Goal: Task Accomplishment & Management: Manage account settings

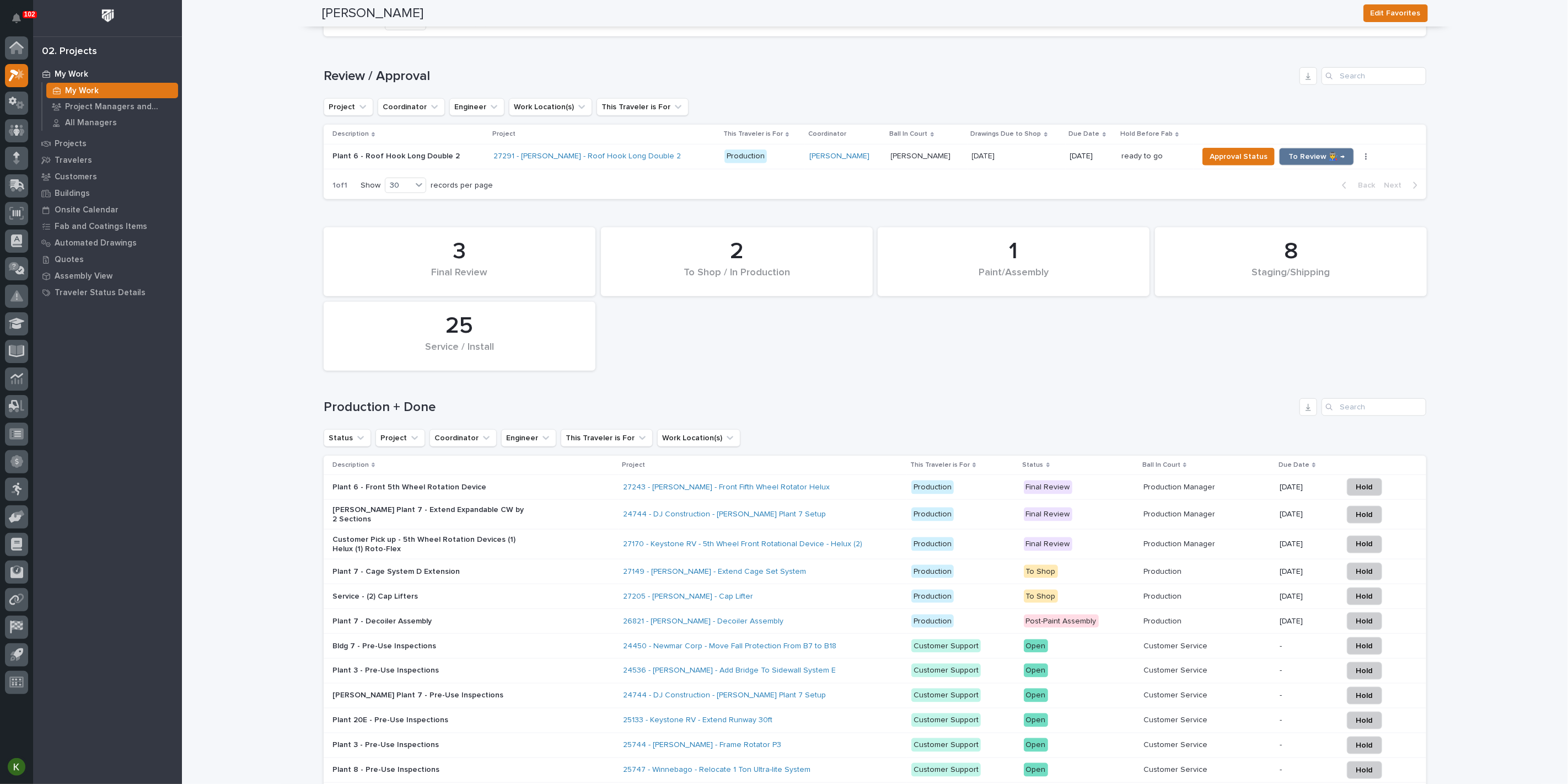
scroll to position [918, 0]
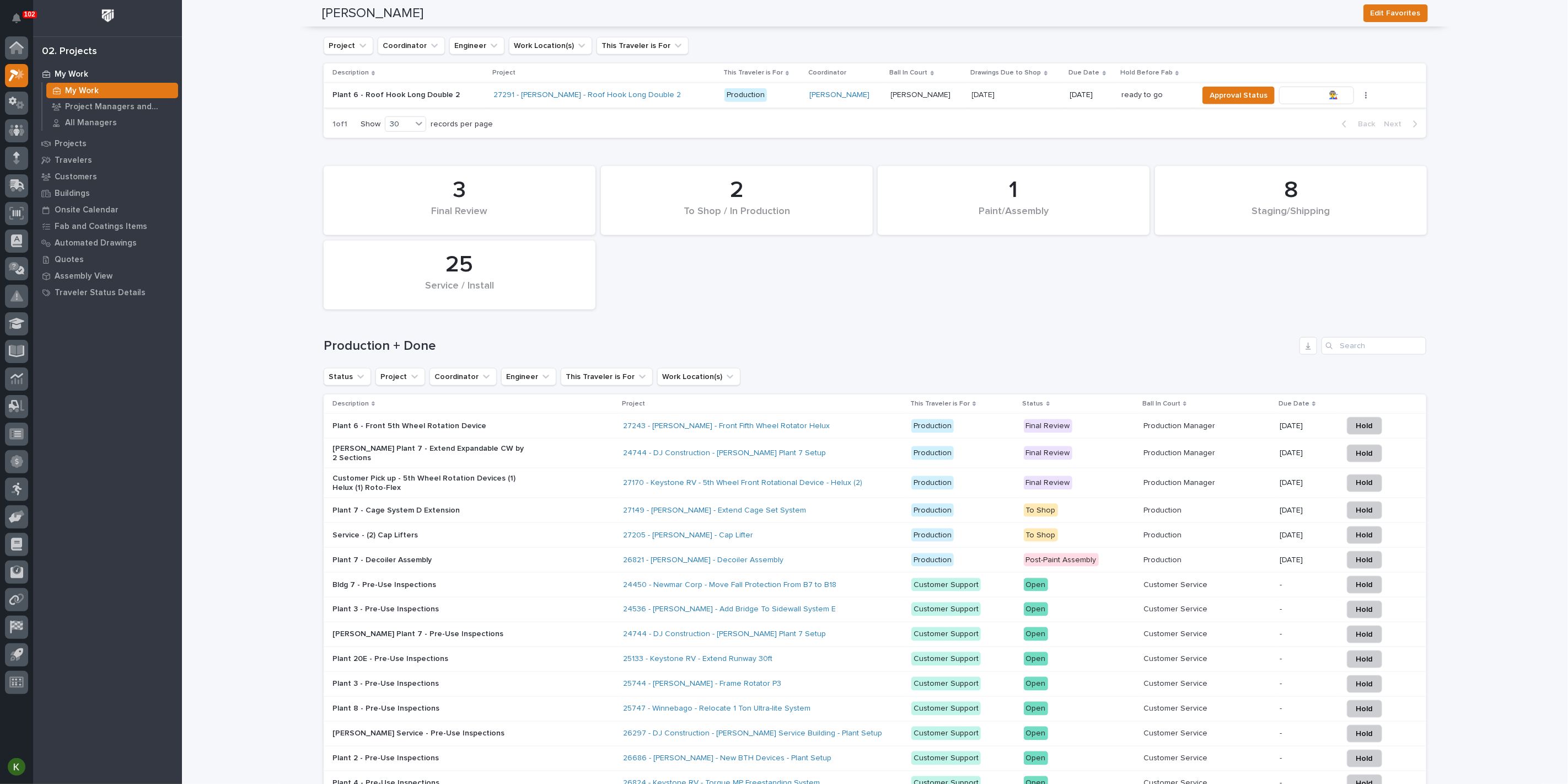
click at [1310, 102] on span "To Review 👨‍🏭 →" at bounding box center [1316, 95] width 56 height 13
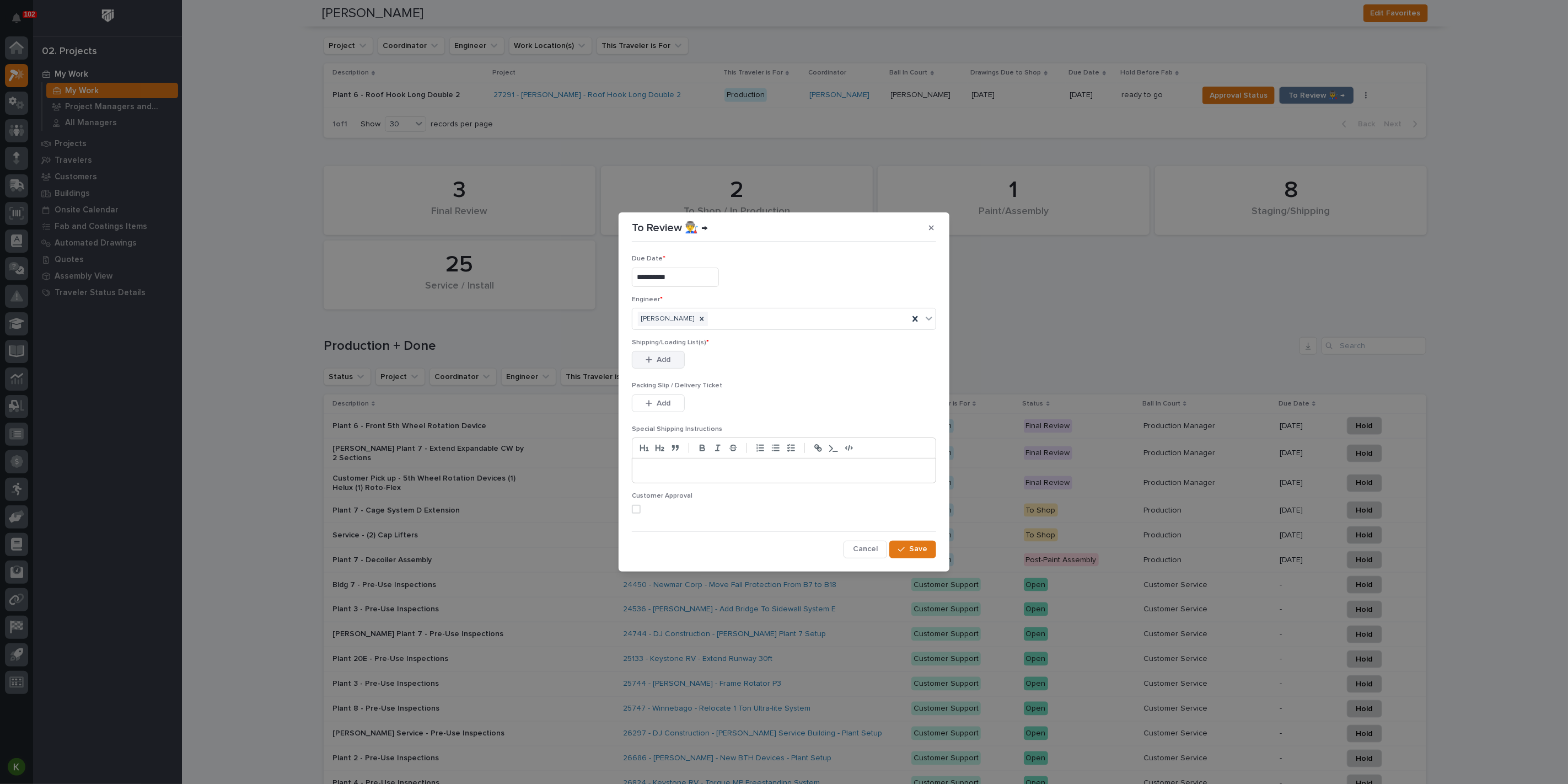
click at [664, 364] on span "Add" at bounding box center [664, 359] width 14 height 10
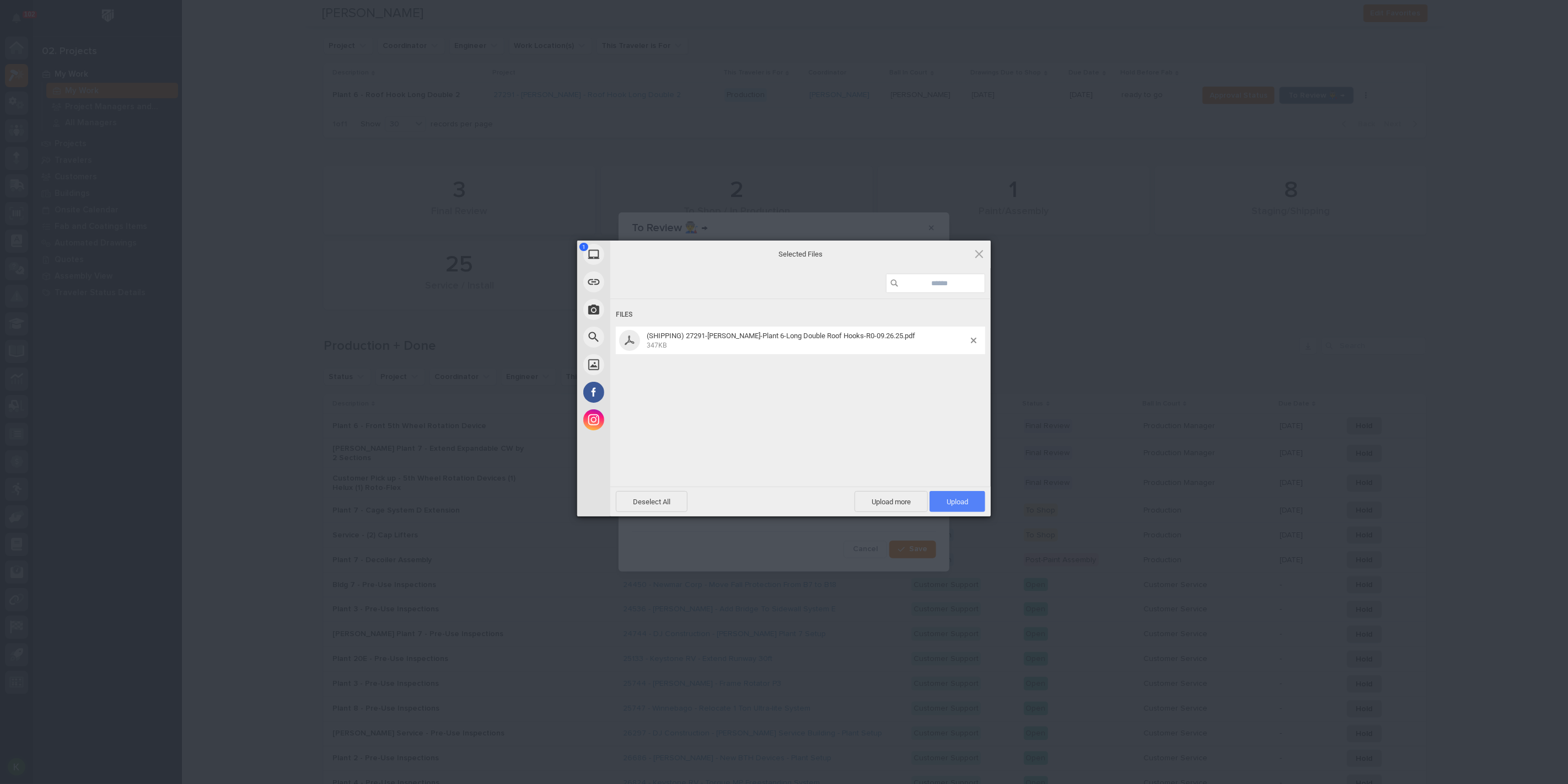
click at [962, 494] on span "Upload 1" at bounding box center [958, 501] width 55 height 21
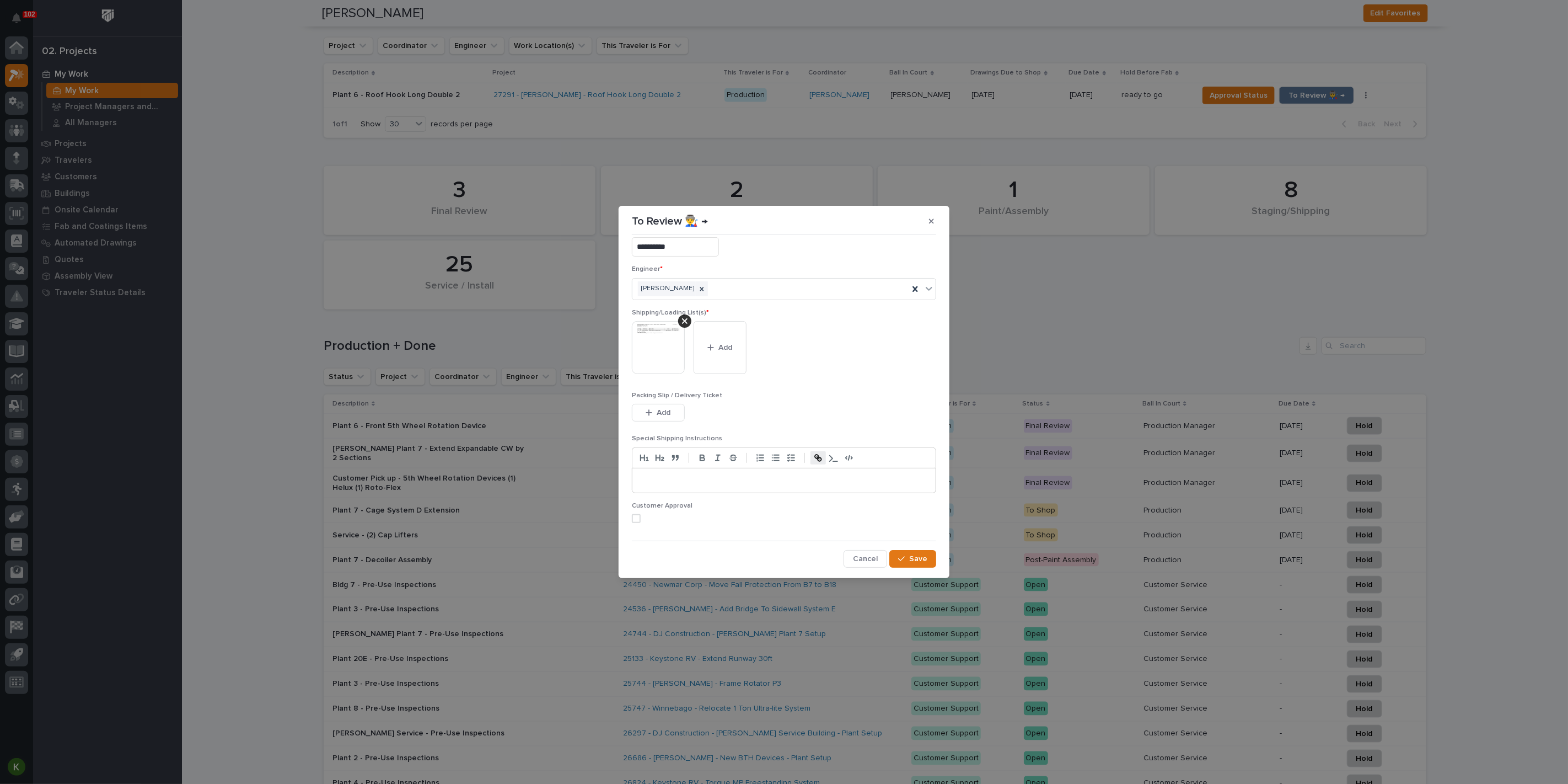
scroll to position [72, 0]
click at [637, 514] on span at bounding box center [636, 518] width 9 height 9
click at [910, 558] on span "Save" at bounding box center [918, 558] width 18 height 10
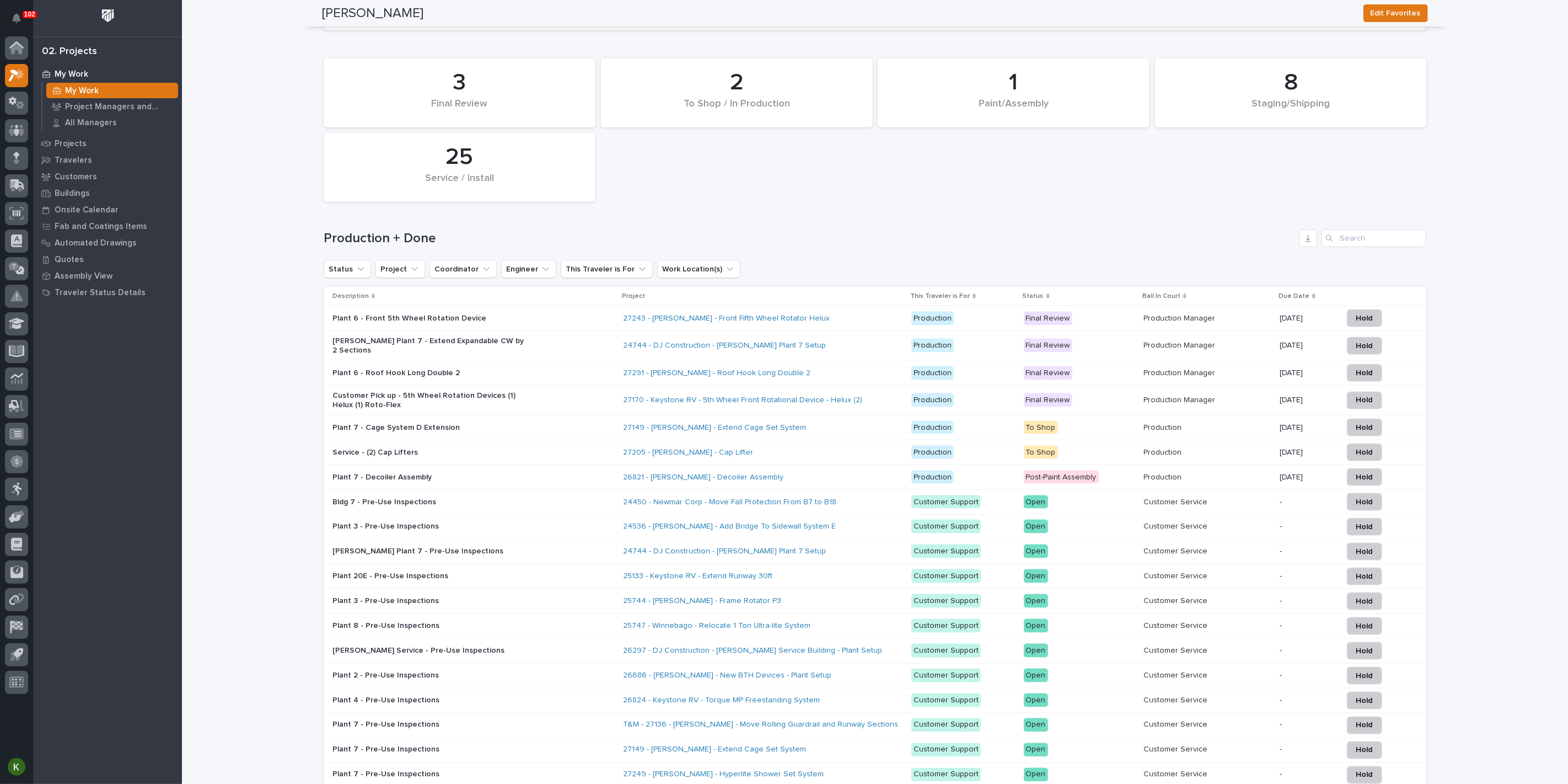
scroll to position [623, 0]
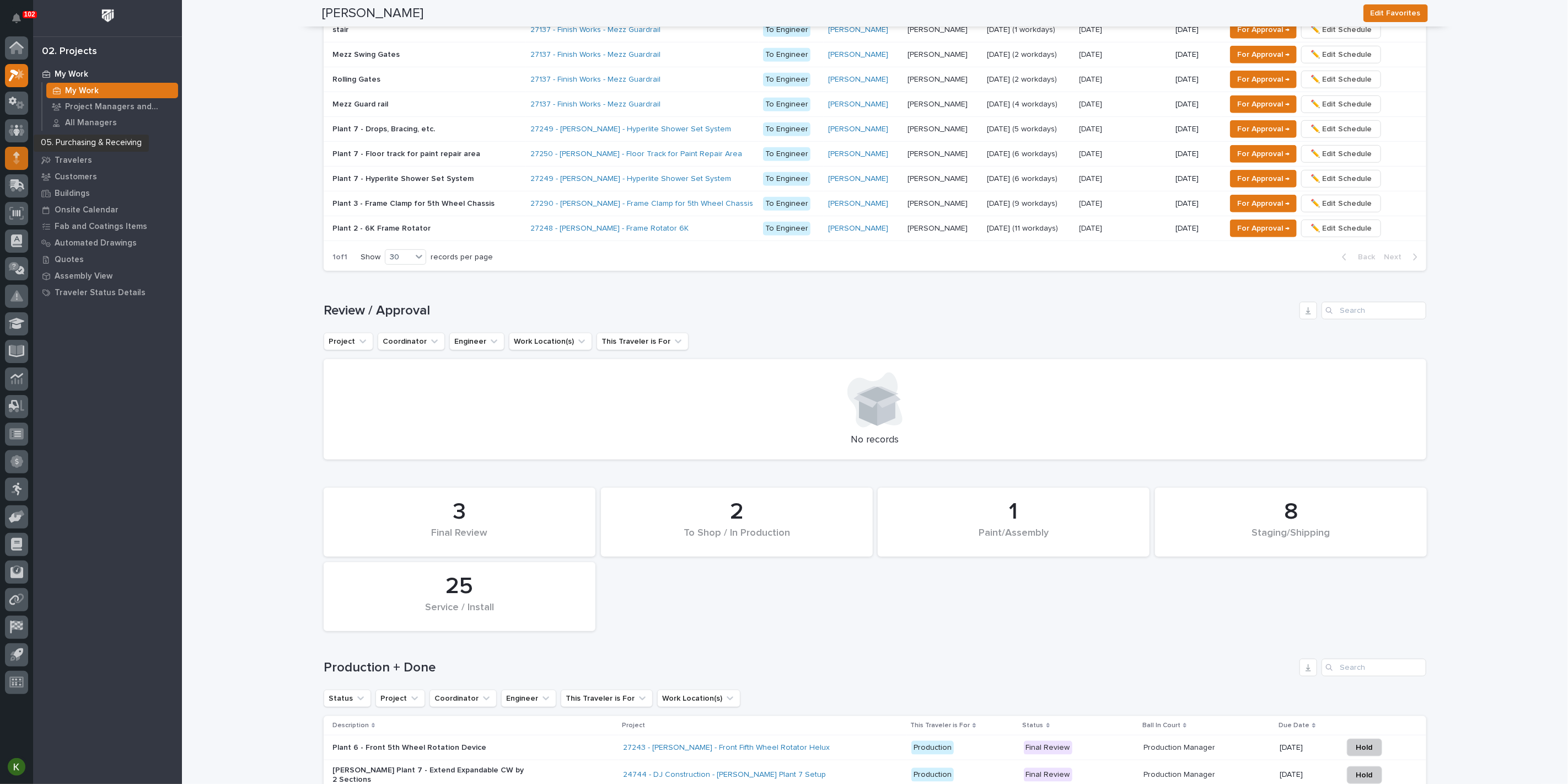
click at [15, 158] on icon at bounding box center [16, 158] width 7 height 13
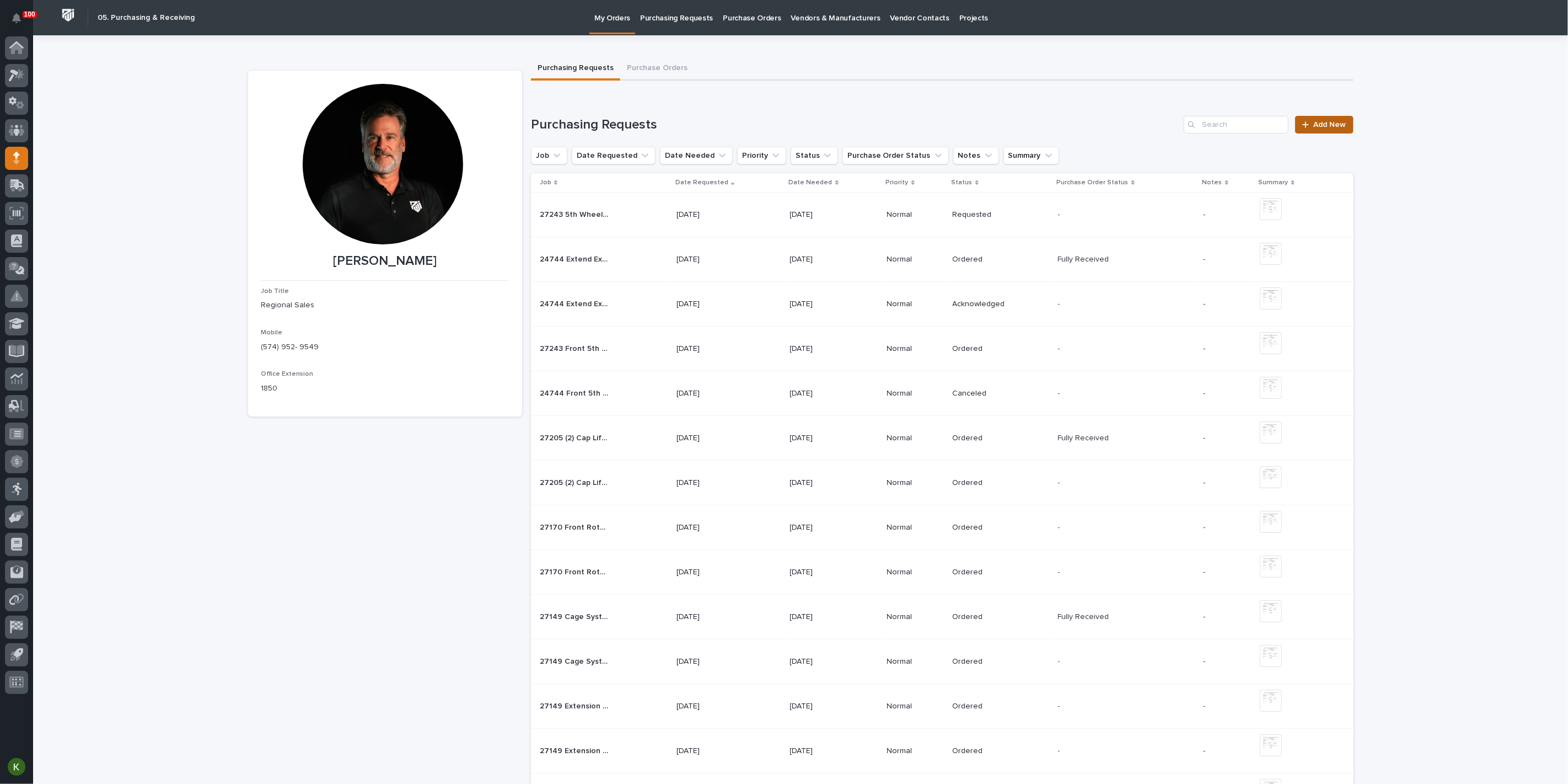
click at [1323, 129] on span "Add New" at bounding box center [1331, 124] width 33 height 7
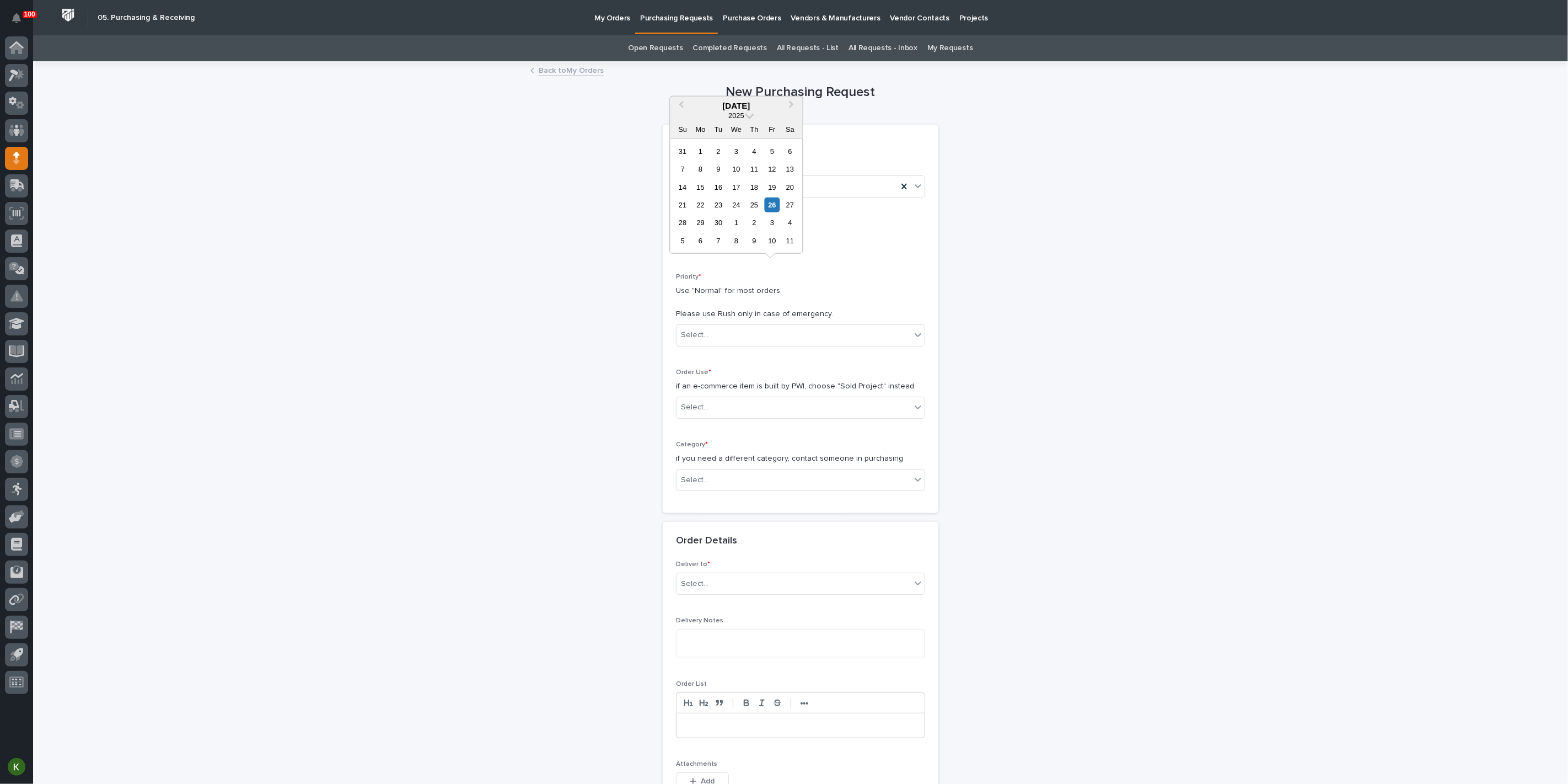
click at [707, 251] on input "text" at bounding box center [720, 241] width 87 height 20
click at [694, 215] on div "29" at bounding box center [701, 222] width 15 height 15
type input "**********"
click at [707, 341] on div "Select..." at bounding box center [695, 335] width 28 height 11
click at [716, 452] on div "Normal" at bounding box center [796, 451] width 241 height 20
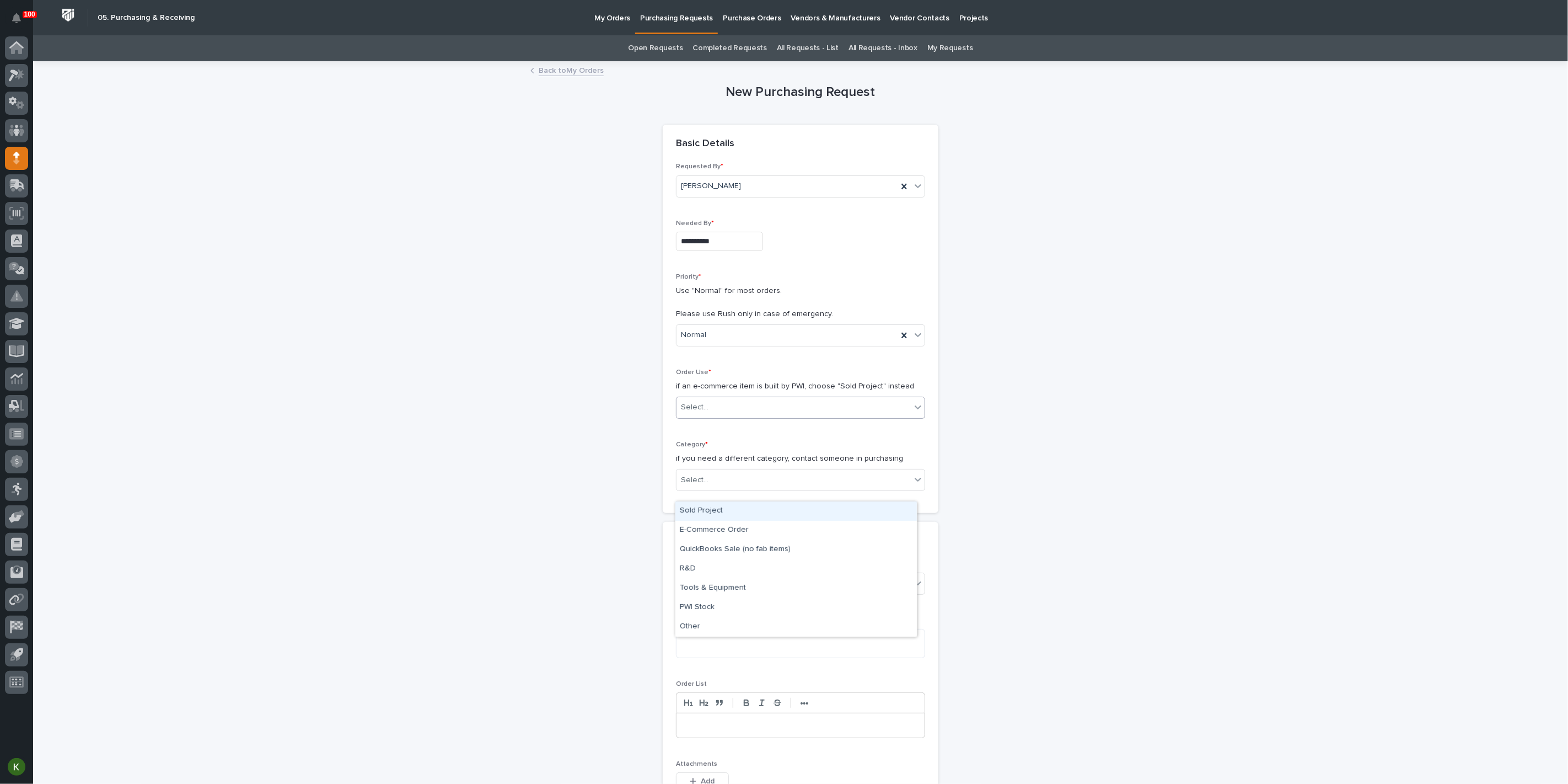
click at [716, 416] on div "Select..." at bounding box center [794, 407] width 235 height 18
click at [718, 510] on div "Sold Project" at bounding box center [796, 511] width 241 height 20
click at [709, 489] on div "Select..." at bounding box center [794, 480] width 235 height 18
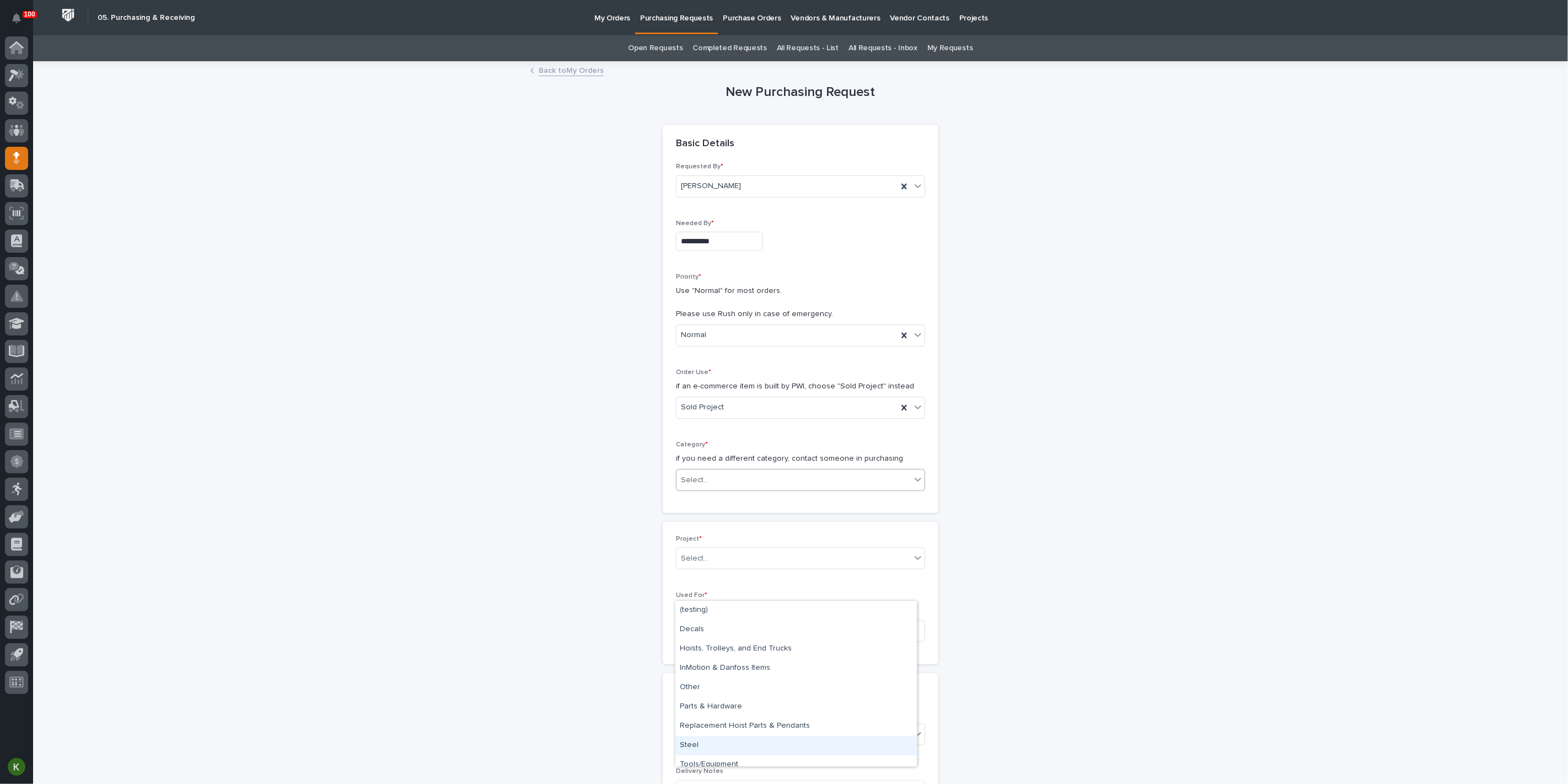
click at [714, 739] on div "Steel" at bounding box center [796, 746] width 241 height 20
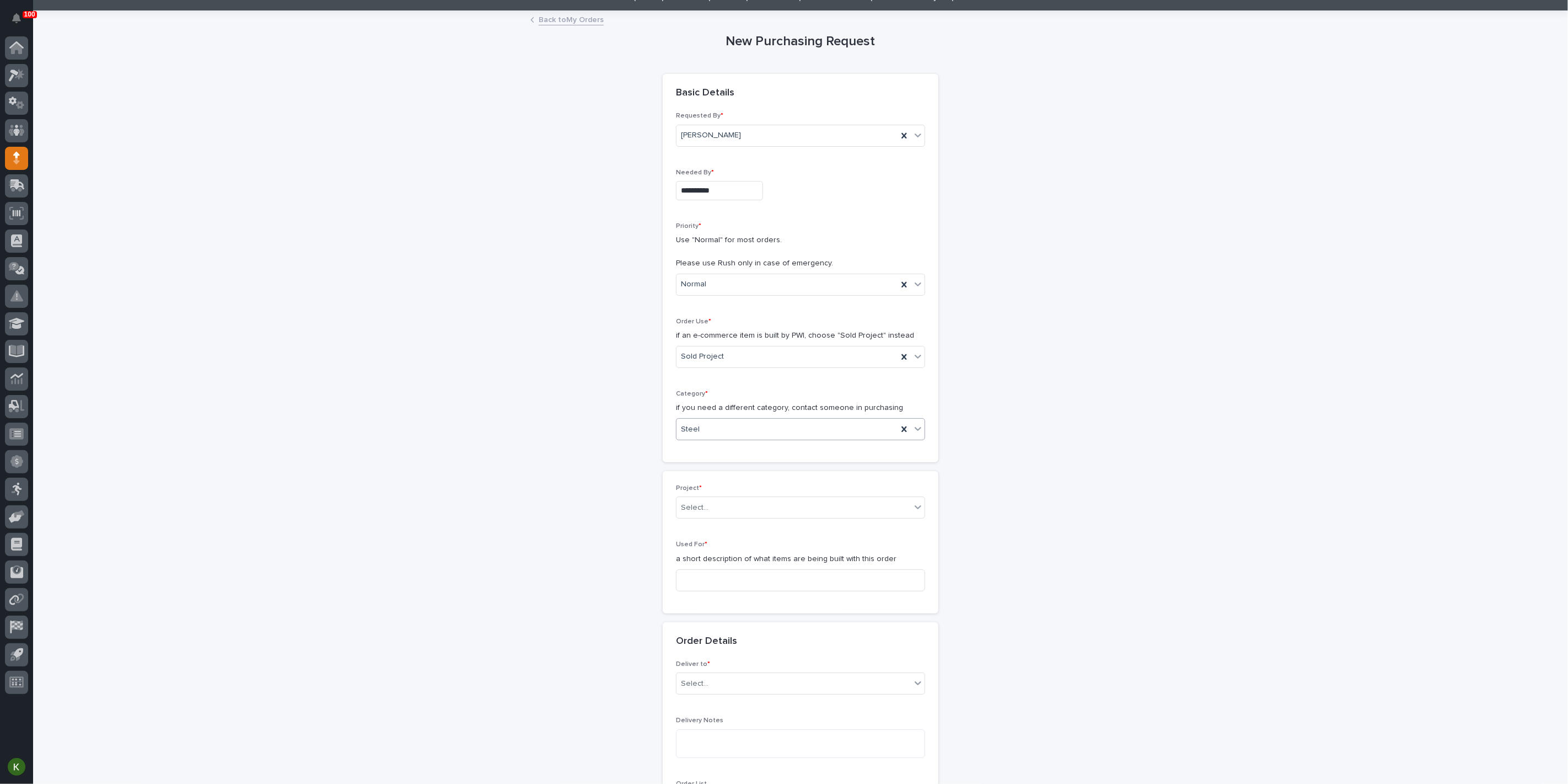
scroll to position [122, 0]
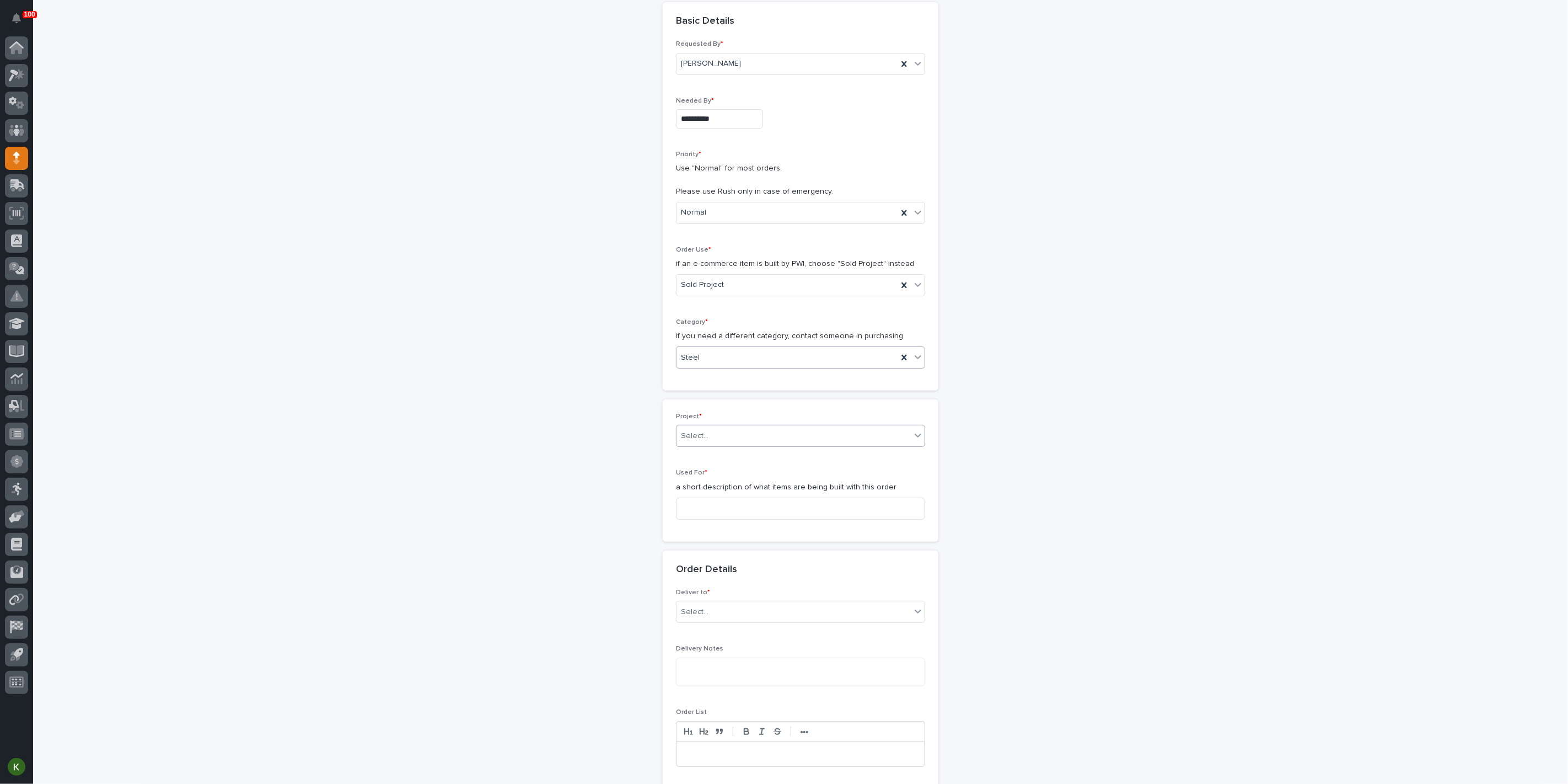
click at [739, 445] on div "Select..." at bounding box center [794, 436] width 235 height 18
type input "*****"
click at [740, 576] on div "27291 - [PERSON_NAME] - Roof Hook Long Double 2" at bounding box center [796, 580] width 241 height 20
click at [714, 519] on input at bounding box center [801, 508] width 249 height 22
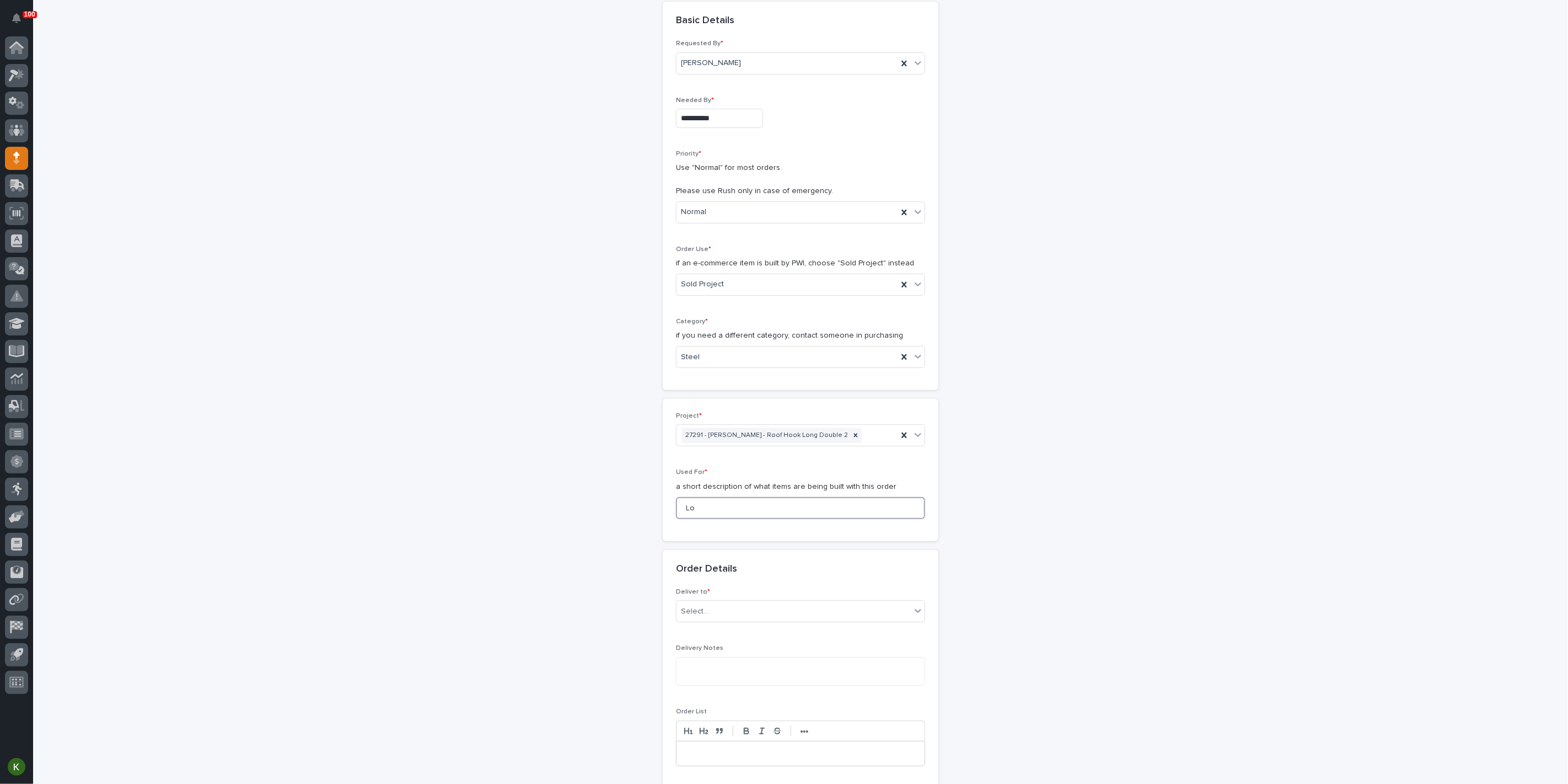
type input "L"
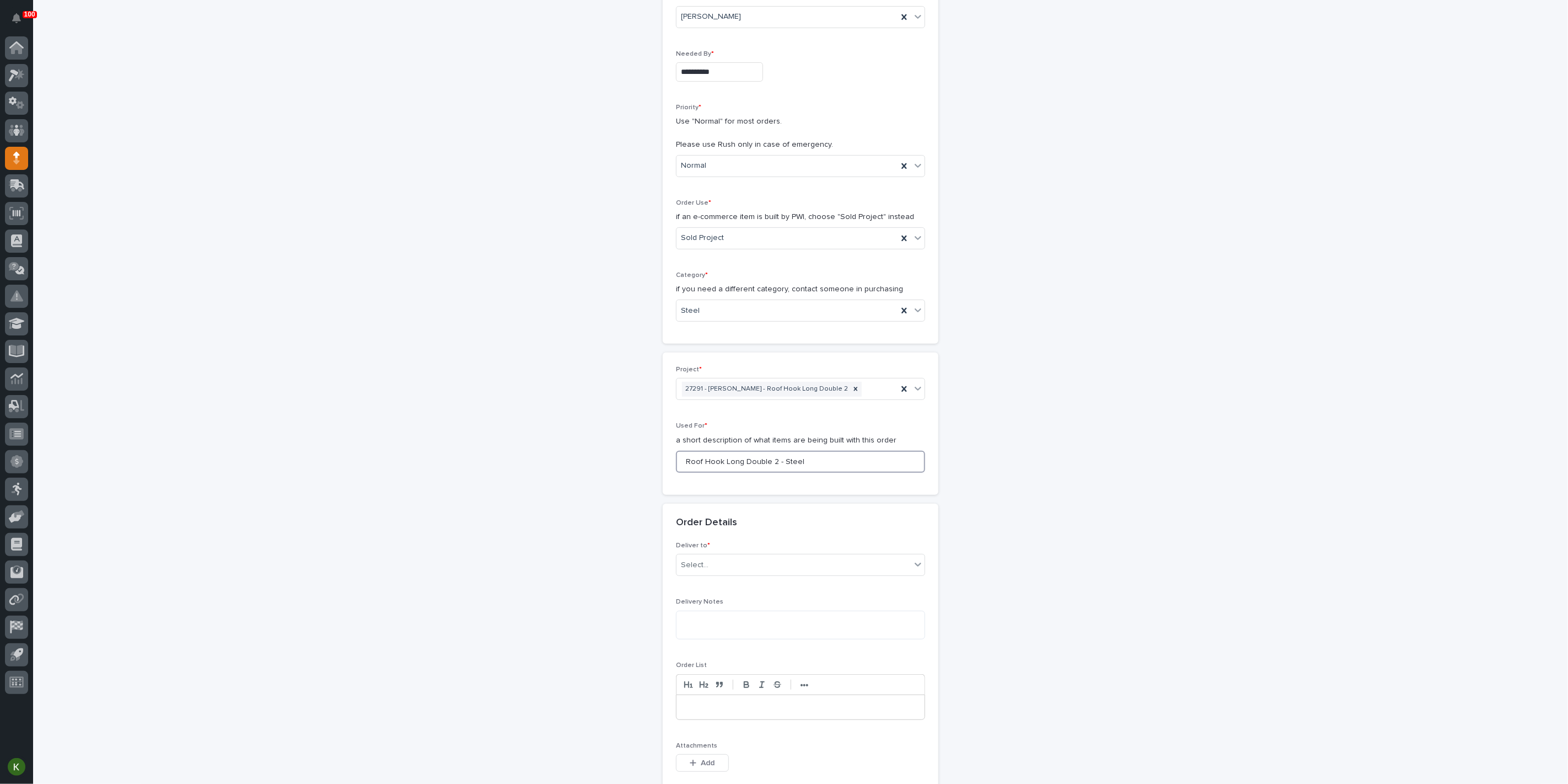
scroll to position [245, 0]
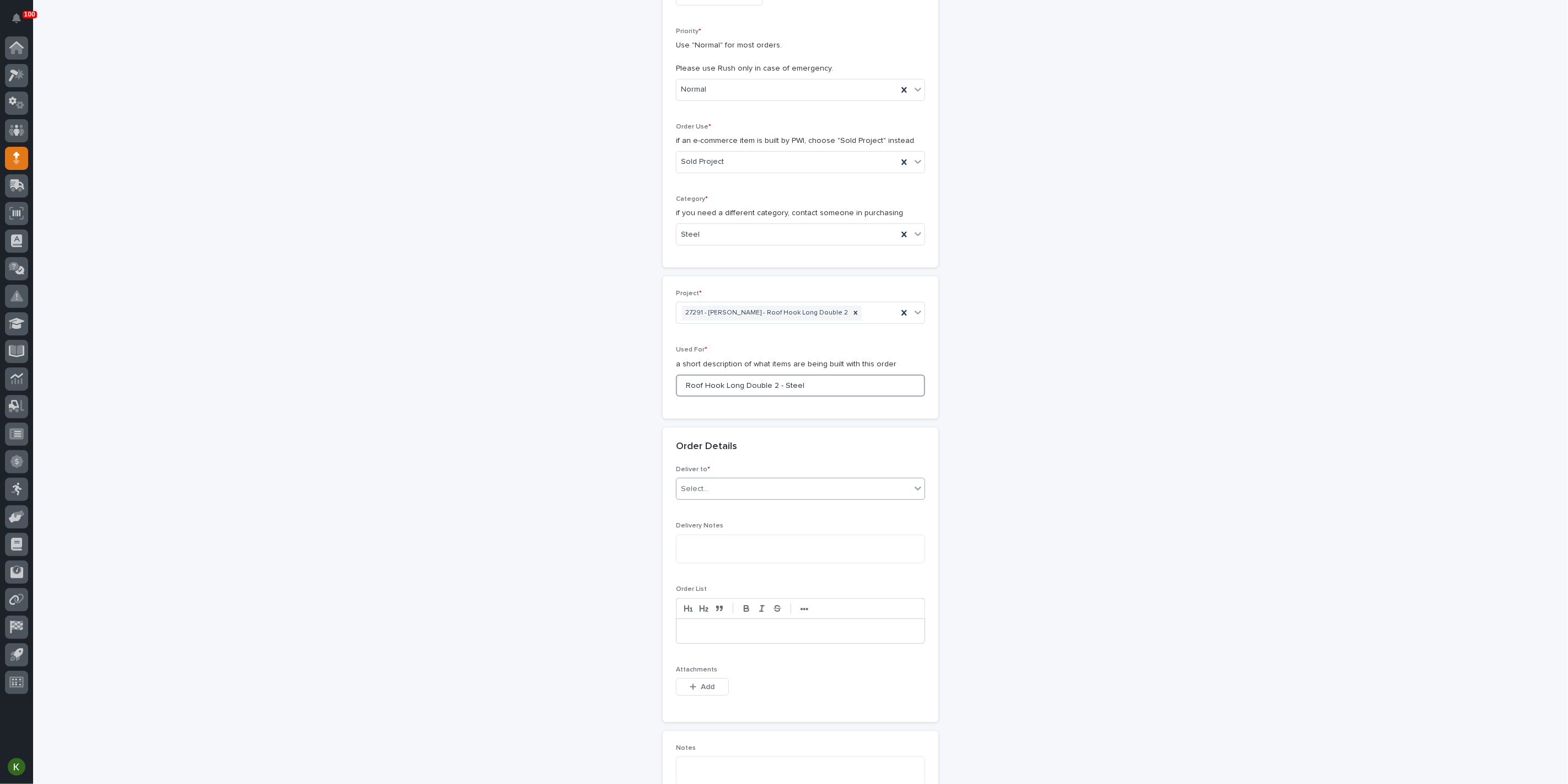
type input "Roof Hook Long Double 2 - Steel"
click at [711, 494] on input "text" at bounding box center [710, 489] width 1 height 10
click at [706, 684] on div "PWI" at bounding box center [796, 686] width 241 height 20
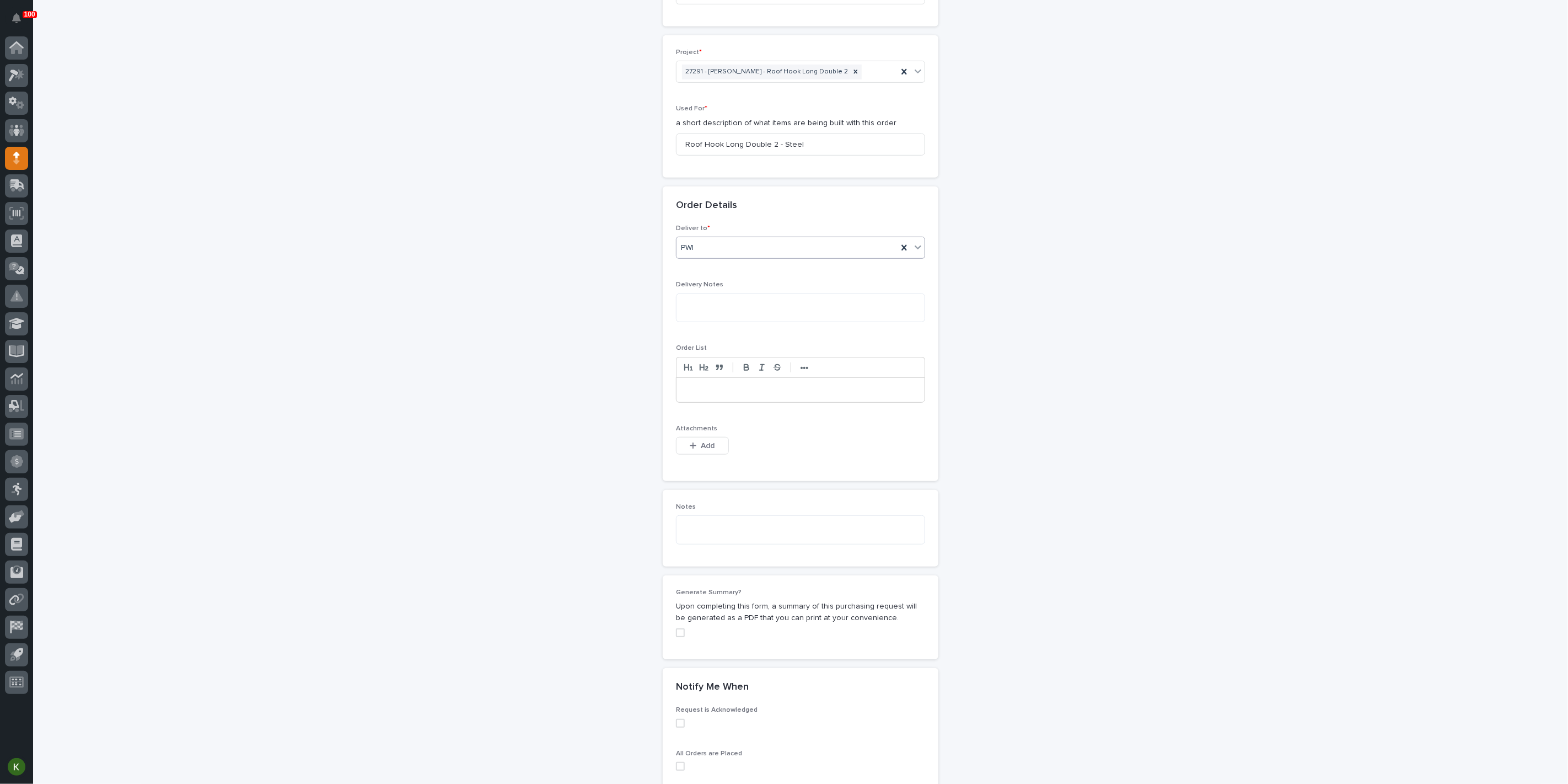
scroll to position [491, 0]
click at [712, 446] on span "Add" at bounding box center [708, 441] width 14 height 10
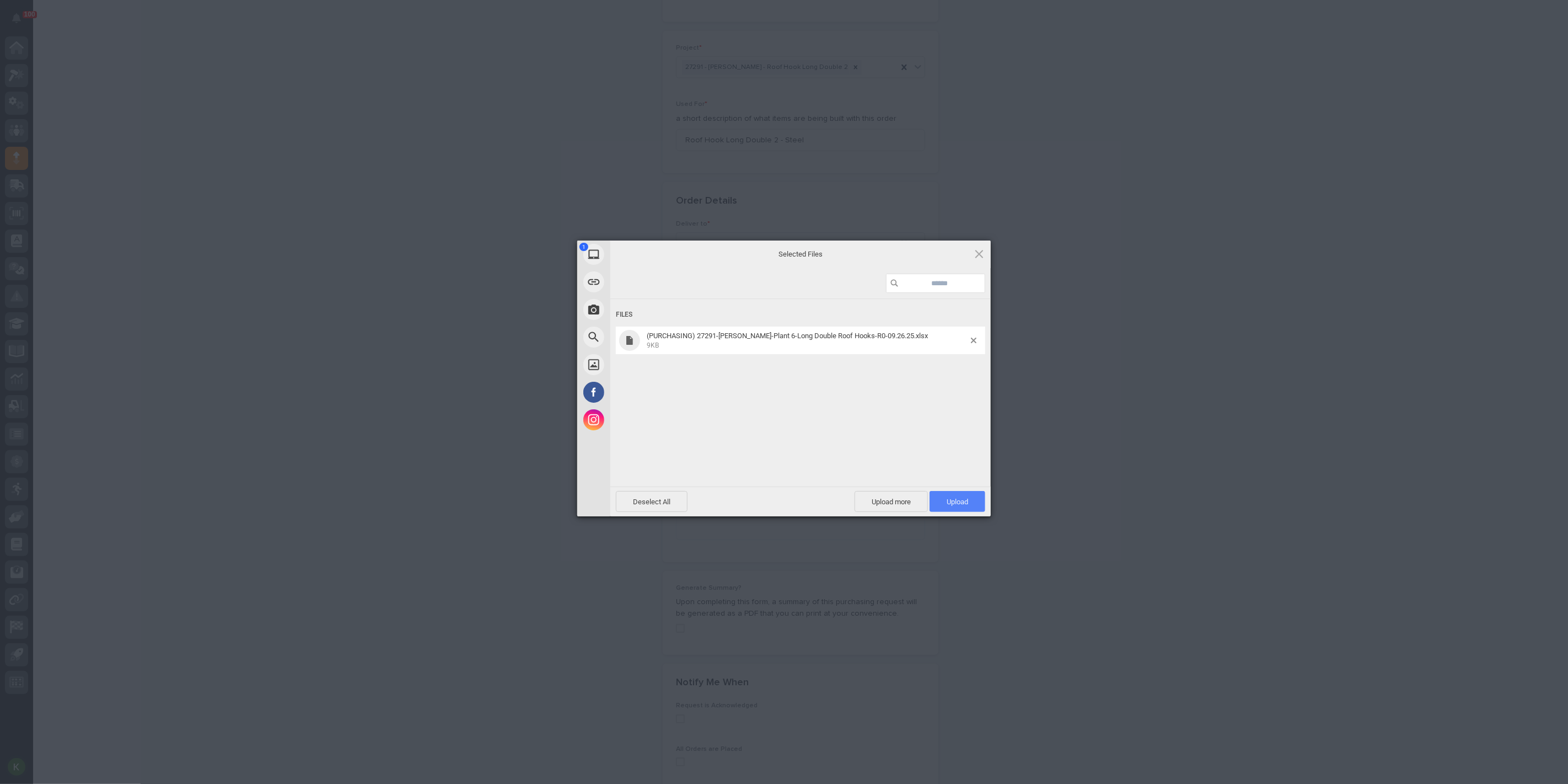
click at [943, 504] on span "Upload 1" at bounding box center [958, 501] width 55 height 21
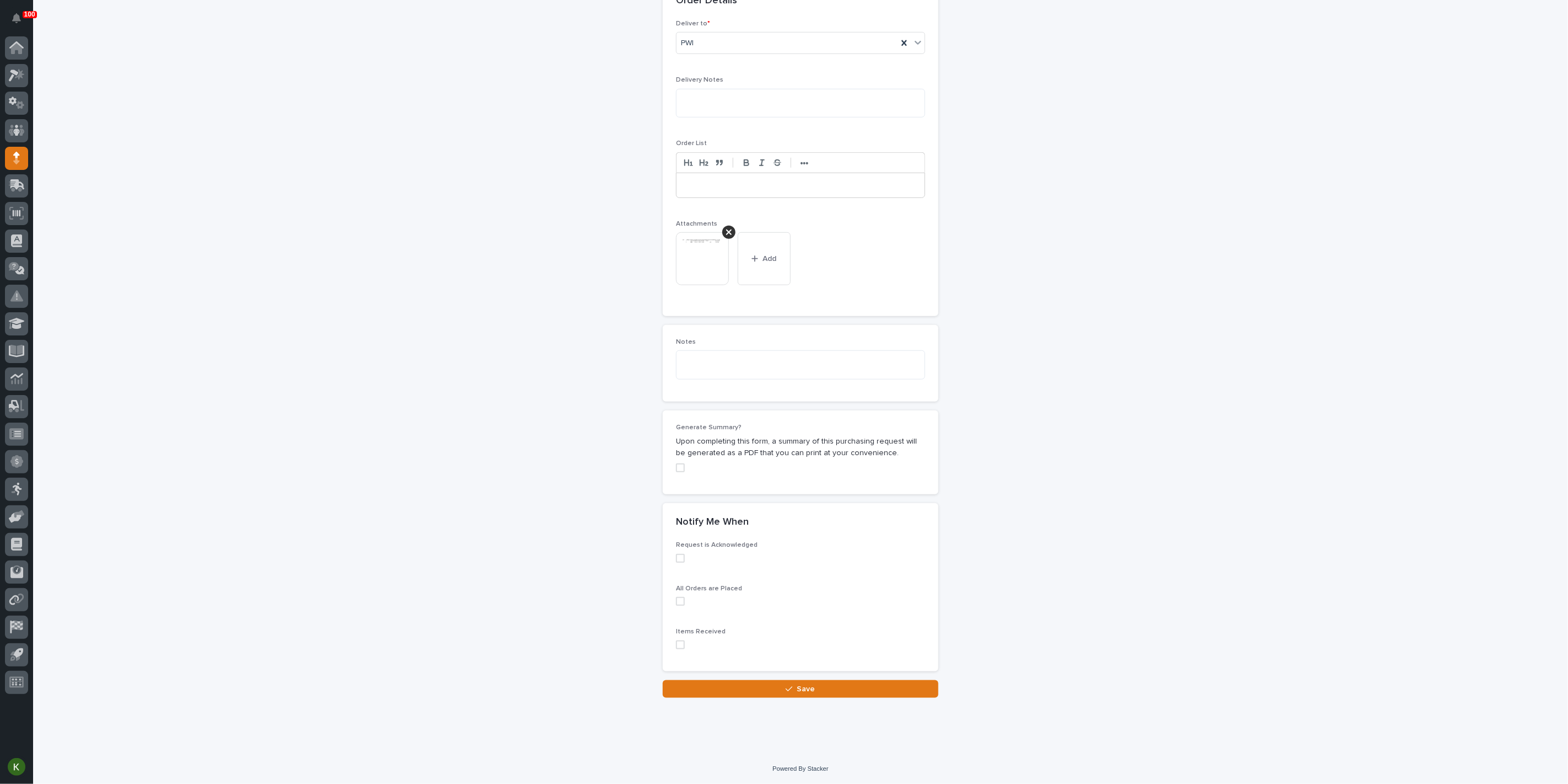
scroll to position [1003, 0]
click at [750, 686] on button "Save" at bounding box center [800, 689] width 275 height 18
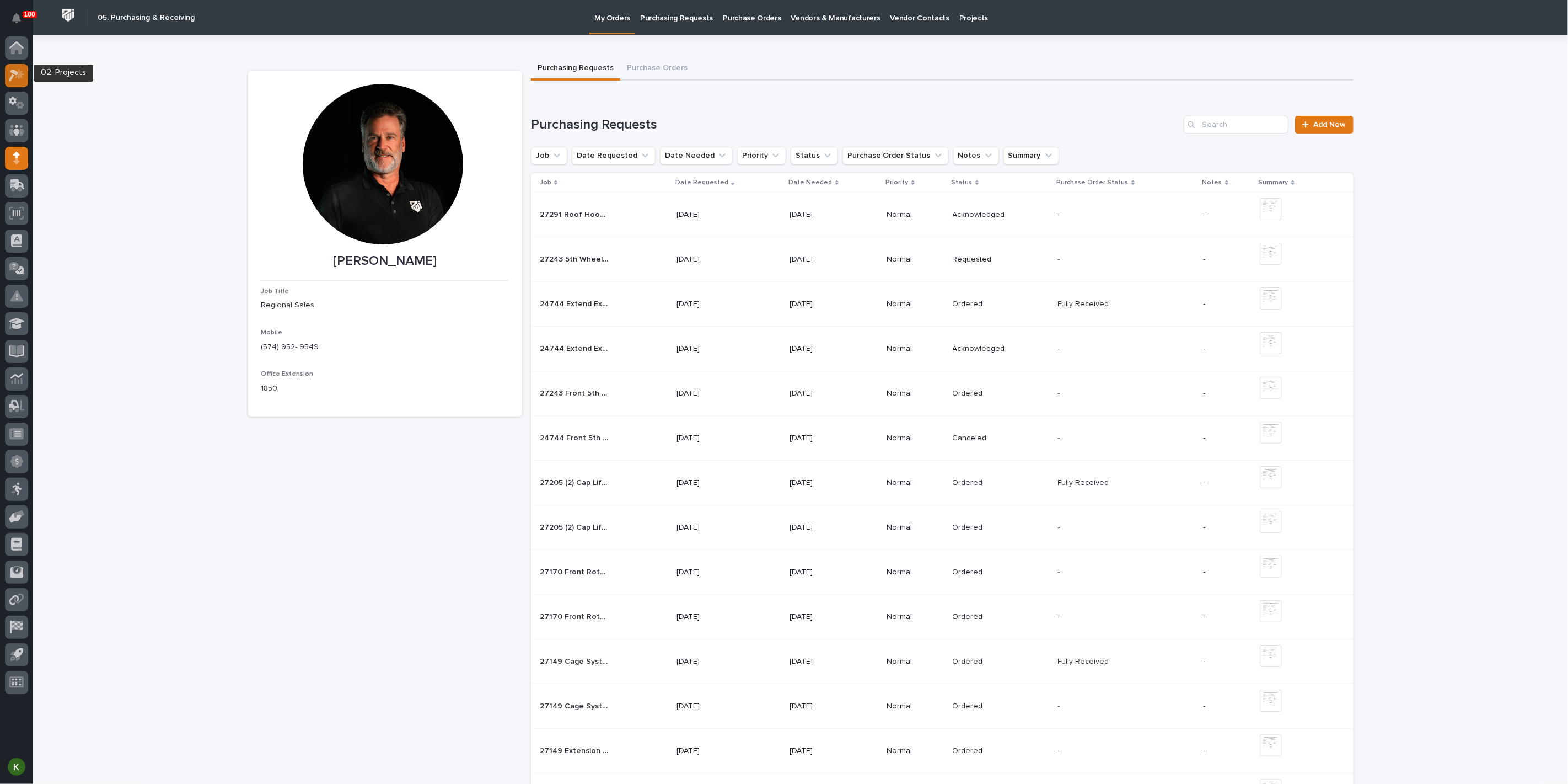
click at [23, 77] on icon at bounding box center [17, 76] width 16 height 13
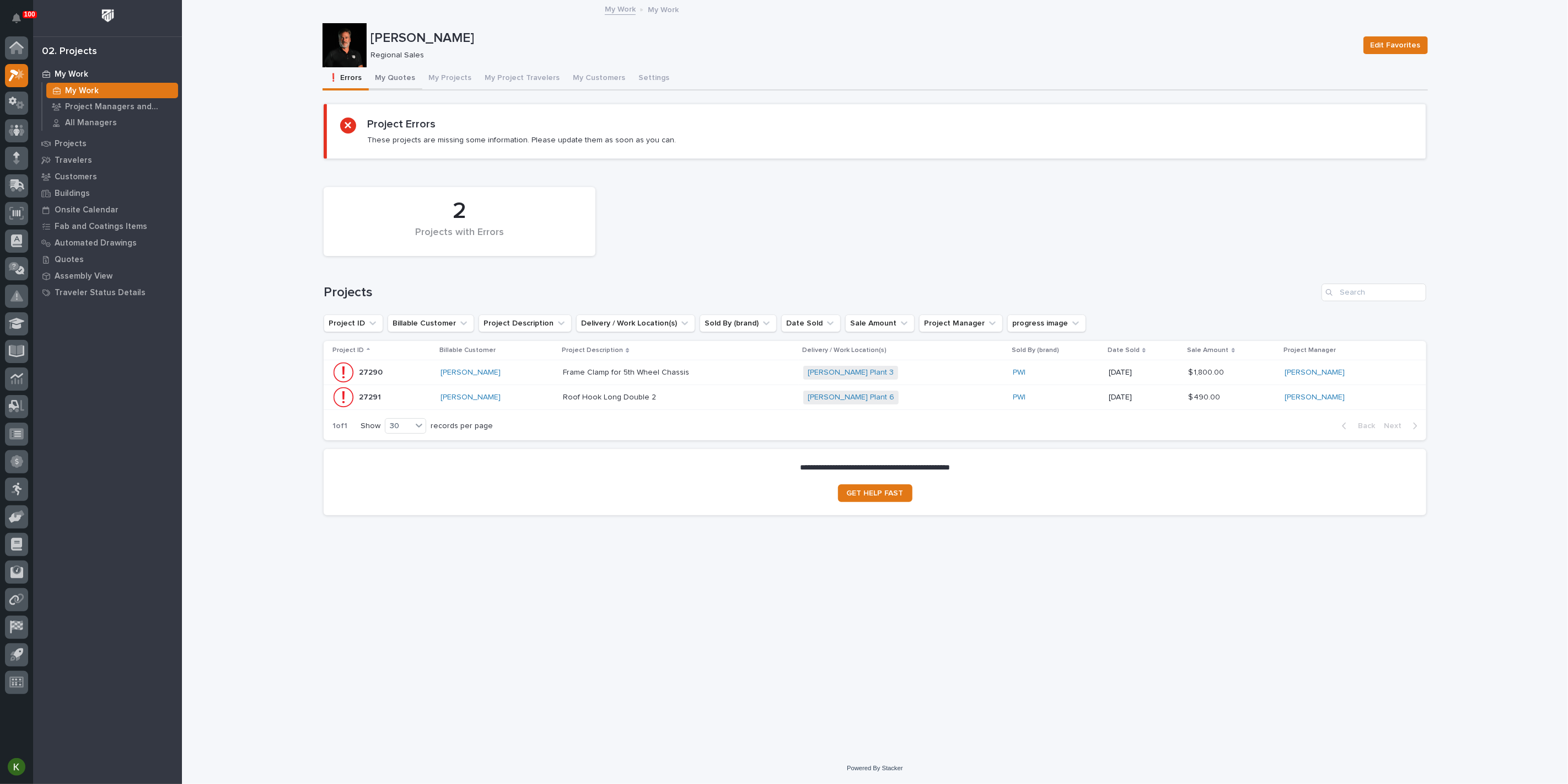
click at [409, 90] on button "My Quotes" at bounding box center [396, 79] width 54 height 23
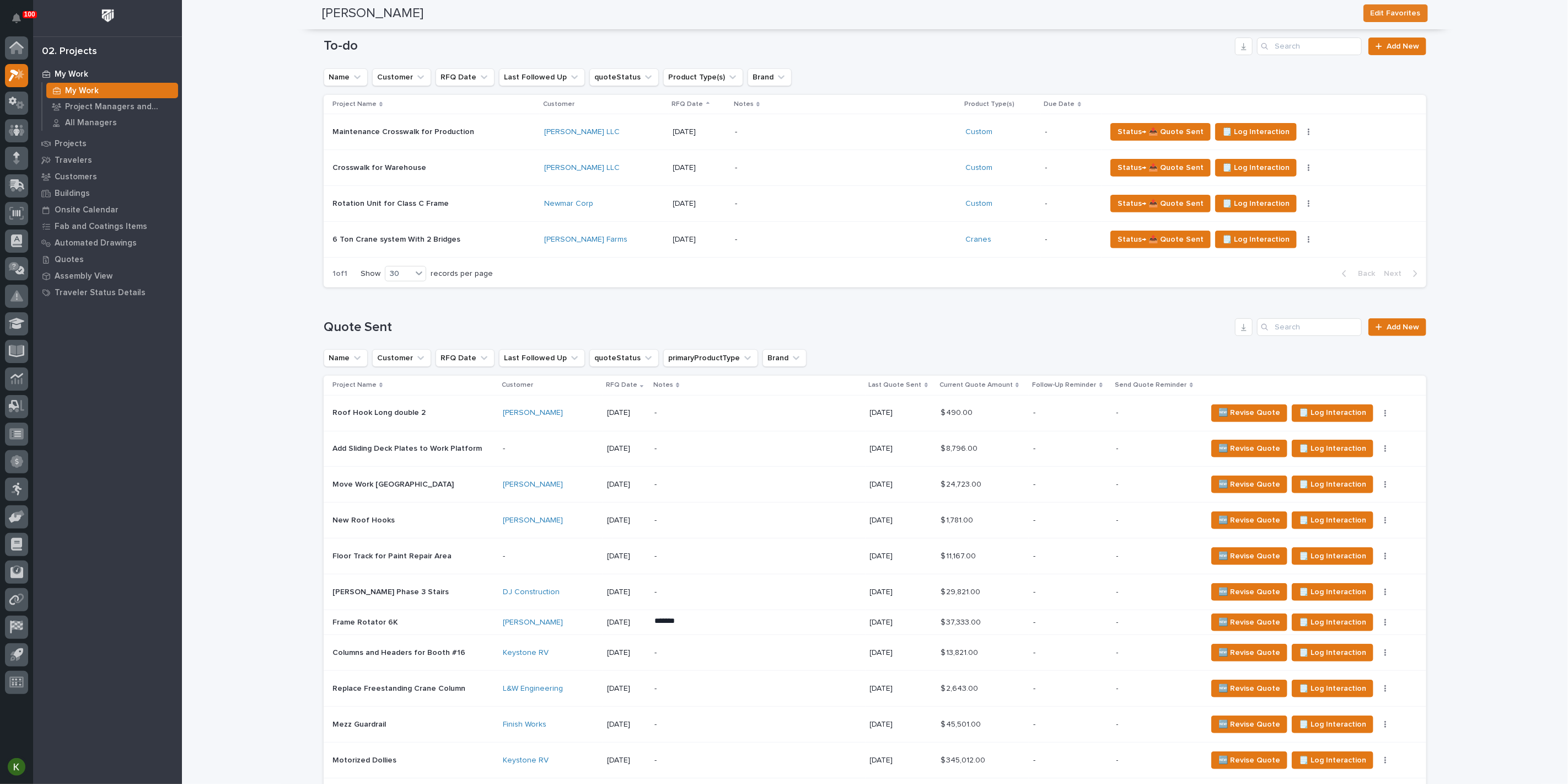
scroll to position [244, 0]
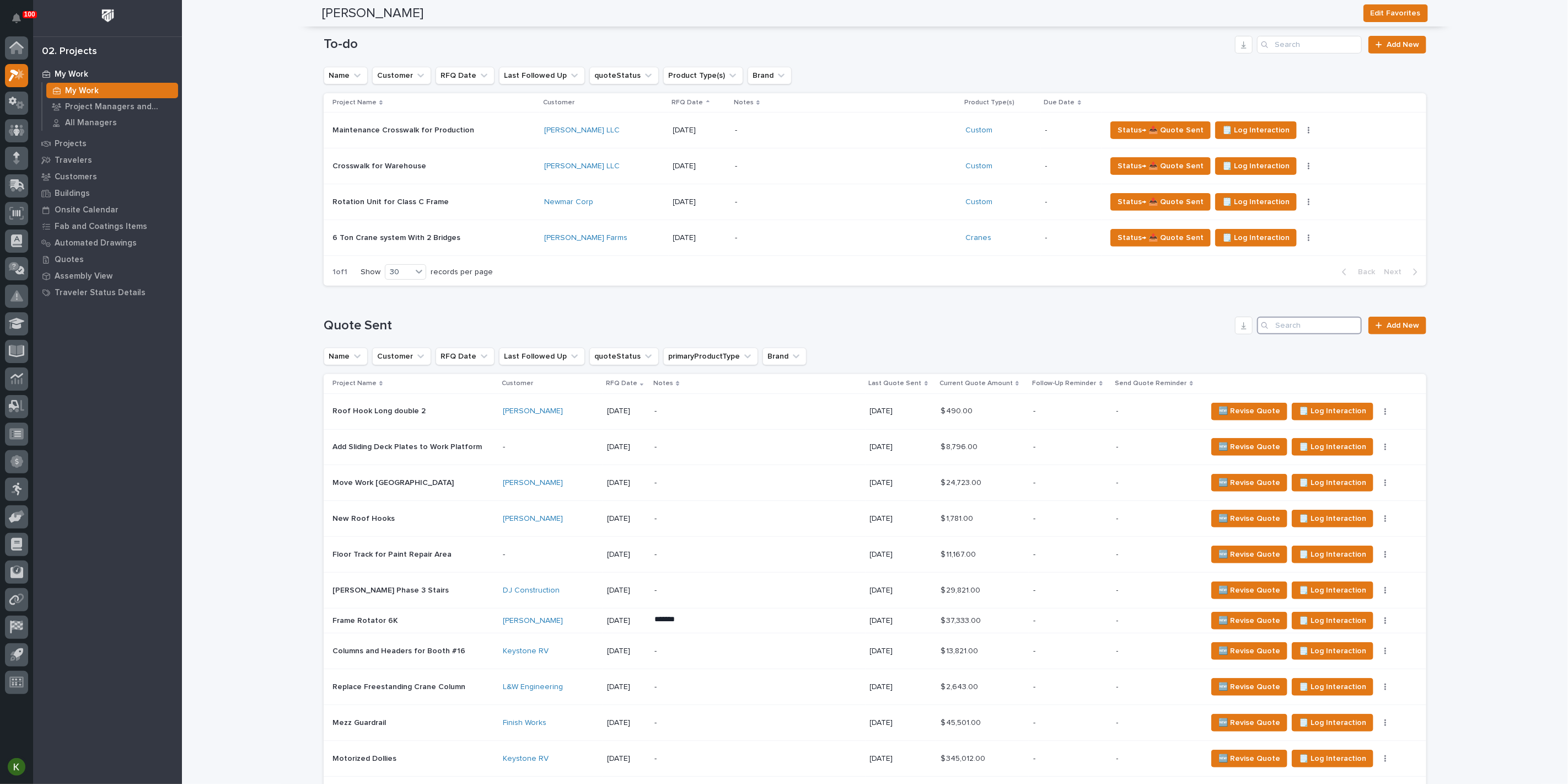
click at [1313, 334] on input "Search" at bounding box center [1310, 325] width 105 height 18
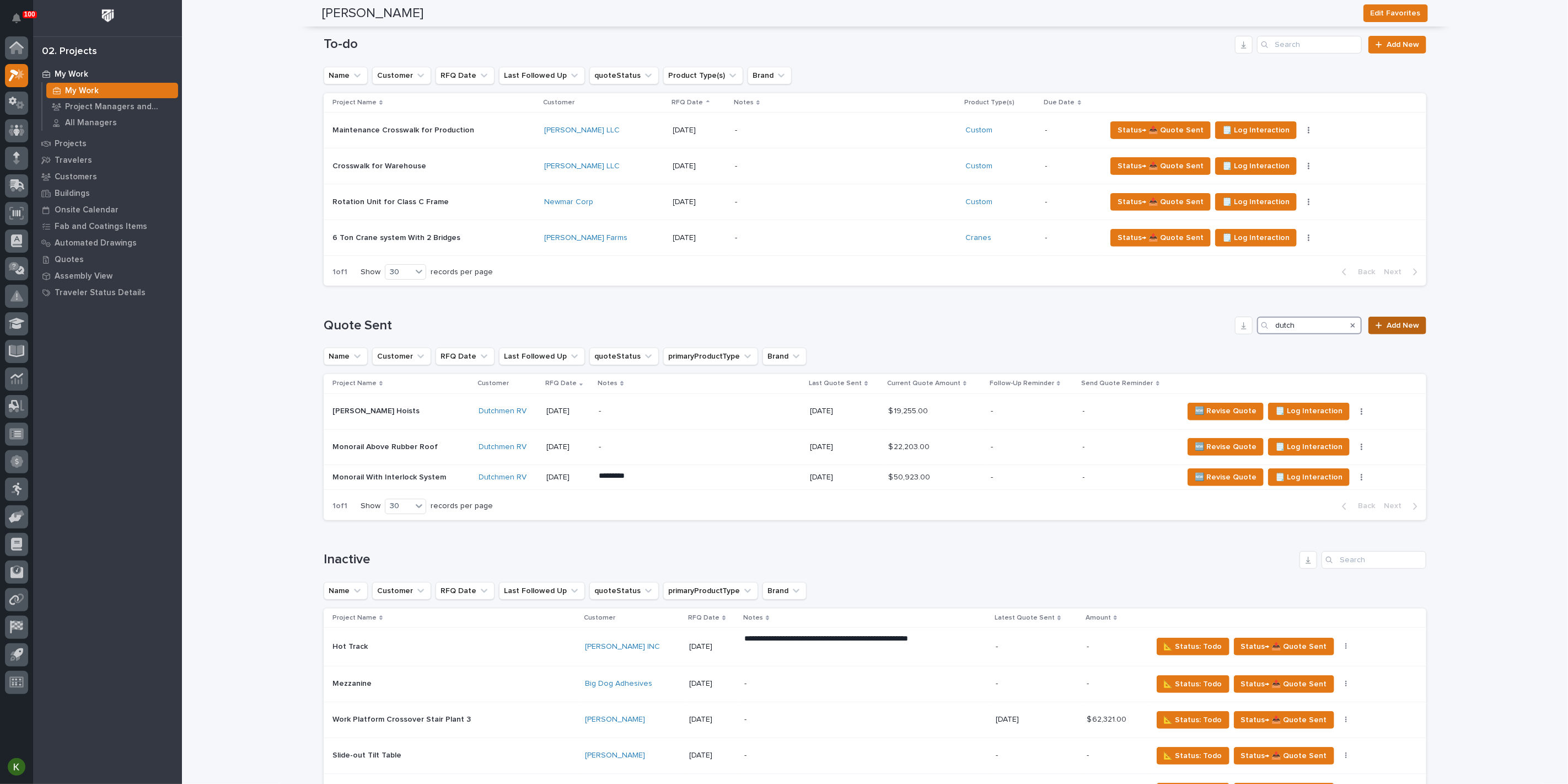
type input "dutch"
click at [1399, 334] on link "Add New" at bounding box center [1398, 325] width 58 height 18
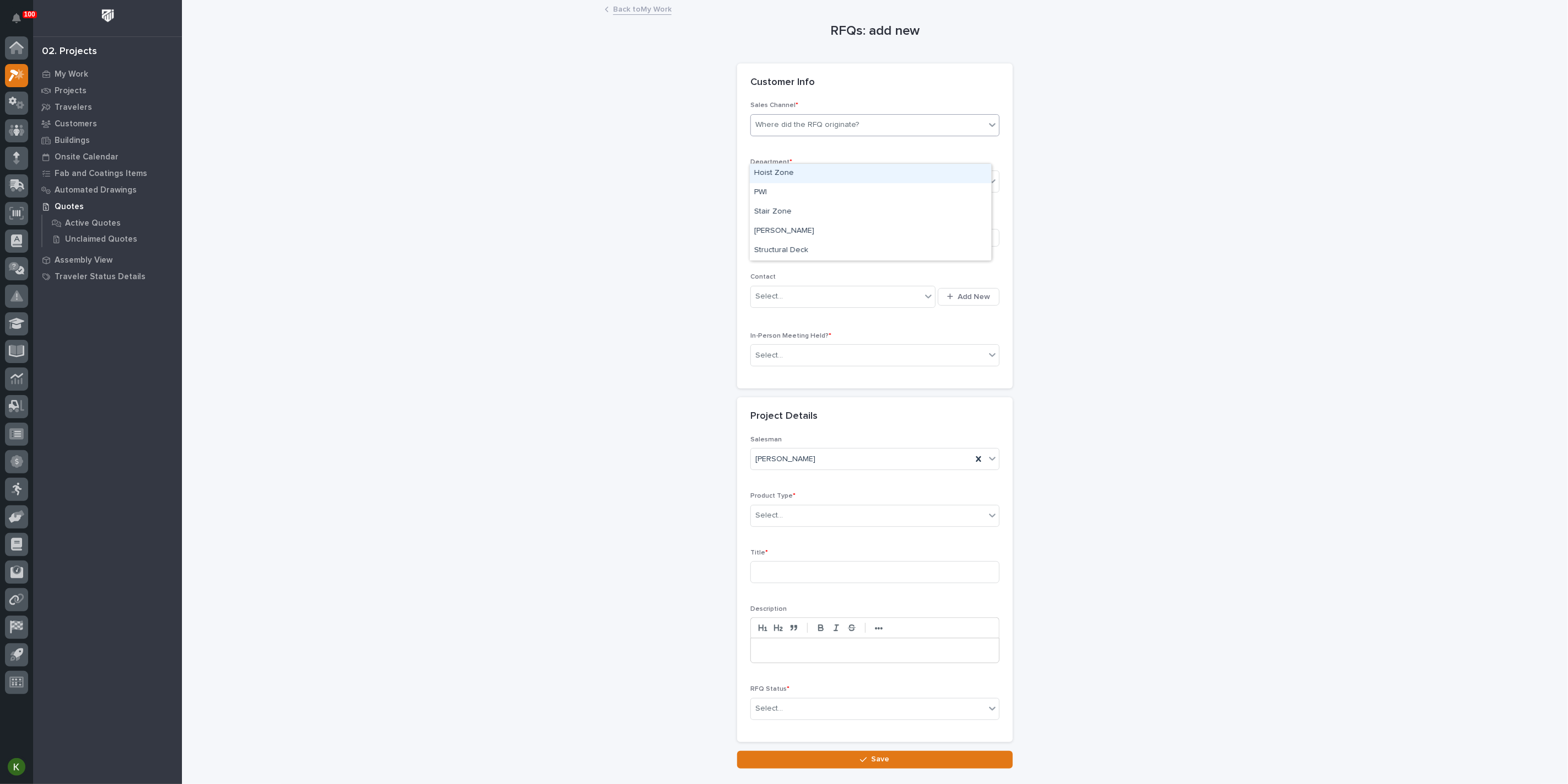
drag, startPoint x: 892, startPoint y: 156, endPoint x: 851, endPoint y: 155, distance: 41.0
click at [892, 134] on div "Where did the RFQ originate?" at bounding box center [869, 125] width 235 height 18
click at [792, 195] on div "PWI" at bounding box center [870, 193] width 241 height 20
click at [799, 191] on div "Select..." at bounding box center [869, 182] width 235 height 18
click at [797, 254] on span "Regional Sales" at bounding box center [783, 257] width 58 height 12
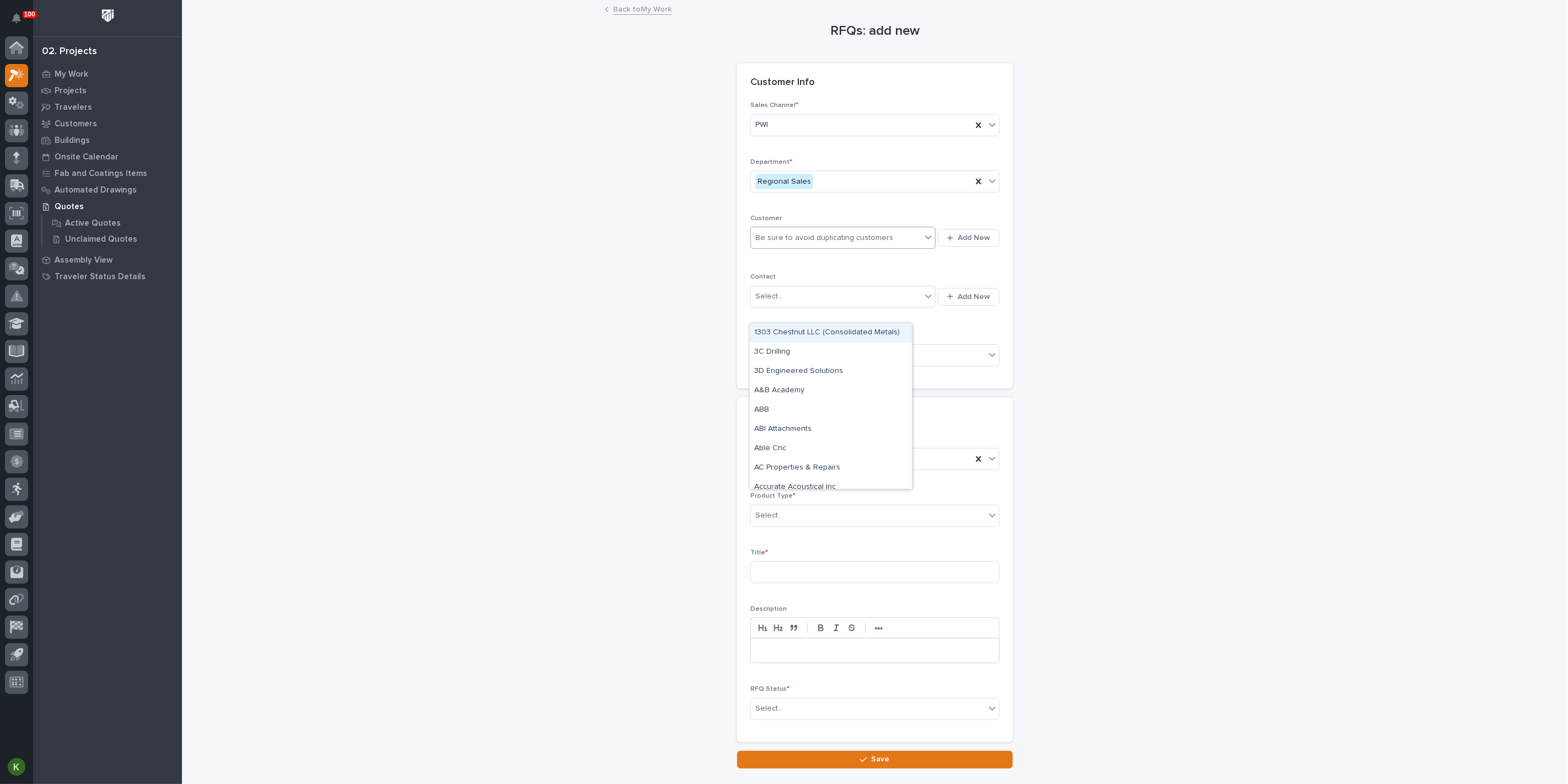
click at [776, 247] on div "Be sure to avoid duplicating customers" at bounding box center [836, 238] width 170 height 18
type input "********"
click at [782, 306] on div "Dutchmen RV" at bounding box center [830, 304] width 162 height 20
click at [795, 306] on div "Select..." at bounding box center [836, 297] width 170 height 18
type input "*"
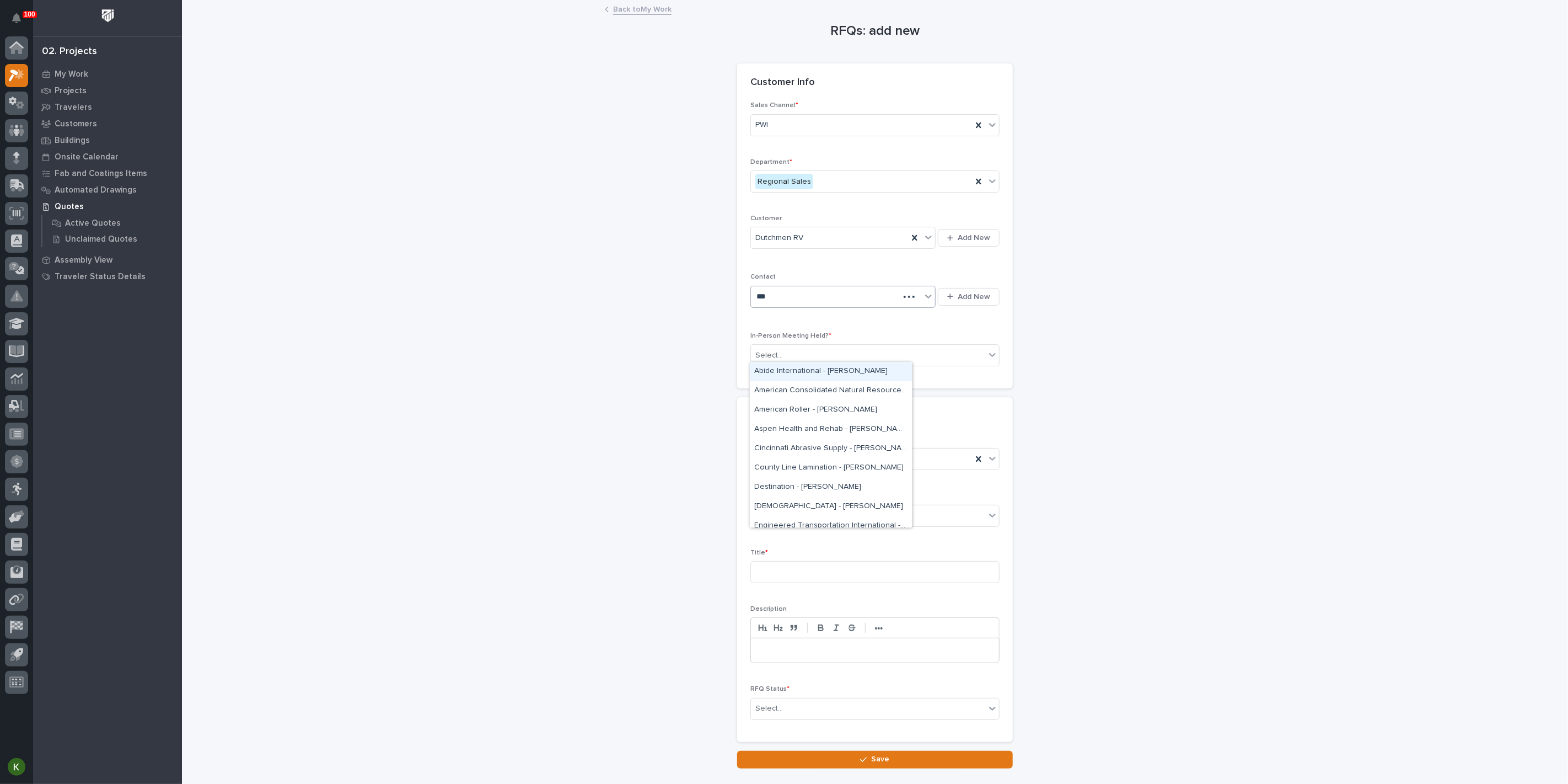
type input "****"
click at [795, 407] on div "[DEMOGRAPHIC_DATA] - [PERSON_NAME]" at bounding box center [830, 410] width 162 height 20
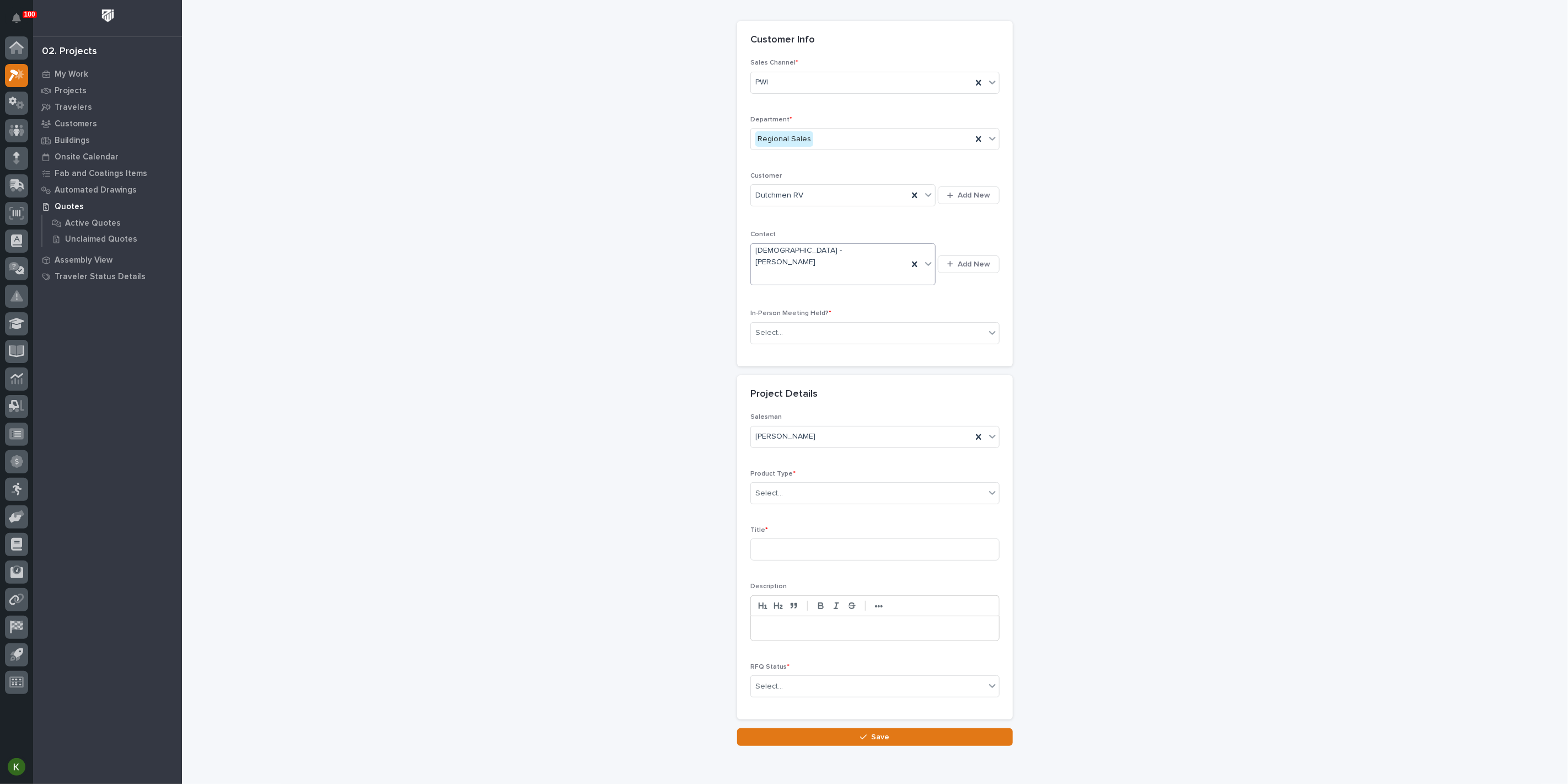
scroll to position [61, 0]
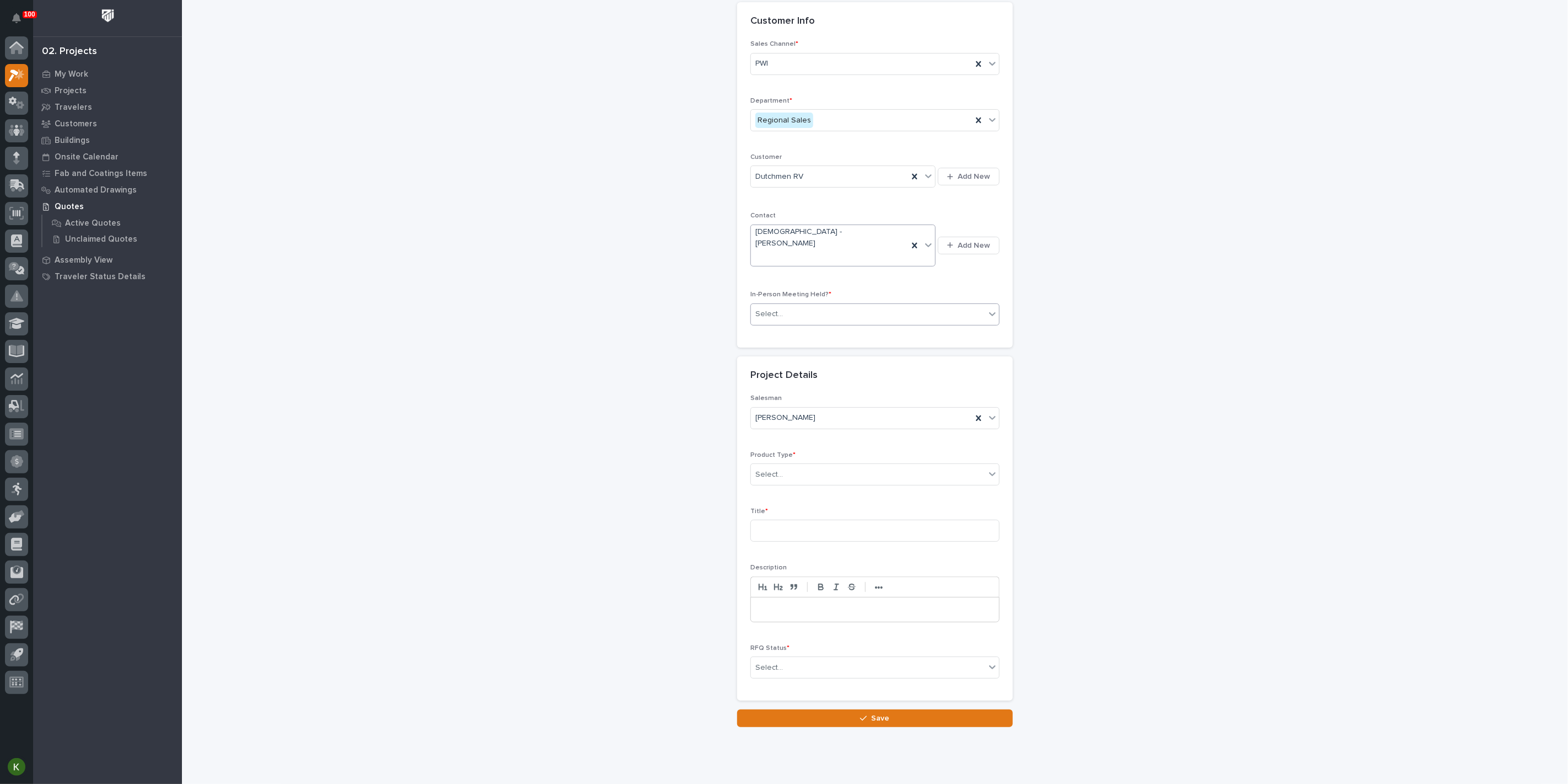
click at [825, 324] on div "Select..." at bounding box center [869, 314] width 235 height 18
click at [807, 379] on div "Yes" at bounding box center [870, 378] width 241 height 20
click at [794, 483] on div "Select..." at bounding box center [869, 473] width 235 height 18
click at [854, 602] on div "Custom" at bounding box center [870, 606] width 241 height 20
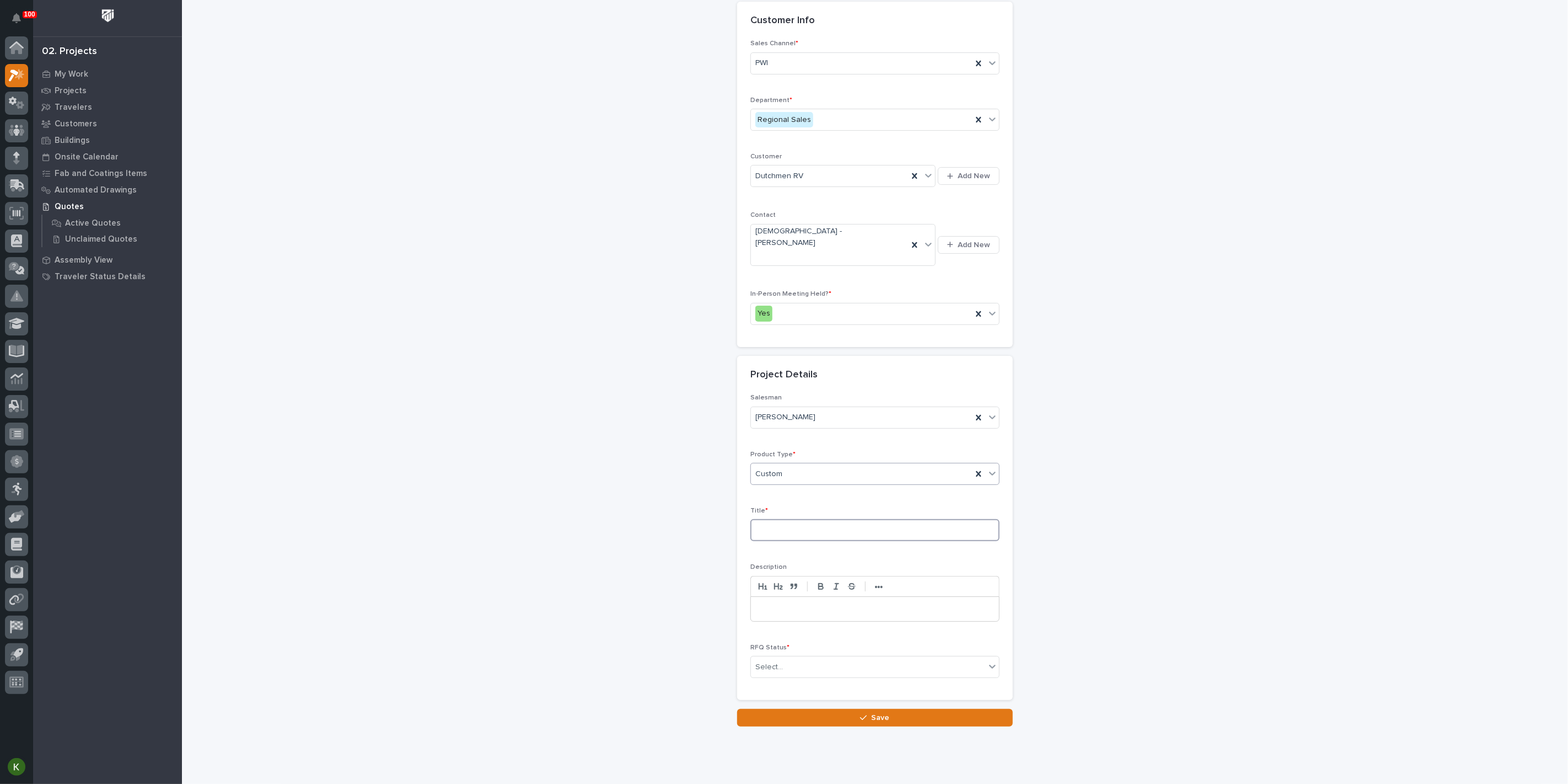
click at [797, 541] on input at bounding box center [875, 530] width 249 height 22
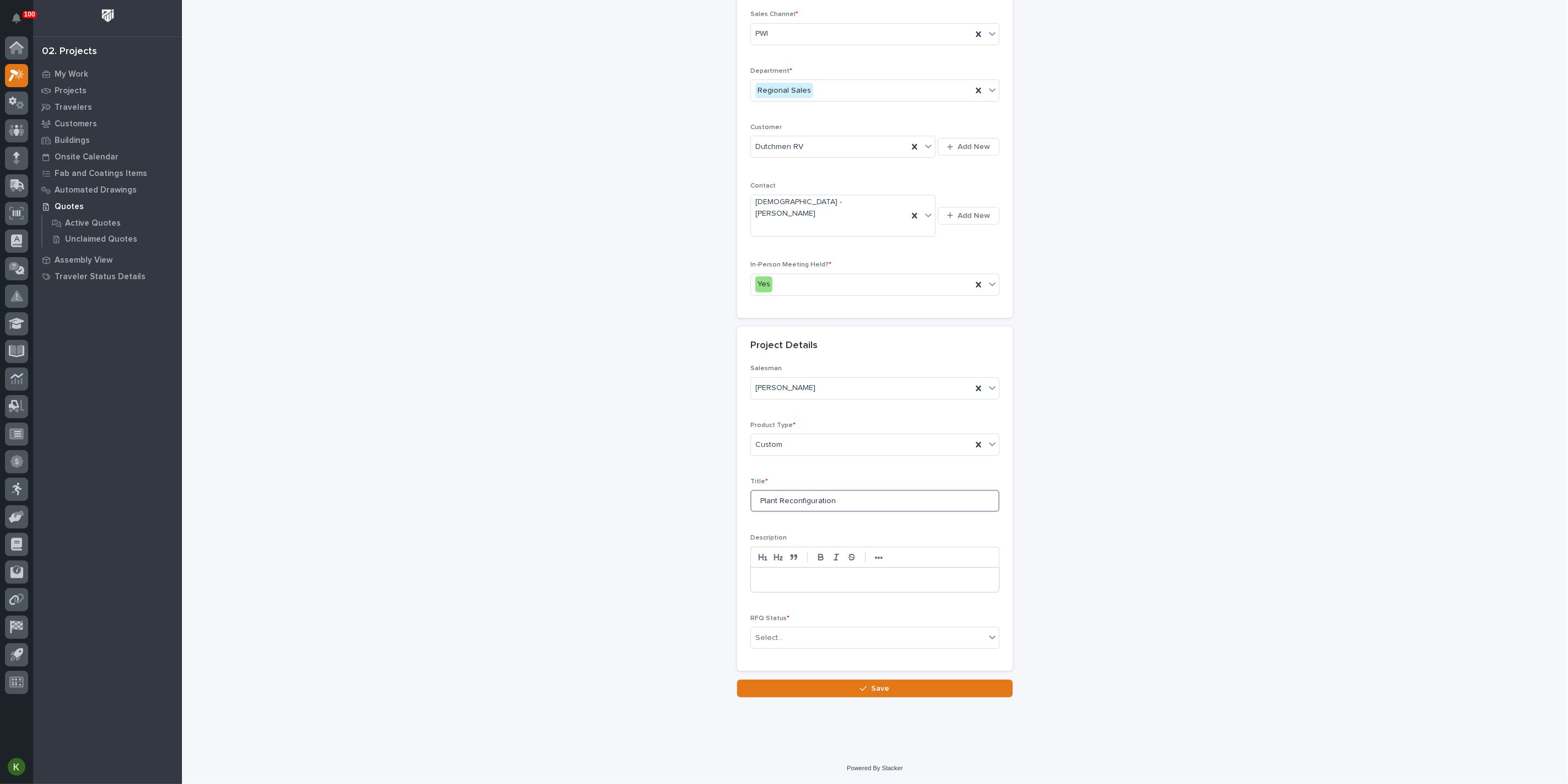
scroll to position [184, 0]
type input "Plant Reconfiguration"
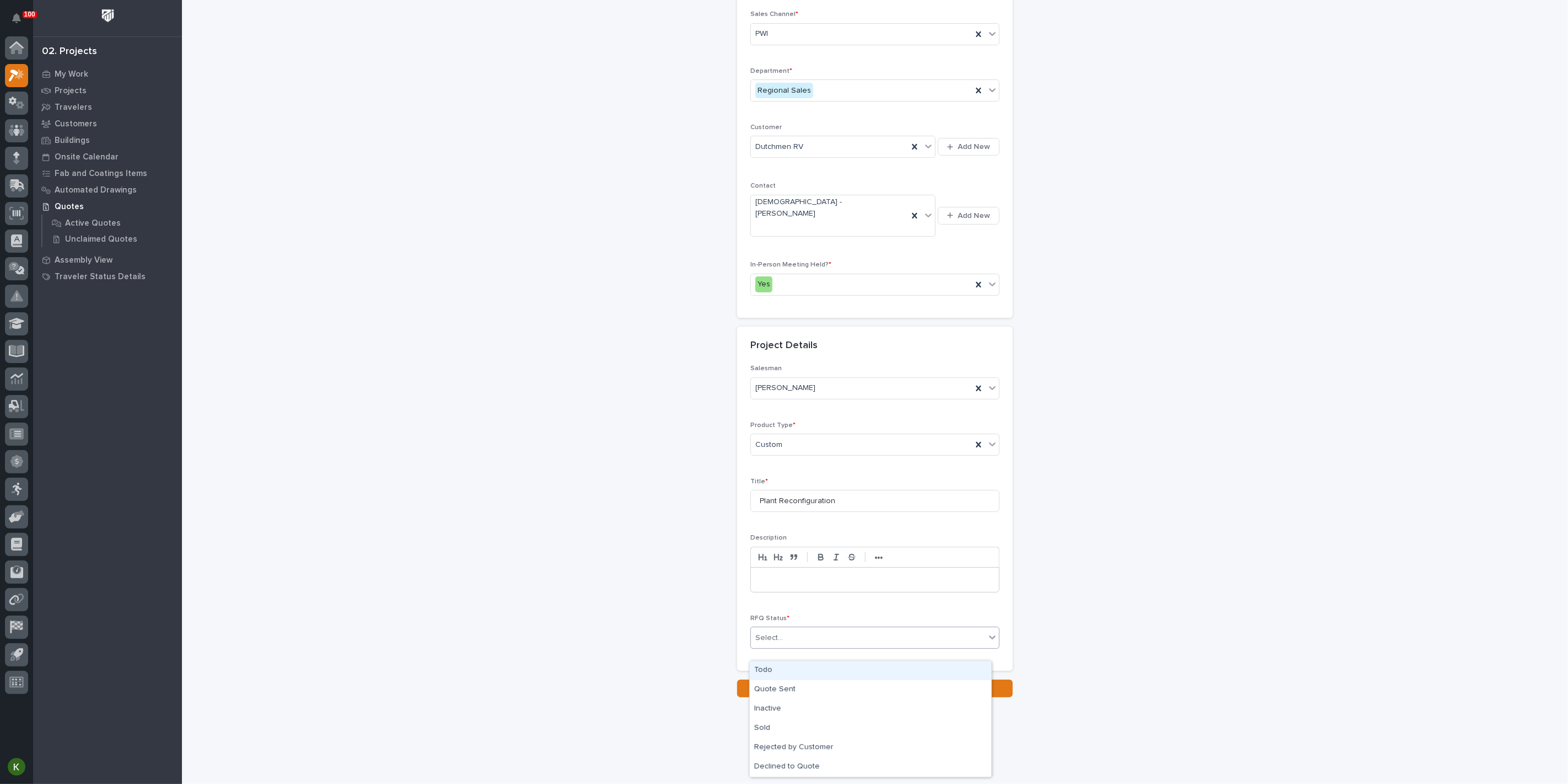
click at [806, 647] on div "Select..." at bounding box center [869, 637] width 235 height 18
click at [804, 689] on div "Quote Sent" at bounding box center [870, 689] width 241 height 20
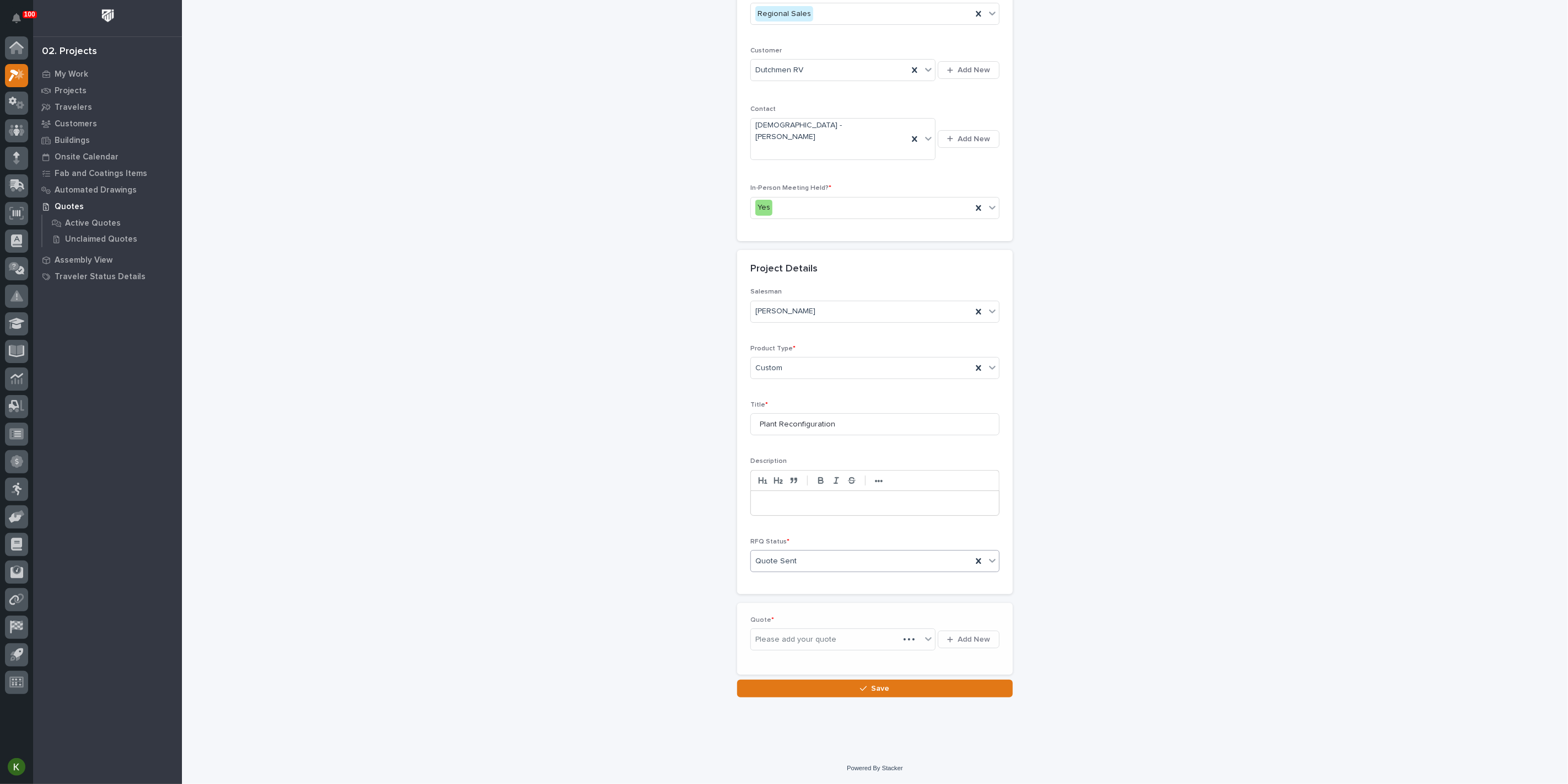
scroll to position [231, 0]
click at [961, 641] on span "Add New" at bounding box center [974, 635] width 33 height 10
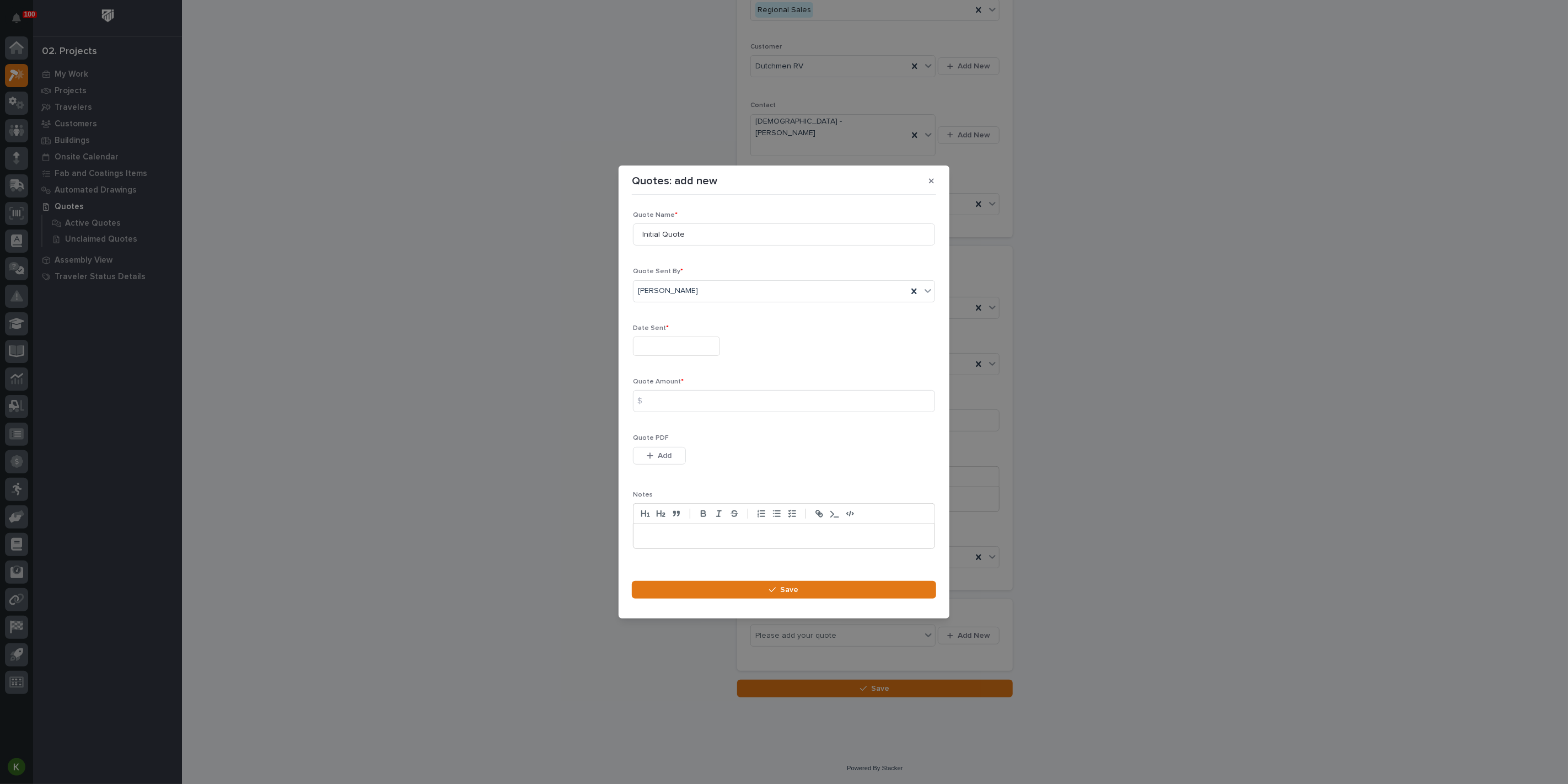
click at [680, 337] on input "text" at bounding box center [676, 346] width 87 height 20
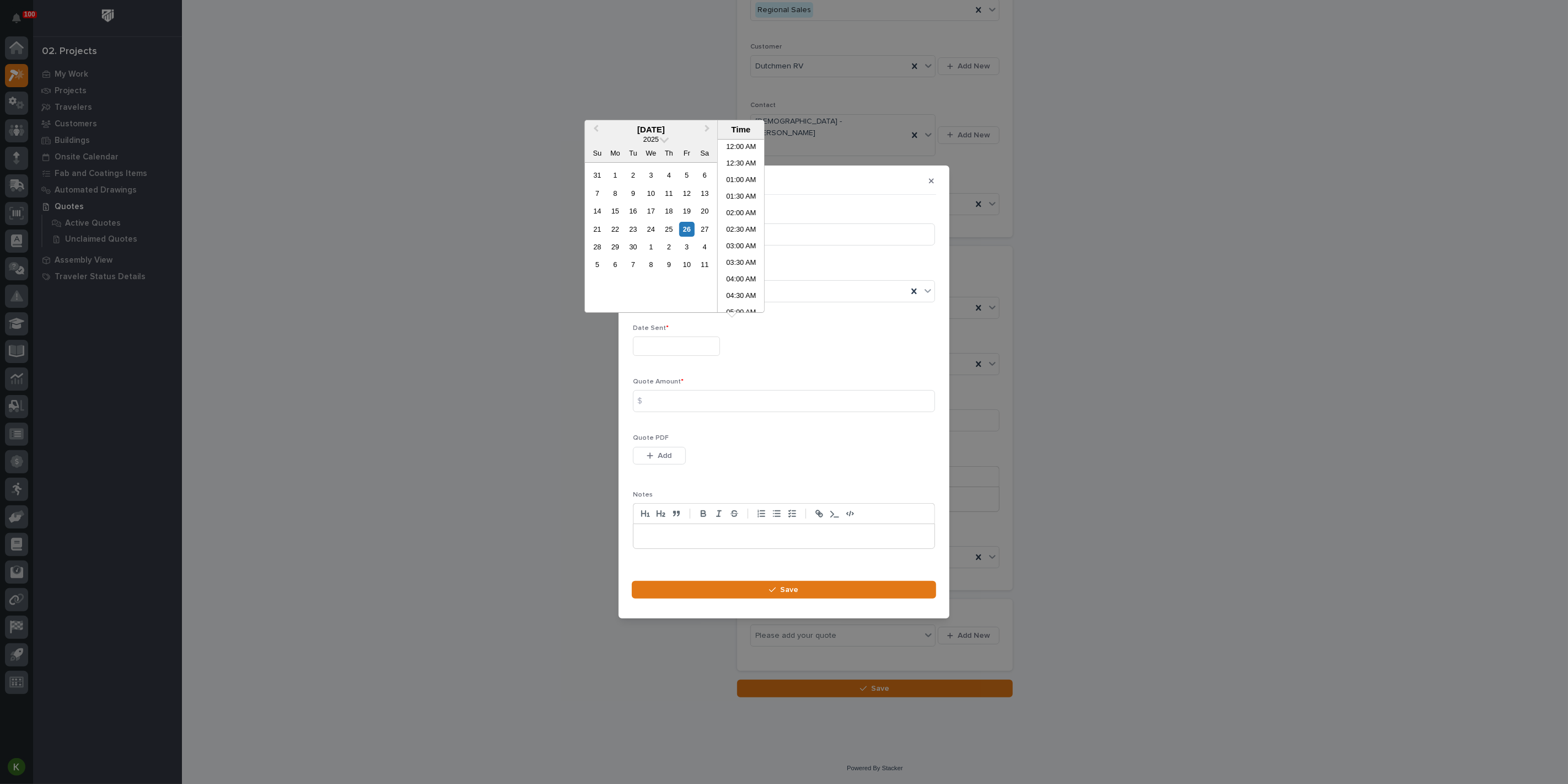
scroll to position [236, 0]
click at [687, 337] on input "text" at bounding box center [676, 346] width 87 height 20
click at [586, 124] on button "Previous Month" at bounding box center [595, 130] width 18 height 18
click at [608, 254] on div "25" at bounding box center [615, 247] width 15 height 15
type input "**********"
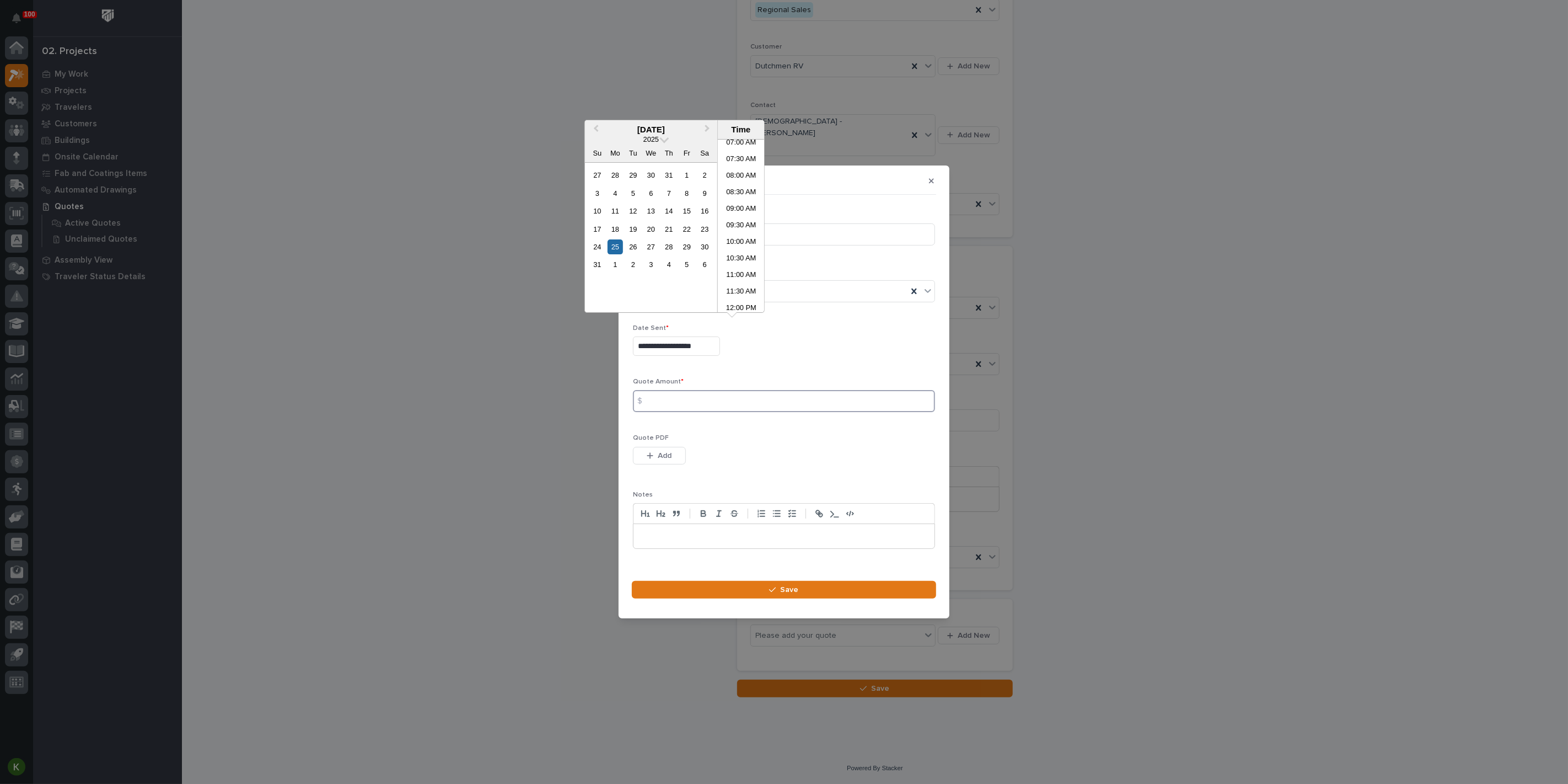
click at [677, 405] on input at bounding box center [784, 400] width 302 height 22
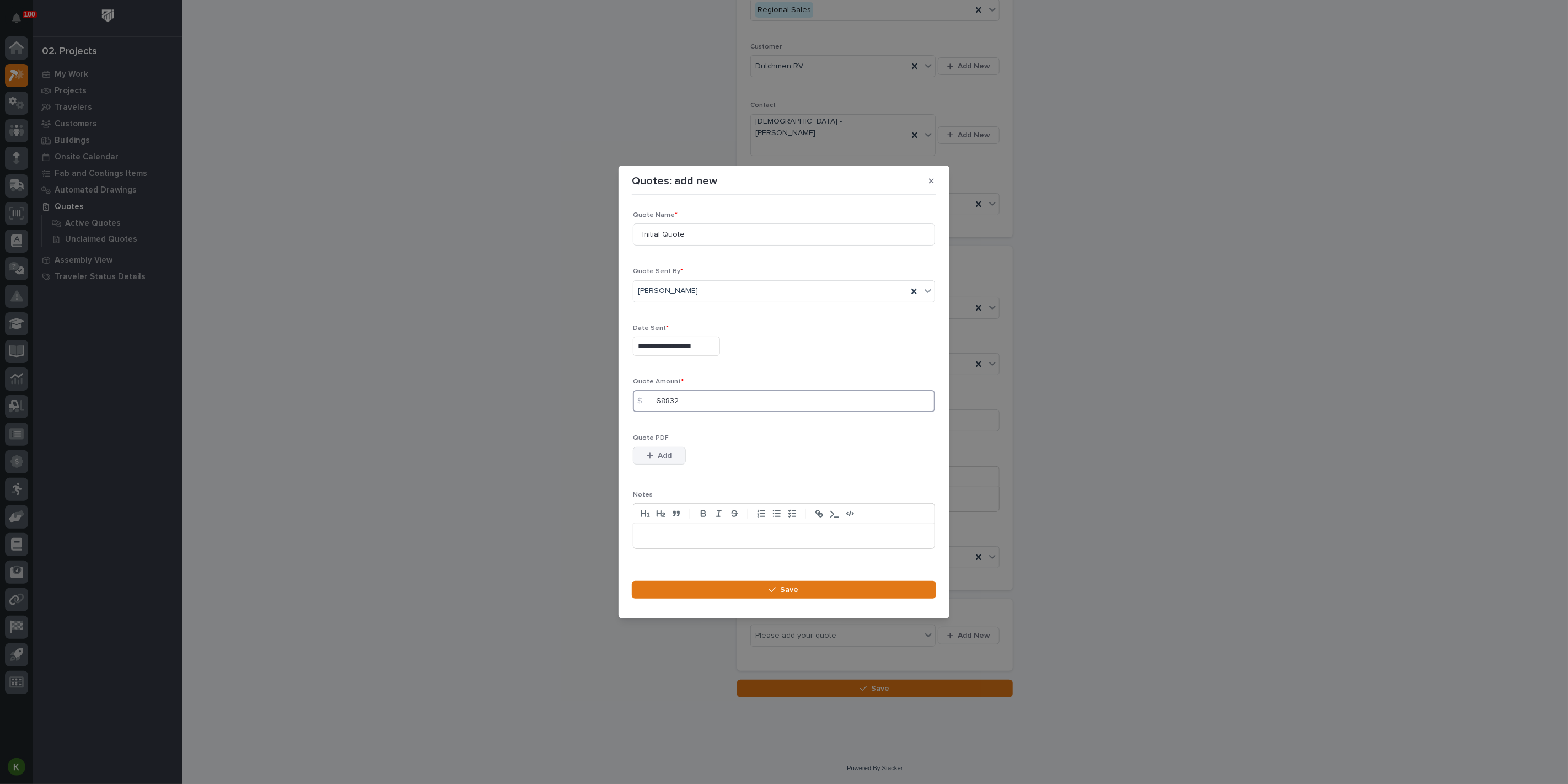
type input "68832"
click at [672, 460] on span "Add" at bounding box center [665, 456] width 14 height 10
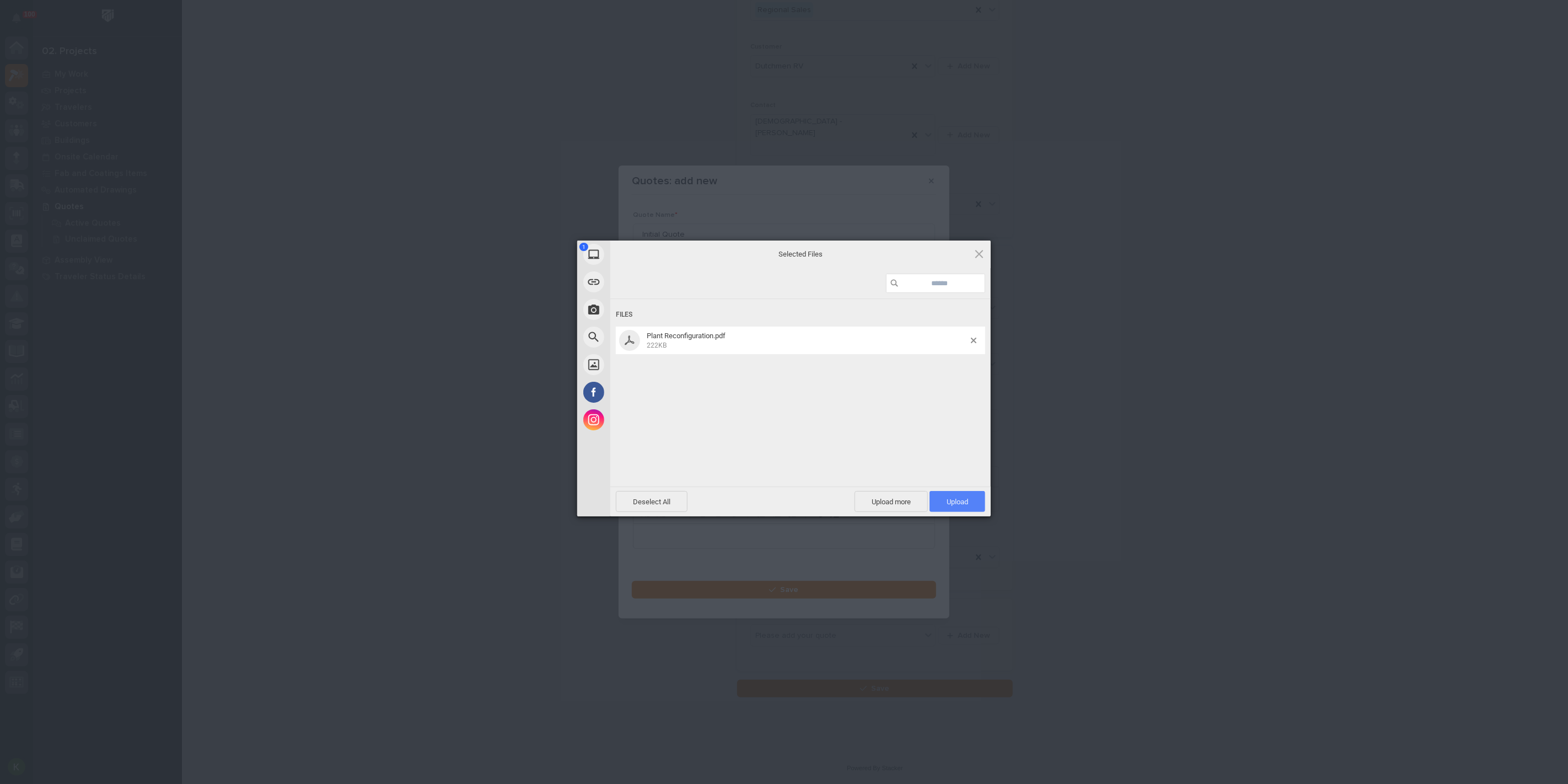
click at [949, 497] on span "Upload 1" at bounding box center [958, 501] width 21 height 8
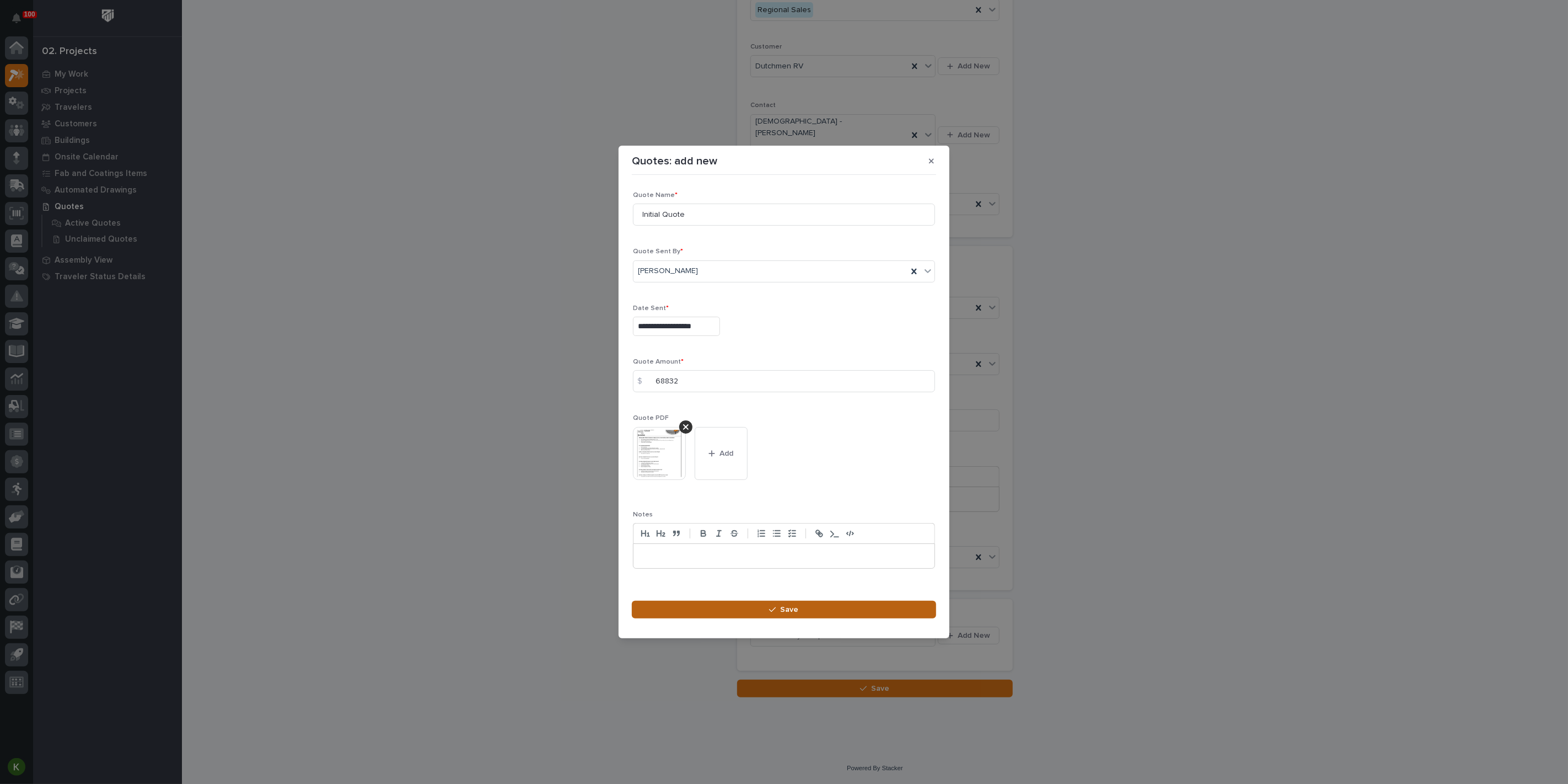
click at [674, 619] on button "Save" at bounding box center [784, 610] width 305 height 18
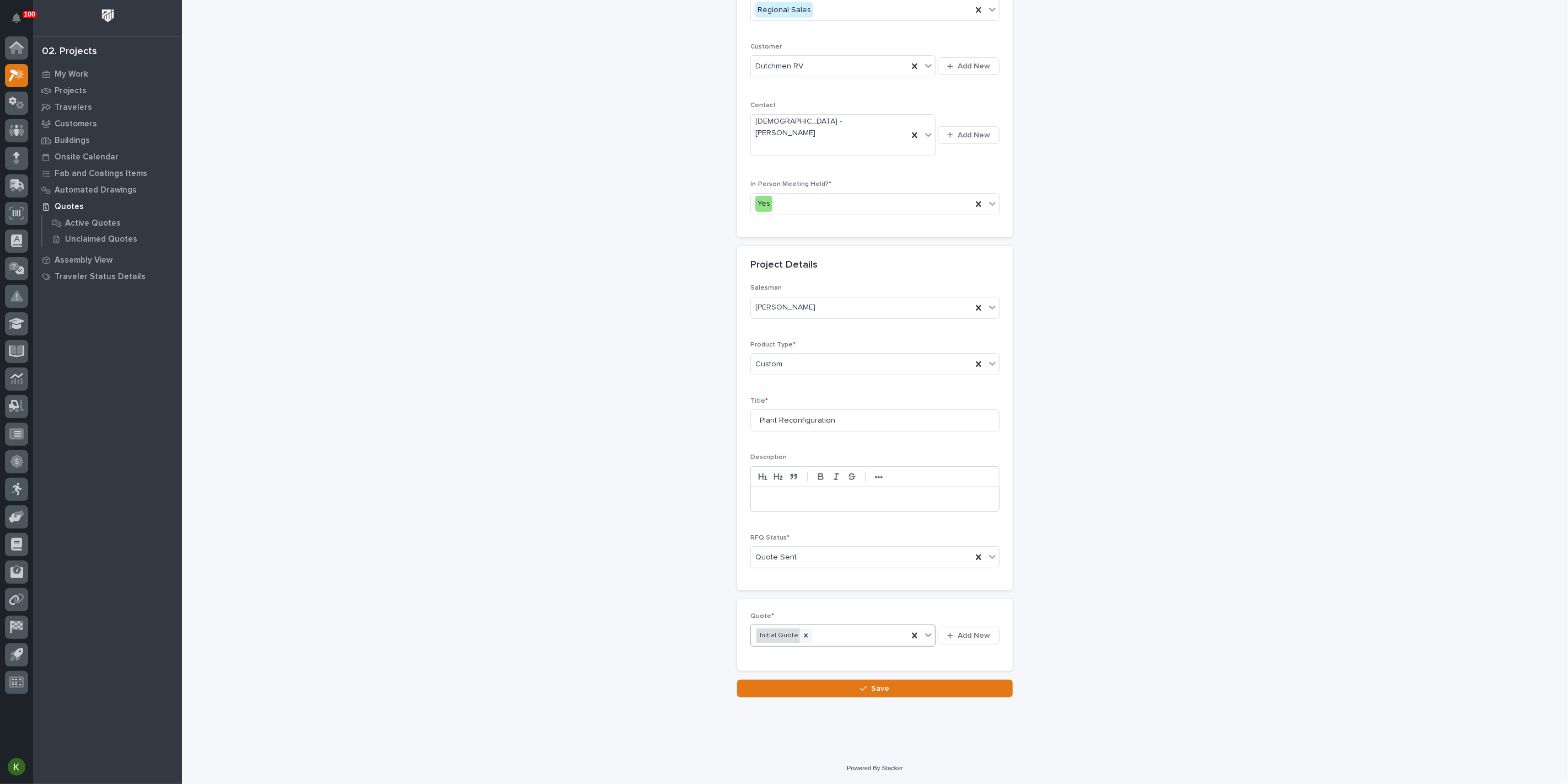
scroll to position [302, 0]
click at [809, 689] on button "Save" at bounding box center [875, 689] width 275 height 18
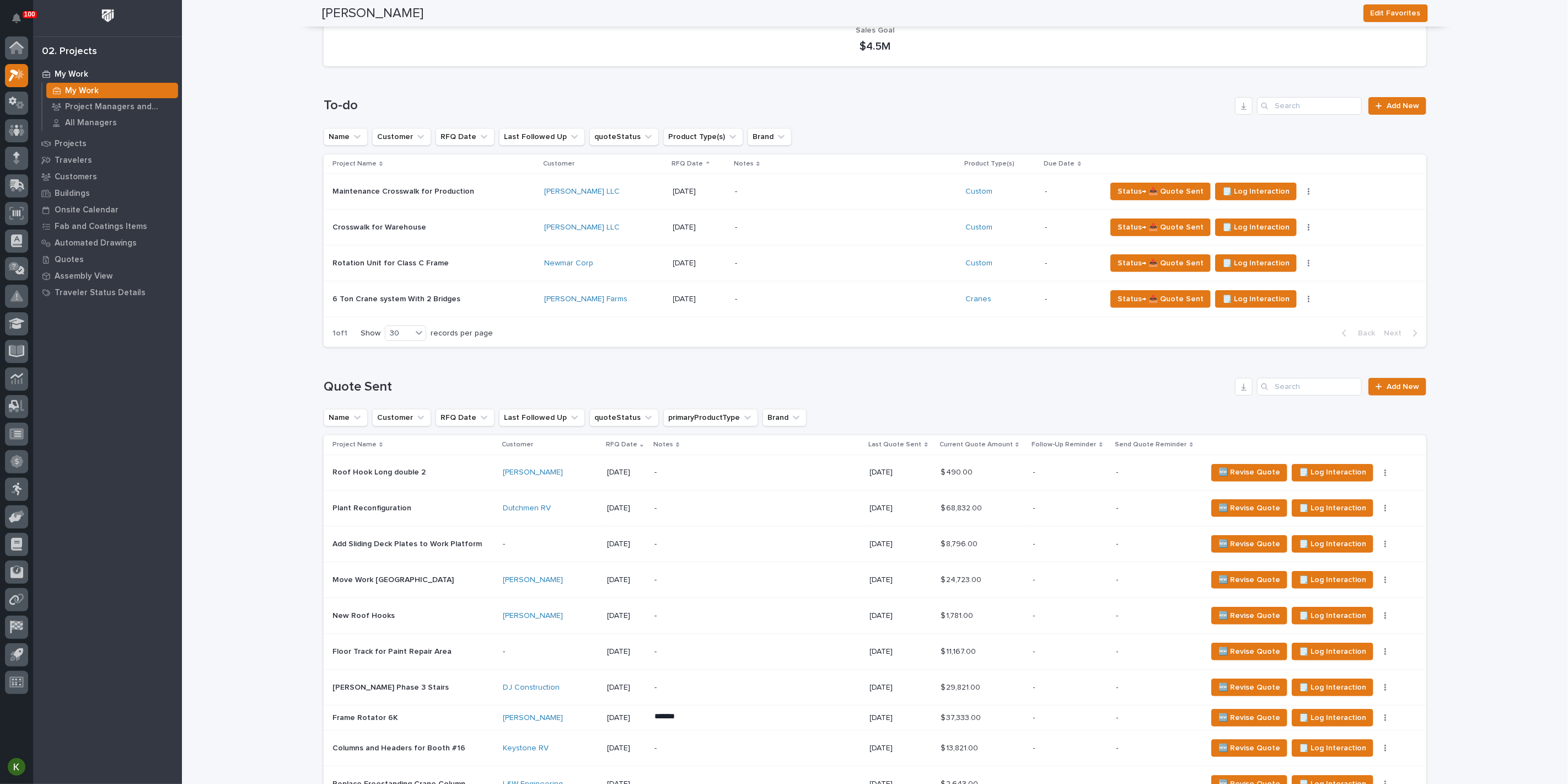
scroll to position [306, 0]
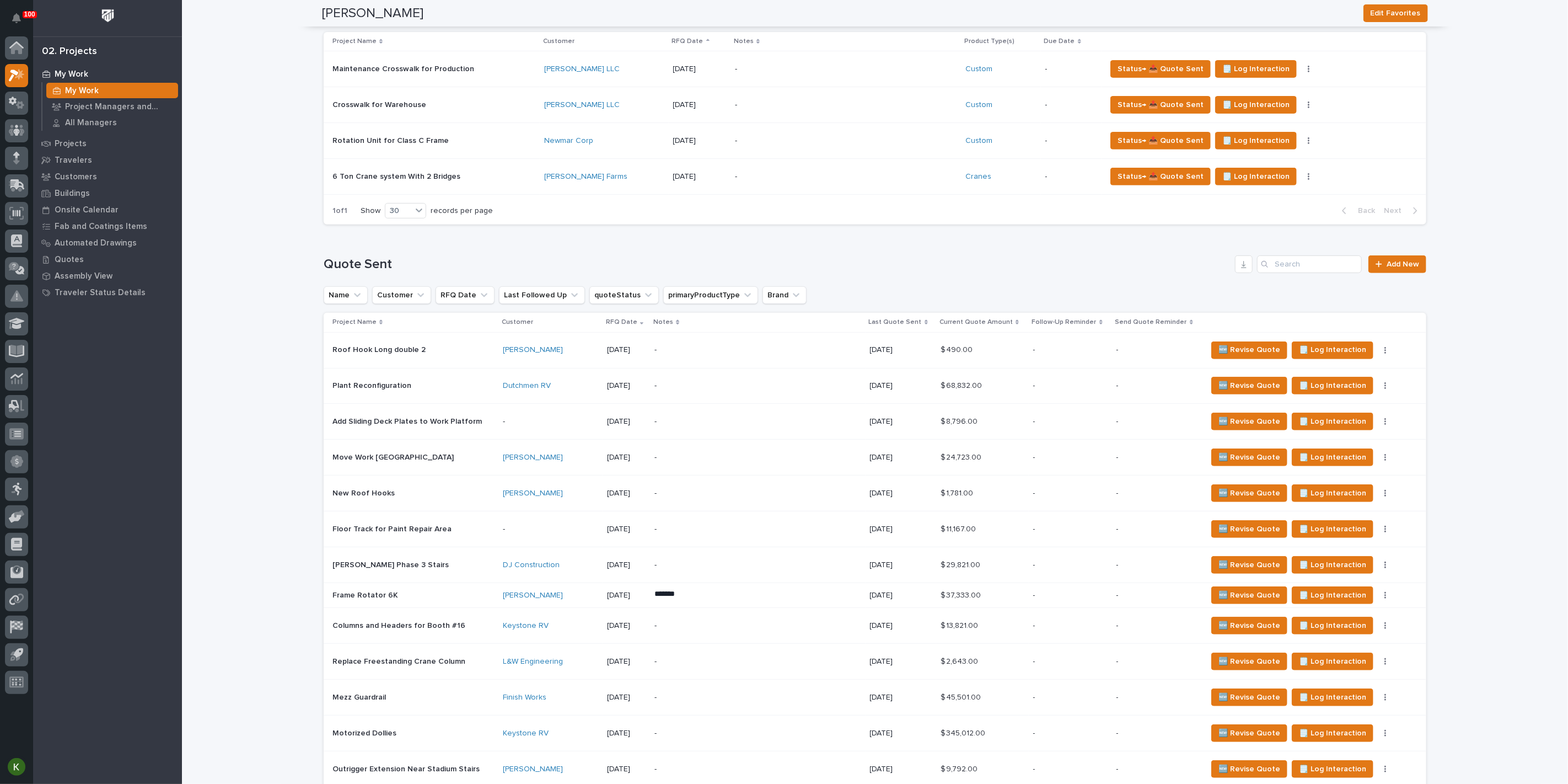
click at [773, 390] on p "-" at bounding box center [751, 386] width 193 height 10
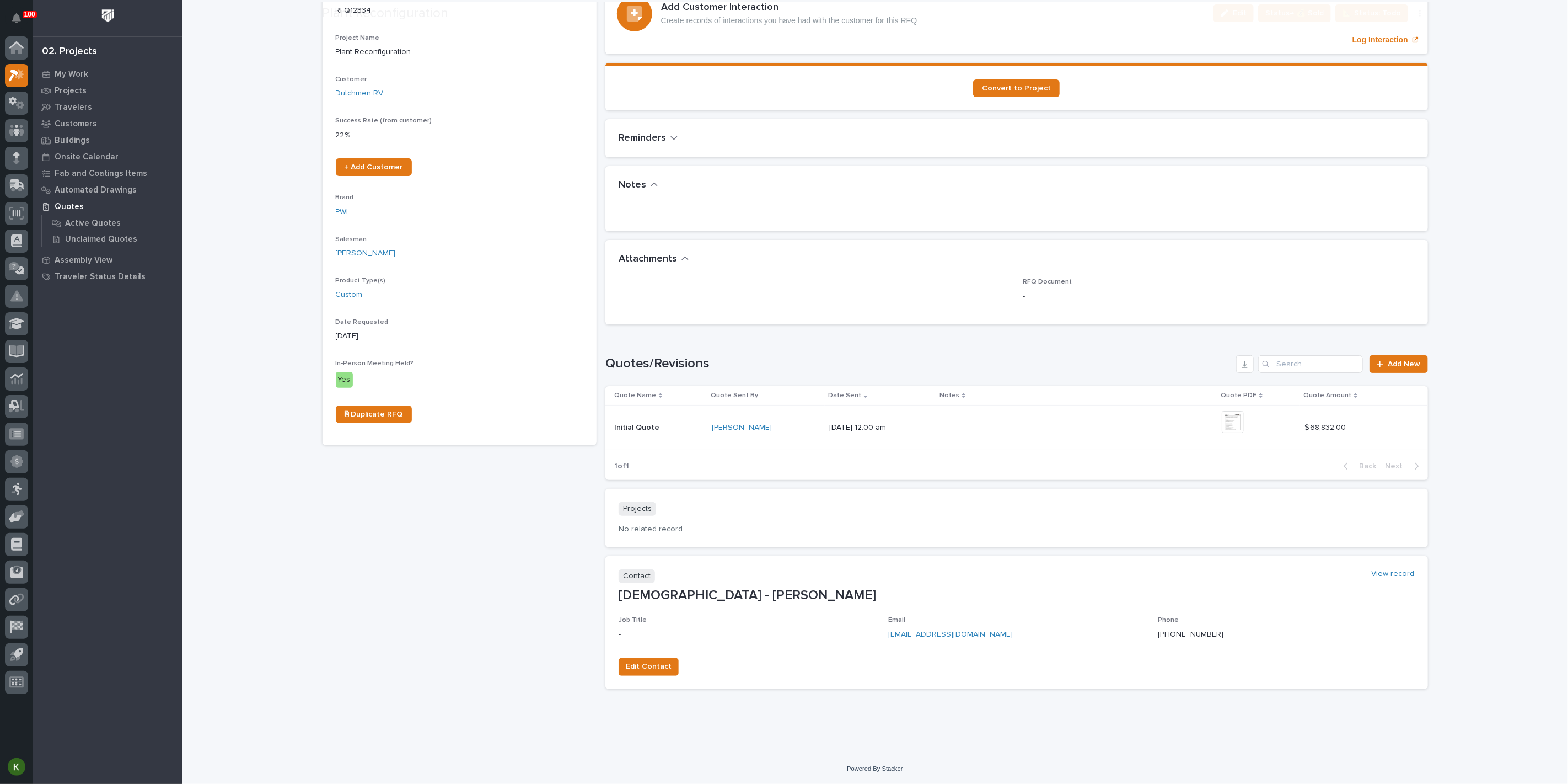
scroll to position [183, 0]
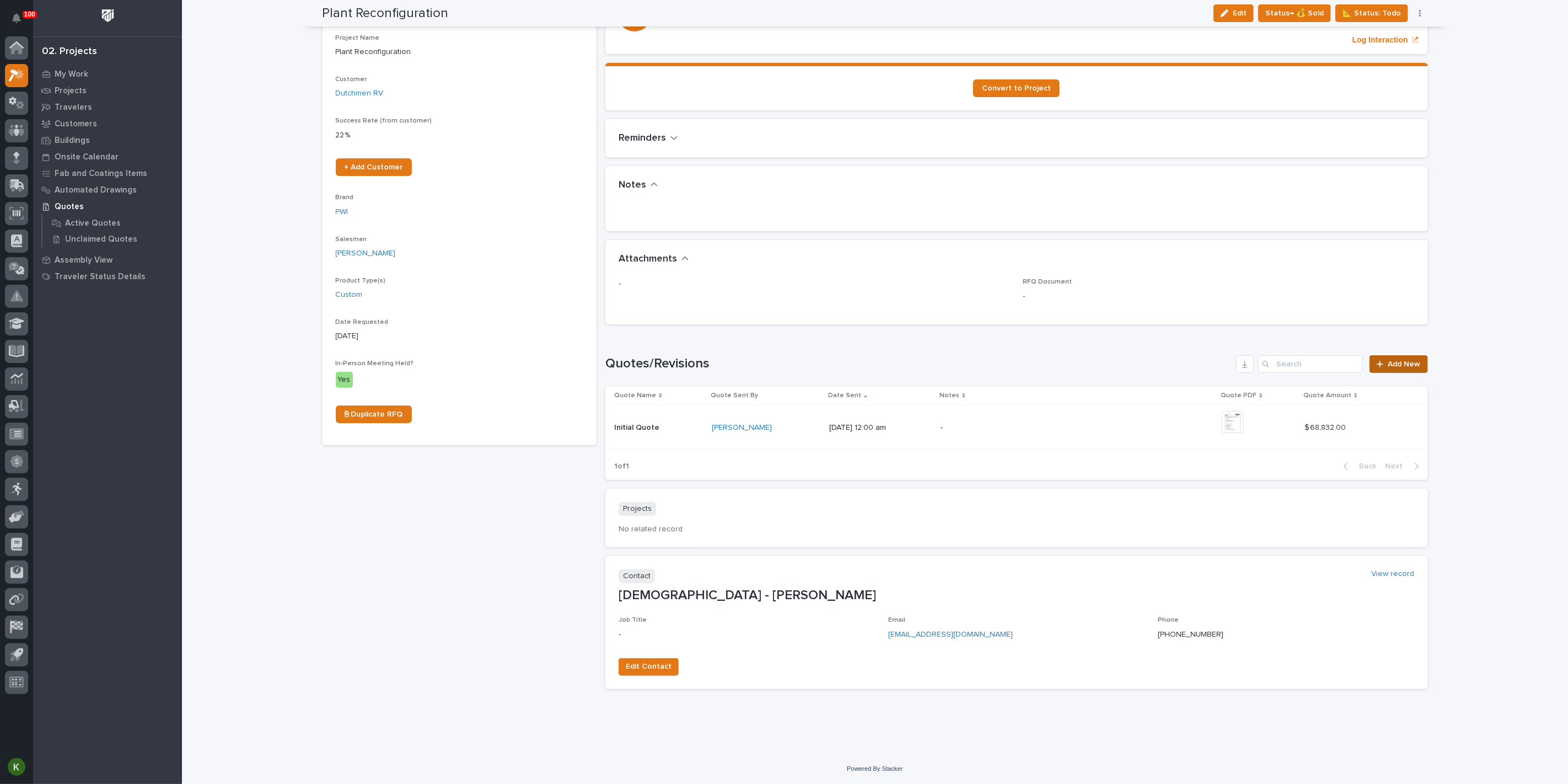
click at [1407, 368] on span "Add New" at bounding box center [1405, 363] width 33 height 7
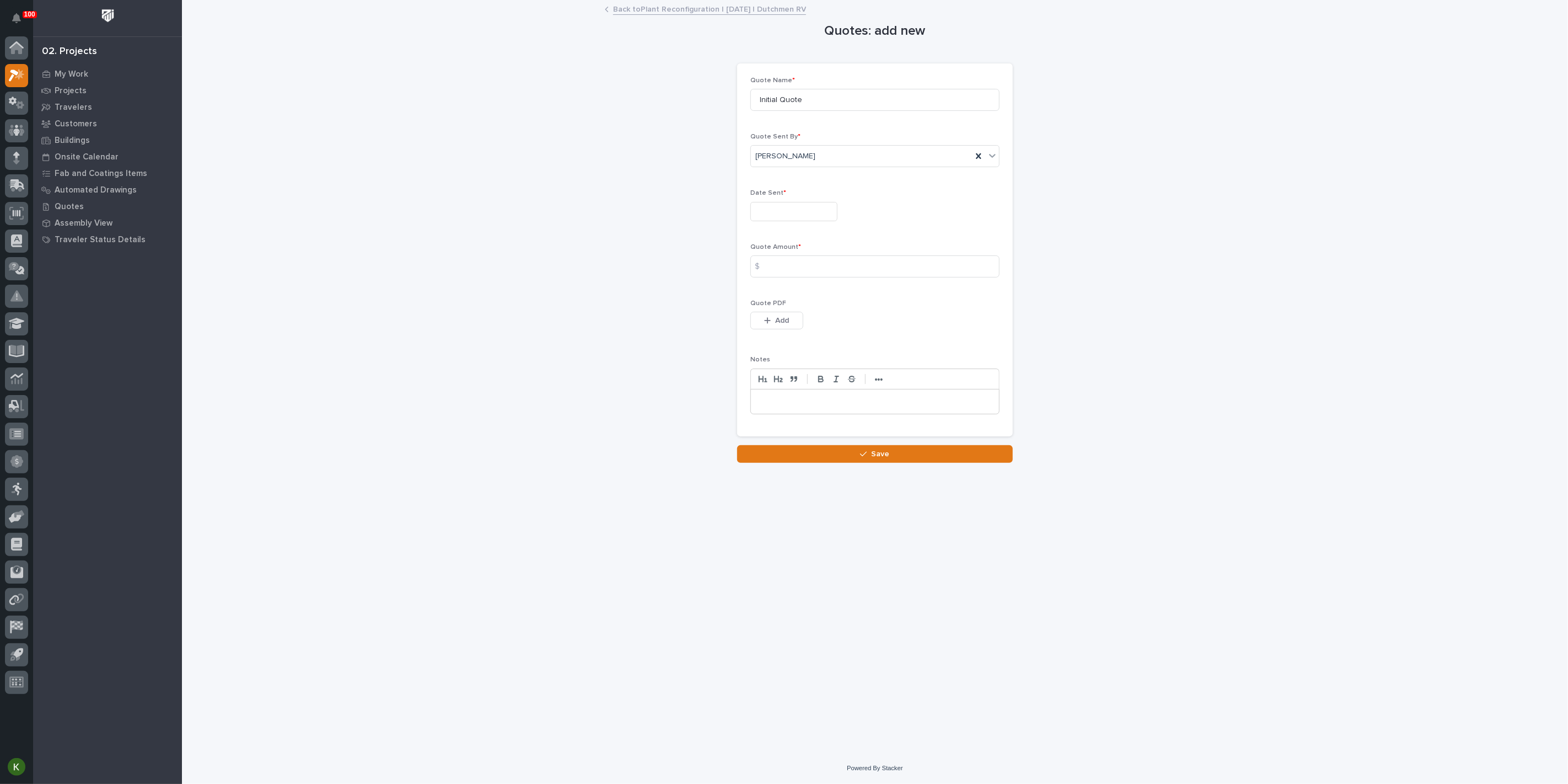
click at [791, 221] on input "text" at bounding box center [794, 212] width 87 height 20
click at [779, 155] on div "25" at bounding box center [786, 148] width 15 height 15
type input "**********"
click at [773, 277] on div "$" at bounding box center [761, 266] width 22 height 22
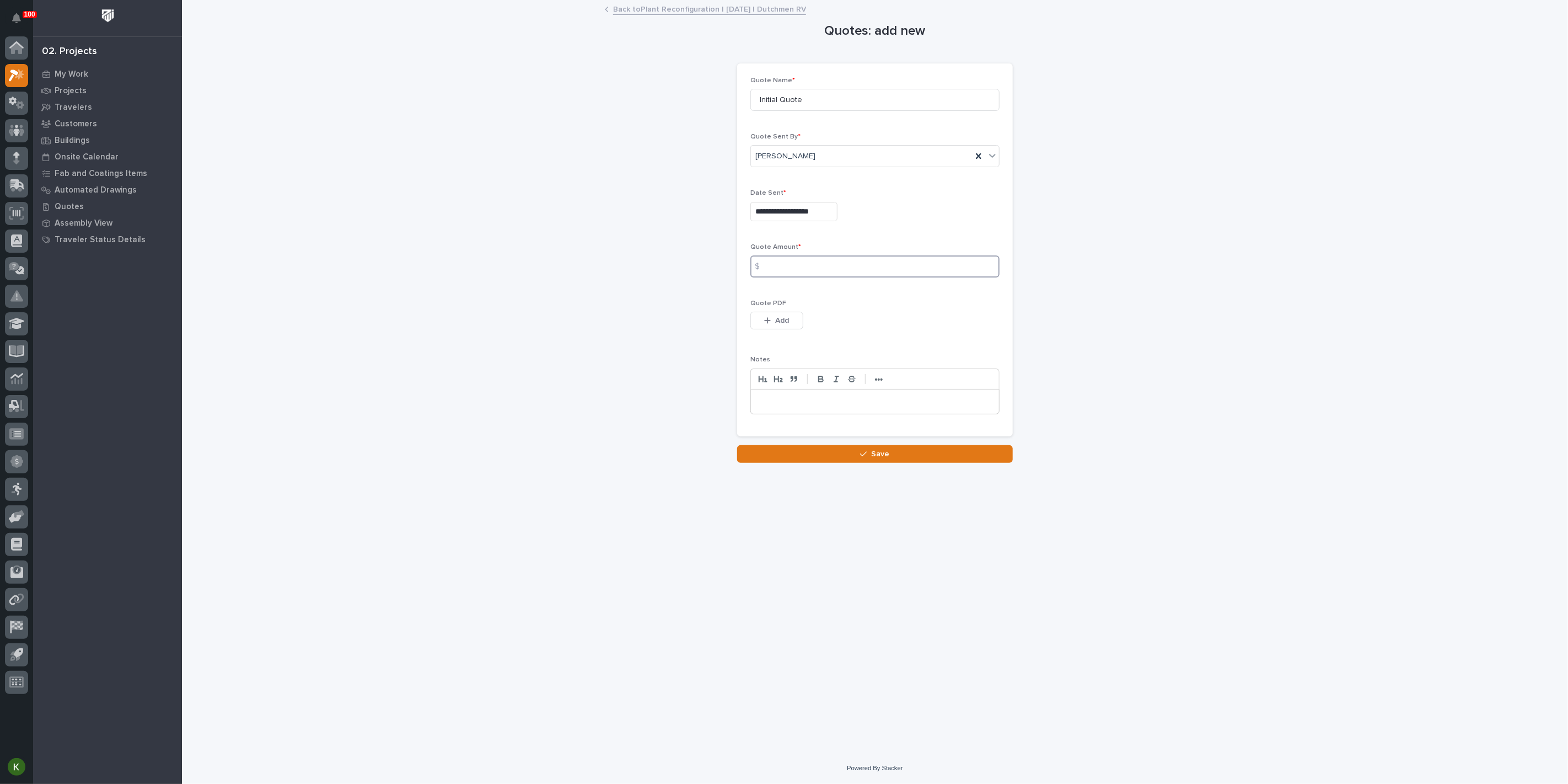
click at [787, 277] on input at bounding box center [875, 266] width 249 height 22
click at [914, 277] on input at bounding box center [875, 266] width 249 height 22
type input "68832"
click at [790, 325] on span "Add" at bounding box center [782, 320] width 14 height 10
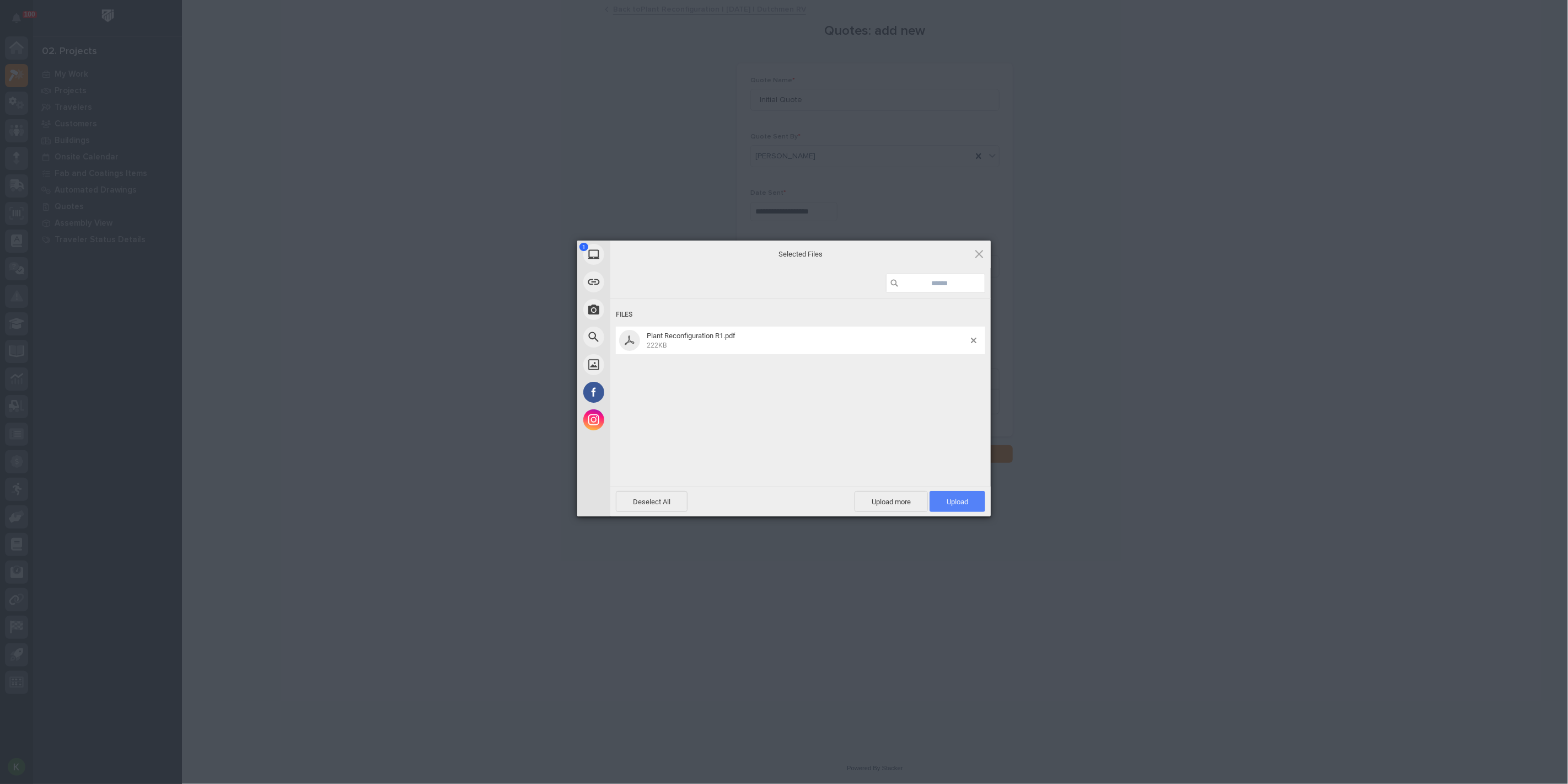
click at [946, 496] on span "Upload 1" at bounding box center [958, 501] width 55 height 21
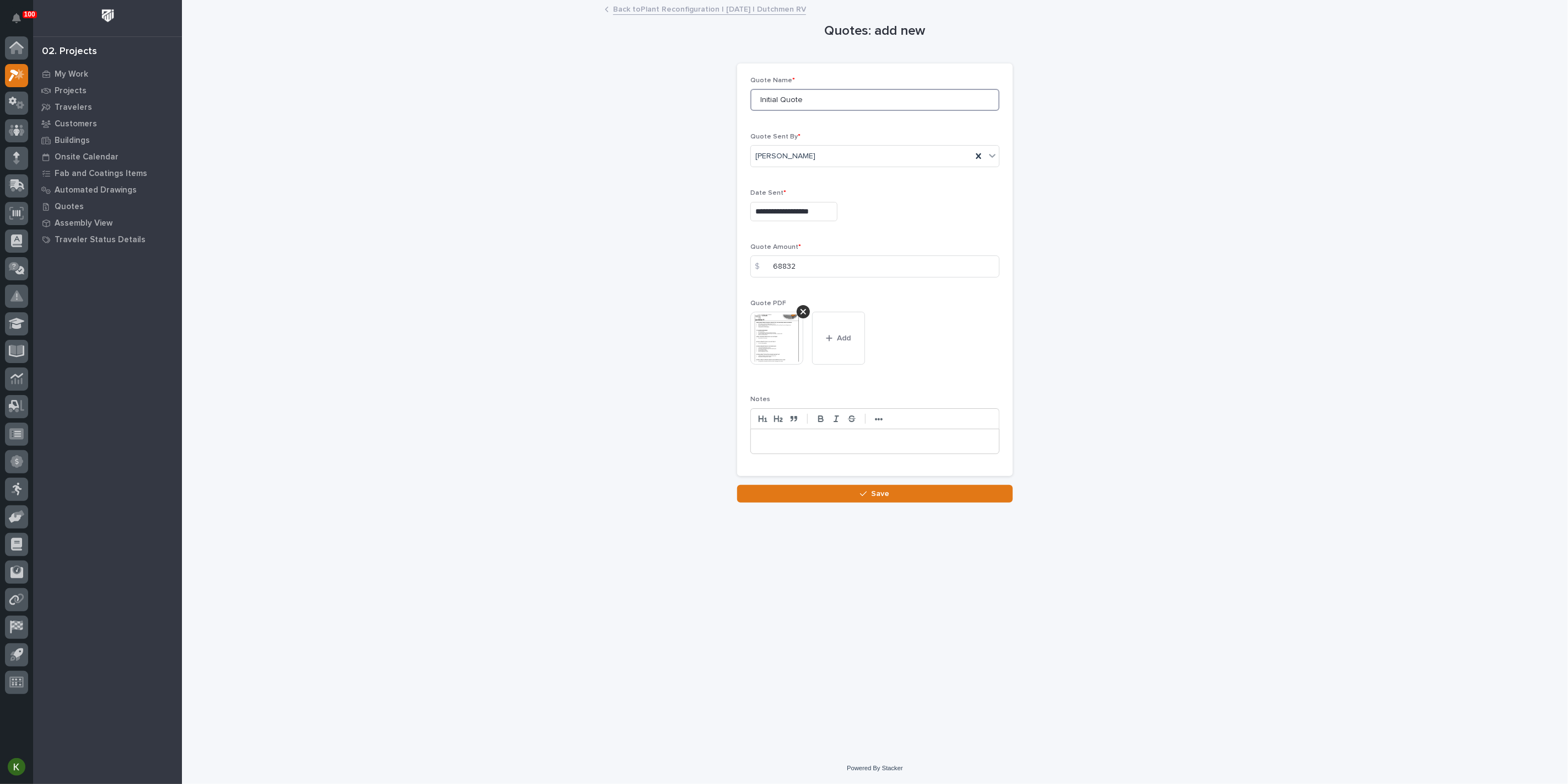
drag, startPoint x: 817, startPoint y: 126, endPoint x: 758, endPoint y: 124, distance: 59.0
click at [758, 111] on input "Initial Quote" at bounding box center [875, 99] width 249 height 22
type input "R1"
click at [854, 502] on button "Save" at bounding box center [875, 494] width 275 height 18
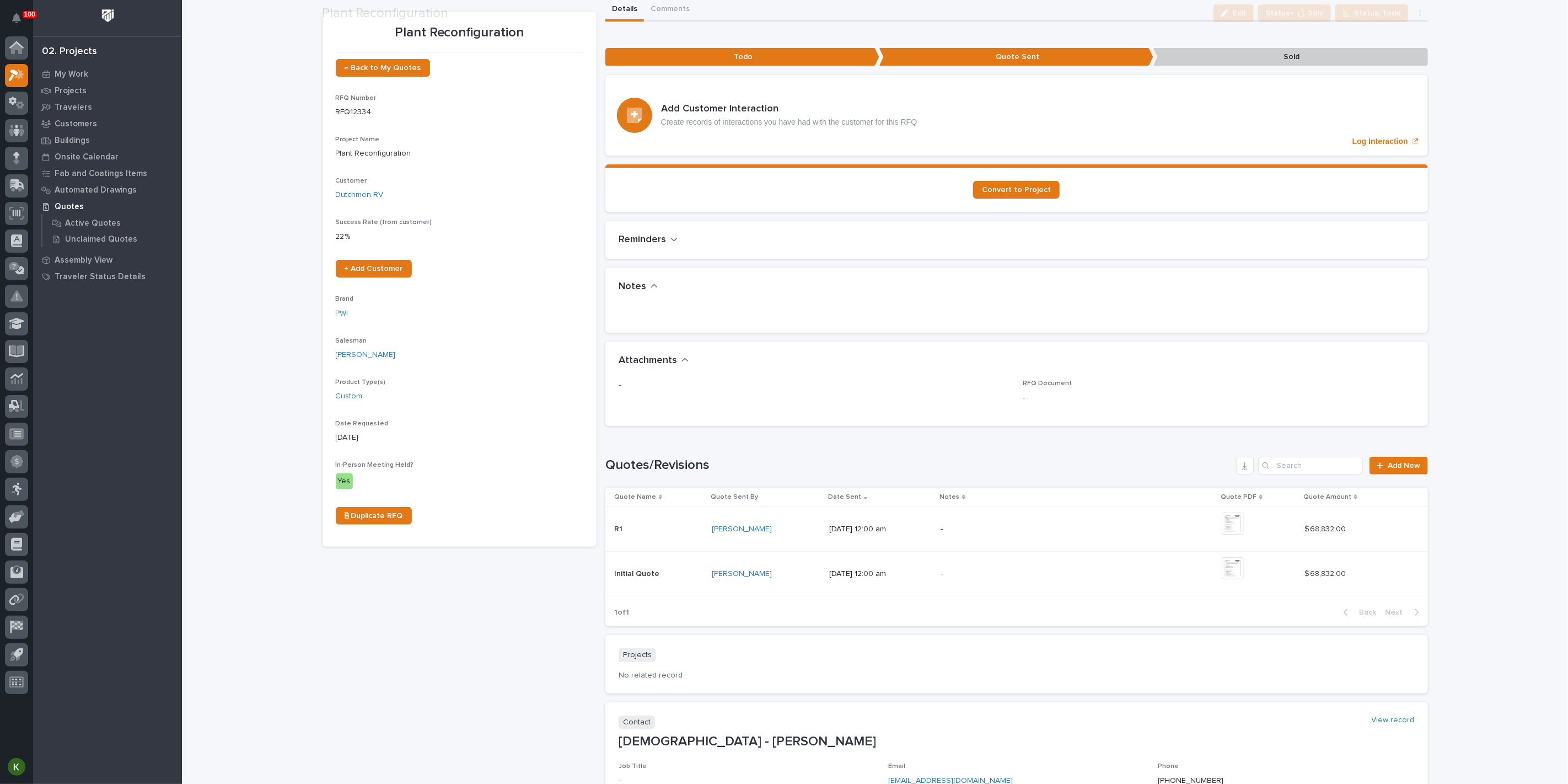
scroll to position [61, 0]
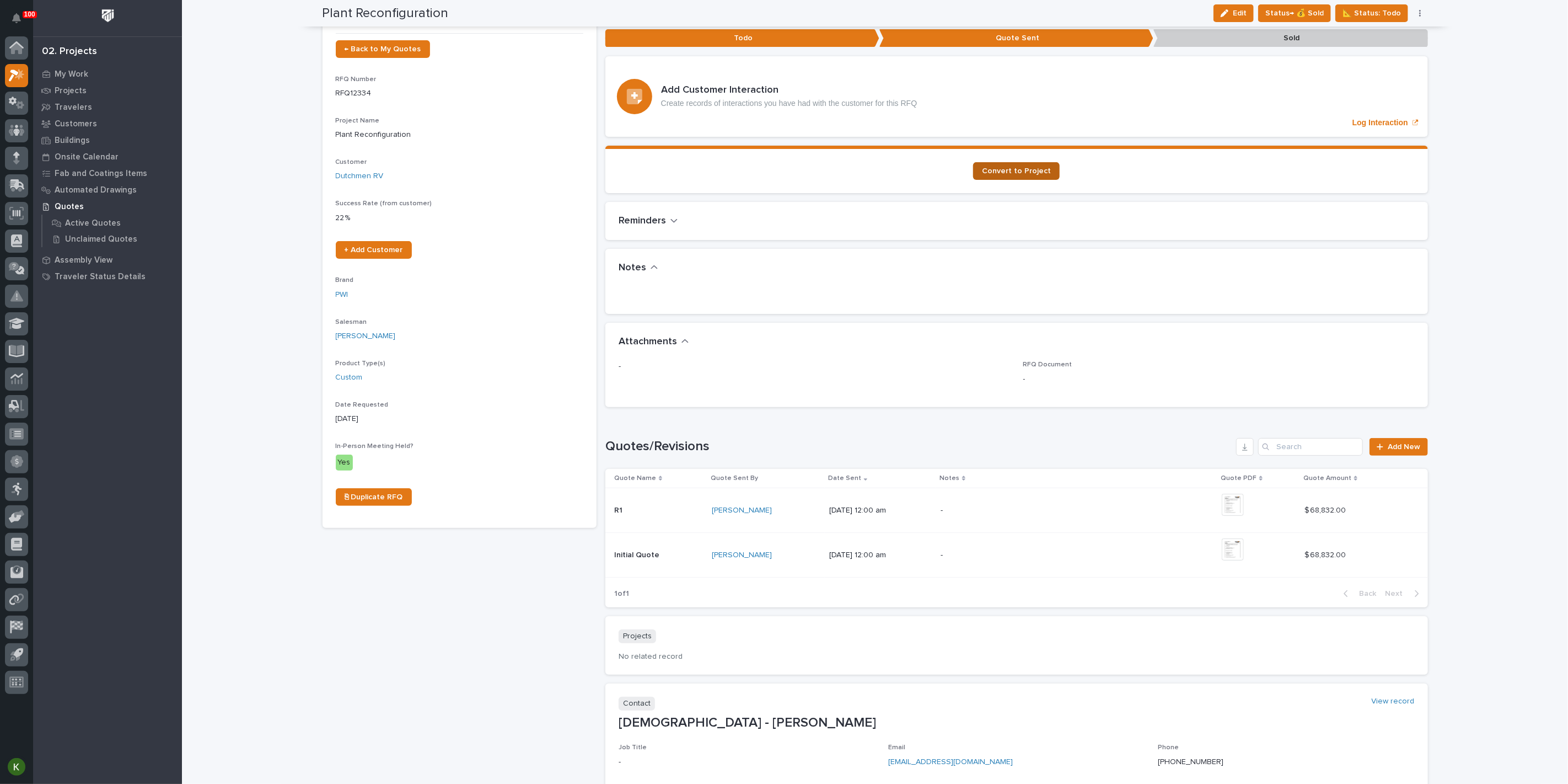
click at [989, 175] on span "Convert to Project" at bounding box center [1016, 170] width 69 height 7
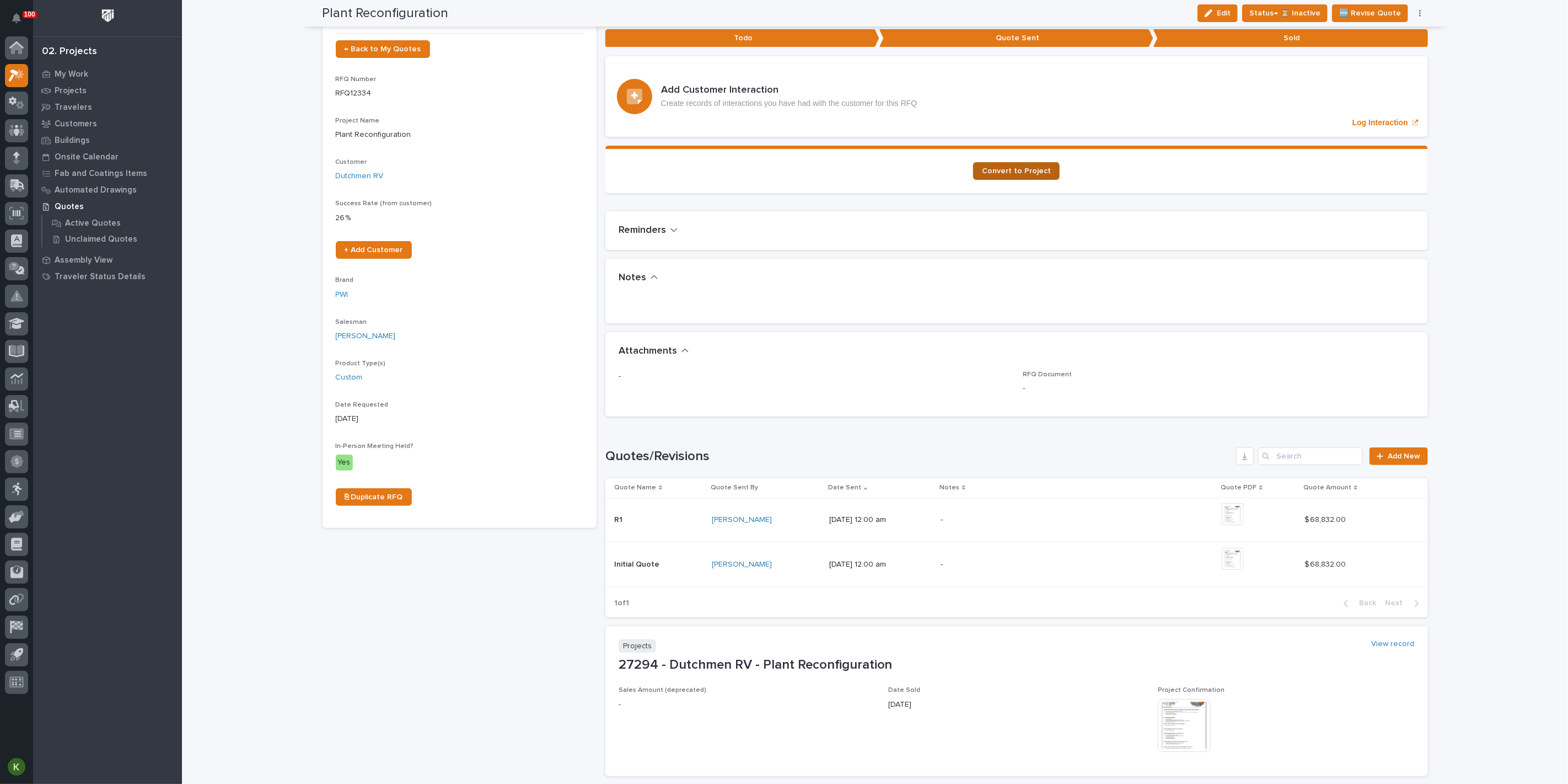
scroll to position [0, 0]
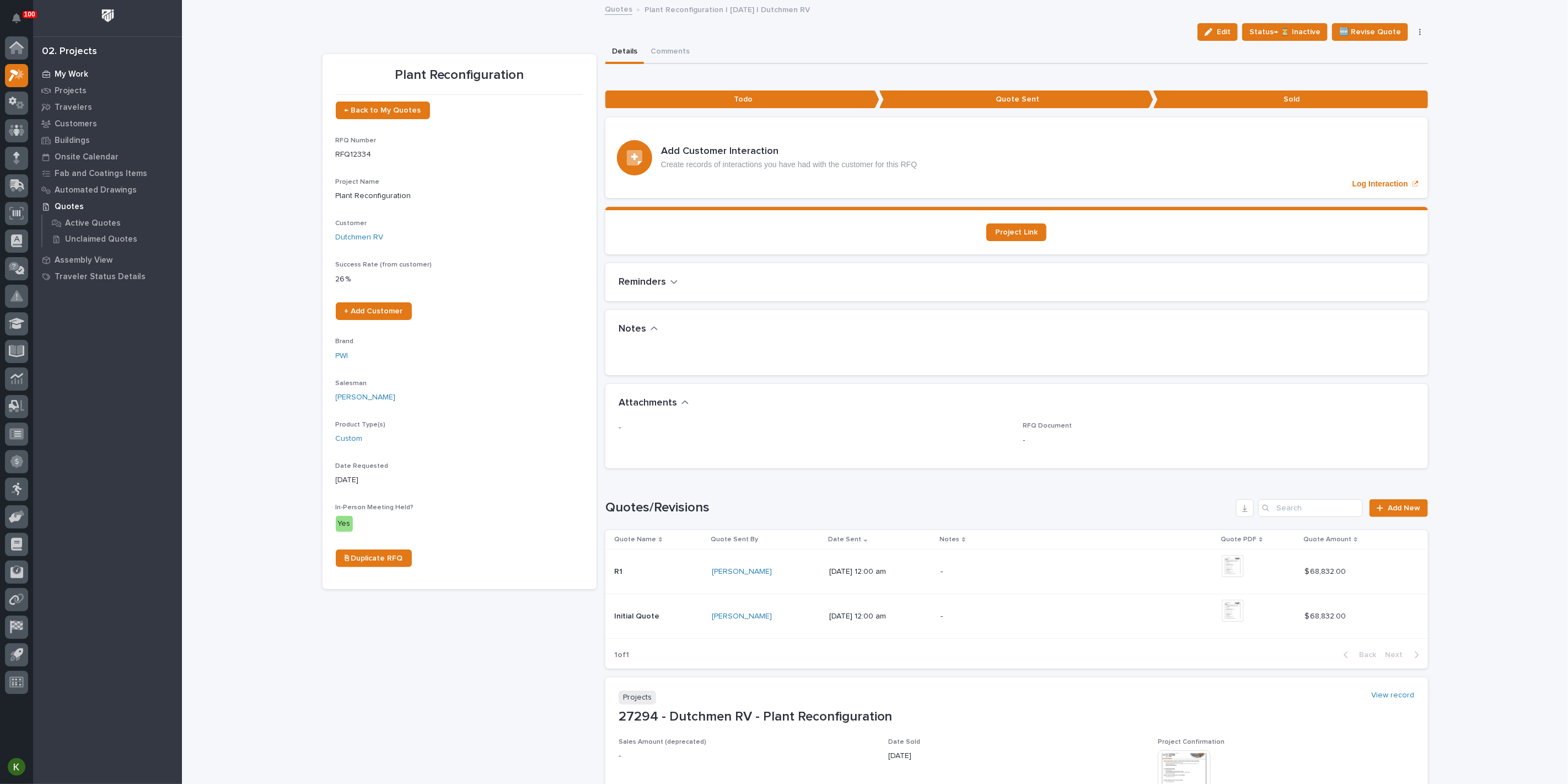
click at [90, 73] on div "My Work" at bounding box center [108, 73] width 143 height 15
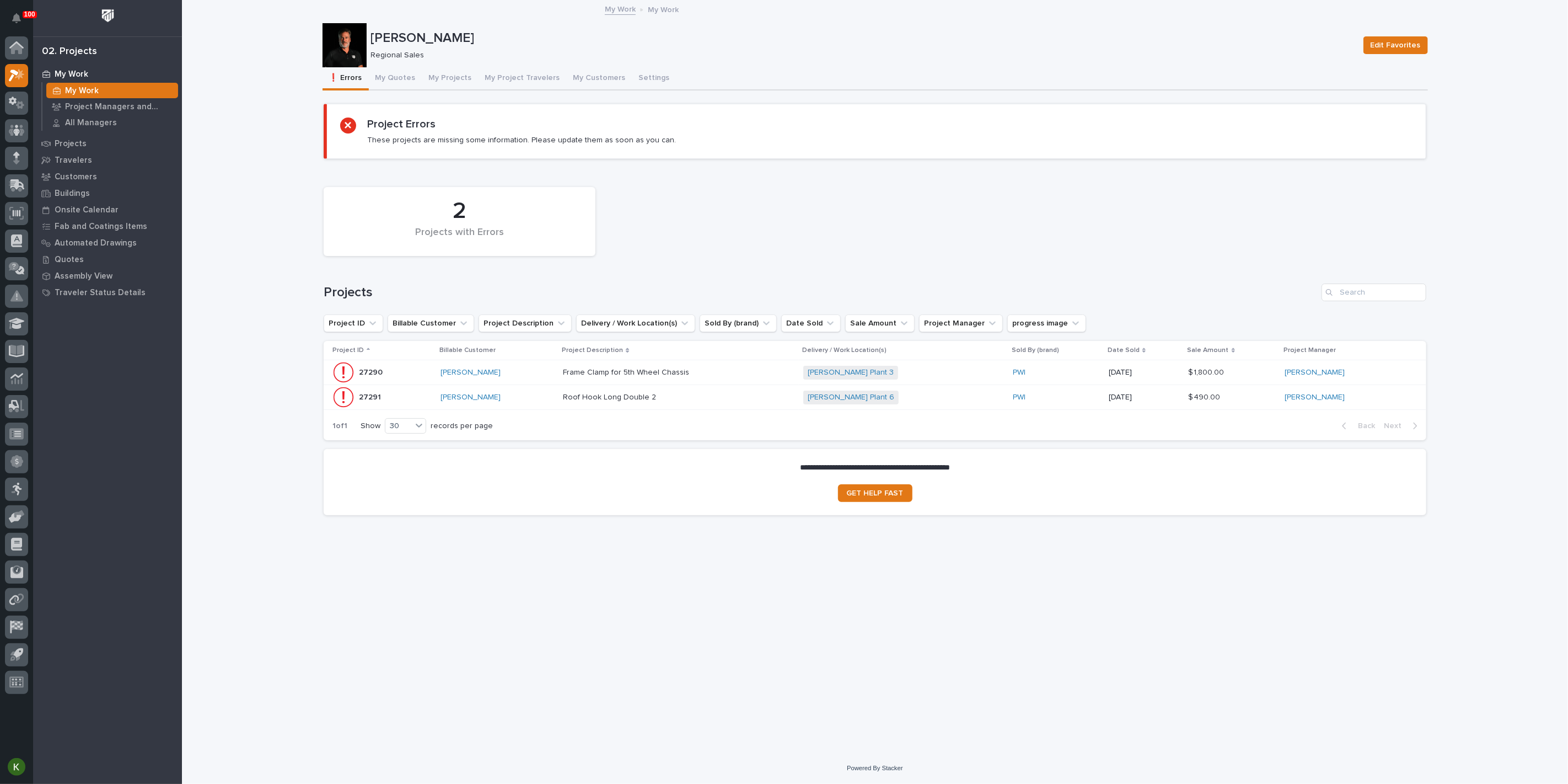
click at [755, 402] on p at bounding box center [659, 398] width 193 height 10
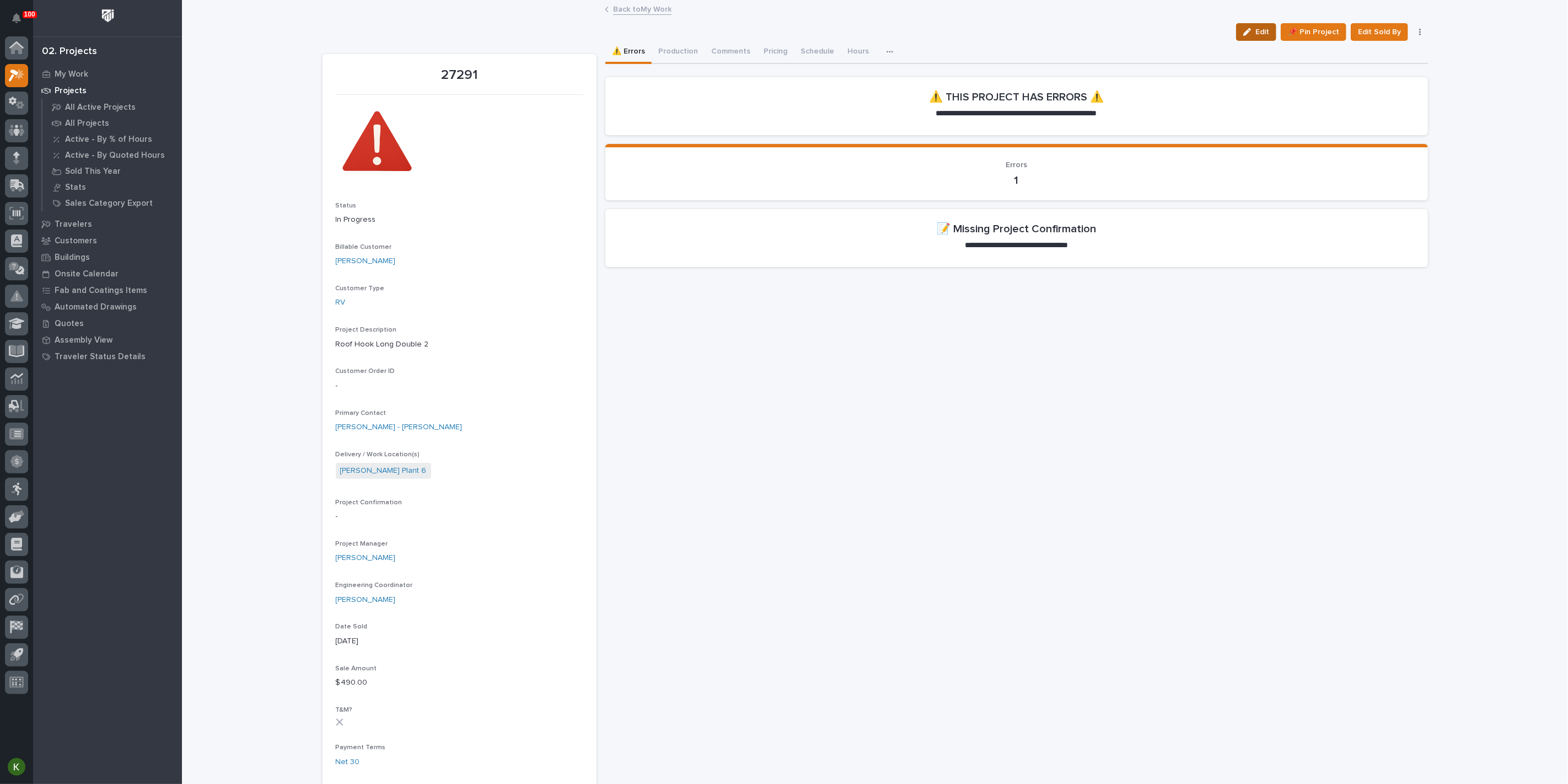
drag, startPoint x: 1237, startPoint y: 40, endPoint x: 1213, endPoint y: 163, distance: 125.3
click at [1244, 36] on div "button" at bounding box center [1249, 32] width 12 height 7
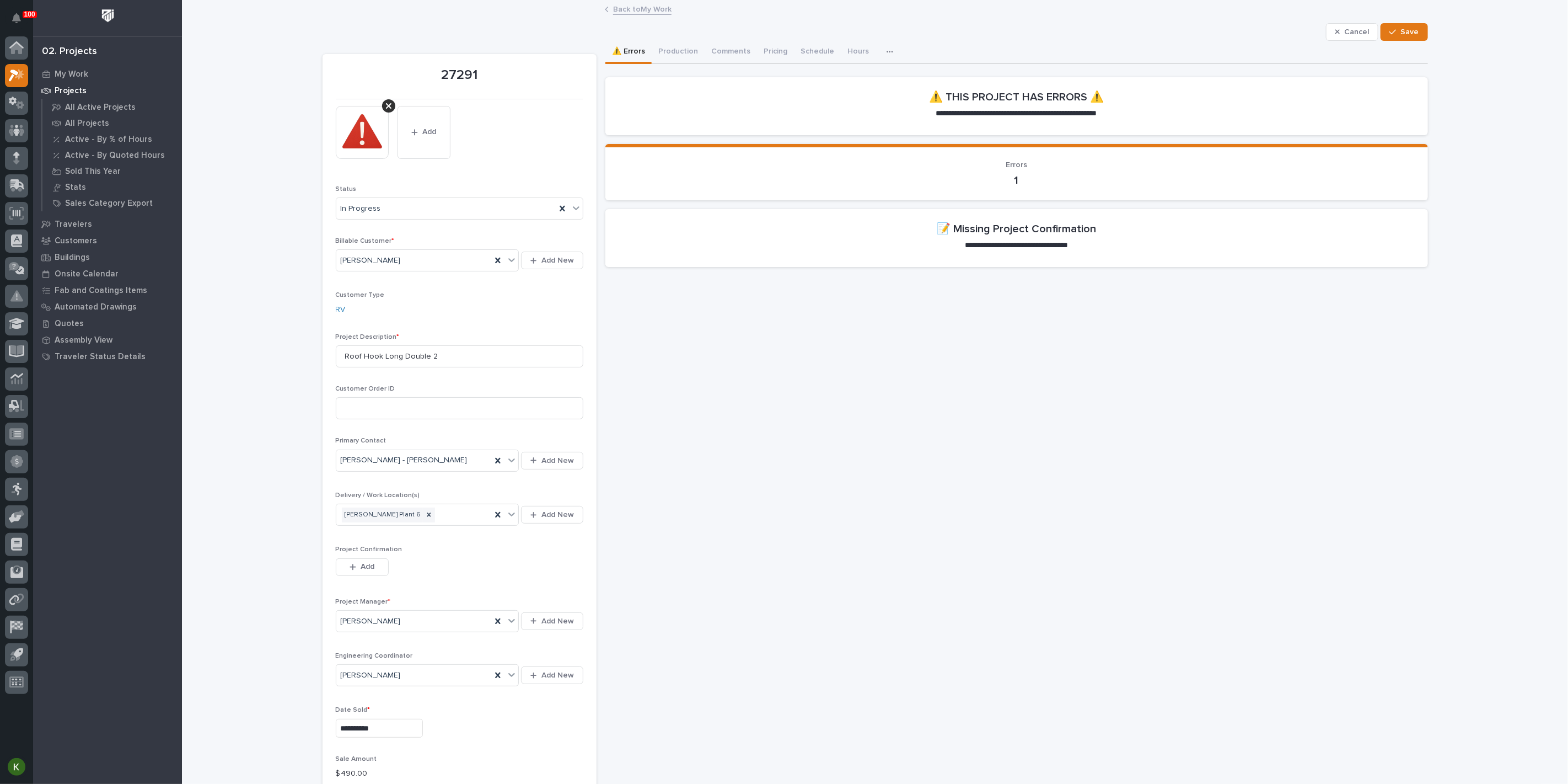
click at [363, 571] on span "Add" at bounding box center [368, 566] width 14 height 10
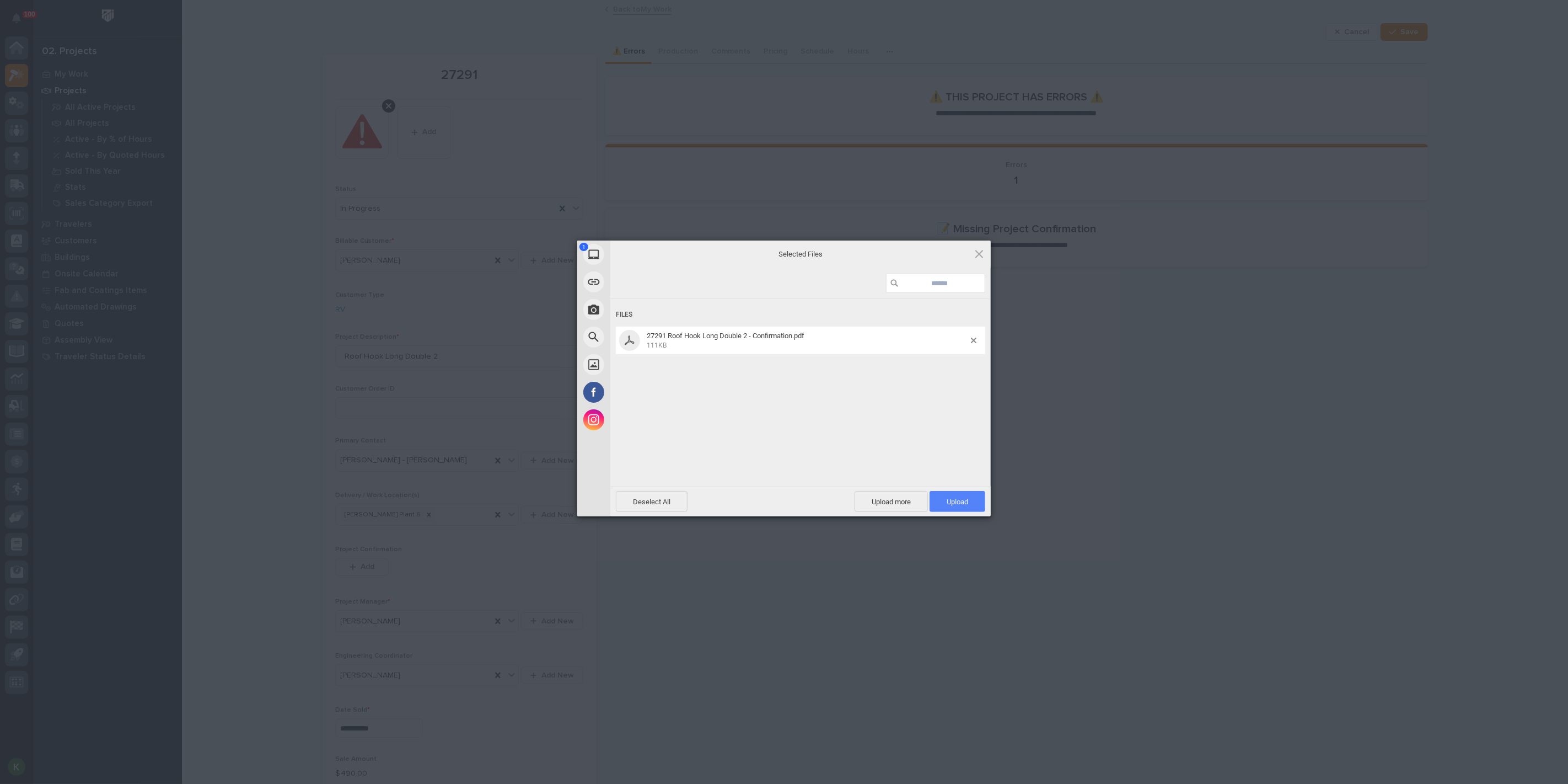
click at [969, 500] on span "Upload 1" at bounding box center [958, 501] width 55 height 21
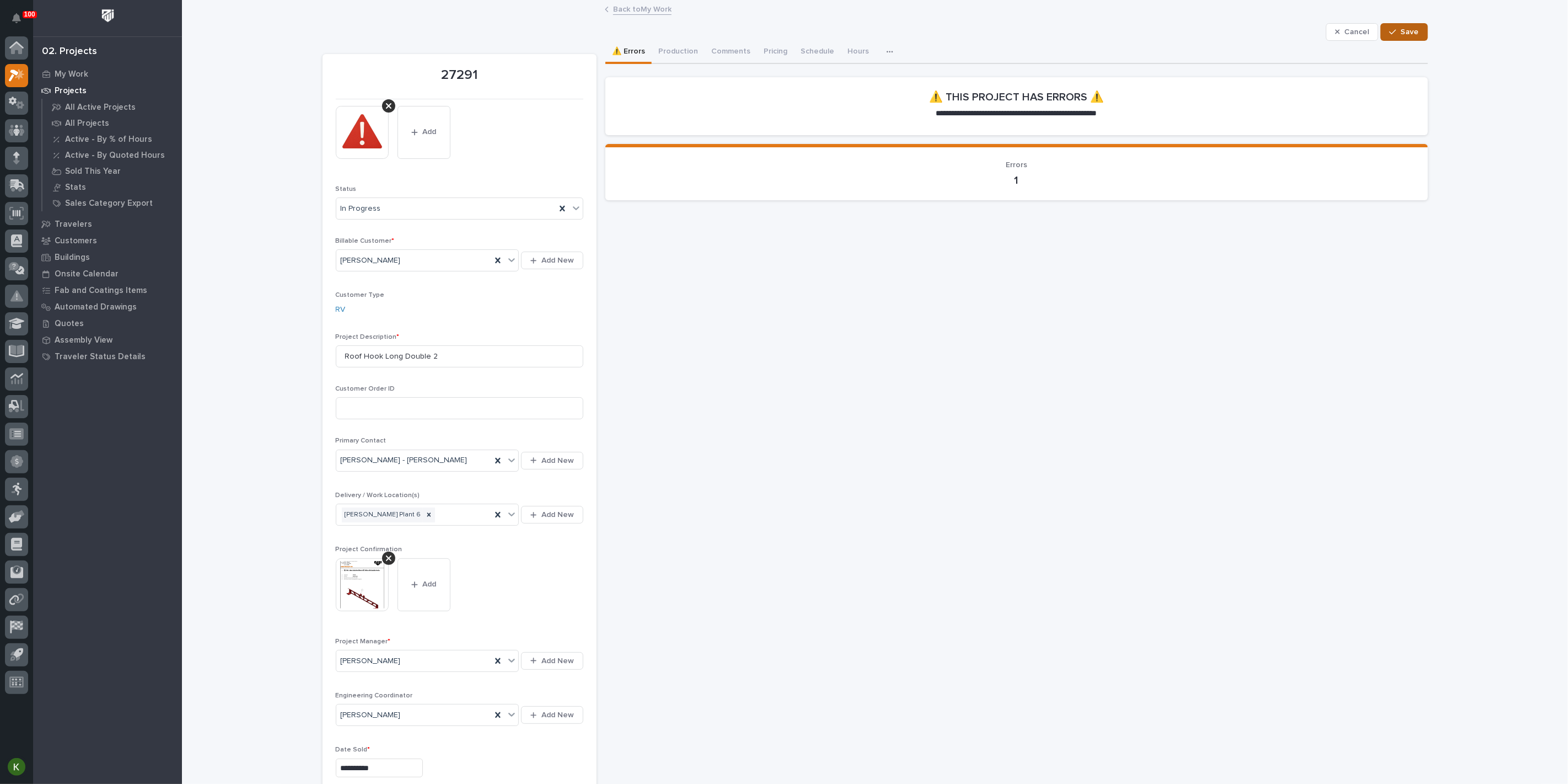
click at [1390, 36] on div "button" at bounding box center [1395, 32] width 11 height 7
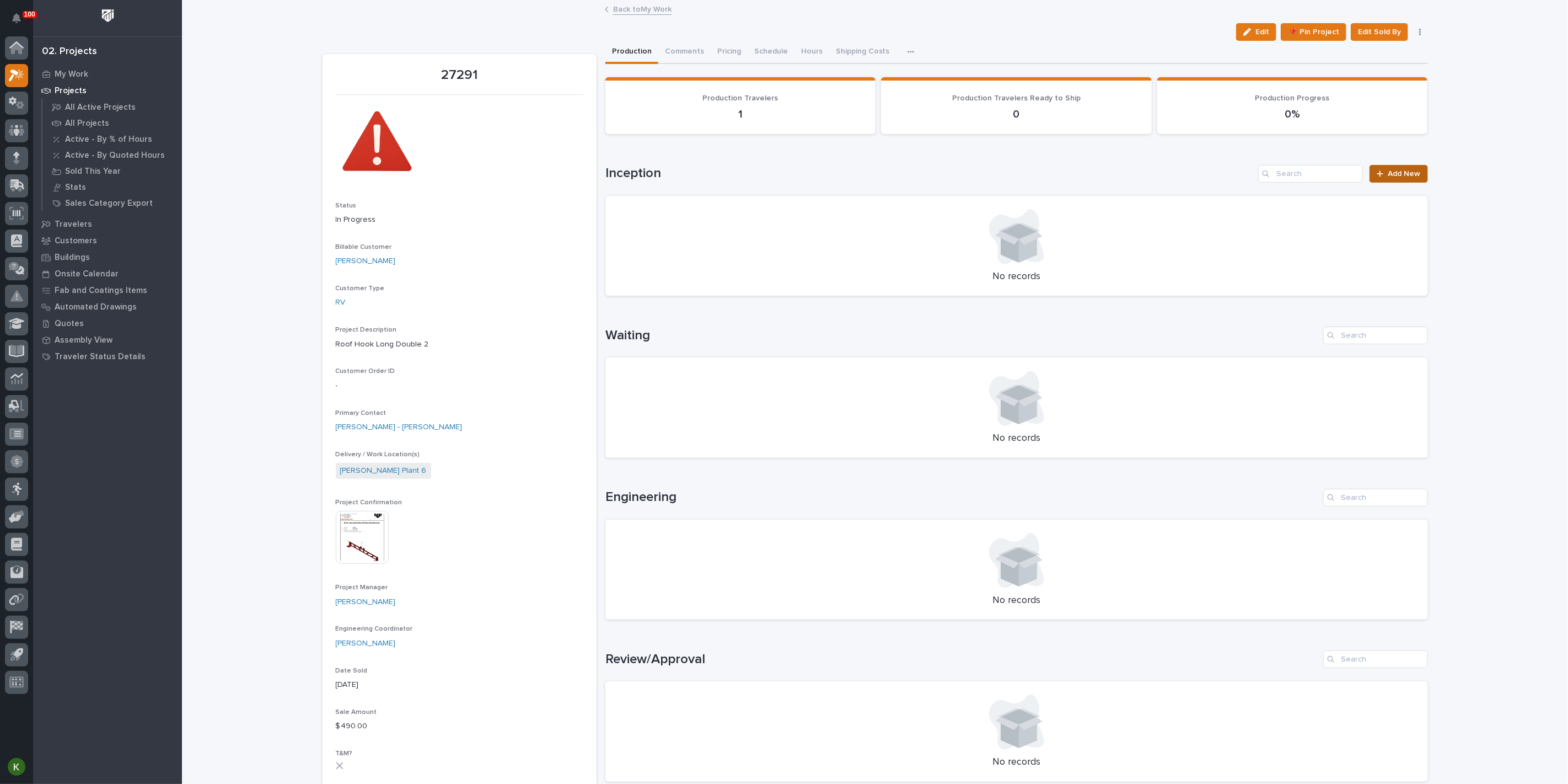
click at [1389, 178] on span "Add New" at bounding box center [1405, 173] width 33 height 7
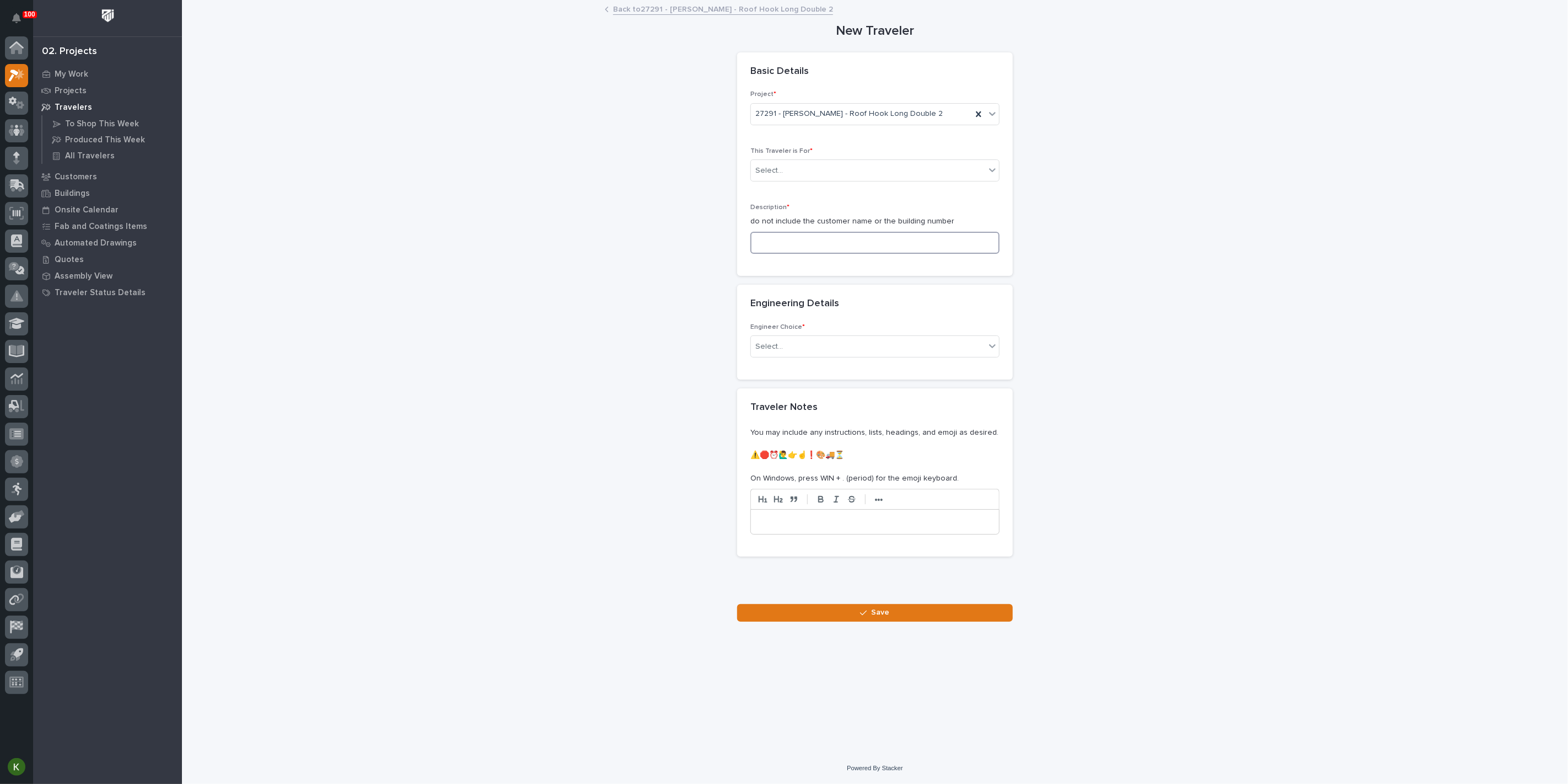
click at [794, 253] on input at bounding box center [875, 242] width 249 height 22
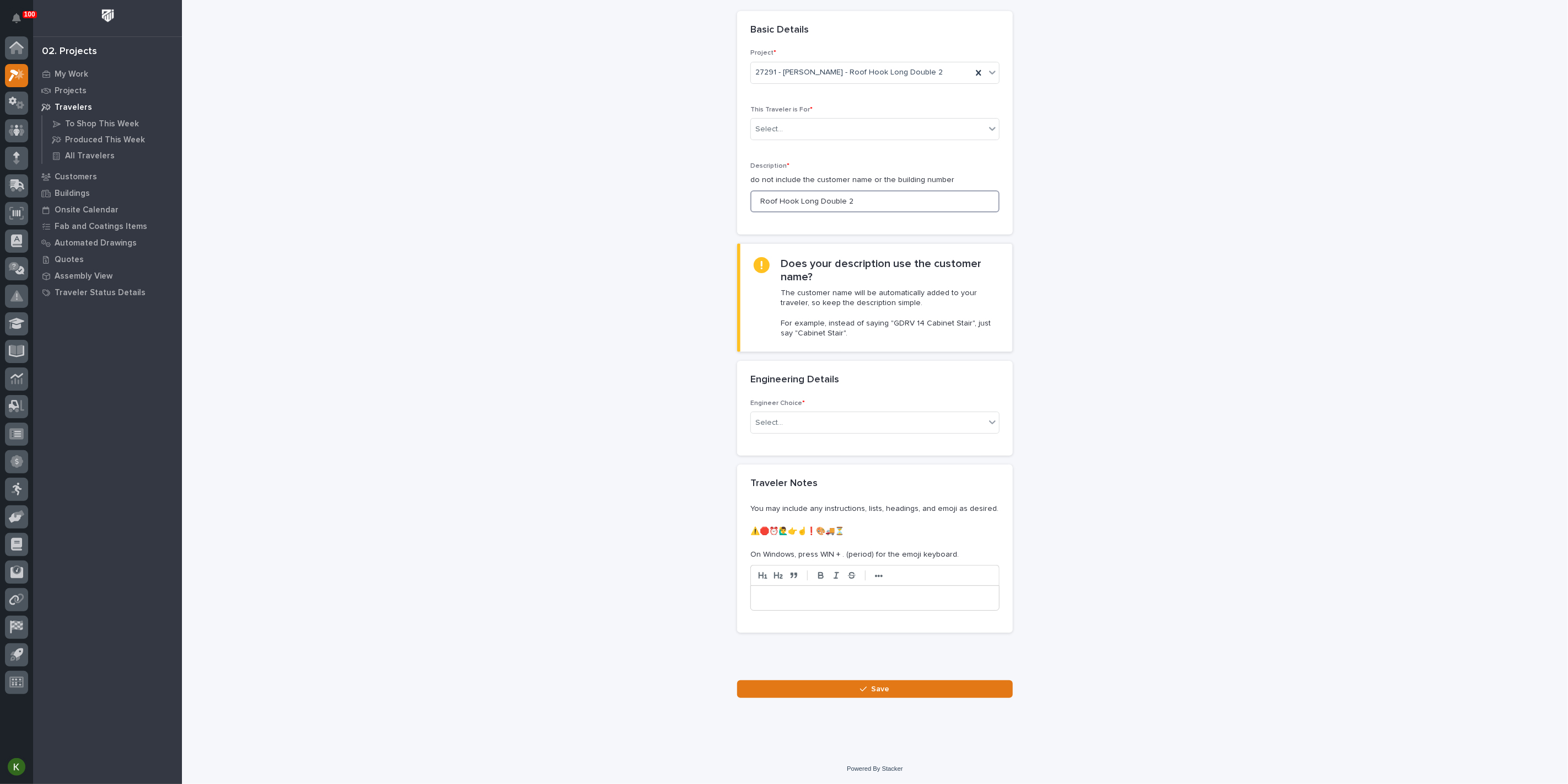
scroll to position [61, 0]
type input "Roof Hook Long Double 2"
click at [799, 432] on div "Select..." at bounding box center [869, 423] width 235 height 18
click at [801, 558] on div "I want my coordinator to choose an engineer" at bounding box center [870, 560] width 241 height 20
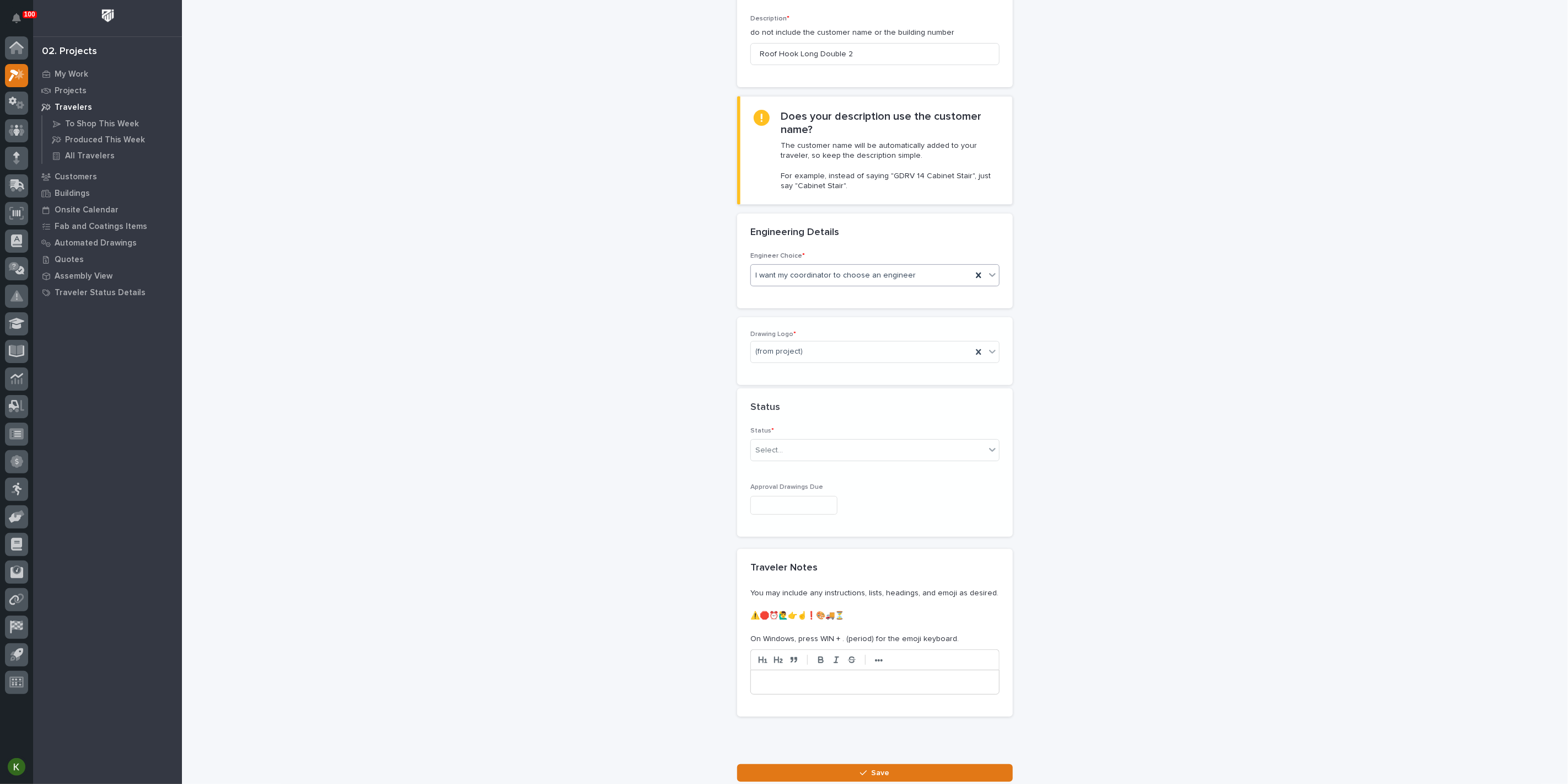
scroll to position [200, 0]
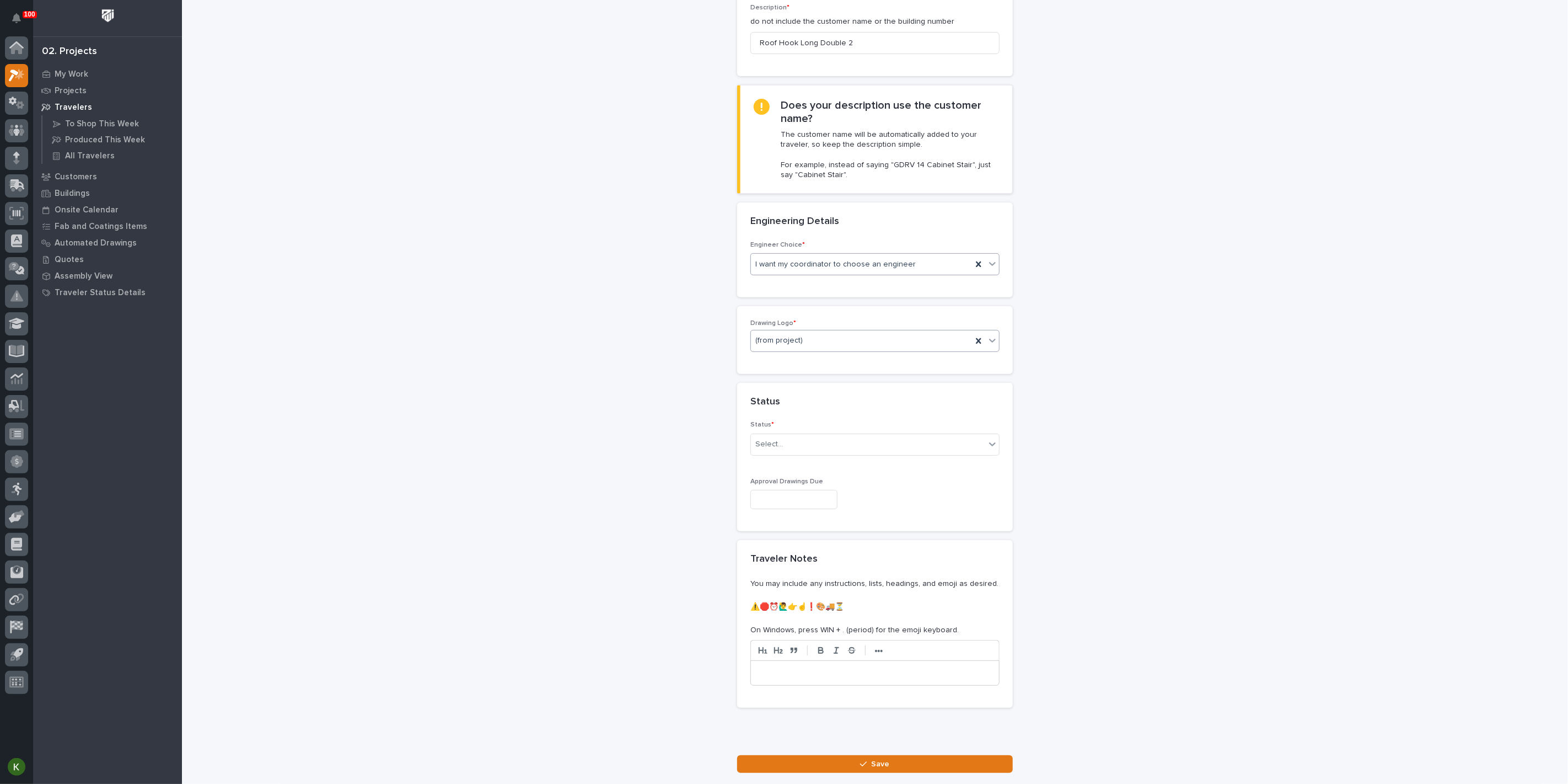
click at [813, 350] on div "(from project)" at bounding box center [861, 341] width 221 height 18
click at [808, 531] on div "PWI" at bounding box center [870, 530] width 241 height 20
click at [820, 453] on div "Select..." at bounding box center [869, 444] width 235 height 18
click at [813, 615] on div "Sold (no traveler printed)" at bounding box center [870, 615] width 241 height 20
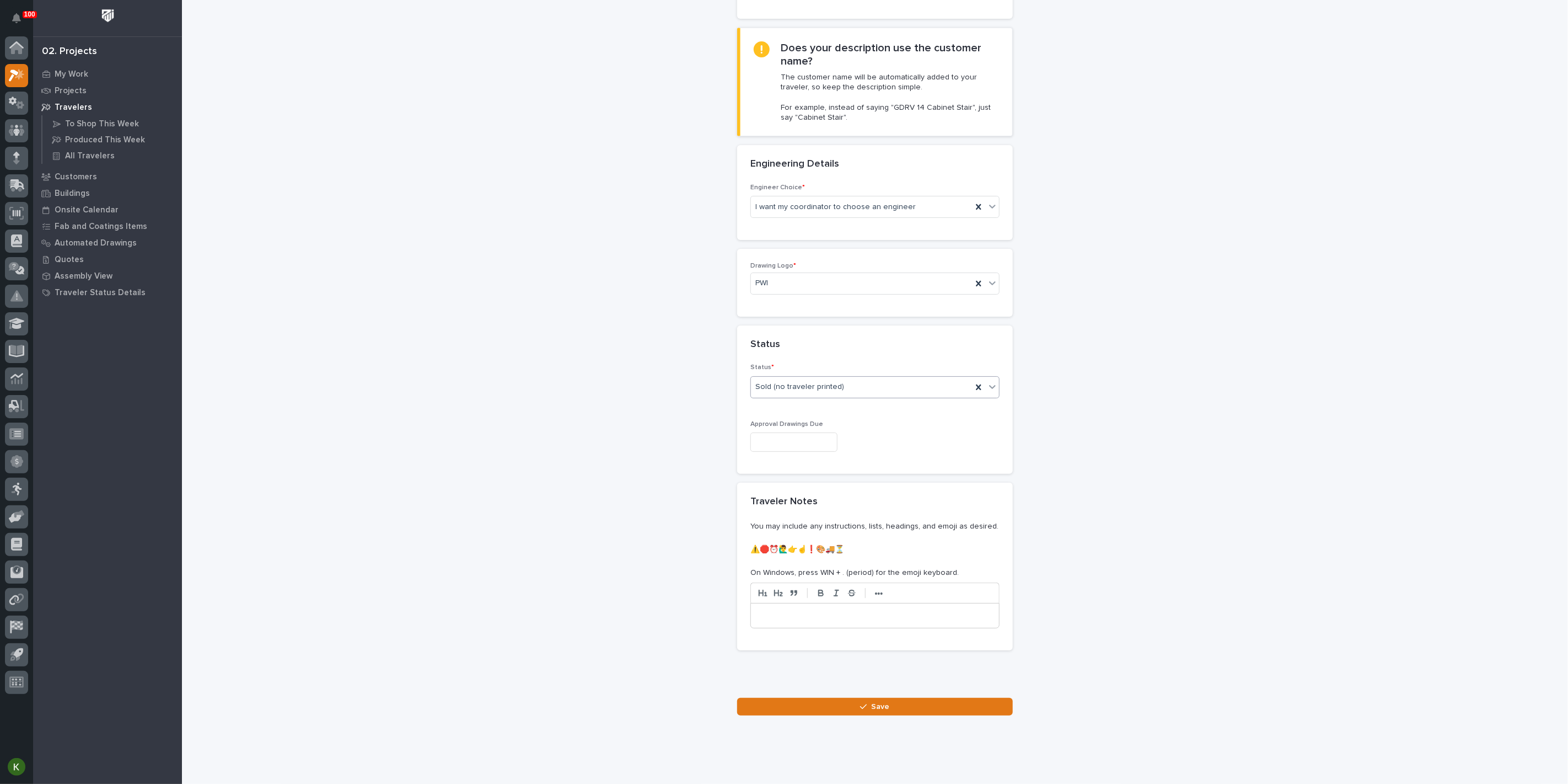
scroll to position [323, 0]
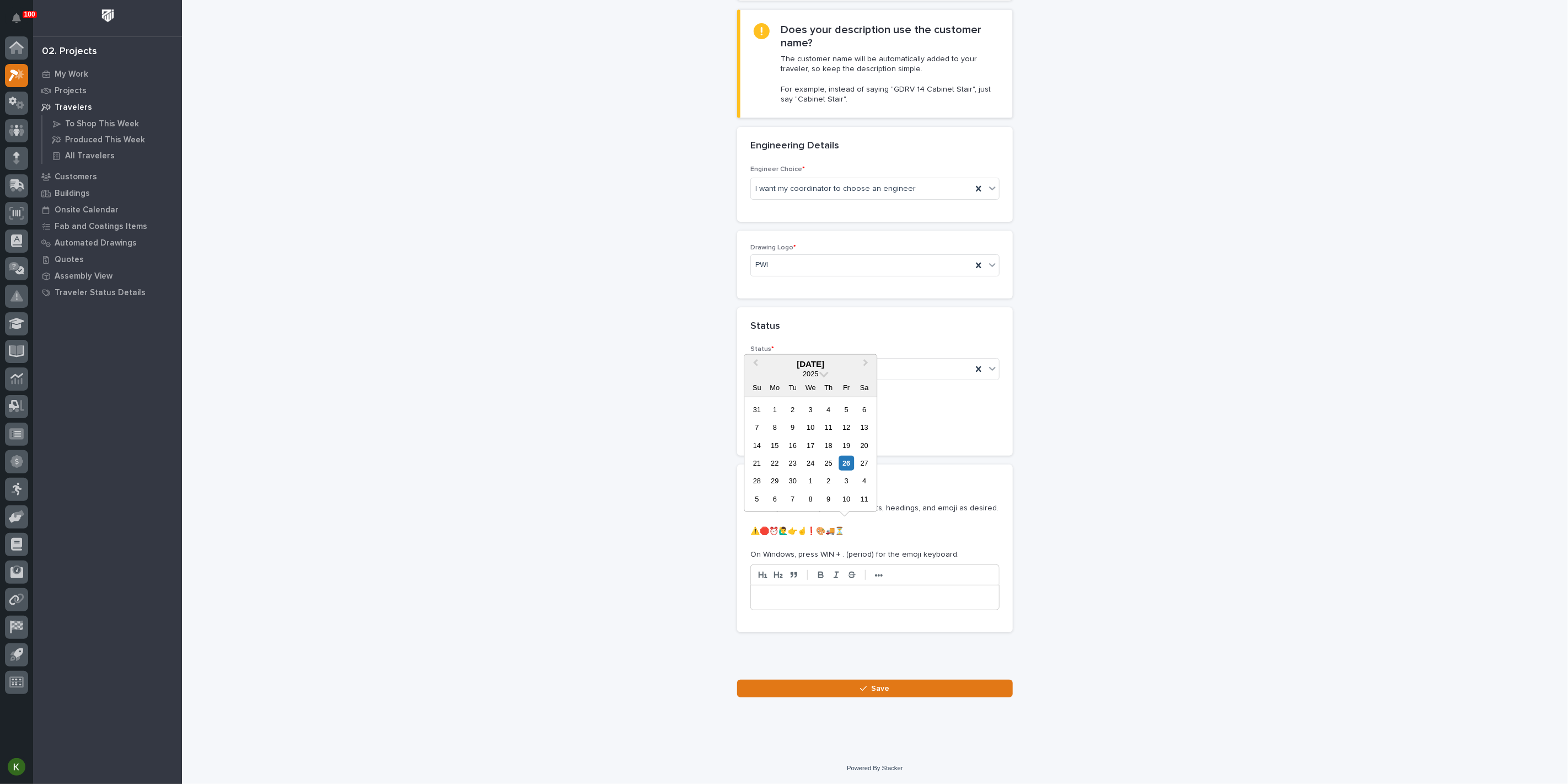
click at [788, 434] on input "text" at bounding box center [794, 424] width 87 height 20
click at [768, 473] on div "29" at bounding box center [775, 481] width 15 height 15
type input "**********"
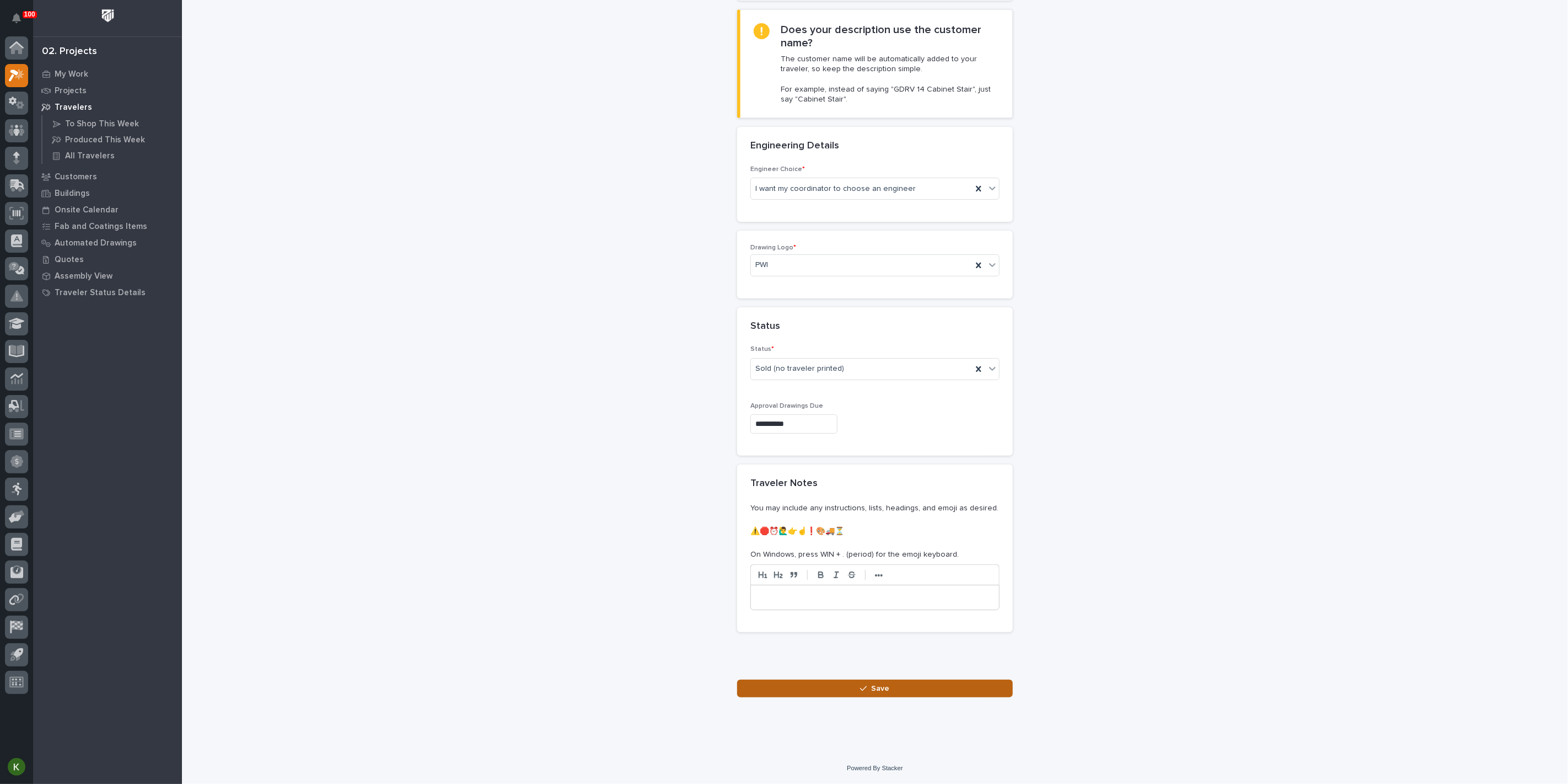
click at [847, 689] on div "**********" at bounding box center [875, 212] width 275 height 971
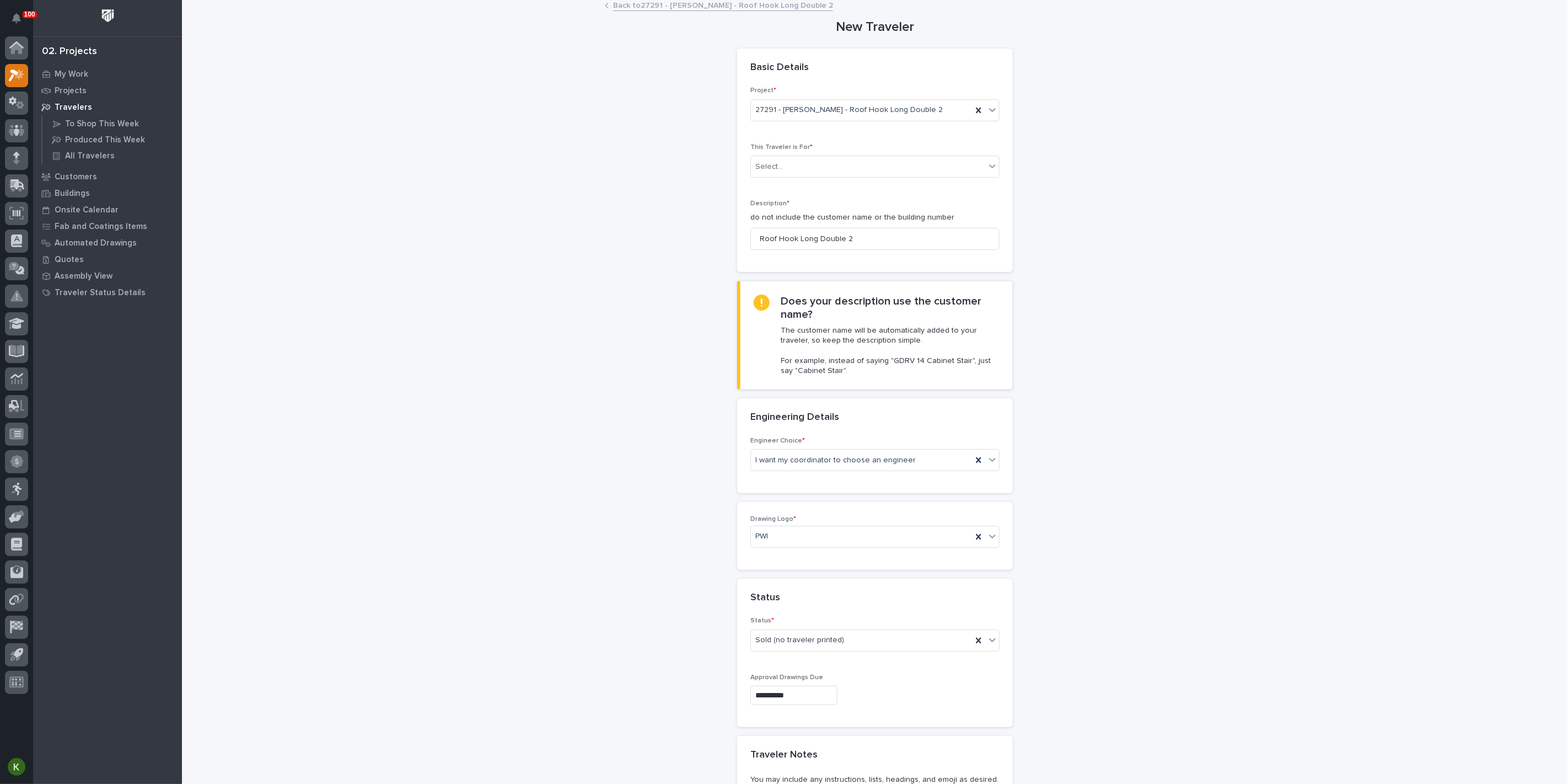
scroll to position [0, 0]
click at [974, 180] on div "Select..." at bounding box center [869, 170] width 235 height 18
click at [910, 227] on div "Production" at bounding box center [870, 227] width 241 height 20
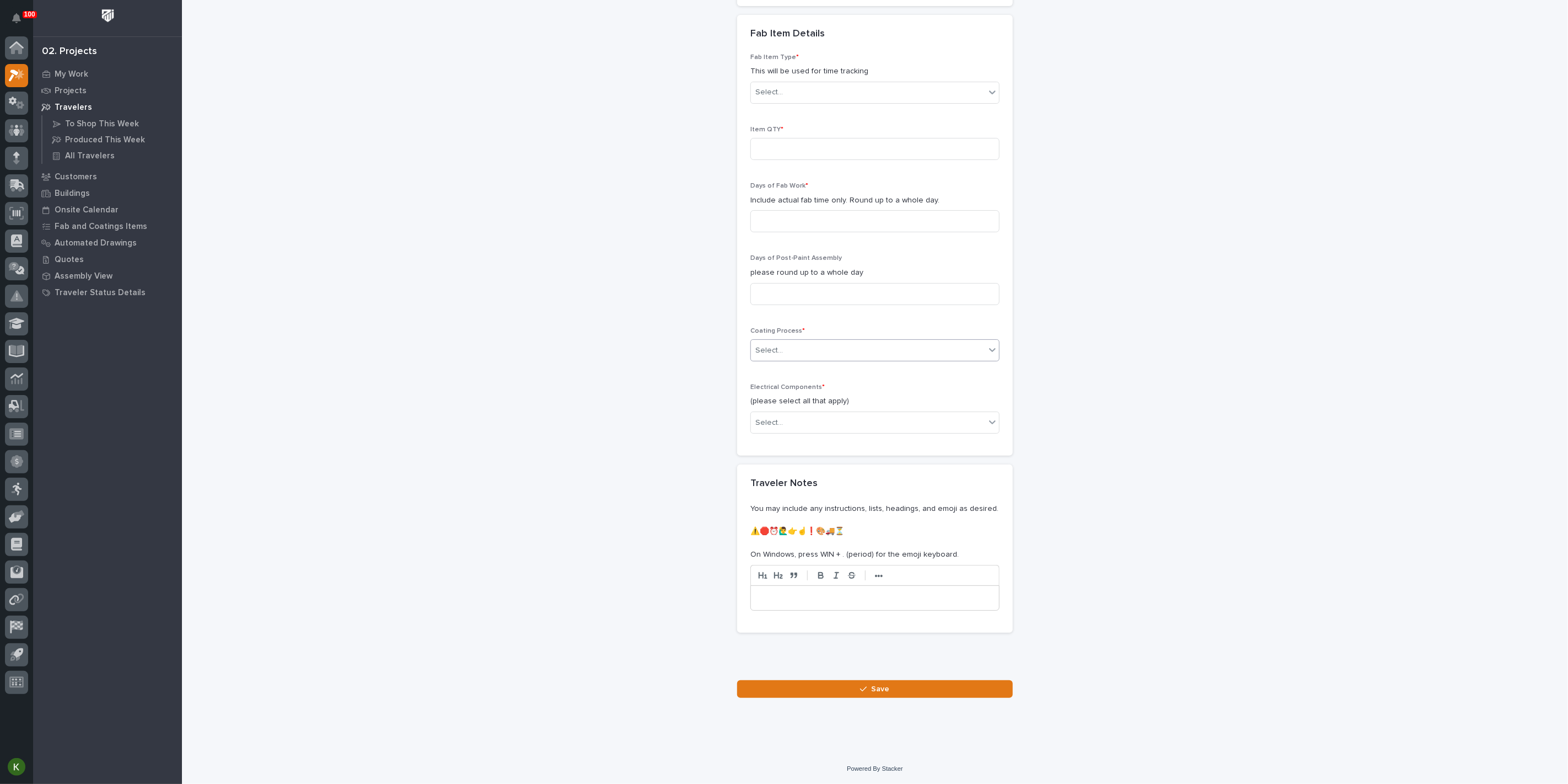
scroll to position [1324, 0]
click at [819, 688] on button "Save" at bounding box center [875, 689] width 275 height 18
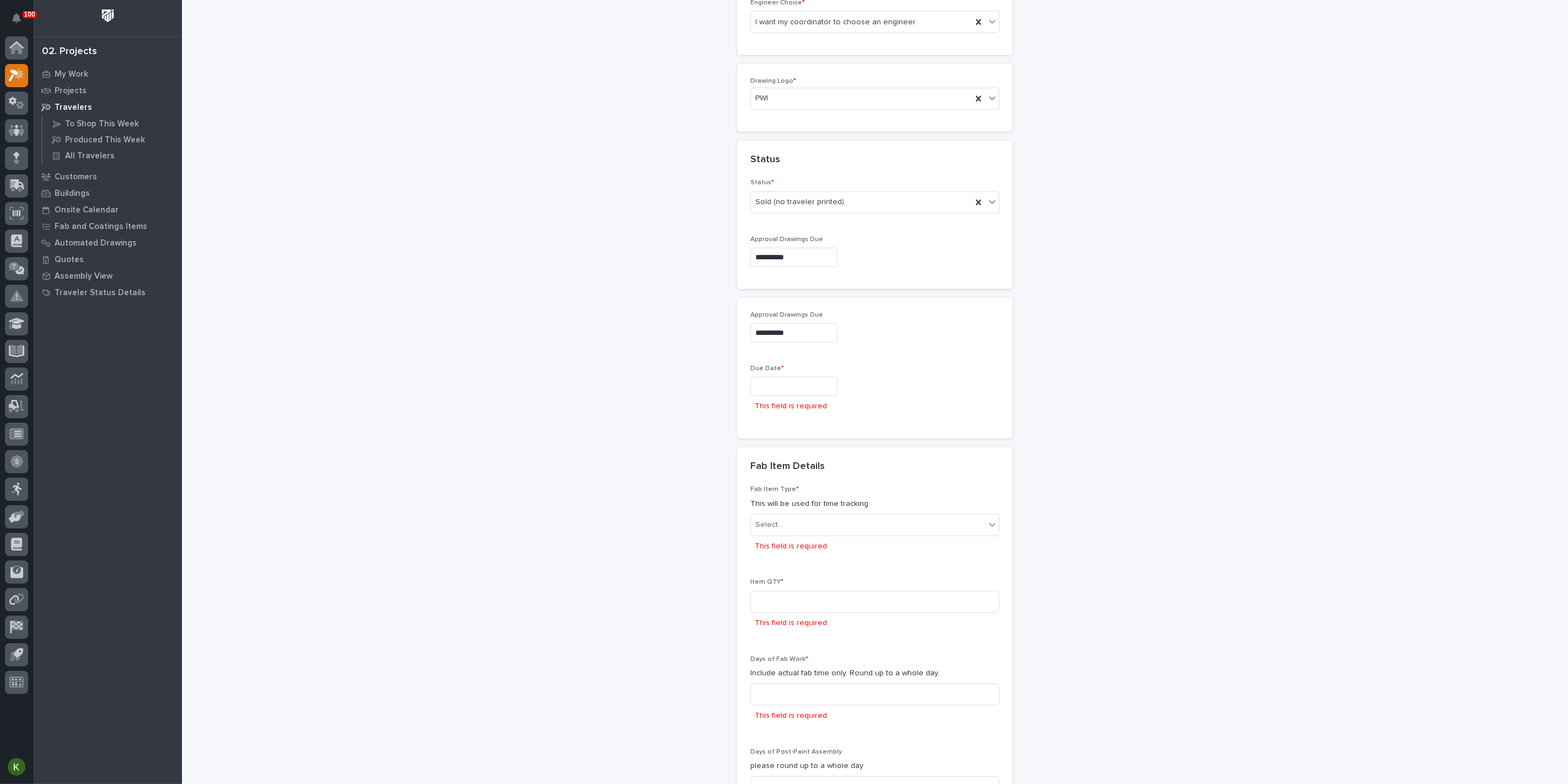
scroll to position [552, 0]
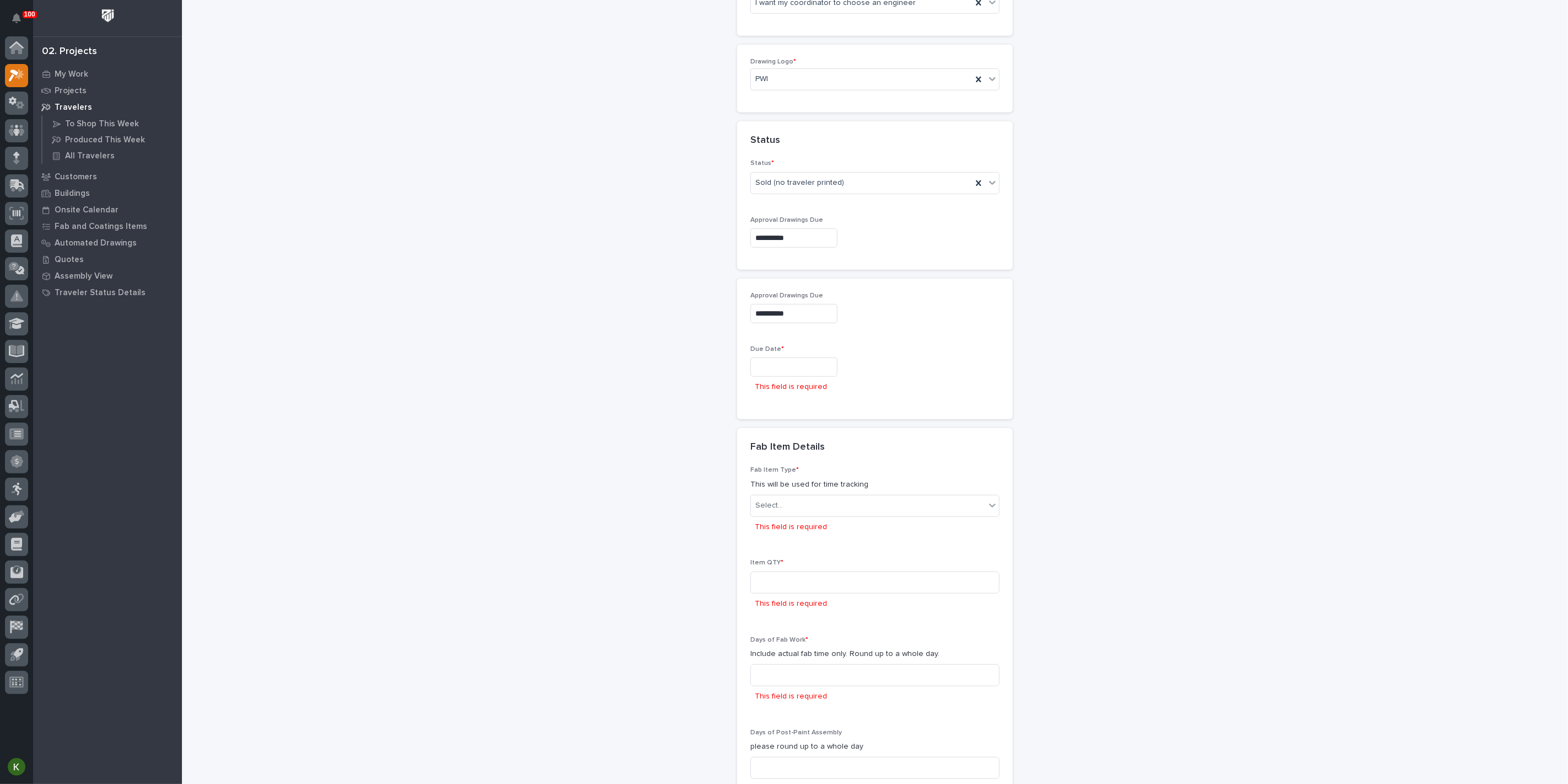
click at [773, 377] on input "text" at bounding box center [794, 367] width 87 height 20
click at [839, 533] on div "10" at bounding box center [847, 540] width 15 height 15
type input "**********"
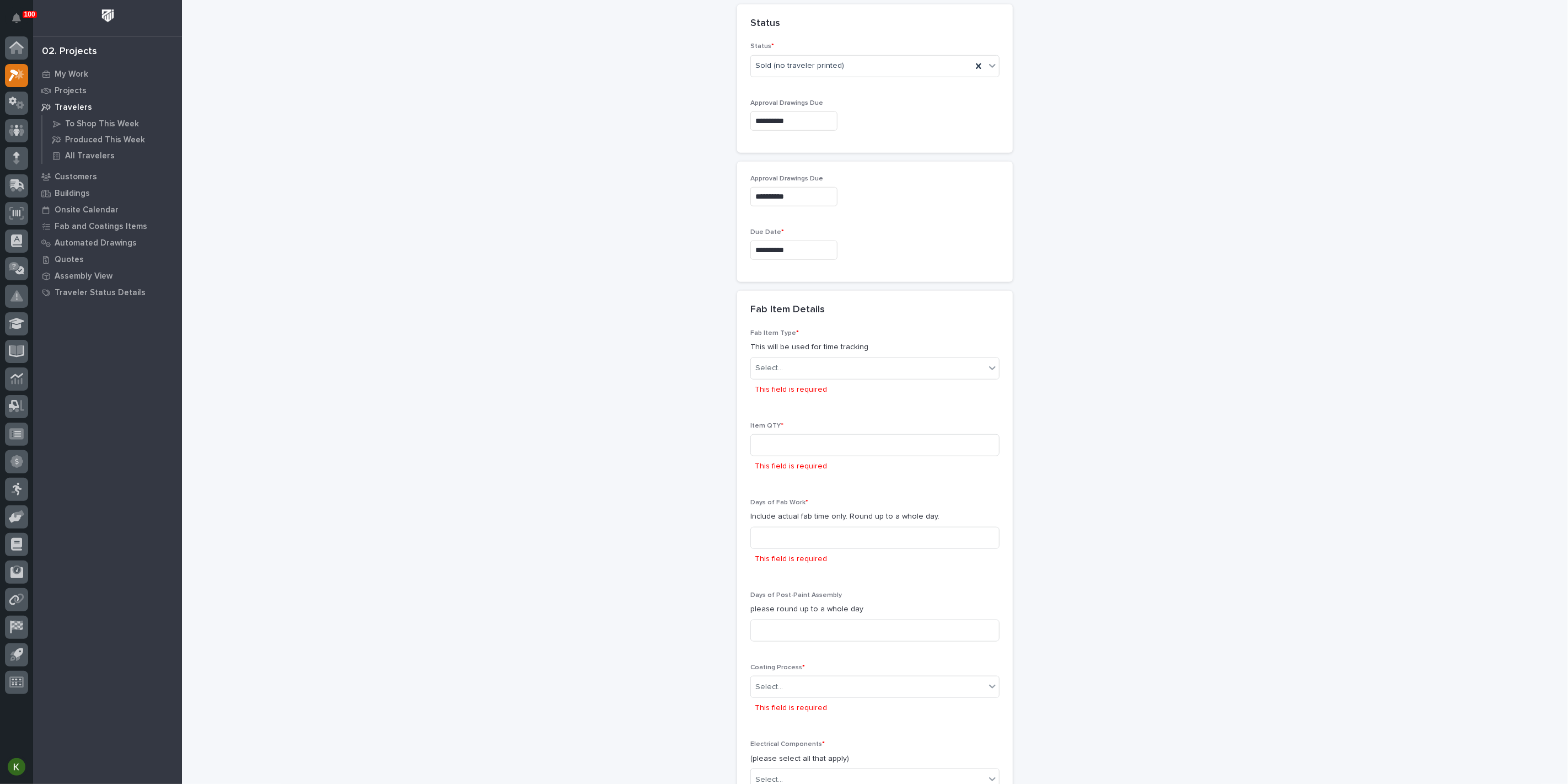
scroll to position [712, 0]
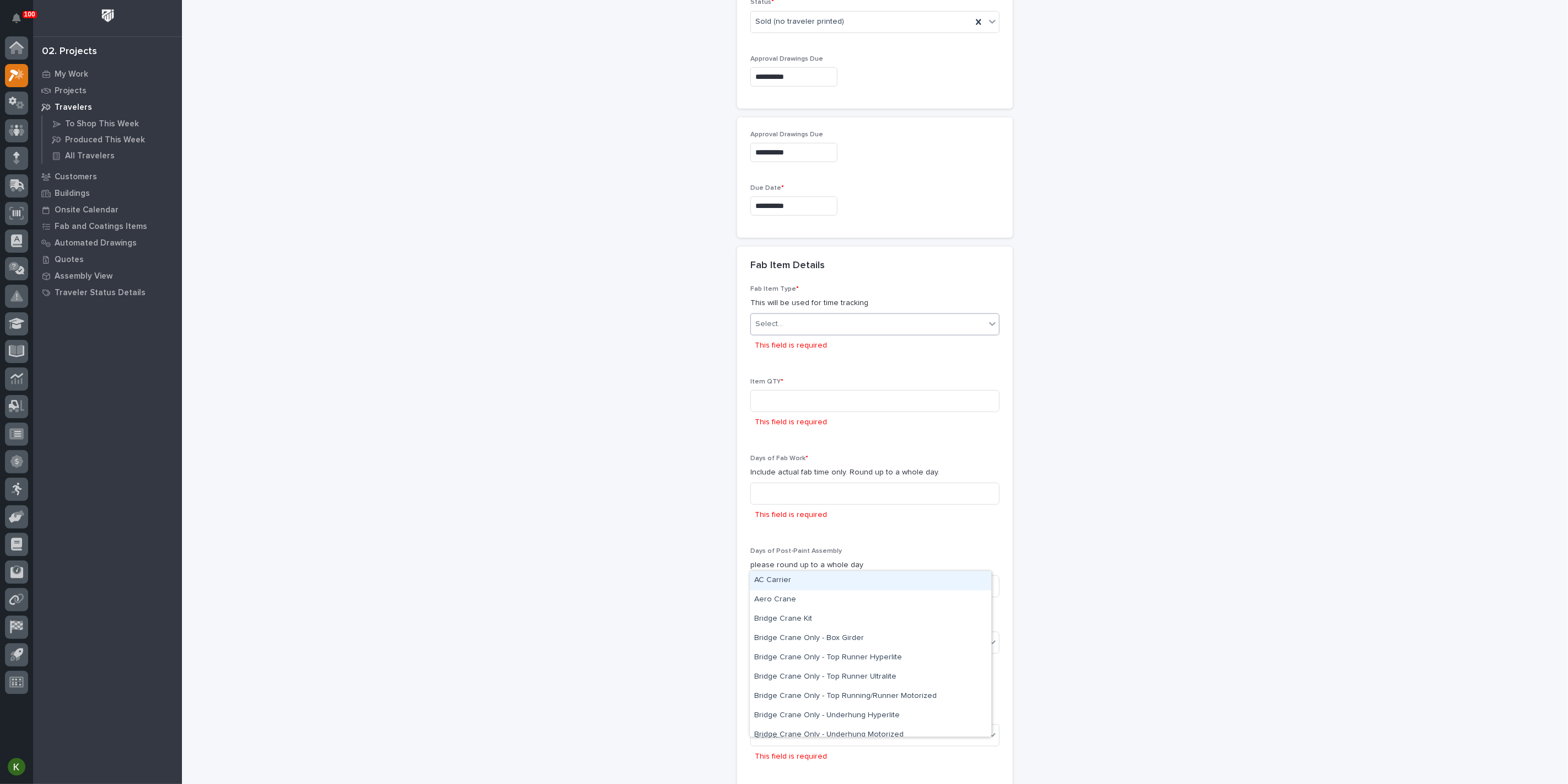
click at [800, 333] on div "Select..." at bounding box center [869, 324] width 235 height 18
click at [806, 694] on div "Lifting Device" at bounding box center [870, 693] width 241 height 20
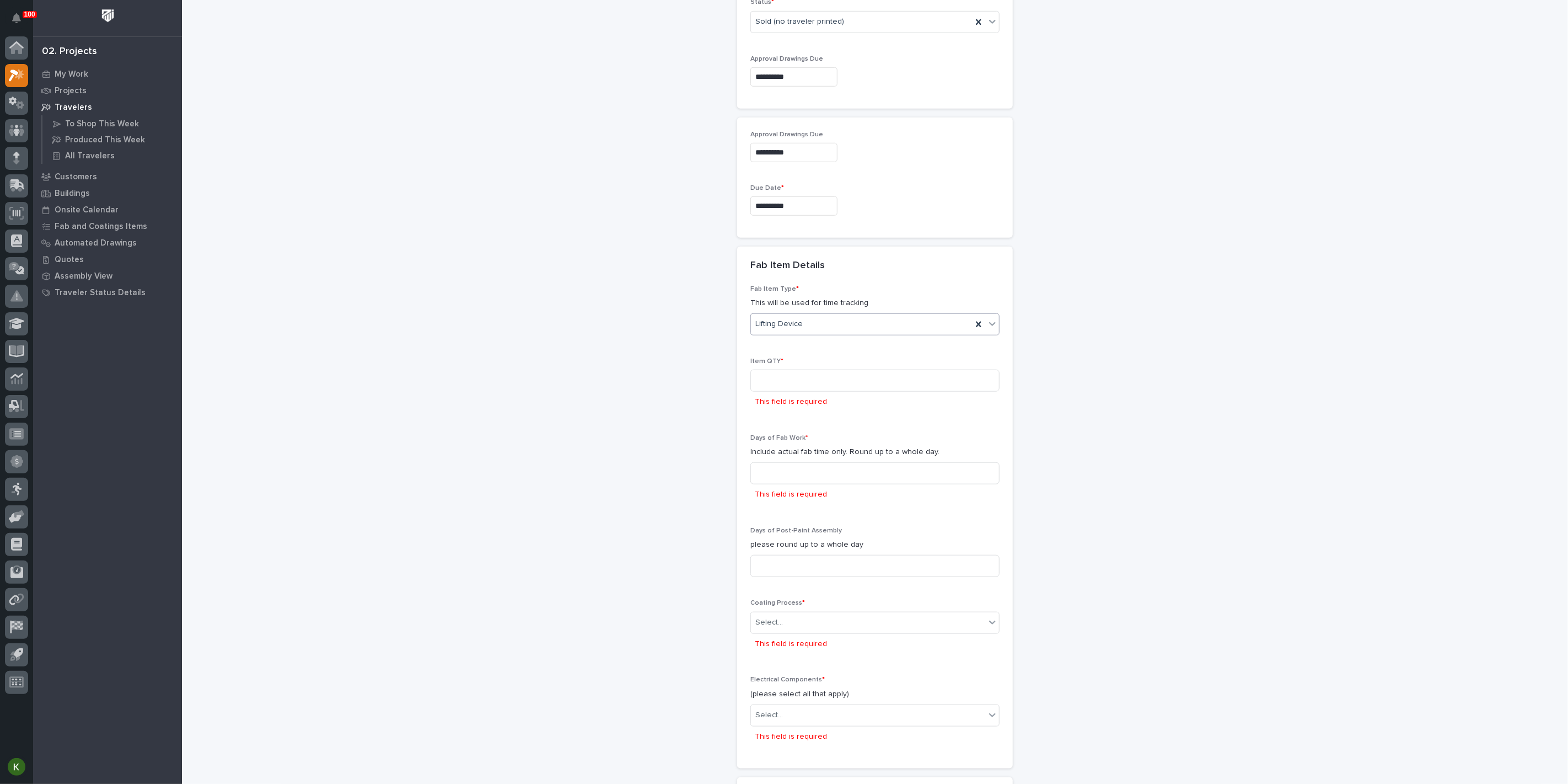
scroll to position [700, 0]
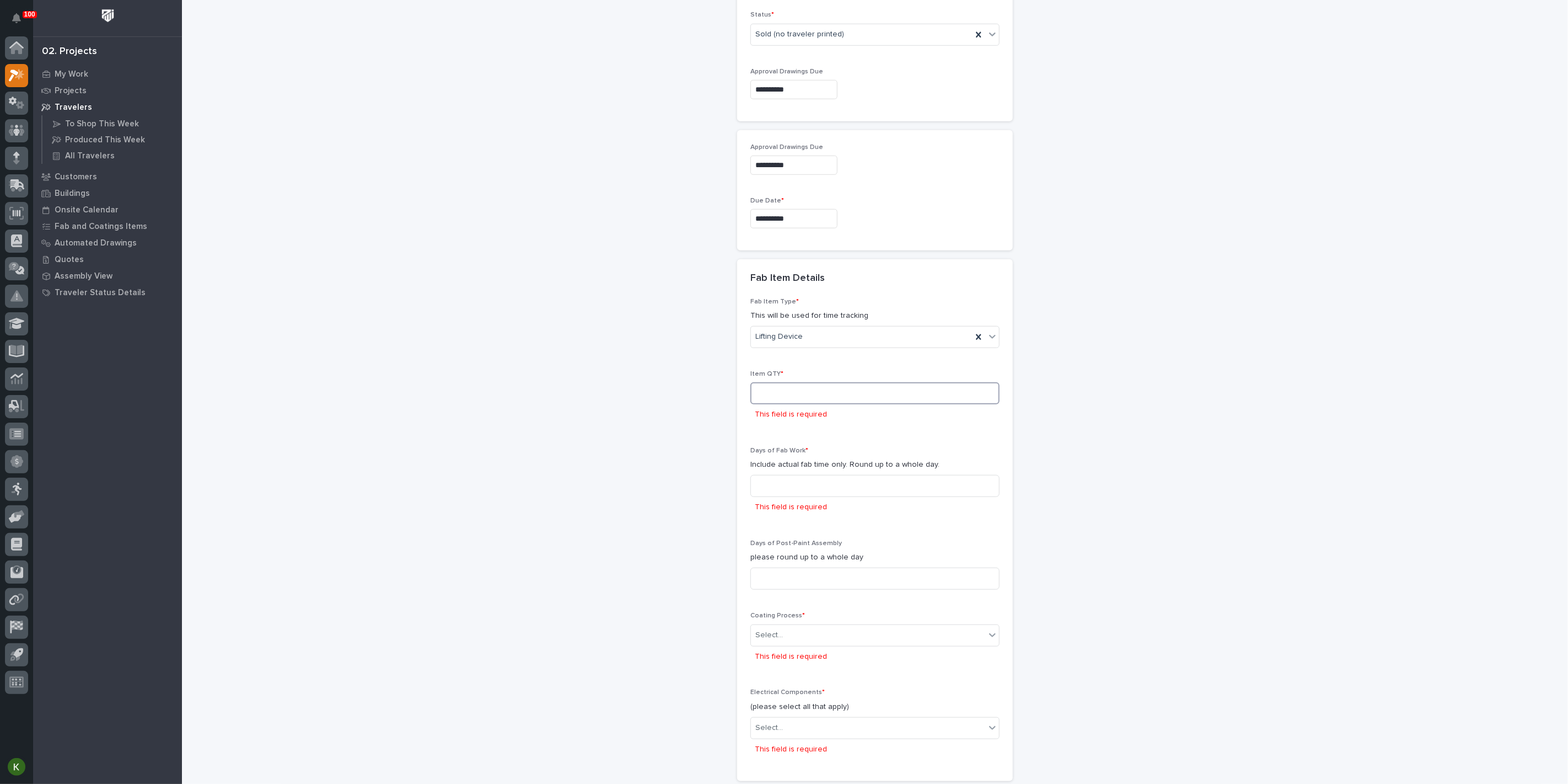
click at [784, 404] on input at bounding box center [875, 393] width 249 height 22
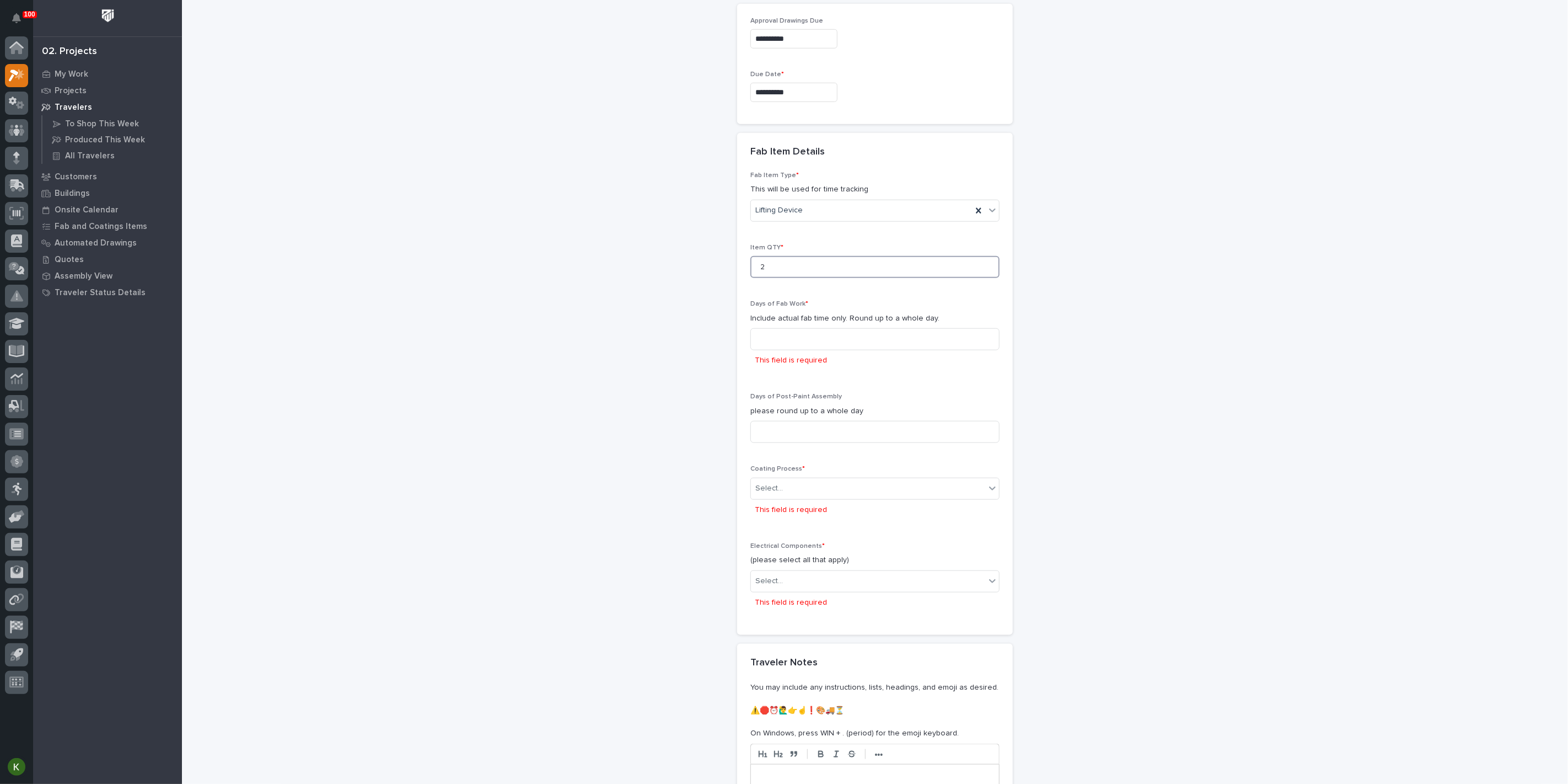
scroll to position [871, 0]
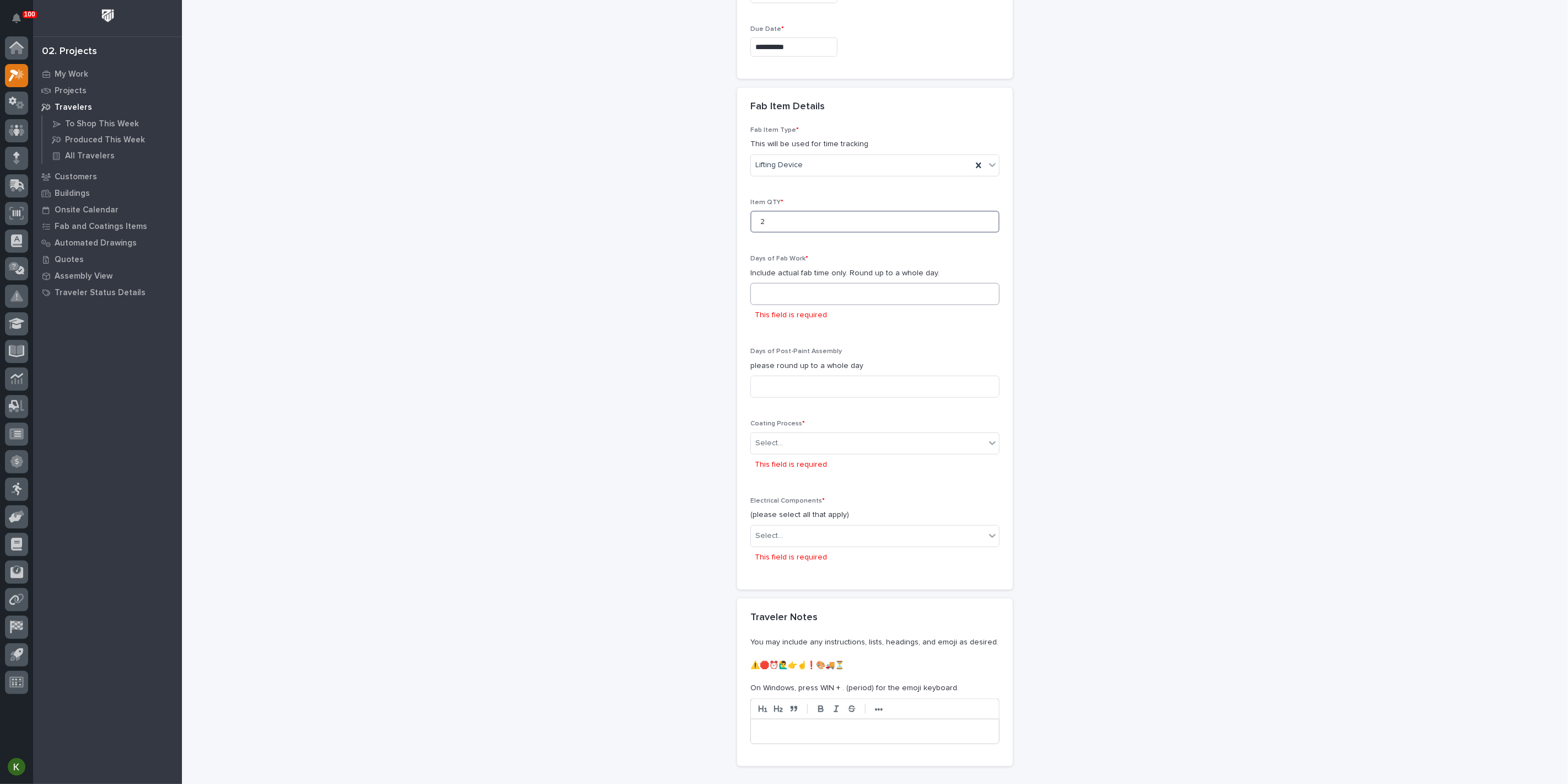
type input "2"
click at [782, 305] on input at bounding box center [875, 293] width 249 height 22
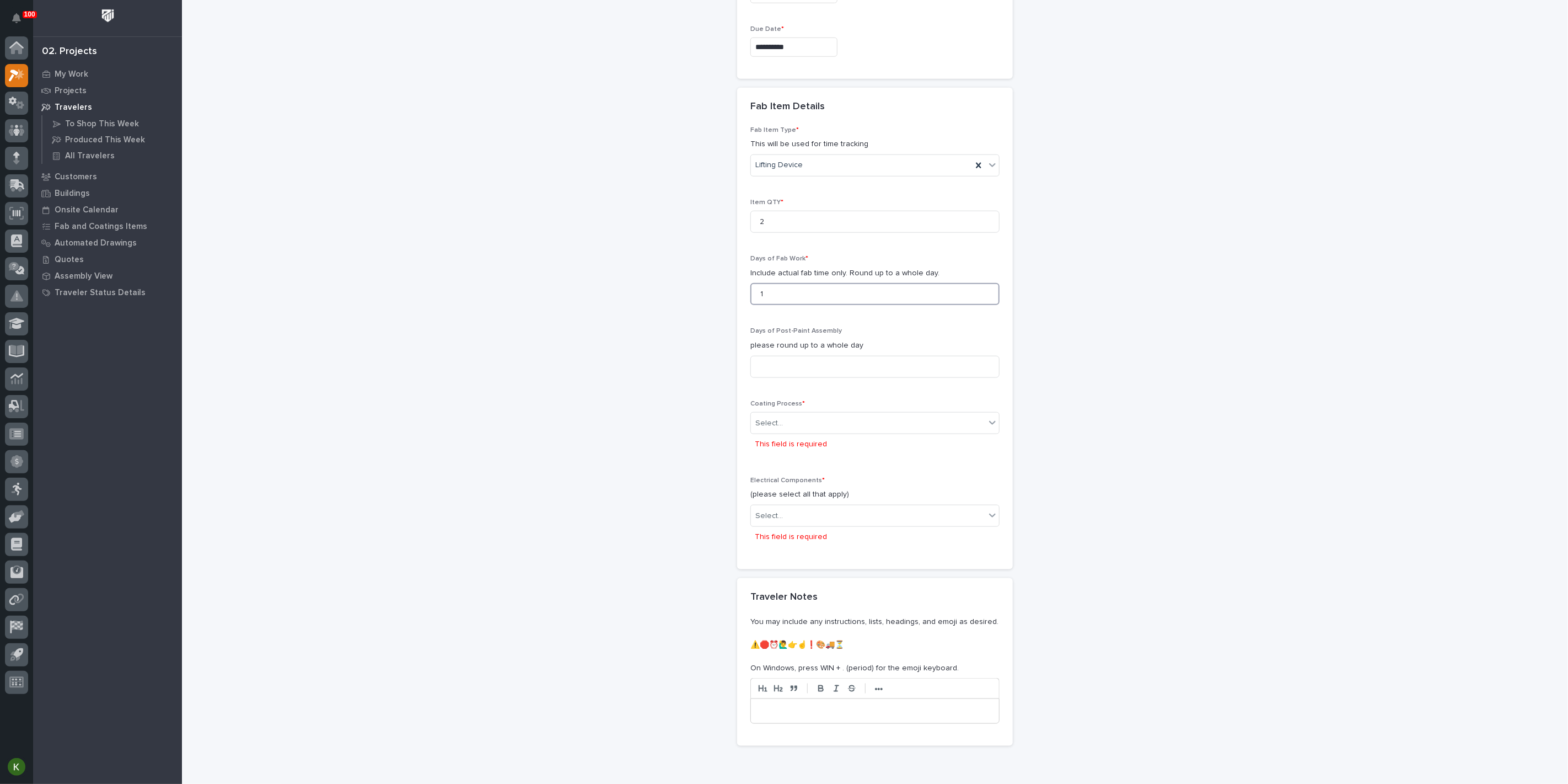
scroll to position [981, 0]
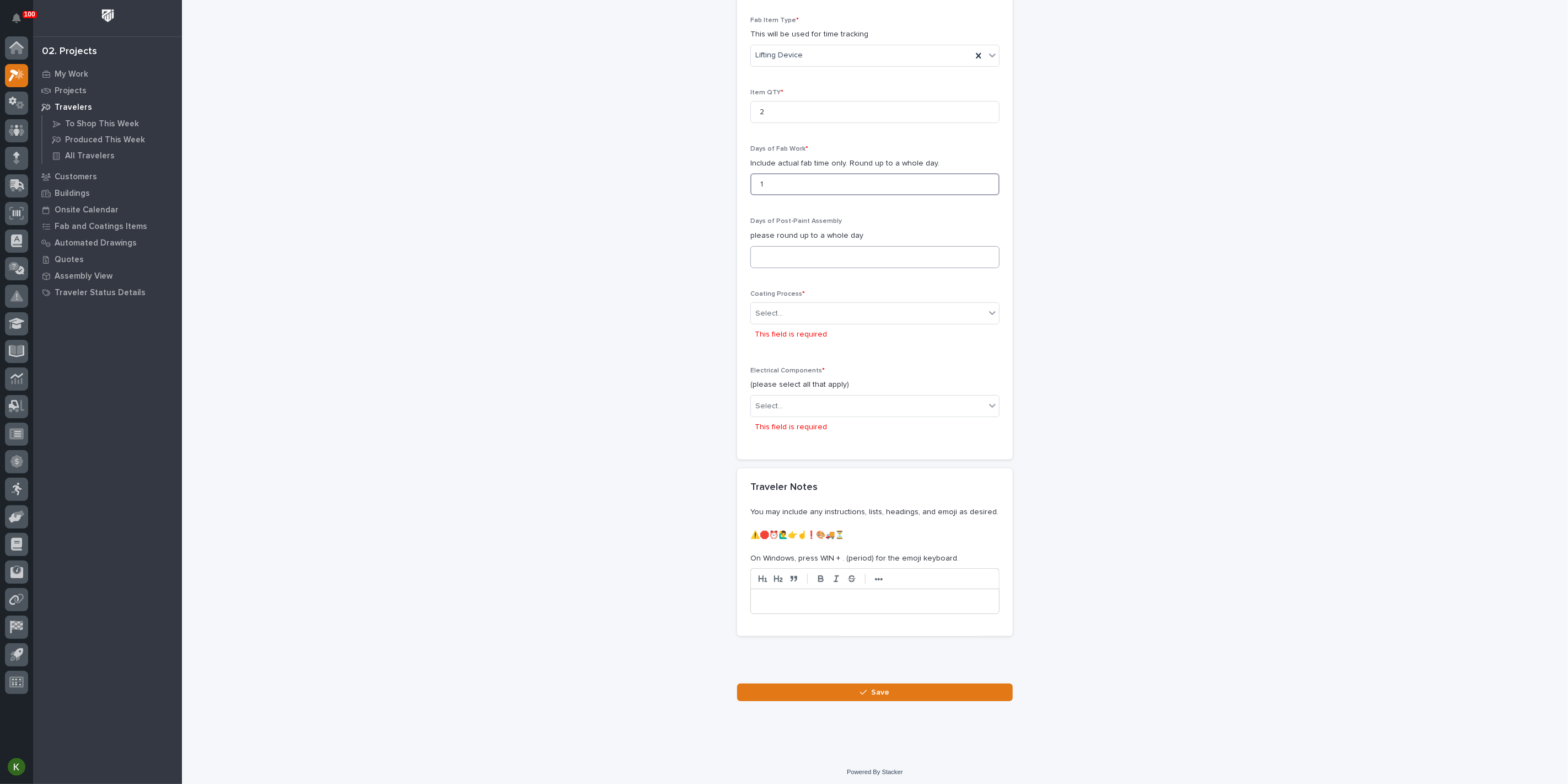
type input "1"
click at [781, 268] on input at bounding box center [875, 257] width 249 height 22
type input "0"
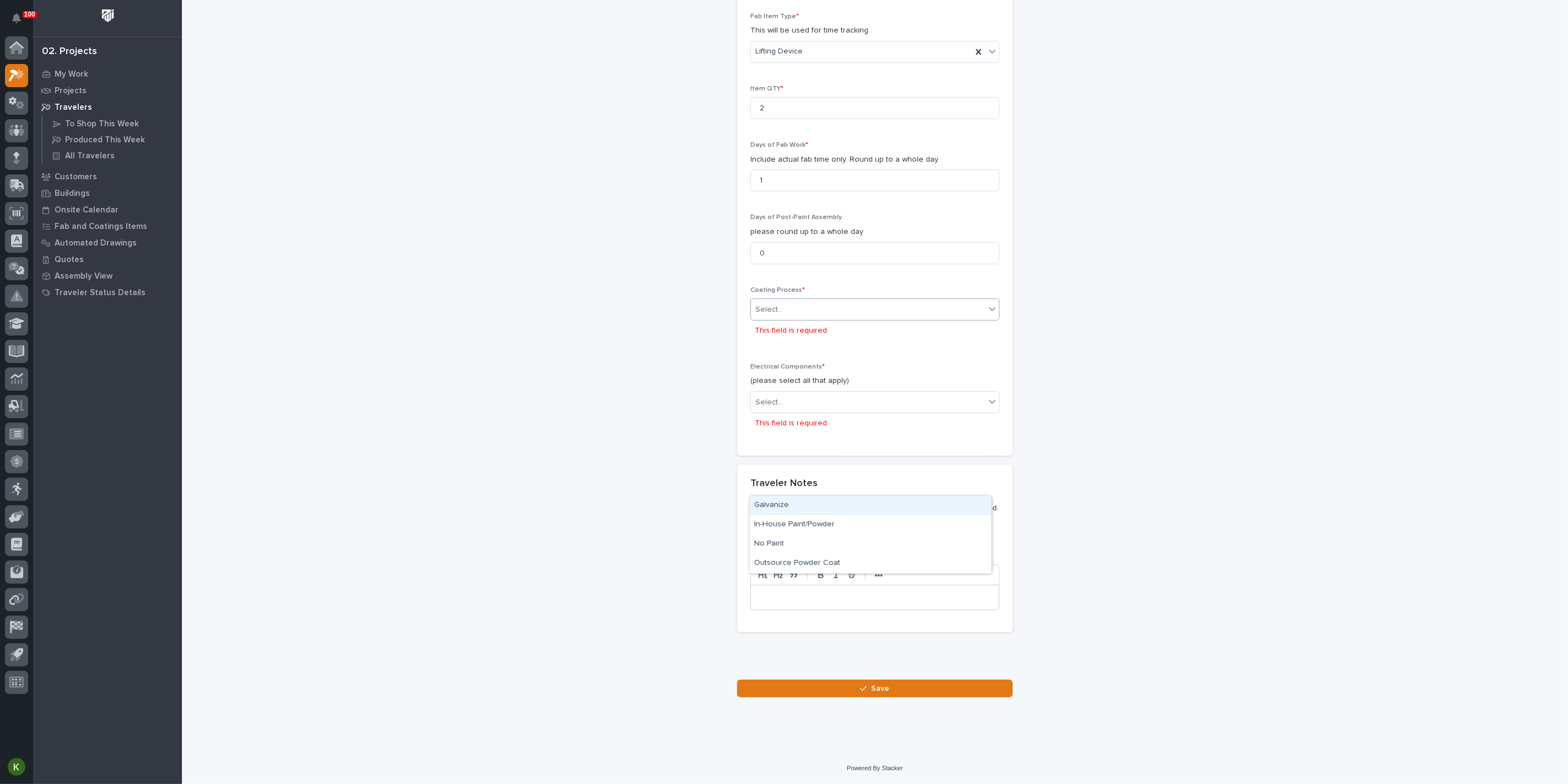
click at [782, 315] on div "Select..." at bounding box center [769, 310] width 28 height 11
click at [783, 522] on div "In-House Paint/Powder" at bounding box center [870, 525] width 241 height 20
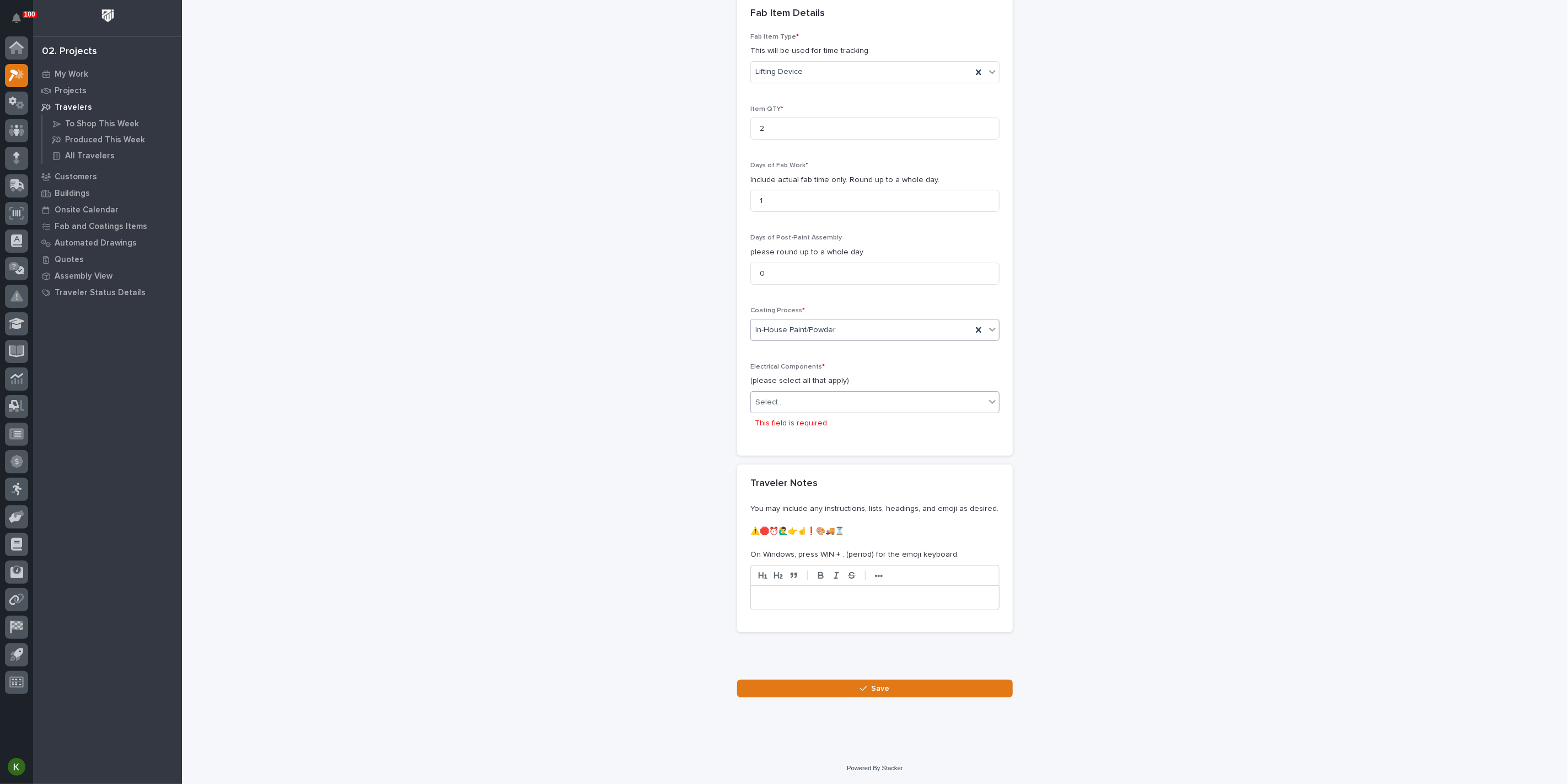
click at [791, 412] on div "Select..." at bounding box center [869, 402] width 235 height 18
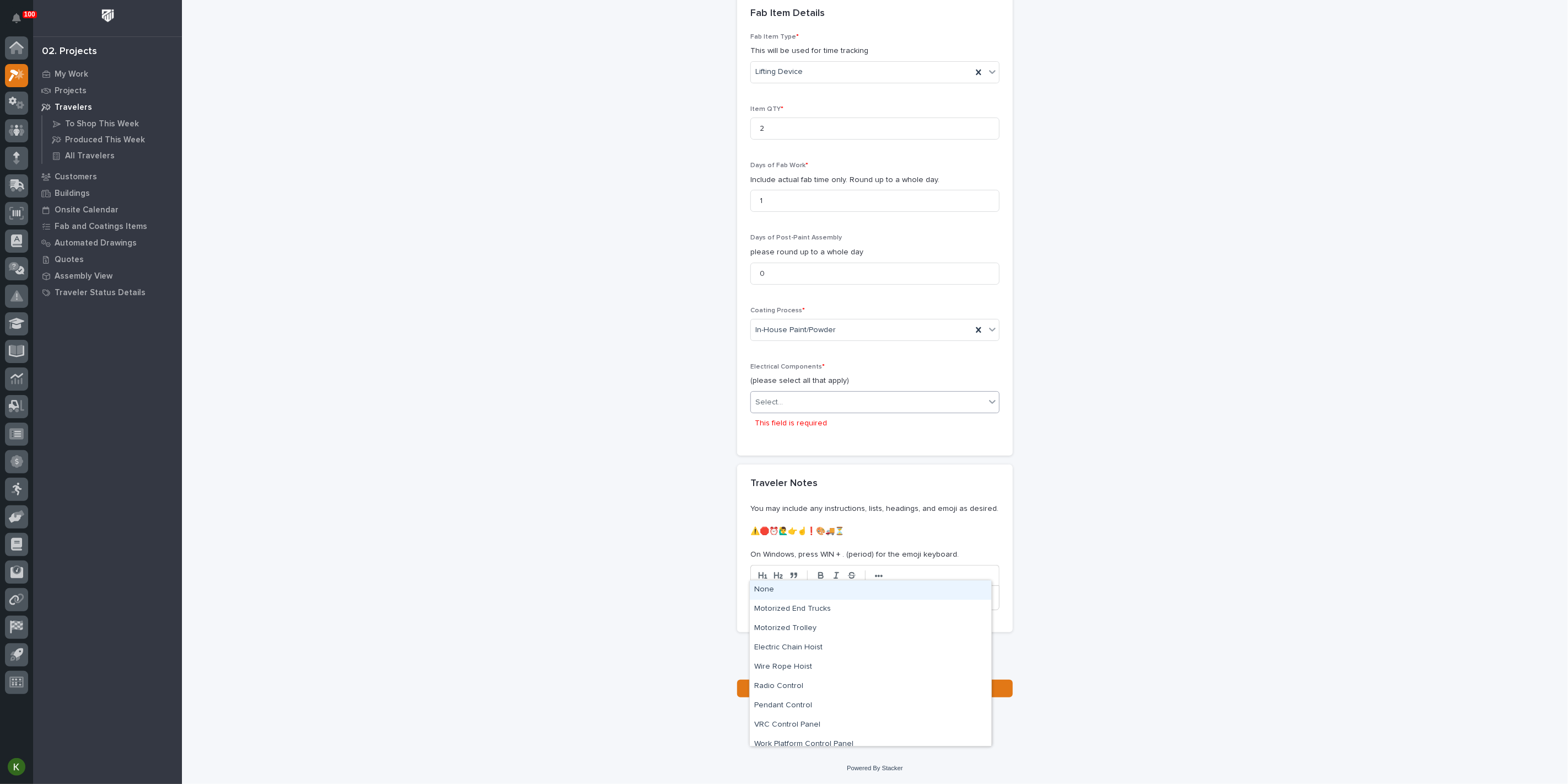
click at [791, 590] on div "None" at bounding box center [870, 590] width 241 height 20
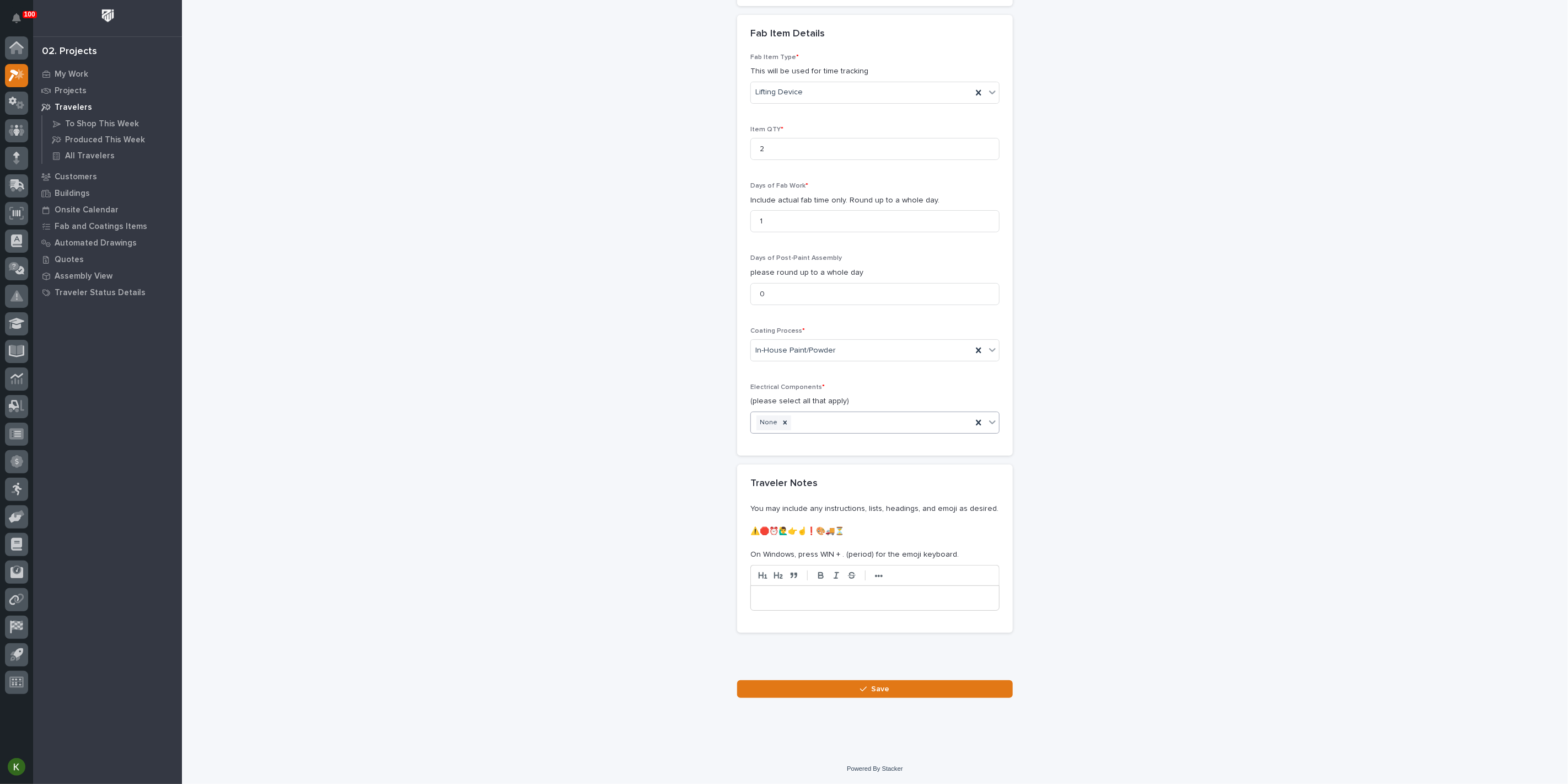
scroll to position [1324, 0]
click at [811, 685] on button "Save" at bounding box center [875, 689] width 275 height 18
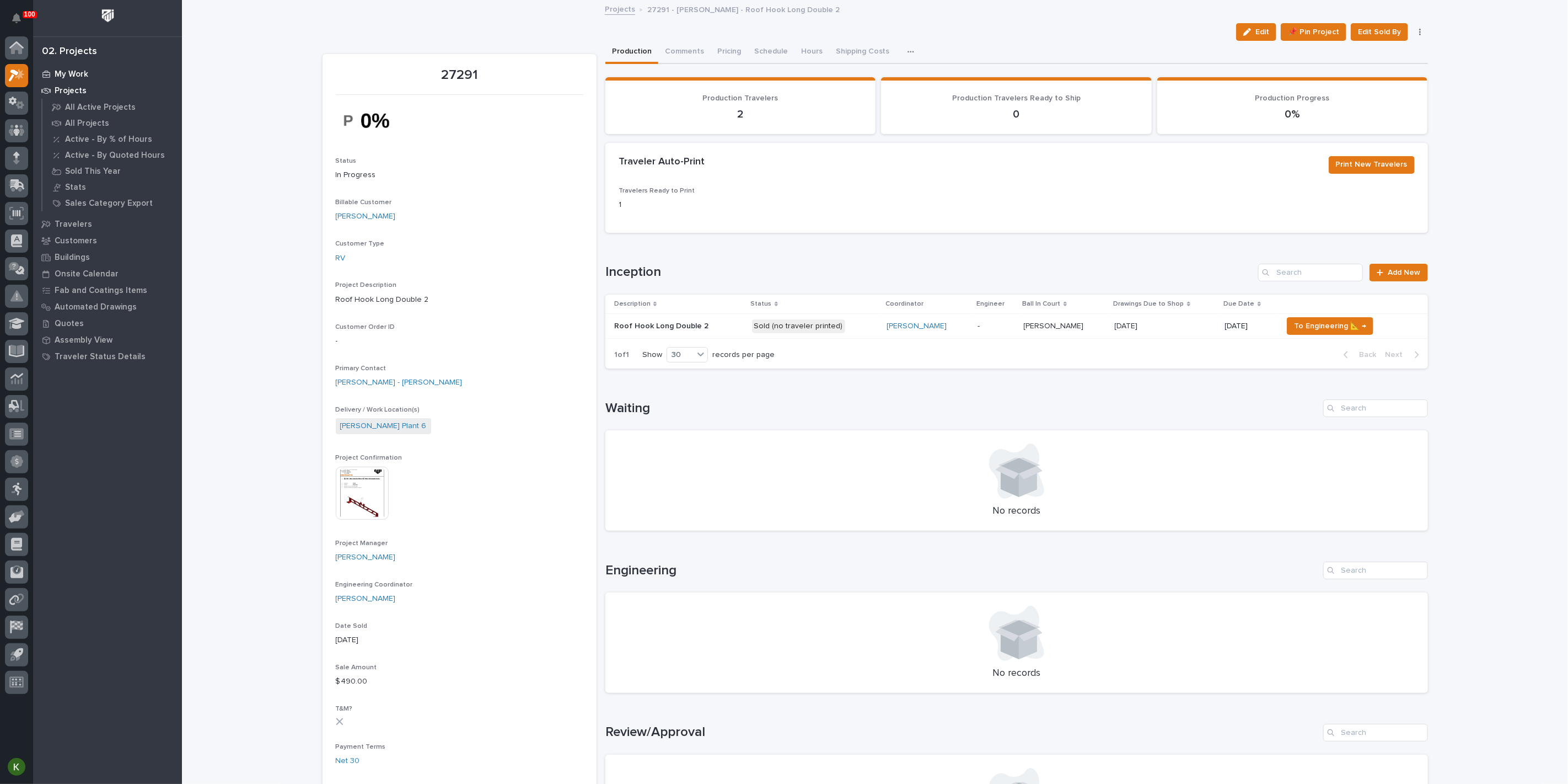
click at [83, 72] on p "My Work" at bounding box center [71, 74] width 33 height 10
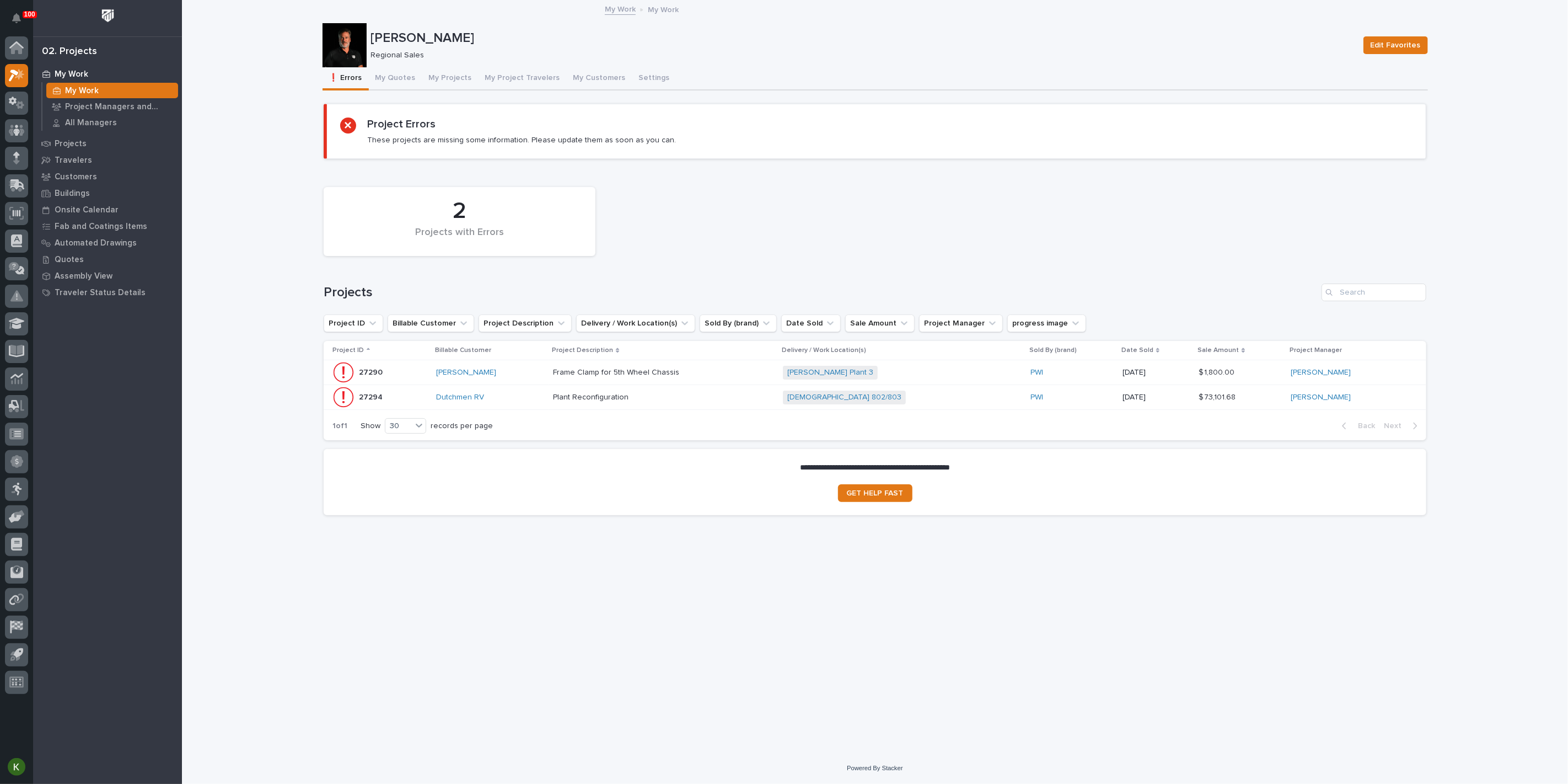
click at [694, 402] on p at bounding box center [650, 398] width 193 height 10
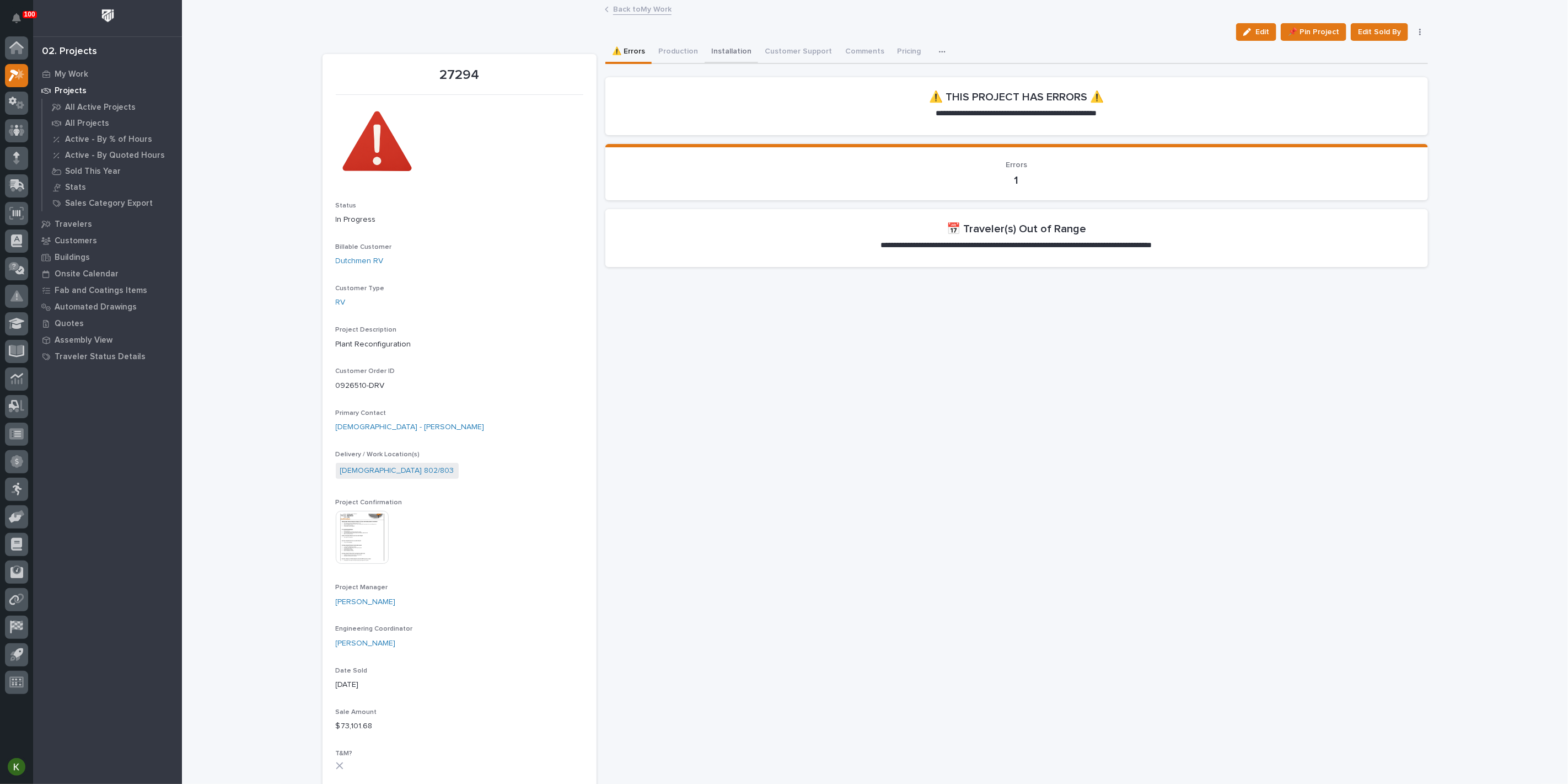
click at [745, 59] on button "Installation" at bounding box center [732, 52] width 54 height 23
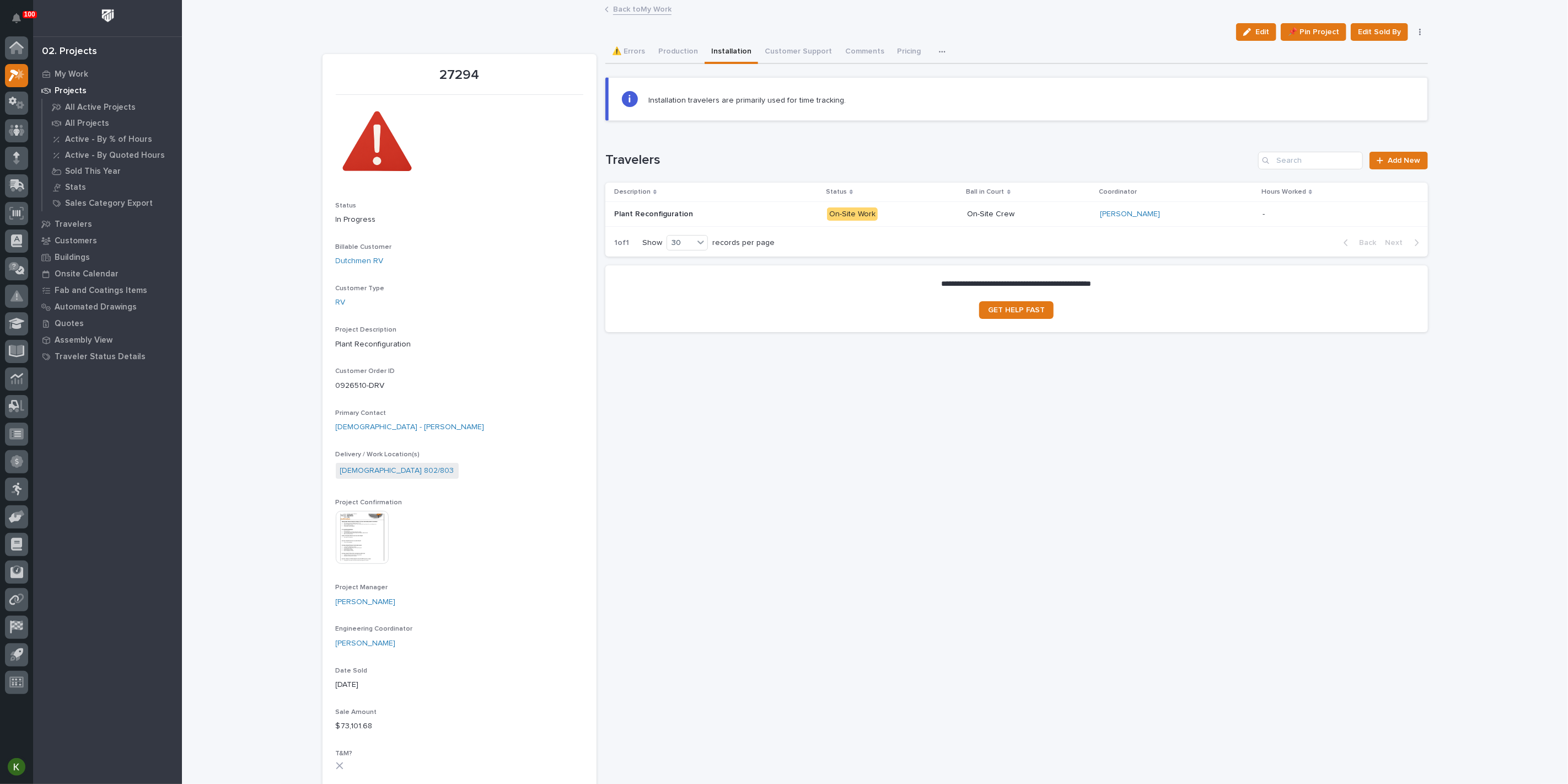
click at [927, 221] on p "On-Site Work" at bounding box center [893, 214] width 132 height 14
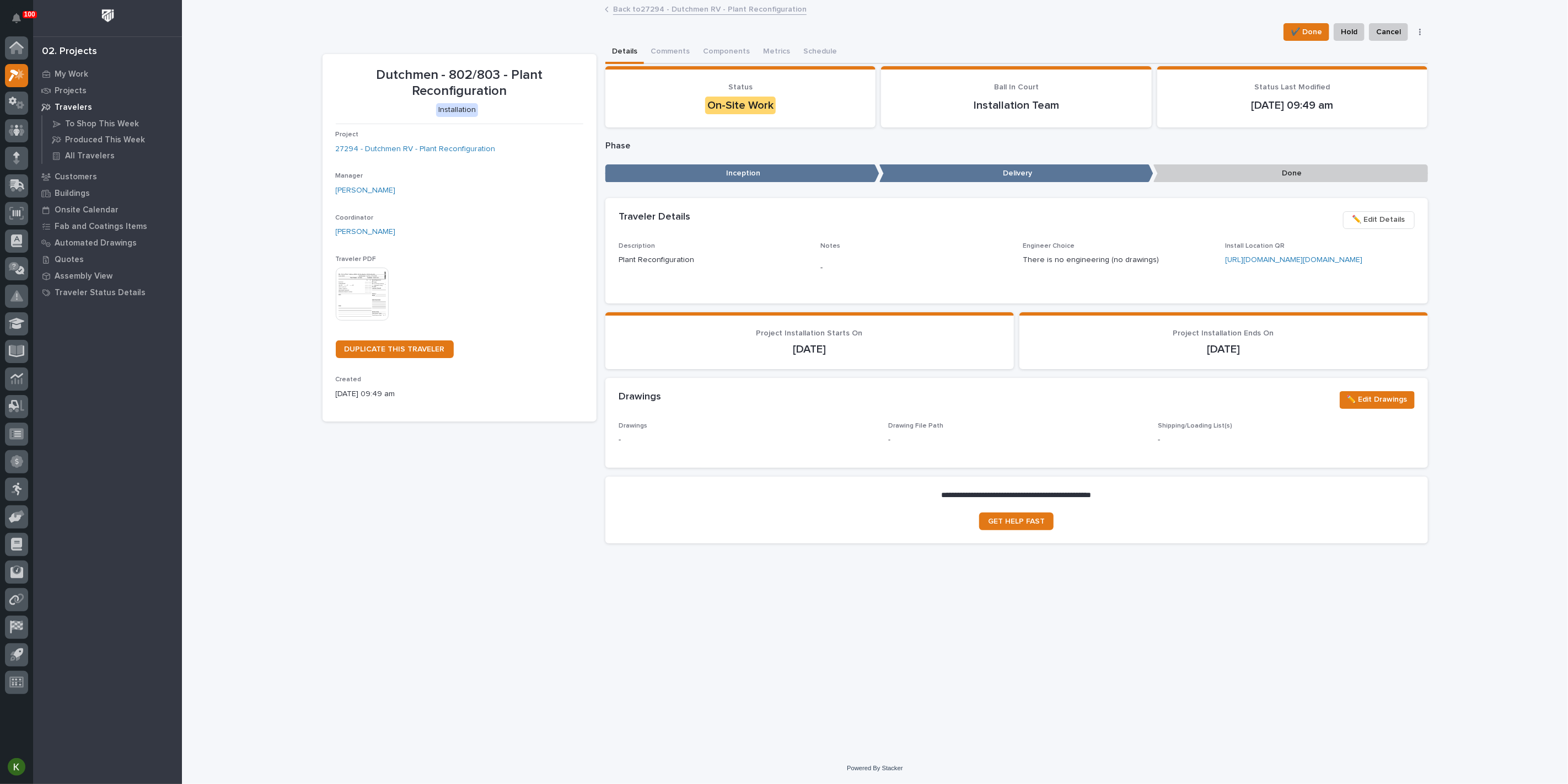
click at [654, 6] on link "Back to 27294 - Dutchmen RV - Plant Reconfiguration" at bounding box center [710, 9] width 194 height 13
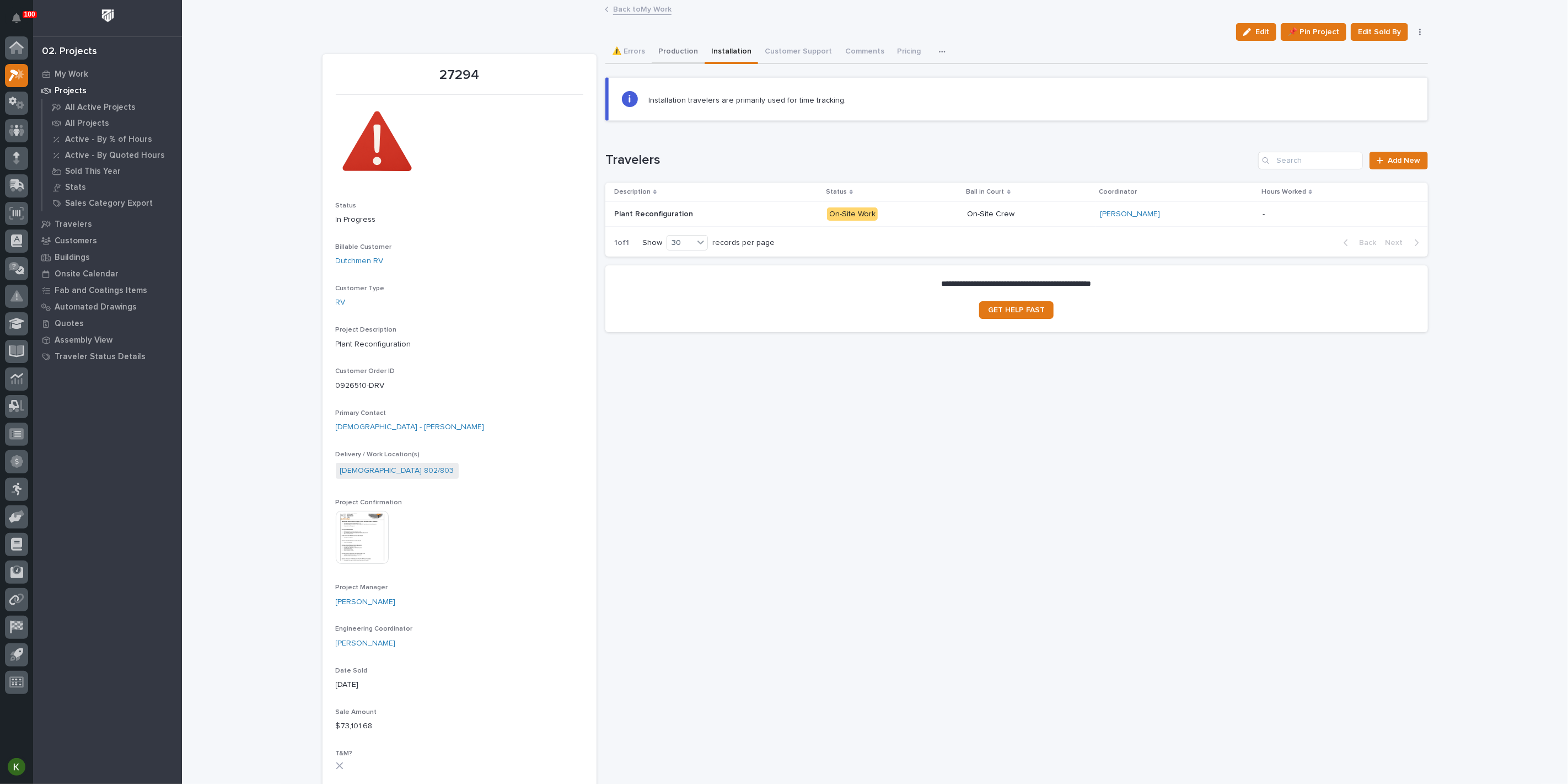
click at [689, 64] on button "Production" at bounding box center [678, 52] width 53 height 23
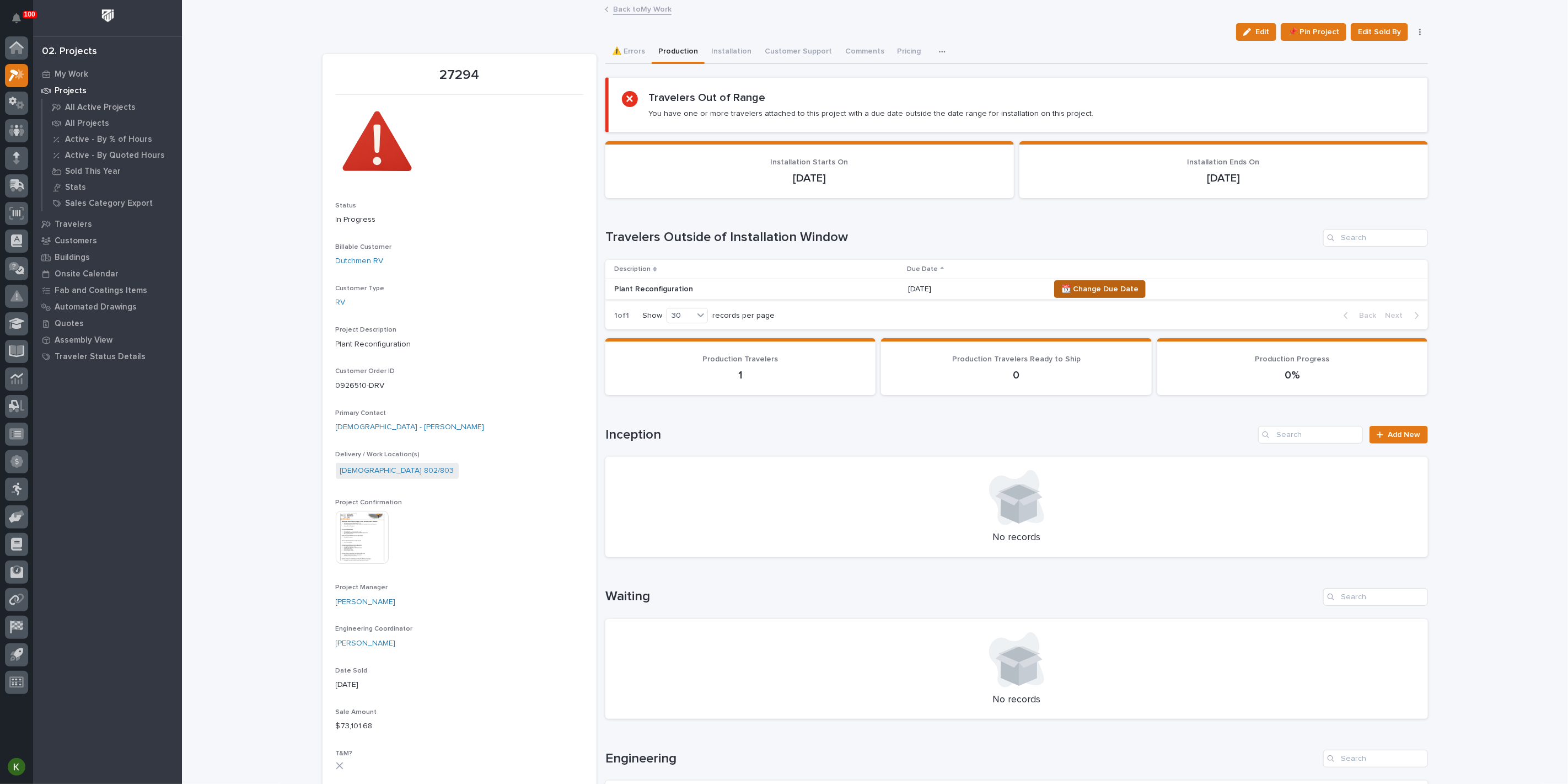
click at [1115, 296] on span "📆 Change Due Date" at bounding box center [1100, 288] width 77 height 13
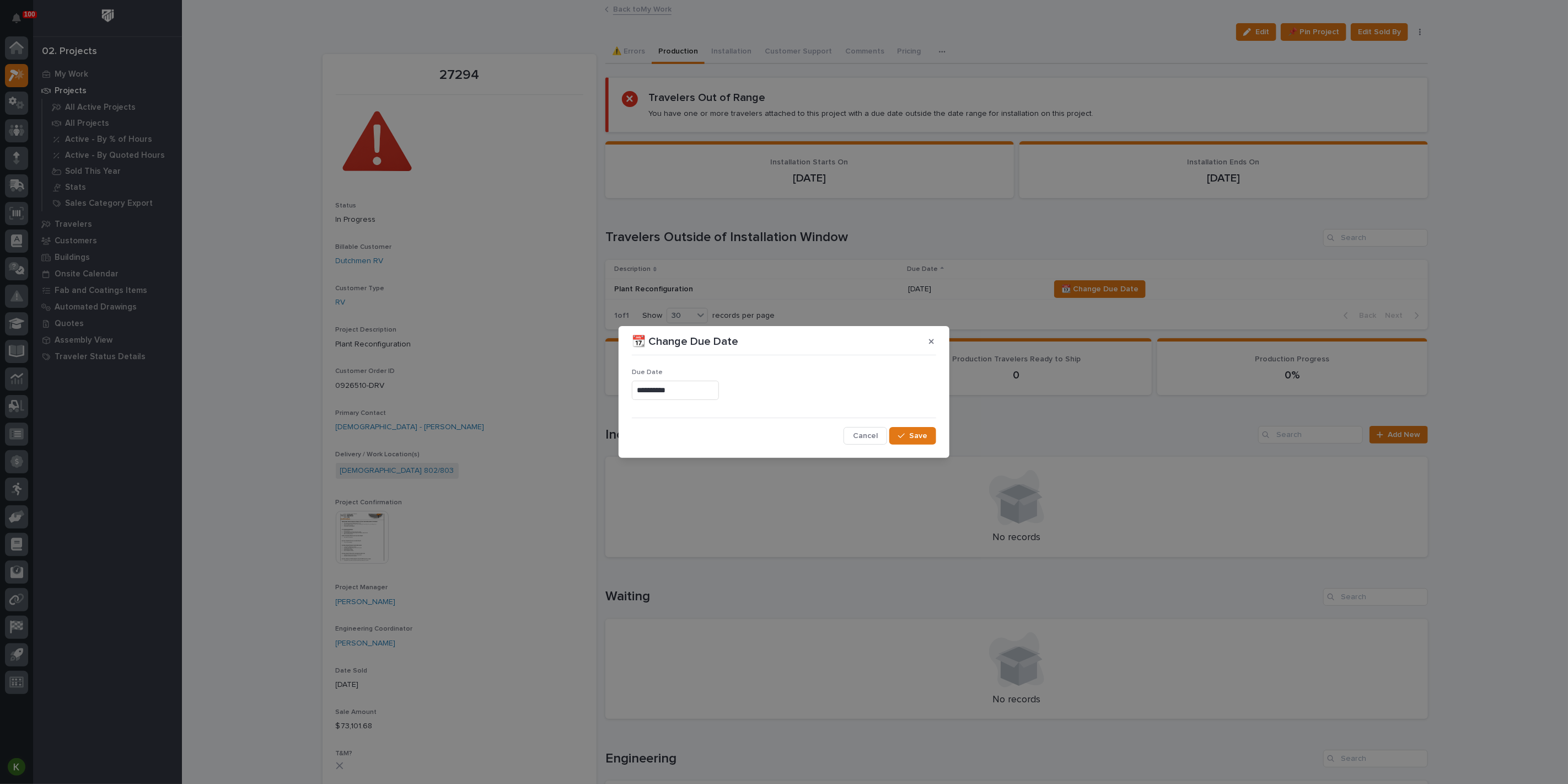
click at [652, 385] on input "**********" at bounding box center [675, 390] width 87 height 20
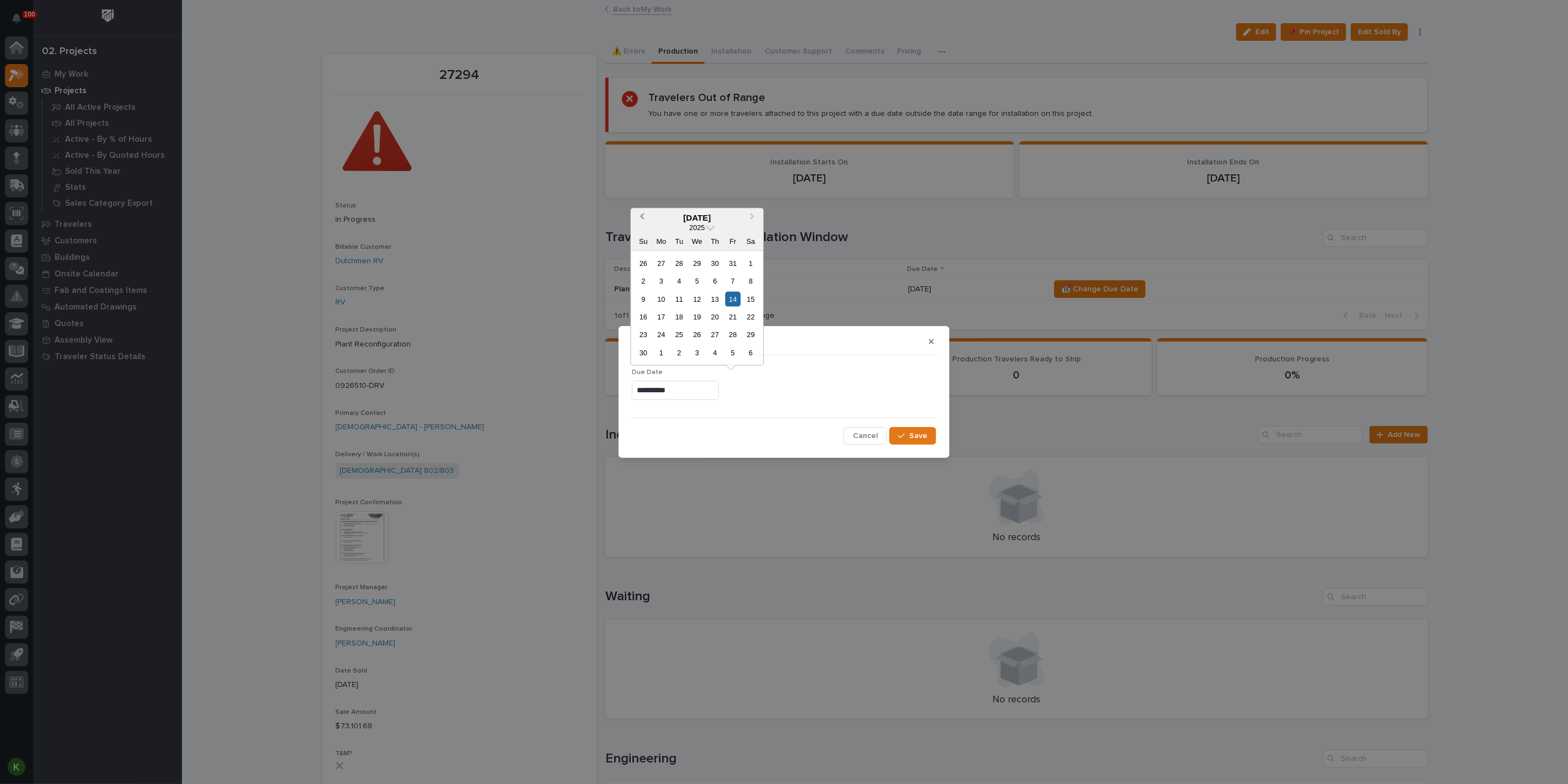
click at [642, 210] on span "Previous Month" at bounding box center [642, 218] width 0 height 15
click at [707, 255] on div "2" at bounding box center [715, 262] width 15 height 15
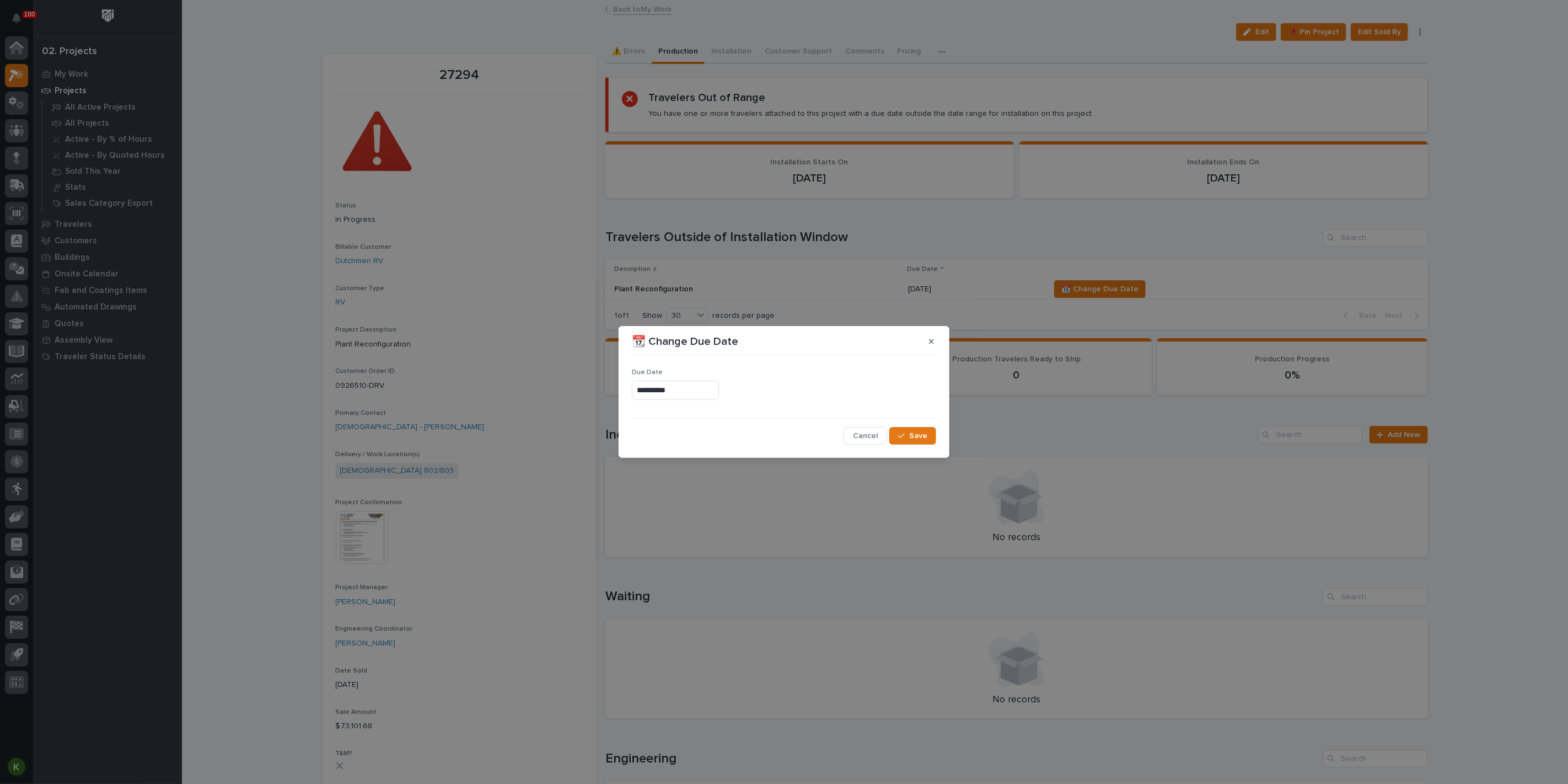
type input "**********"
click at [910, 439] on span "Save" at bounding box center [918, 435] width 18 height 10
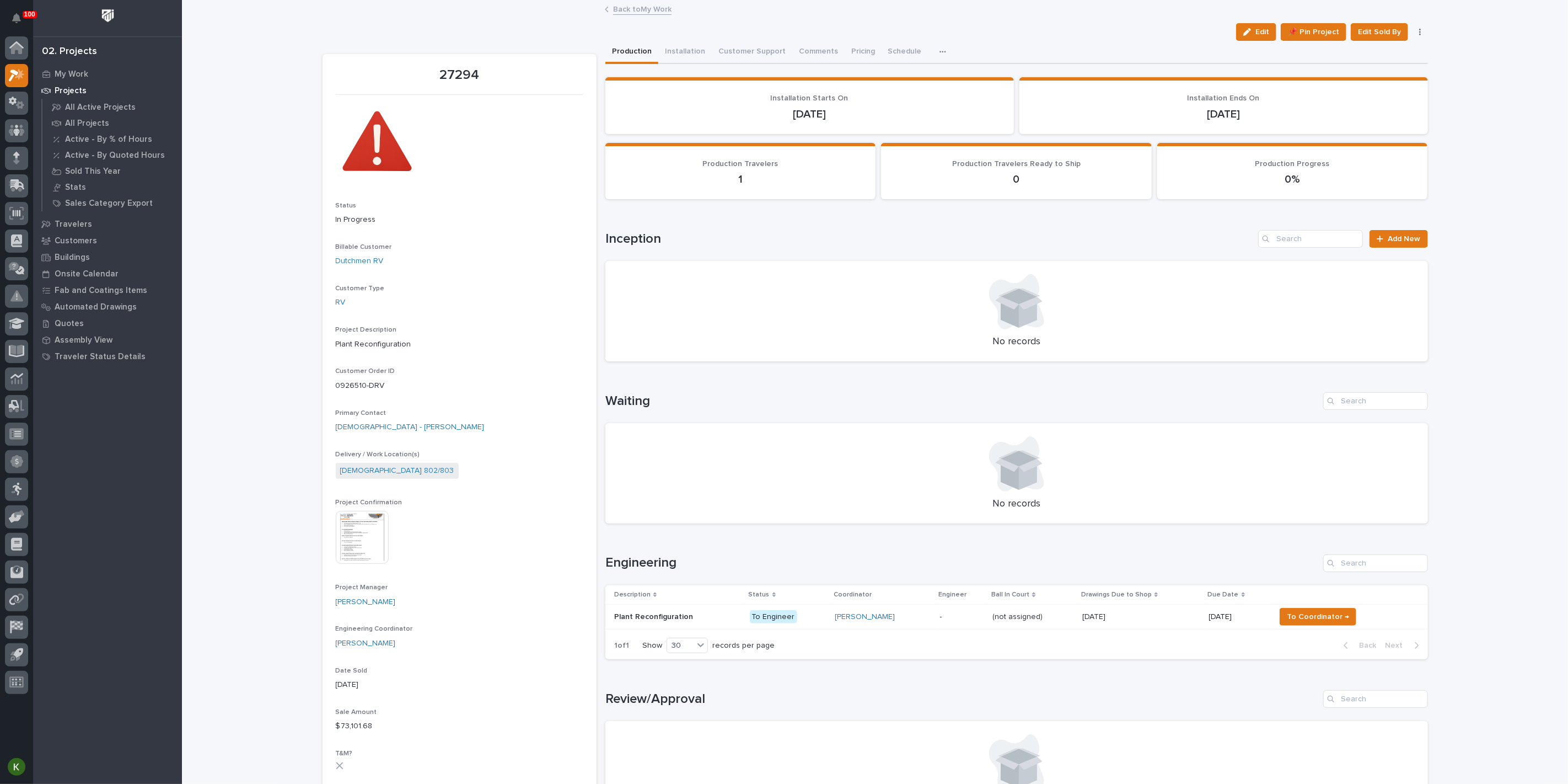
click at [641, 8] on link "Back to My Work" at bounding box center [642, 9] width 59 height 13
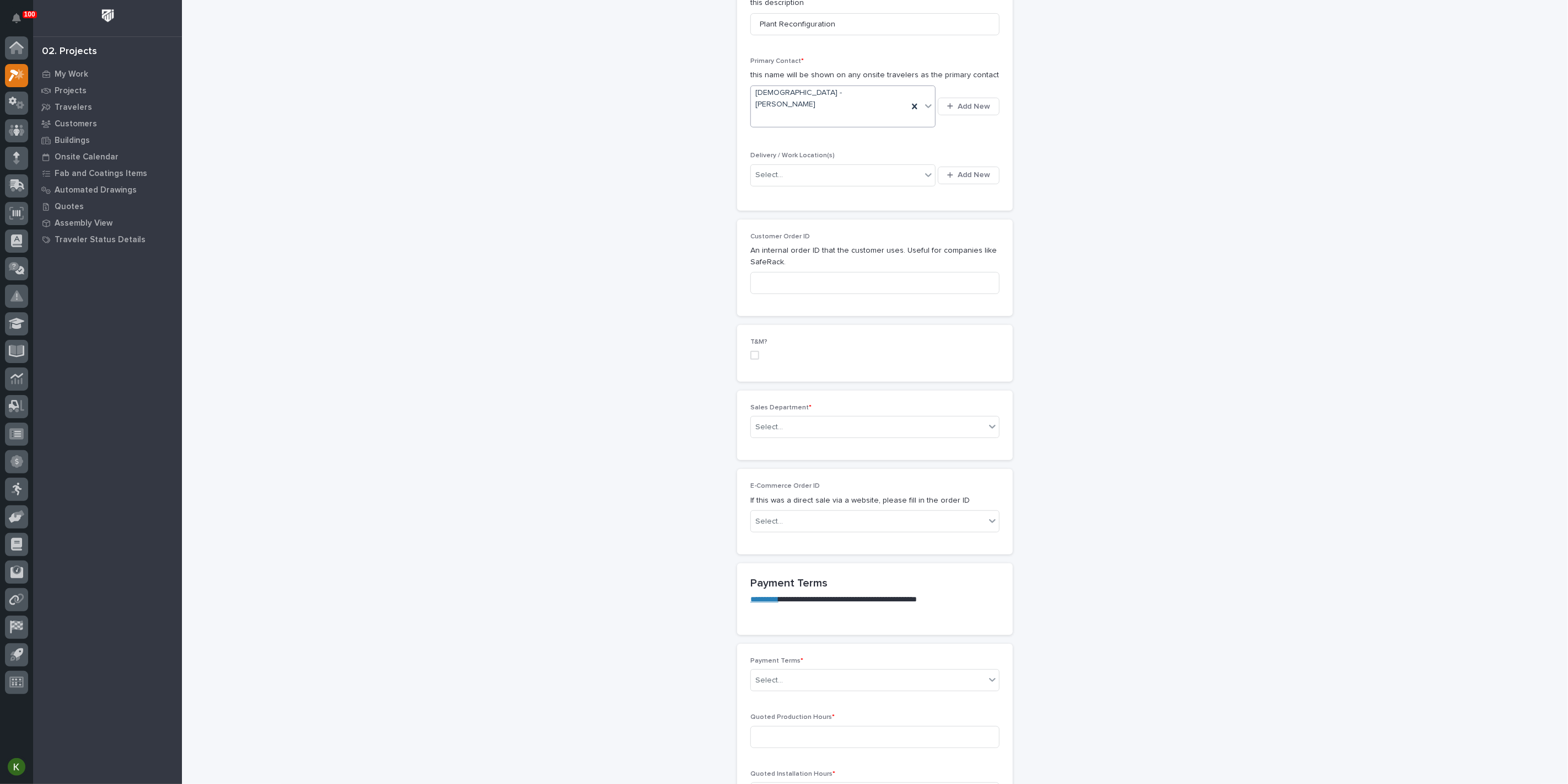
scroll to position [429, 0]
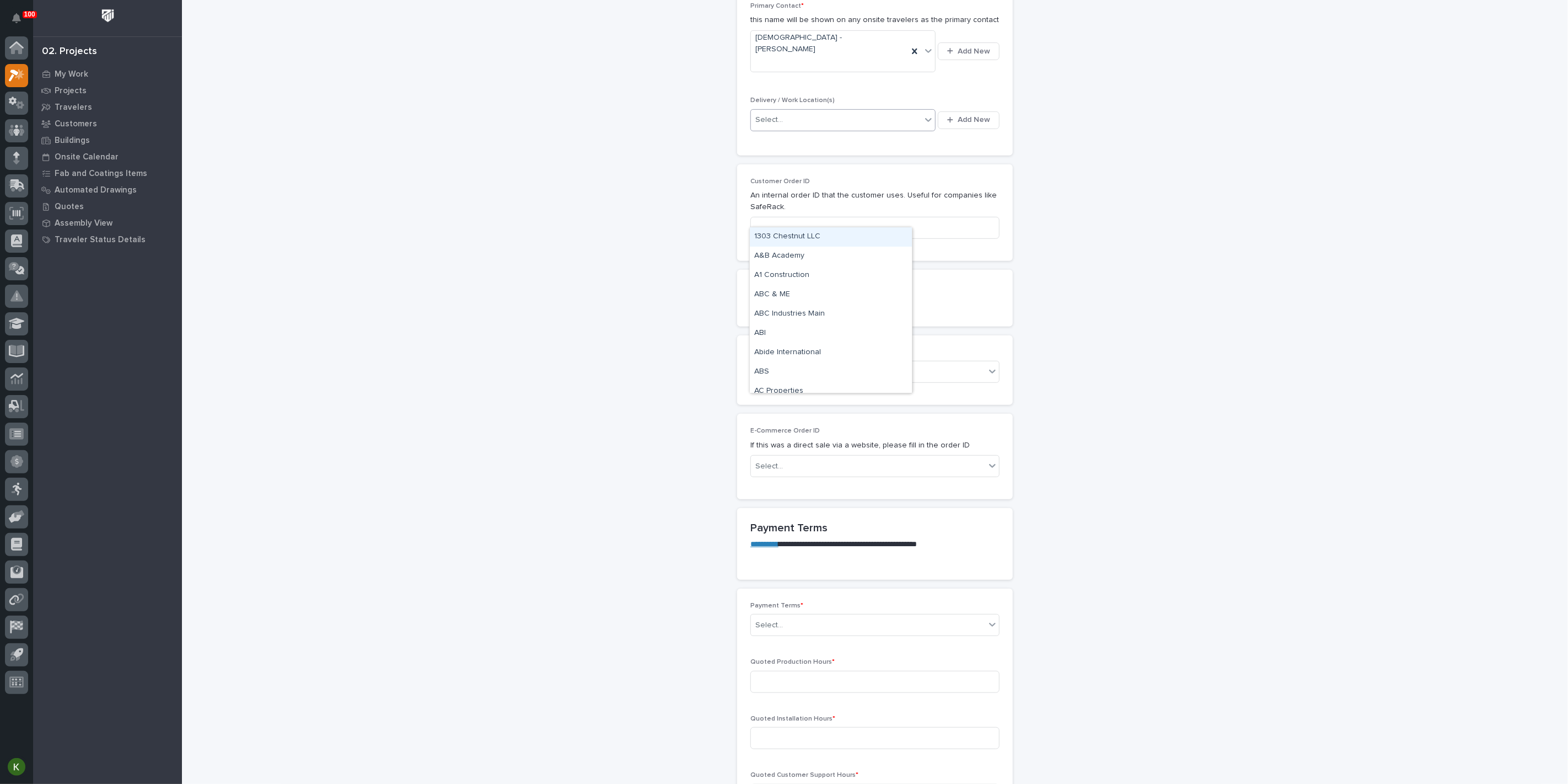
click at [792, 129] on div "Select..." at bounding box center [836, 120] width 170 height 18
type input "*****"
click at [799, 258] on div "[DEMOGRAPHIC_DATA] 802/803" at bounding box center [830, 256] width 162 height 20
click at [797, 239] on input at bounding box center [875, 227] width 249 height 22
type input "0926510-DRV"
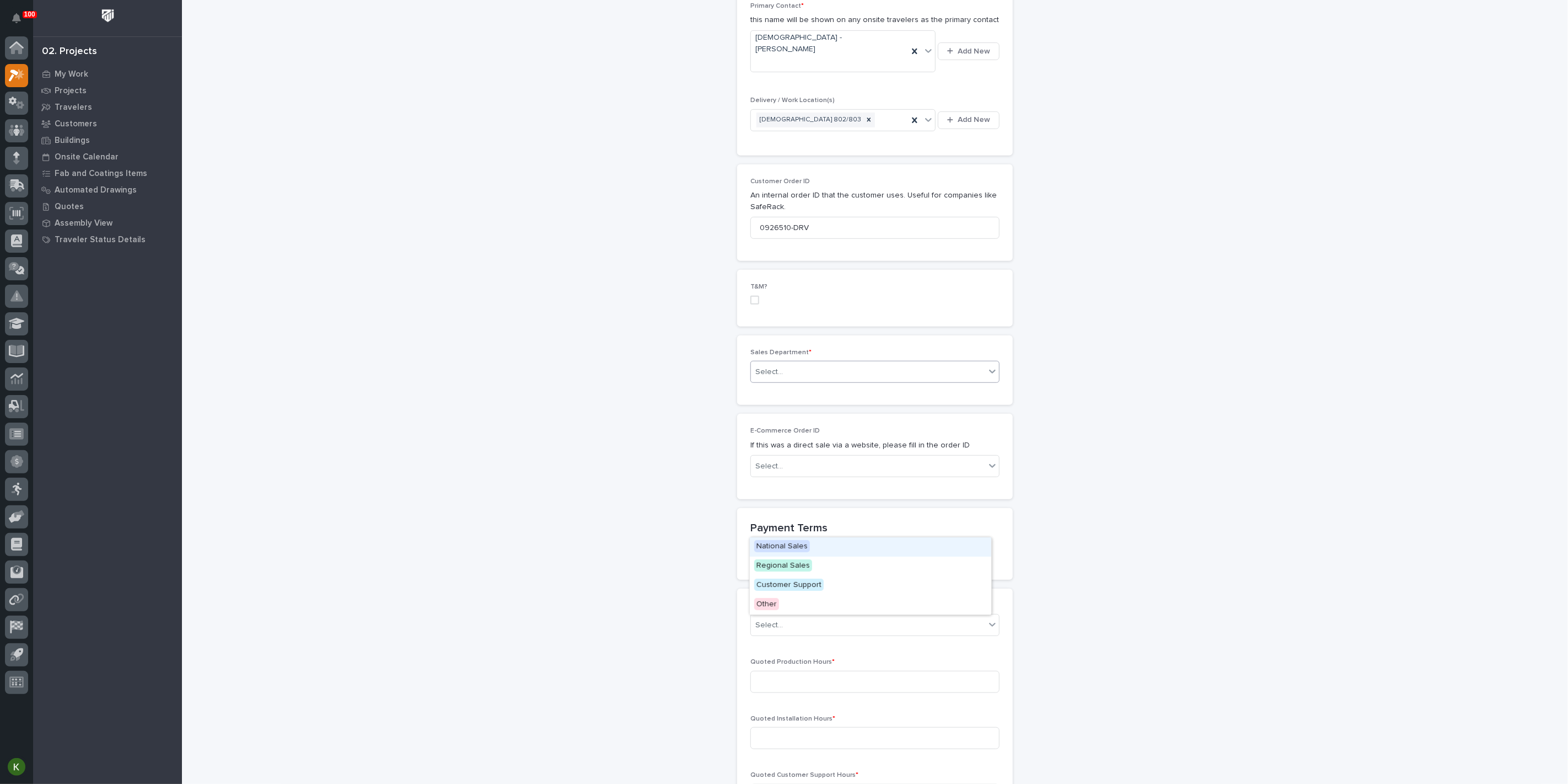
click at [797, 381] on div "Select..." at bounding box center [869, 372] width 235 height 18
click at [797, 567] on span "Regional Sales" at bounding box center [783, 565] width 58 height 12
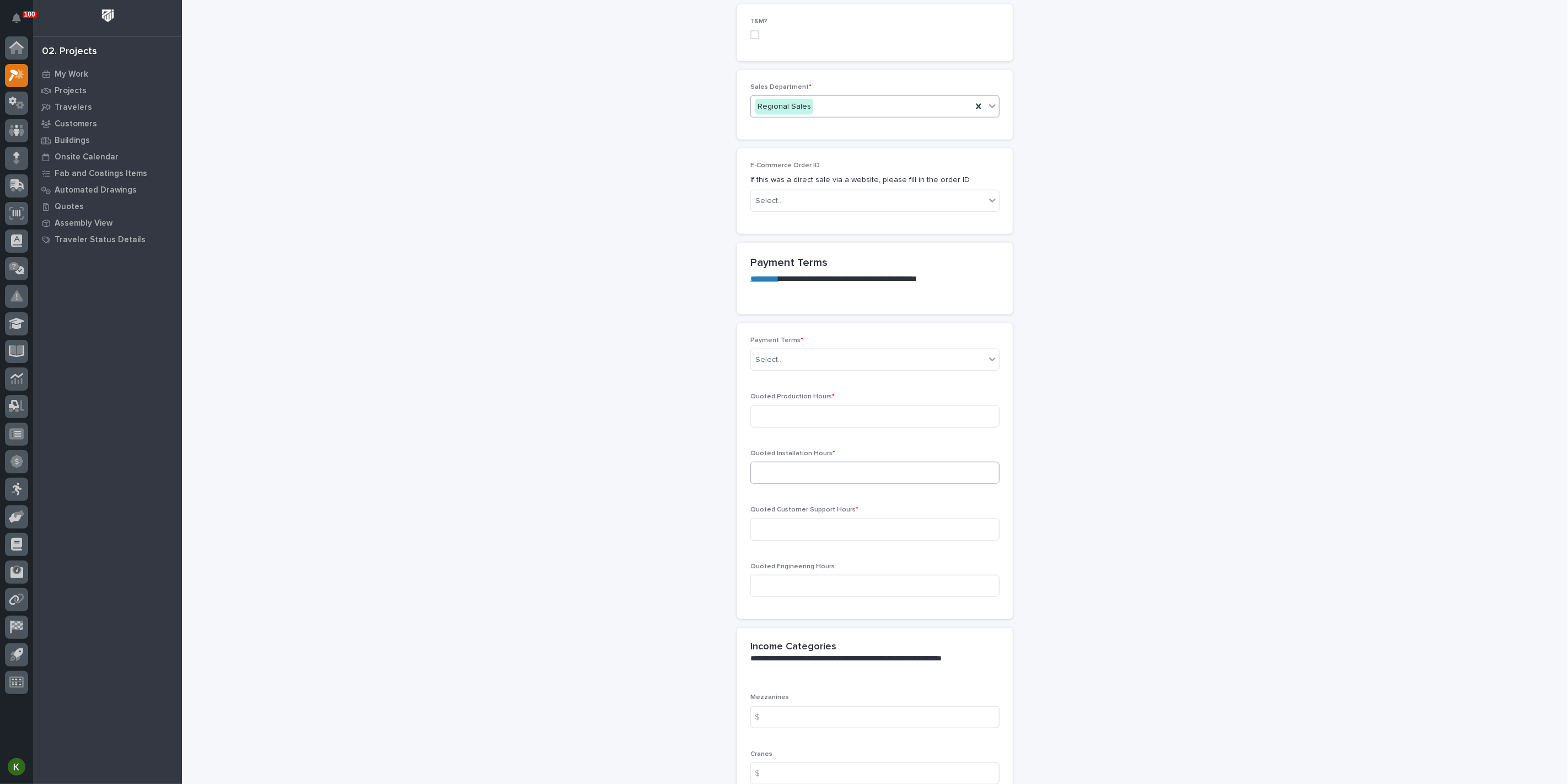
scroll to position [735, 0]
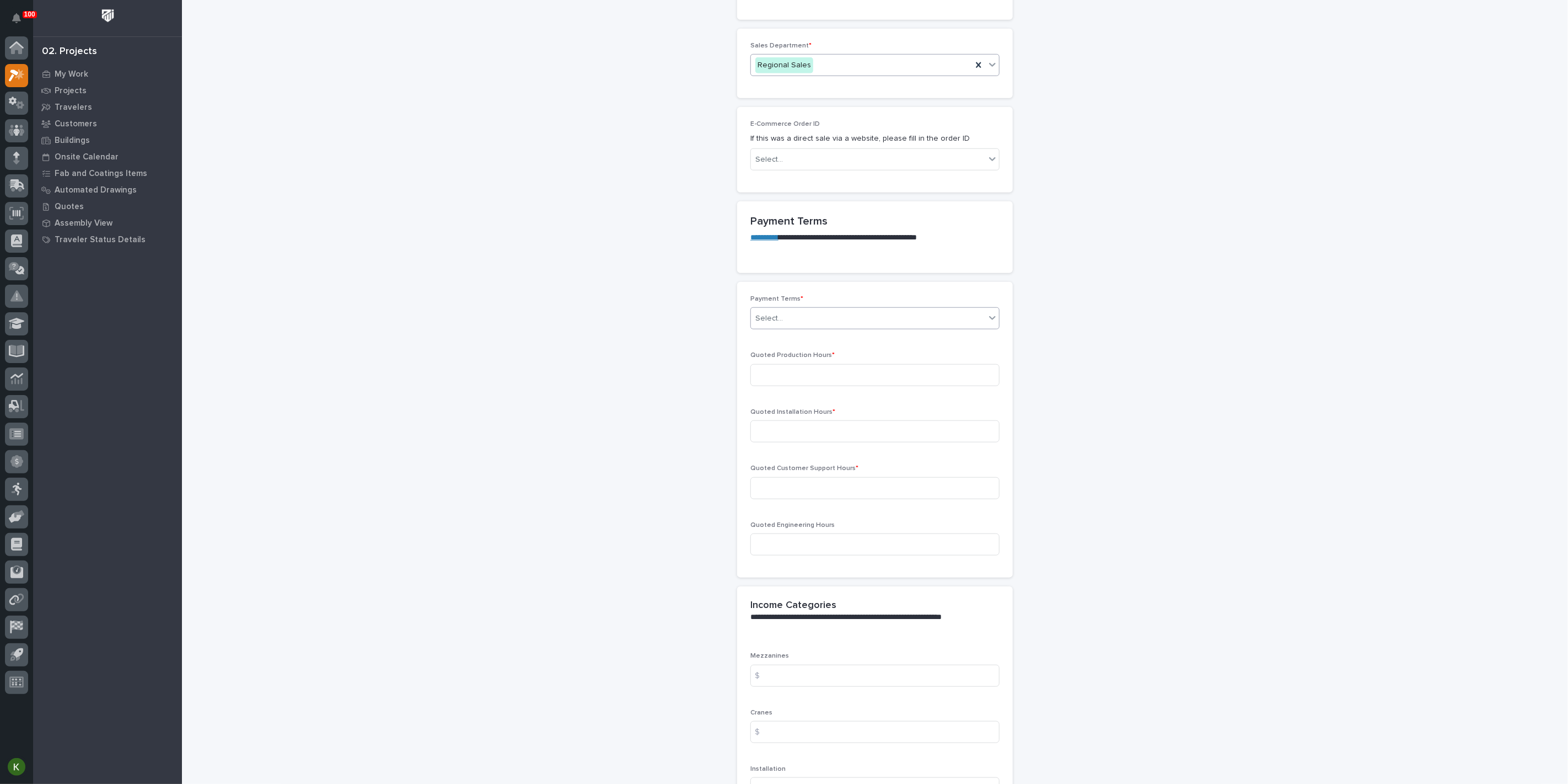
click at [795, 328] on div "Select..." at bounding box center [869, 319] width 235 height 18
click at [794, 593] on div "35/65" at bounding box center [870, 592] width 241 height 20
click at [788, 386] on input at bounding box center [875, 375] width 249 height 22
click at [765, 386] on input at bounding box center [875, 375] width 249 height 22
click at [786, 386] on input at bounding box center [875, 375] width 249 height 22
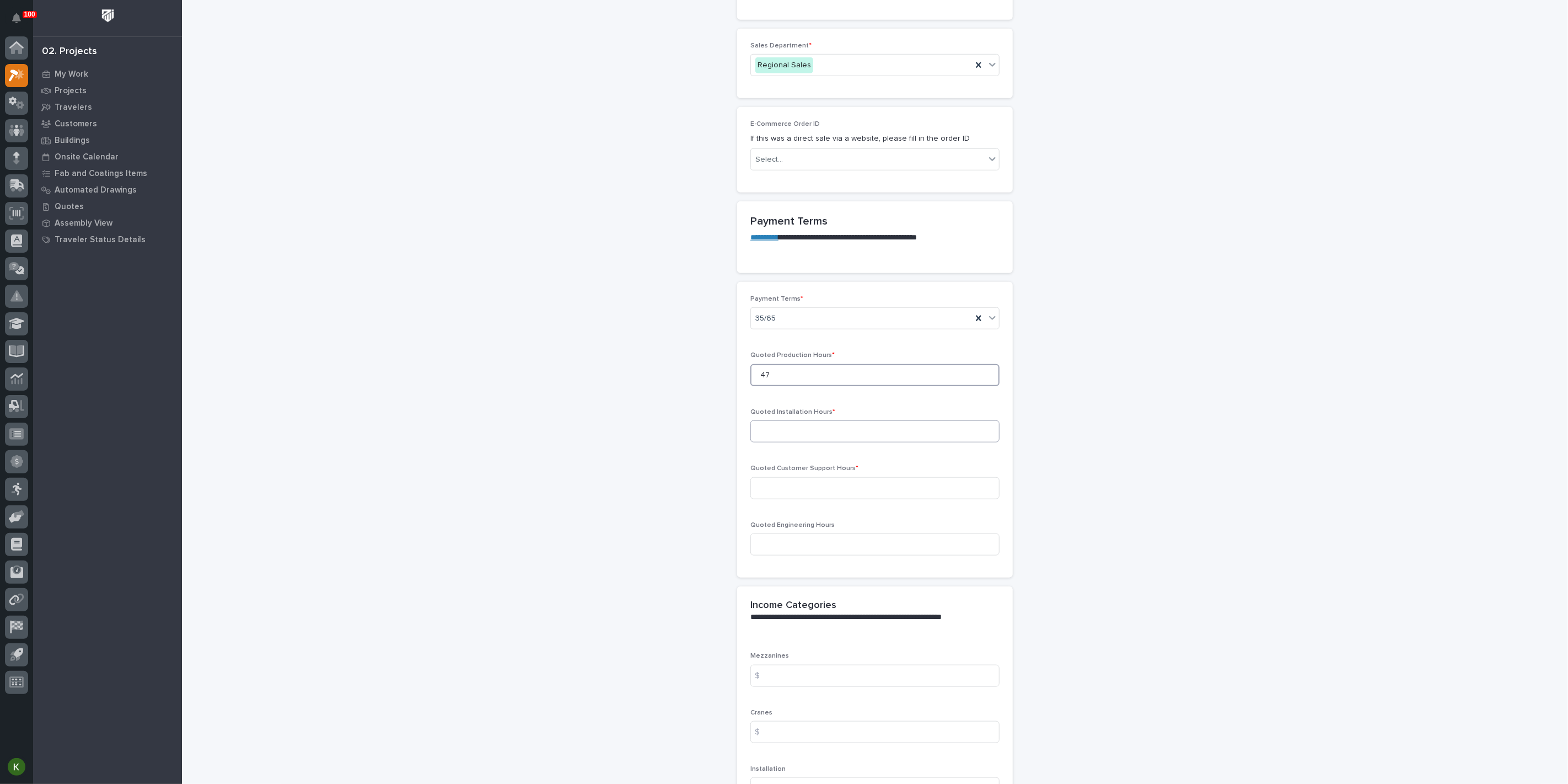
type input "47"
click at [784, 443] on input at bounding box center [875, 431] width 249 height 22
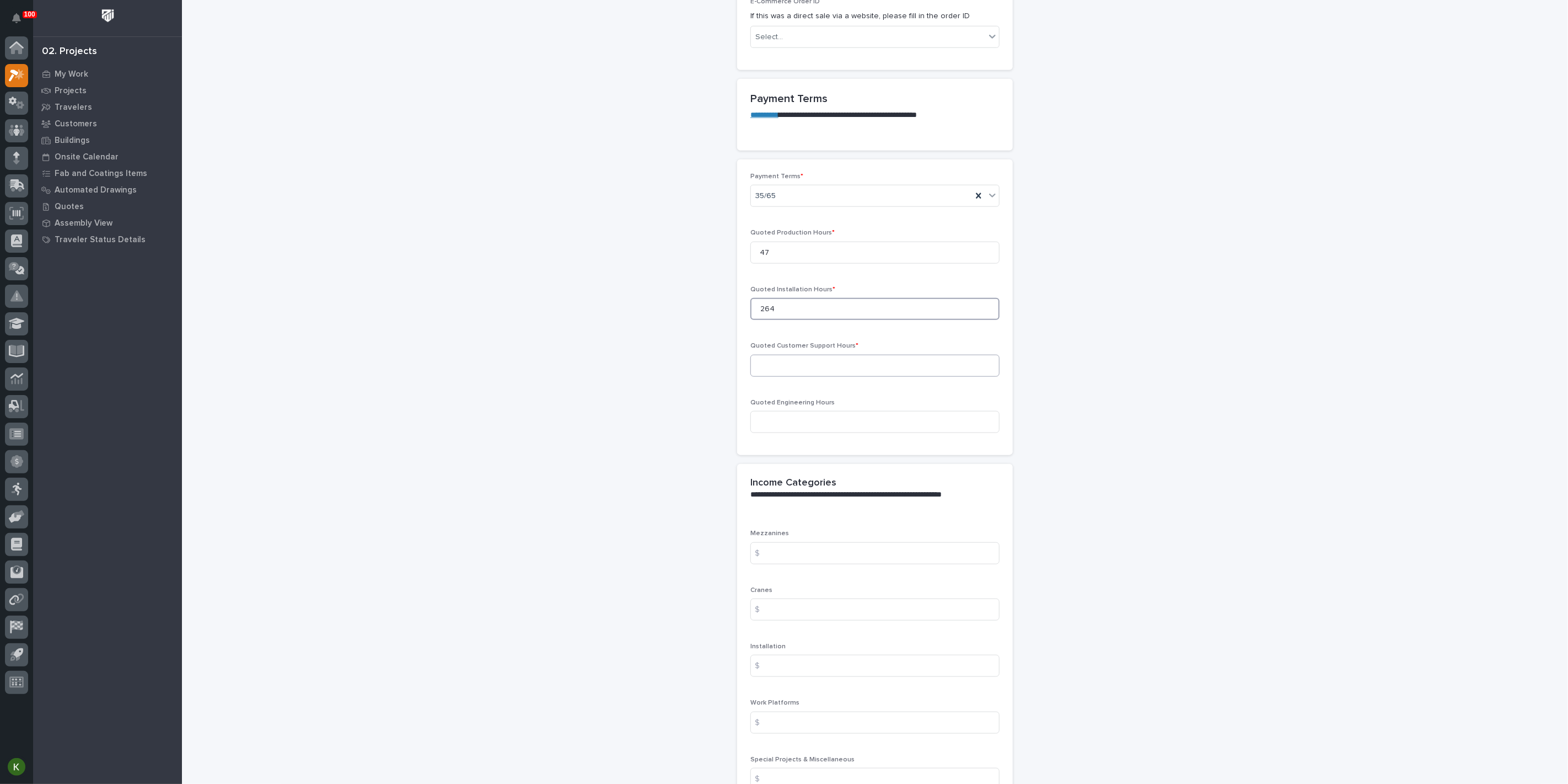
type input "264"
click at [773, 377] on input at bounding box center [875, 365] width 249 height 22
click at [795, 377] on input at bounding box center [875, 365] width 249 height 22
type input "20"
click at [777, 433] on input at bounding box center [875, 421] width 249 height 22
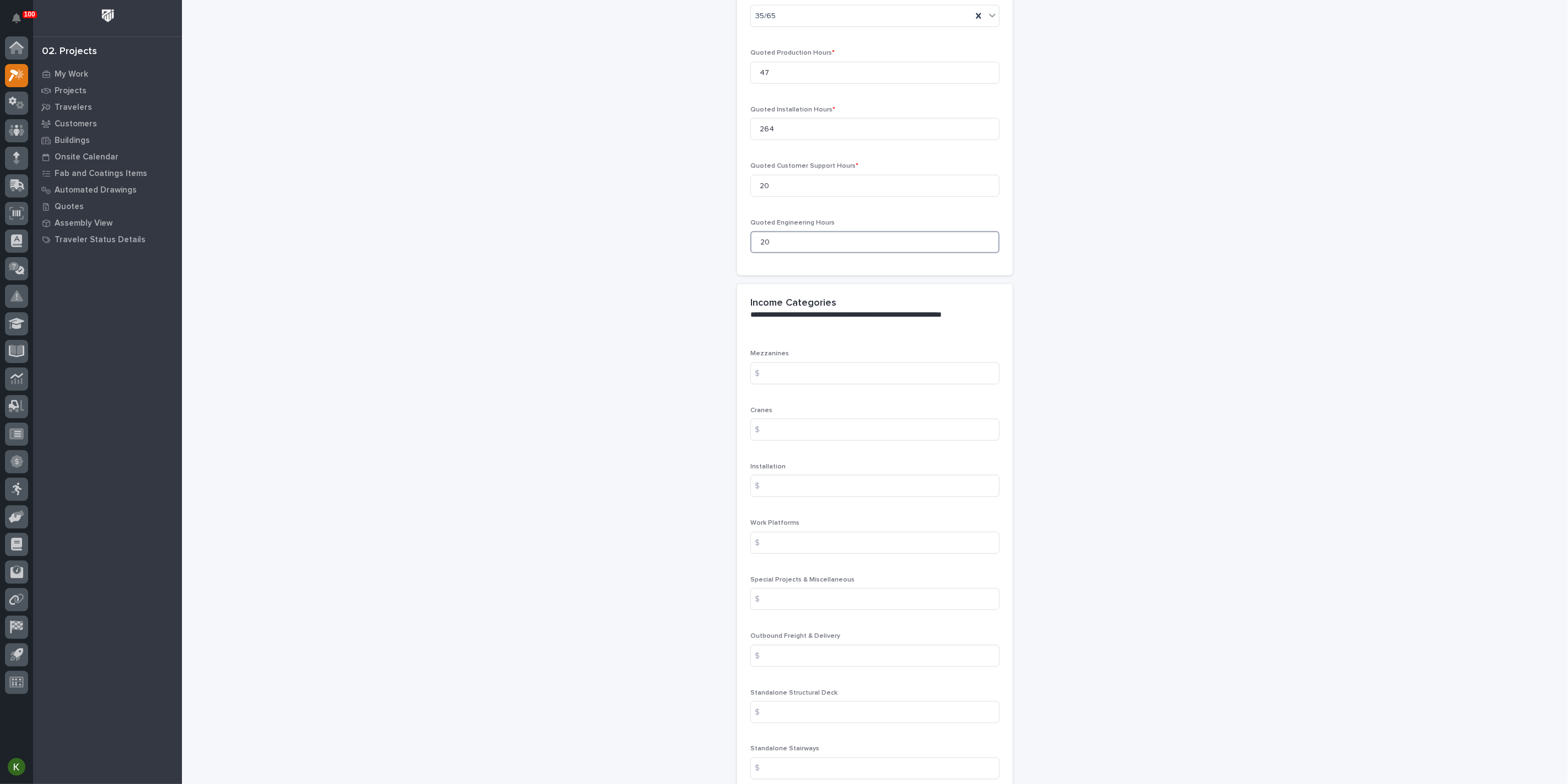
scroll to position [1042, 0]
type input "20"
click at [793, 381] on input at bounding box center [875, 369] width 249 height 22
type input "168.11"
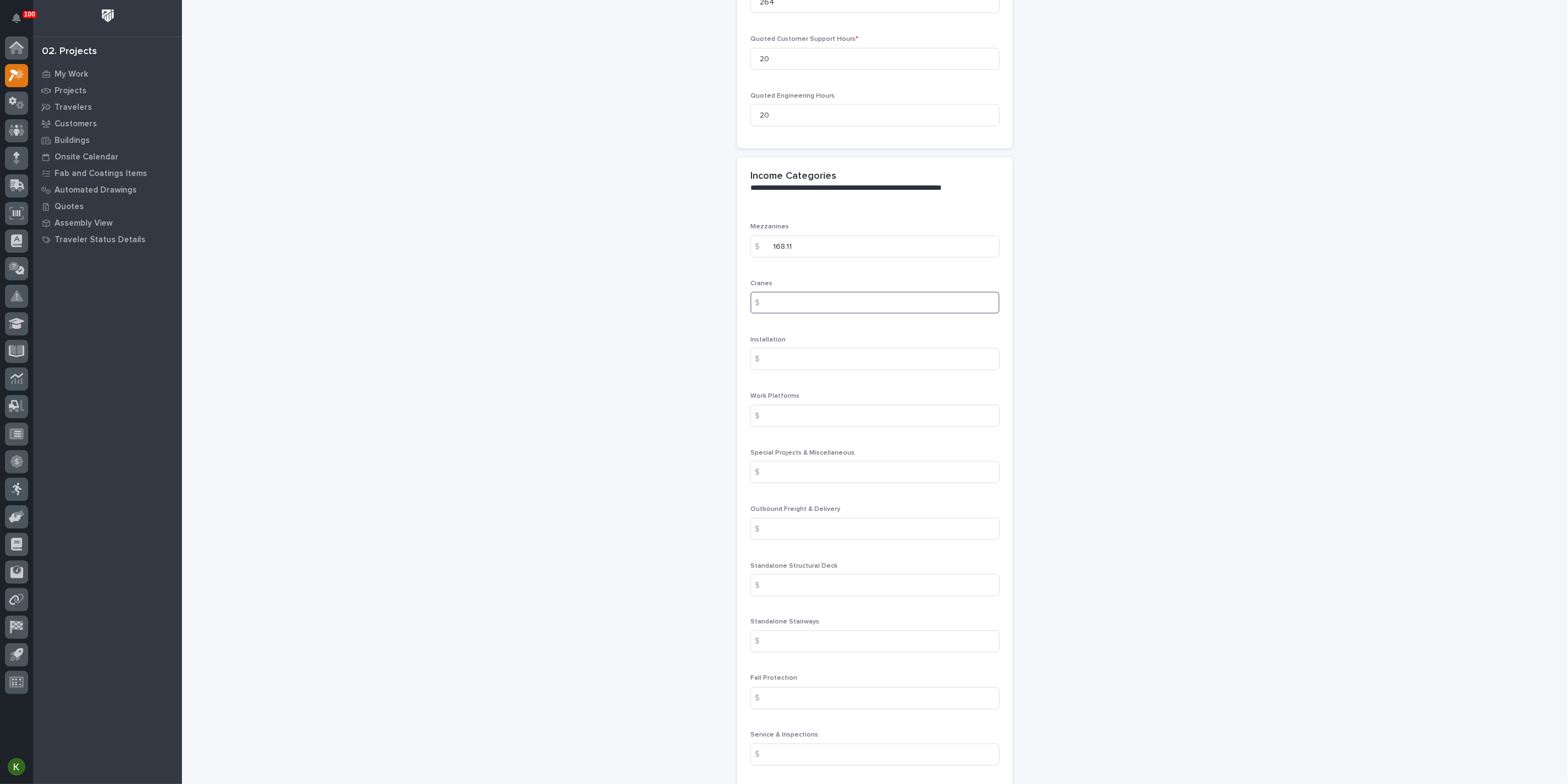
click at [811, 314] on input at bounding box center [875, 302] width 249 height 22
type input "35276.23"
click at [805, 370] on input at bounding box center [875, 359] width 249 height 22
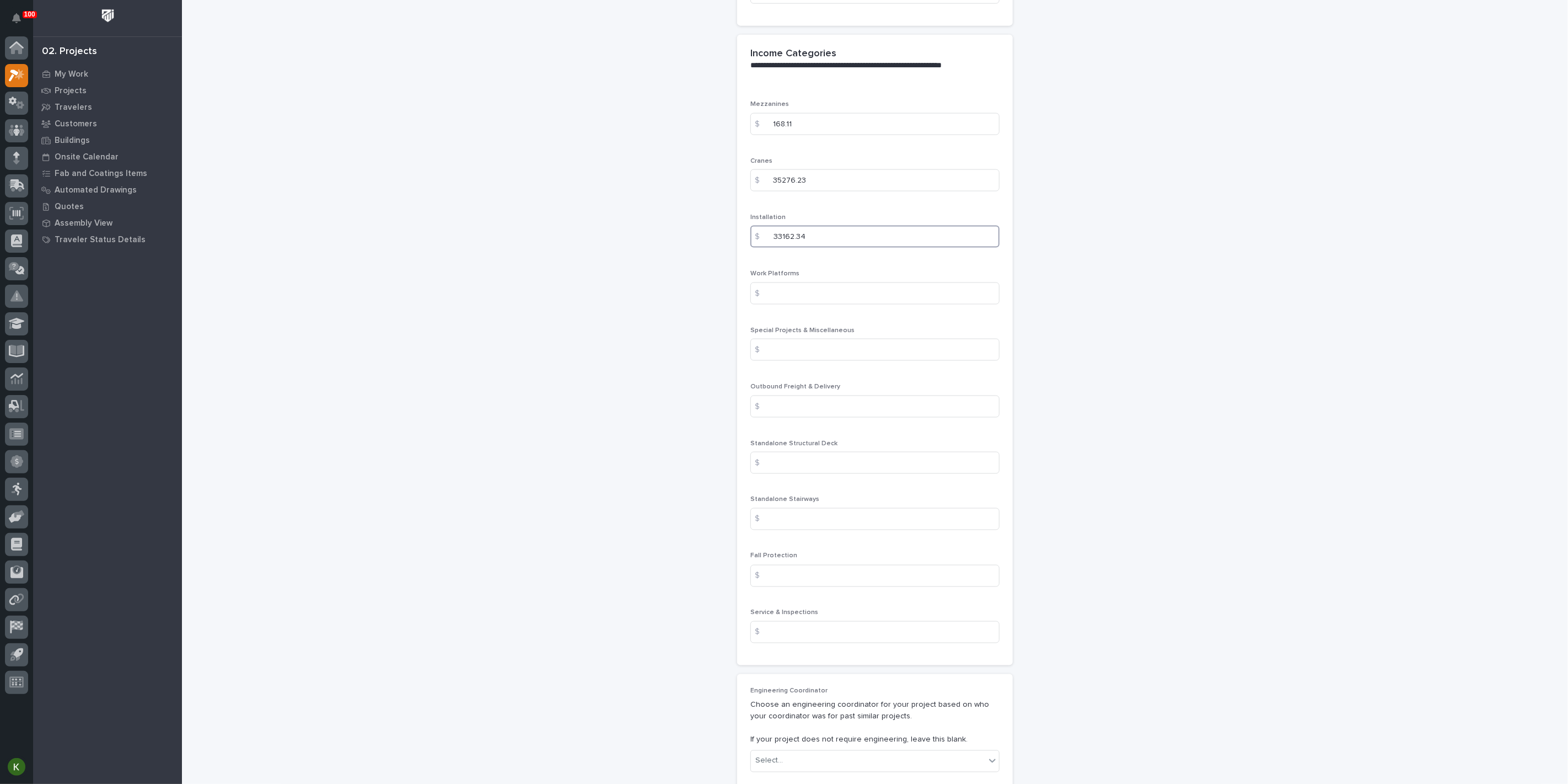
scroll to position [1348, 0]
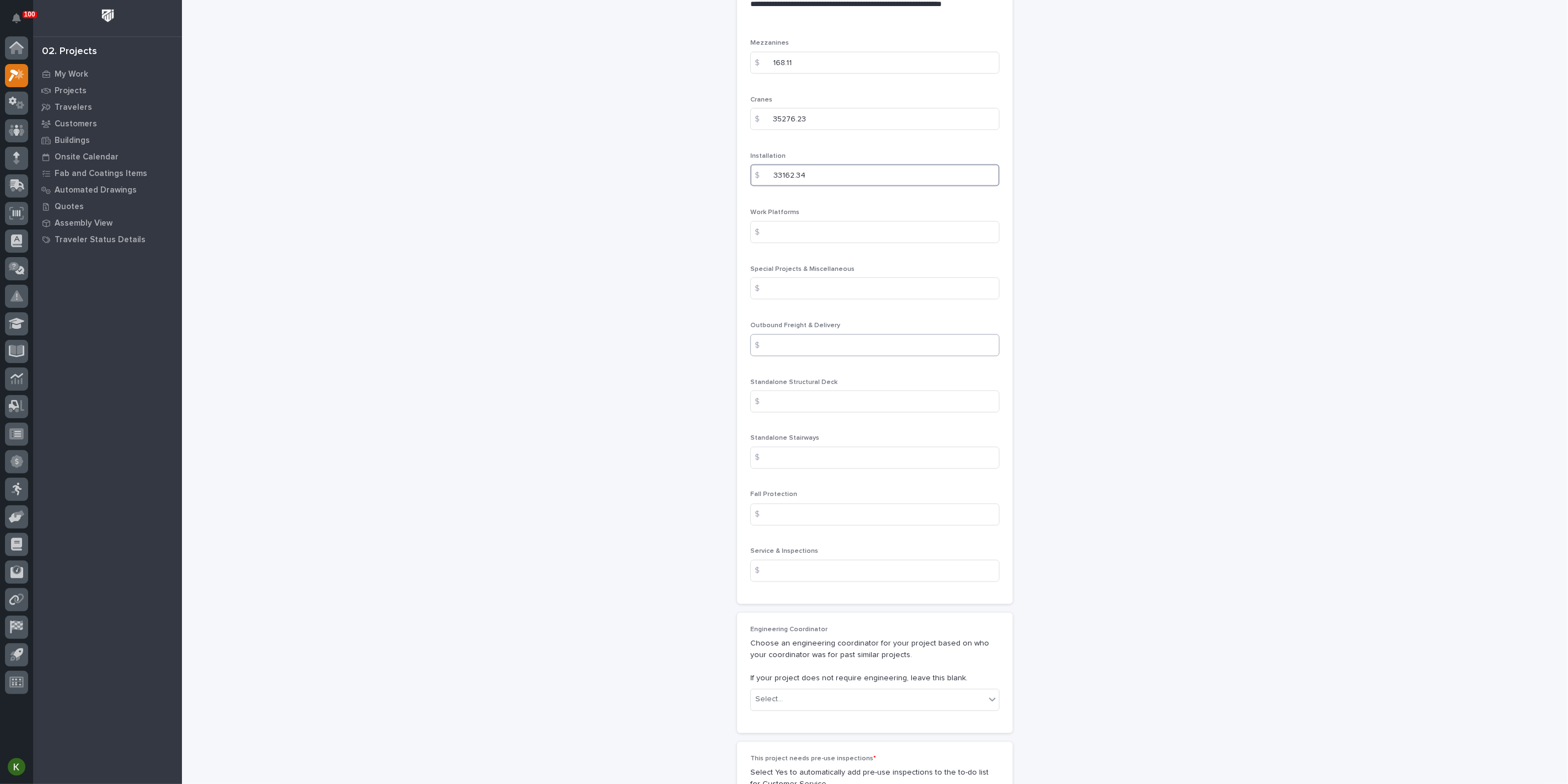
type input "33162.34"
click at [804, 356] on input at bounding box center [875, 345] width 249 height 22
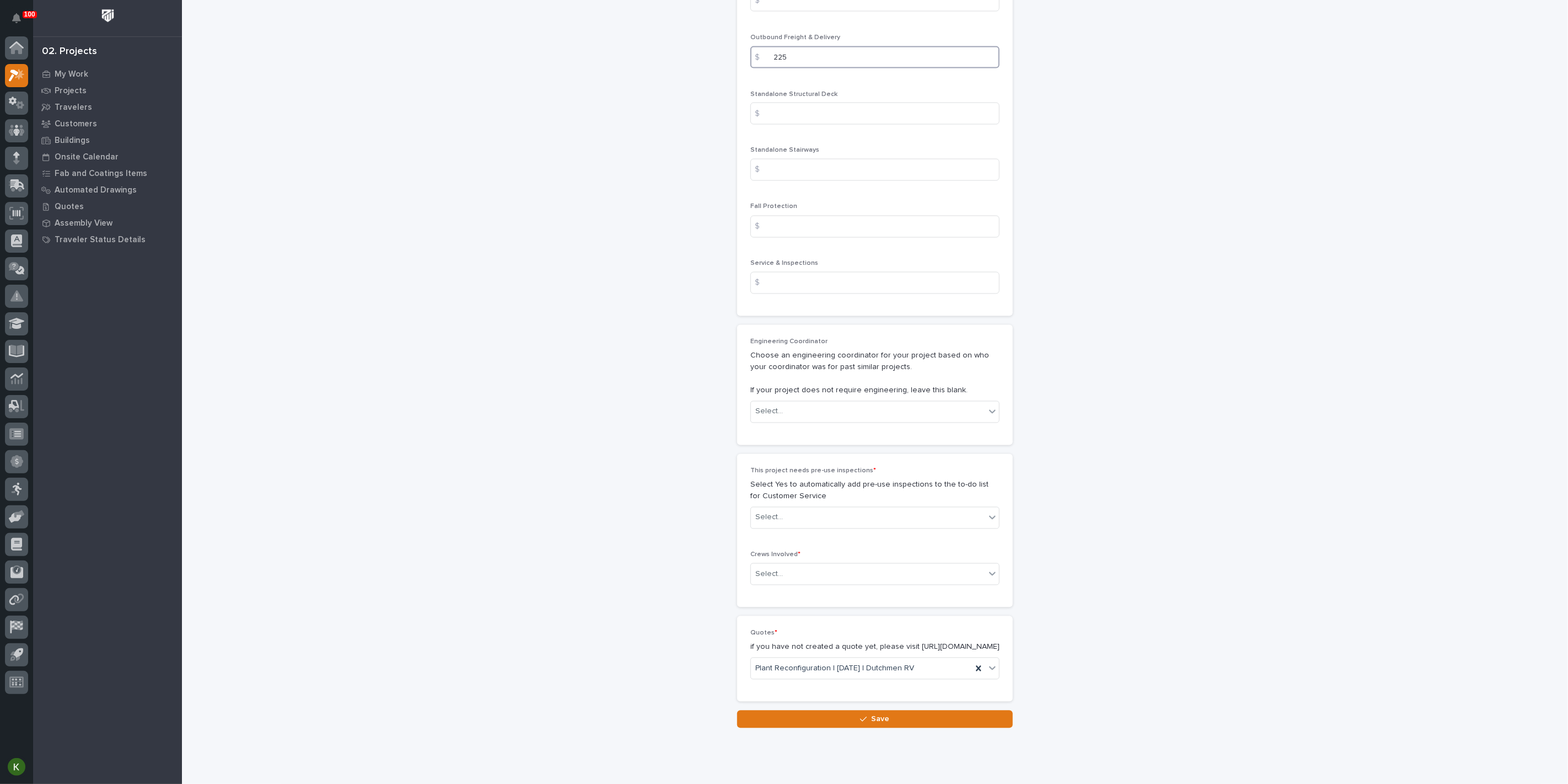
scroll to position [1654, 0]
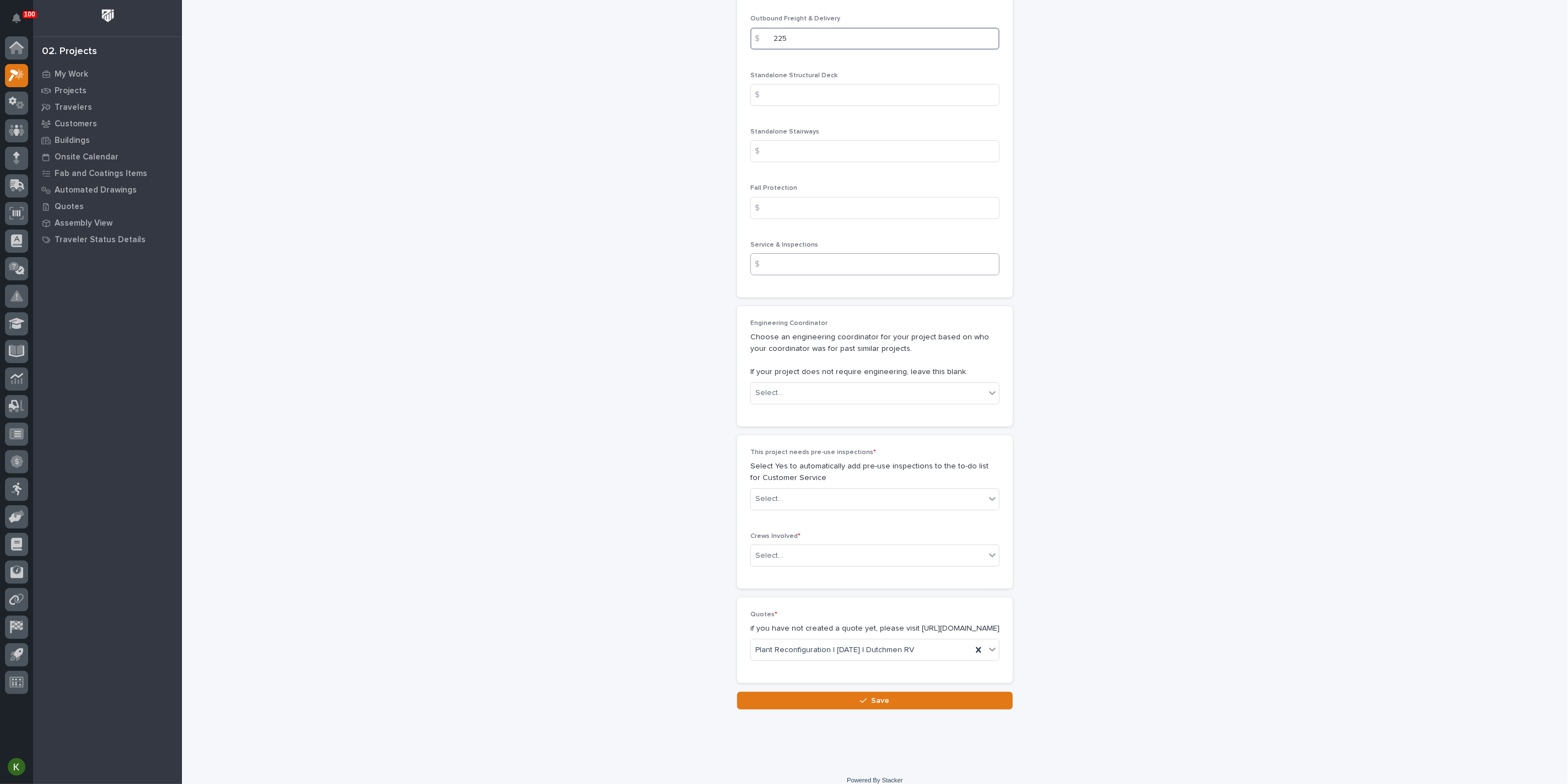
type input "225"
click at [800, 275] on input at bounding box center [875, 264] width 249 height 22
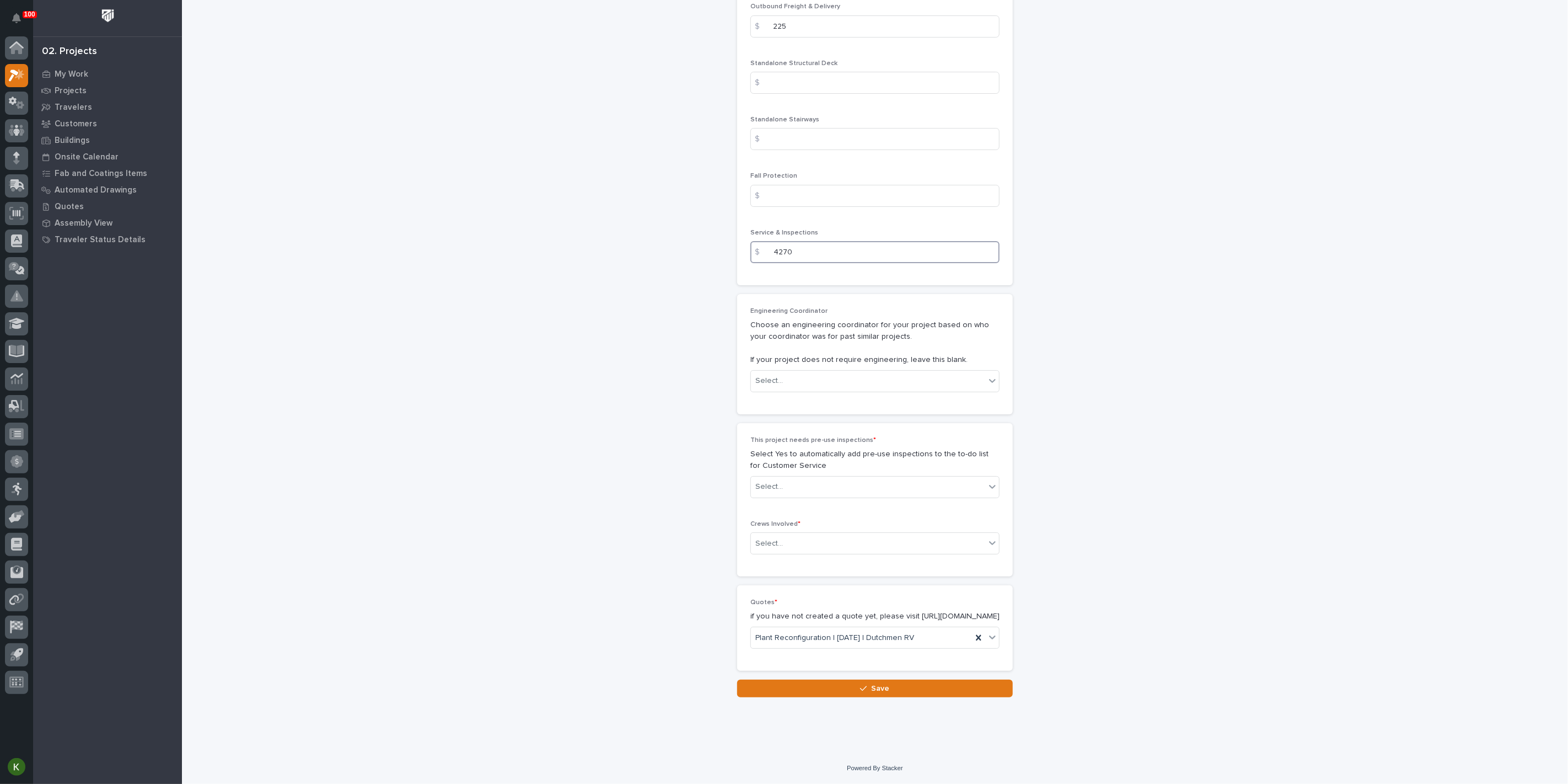
scroll to position [1900, 0]
type input "4270"
click at [847, 390] on div "Select..." at bounding box center [869, 381] width 235 height 18
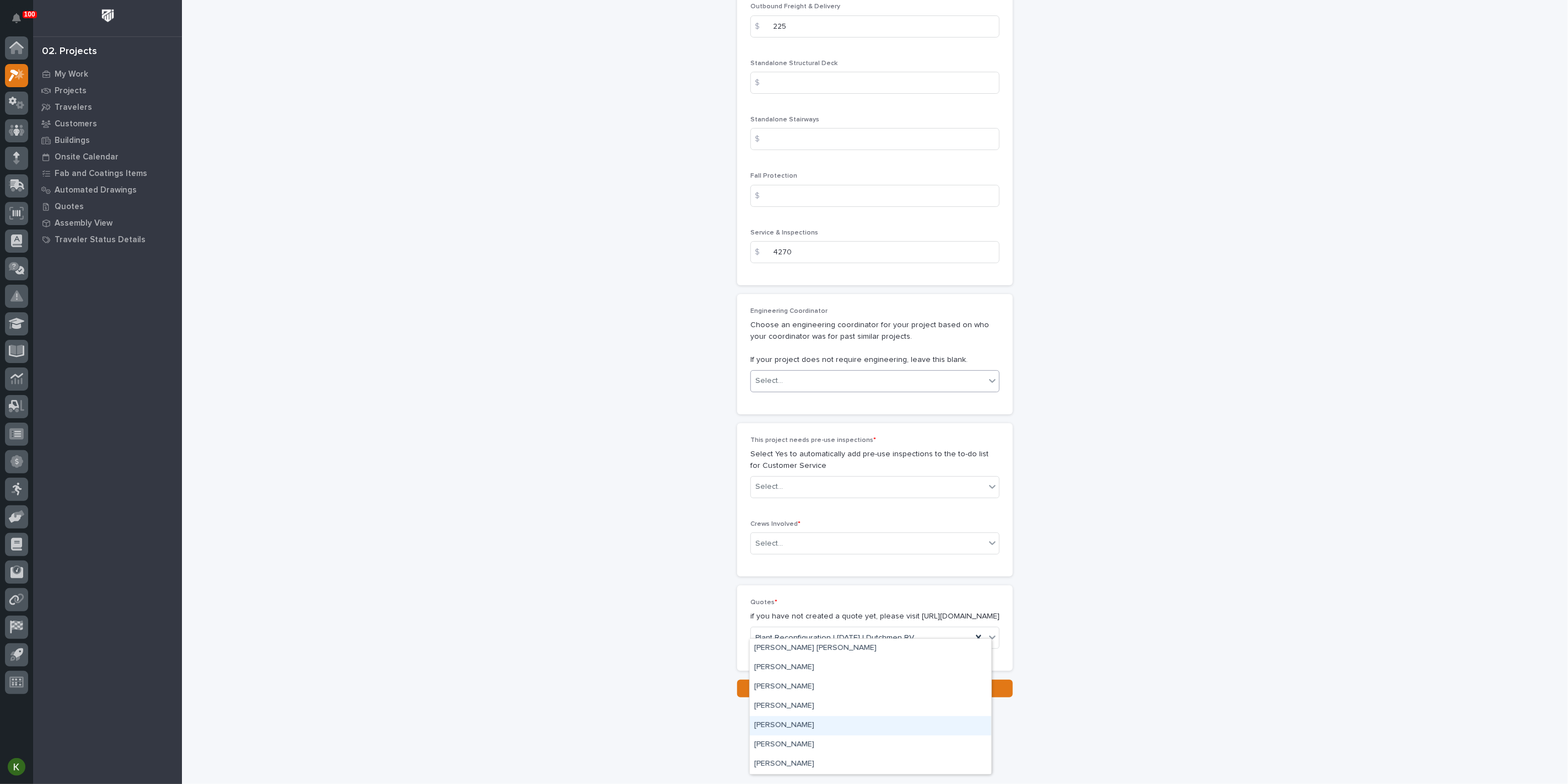
click at [835, 725] on div "[PERSON_NAME]" at bounding box center [870, 725] width 241 height 20
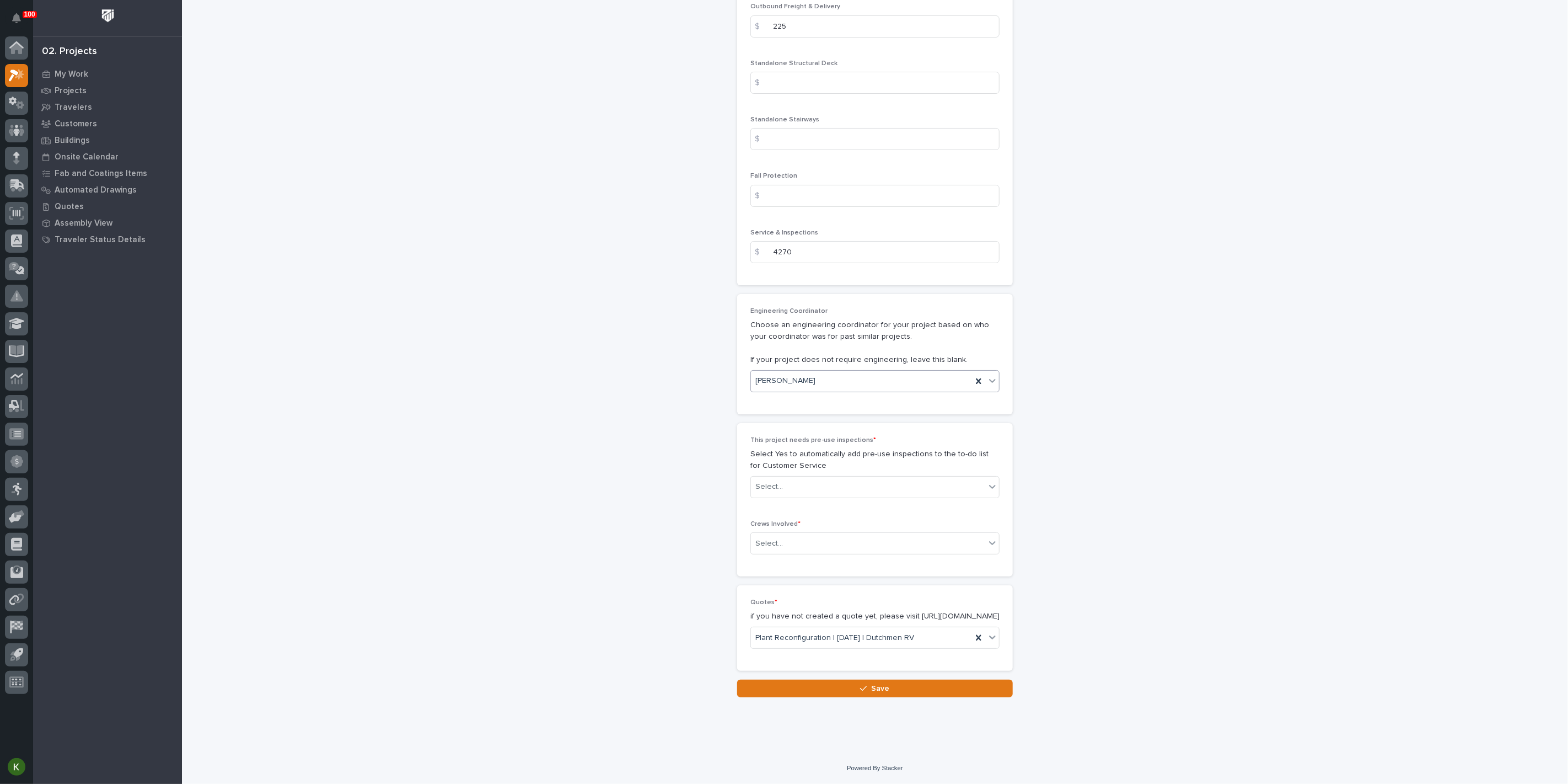
scroll to position [2022, 0]
click at [845, 496] on div "Select..." at bounding box center [869, 487] width 235 height 18
click at [841, 653] on div "Yes" at bounding box center [870, 652] width 241 height 20
click at [839, 553] on div "Select..." at bounding box center [869, 544] width 235 height 18
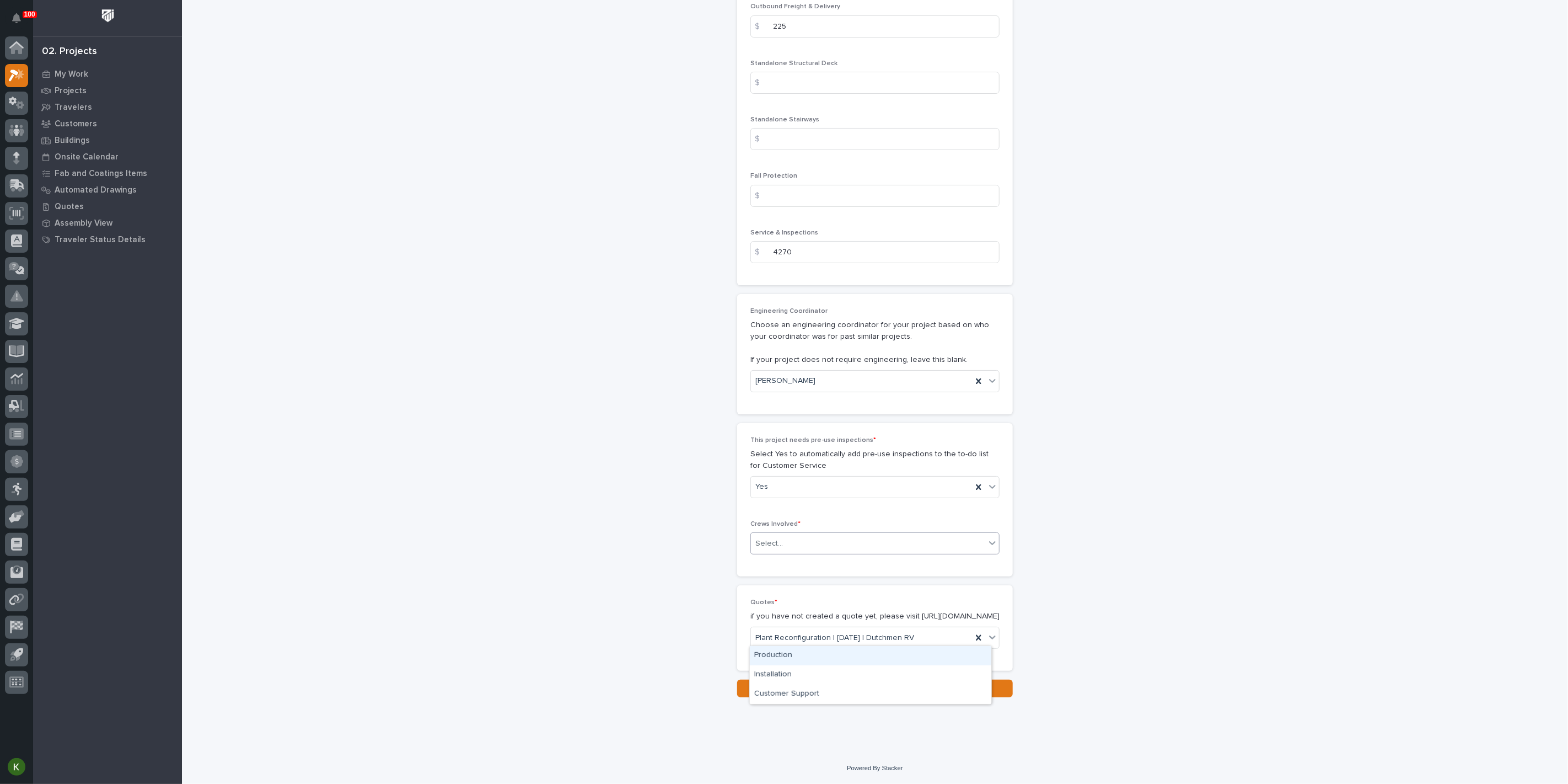
click at [822, 659] on div "Production" at bounding box center [870, 655] width 241 height 20
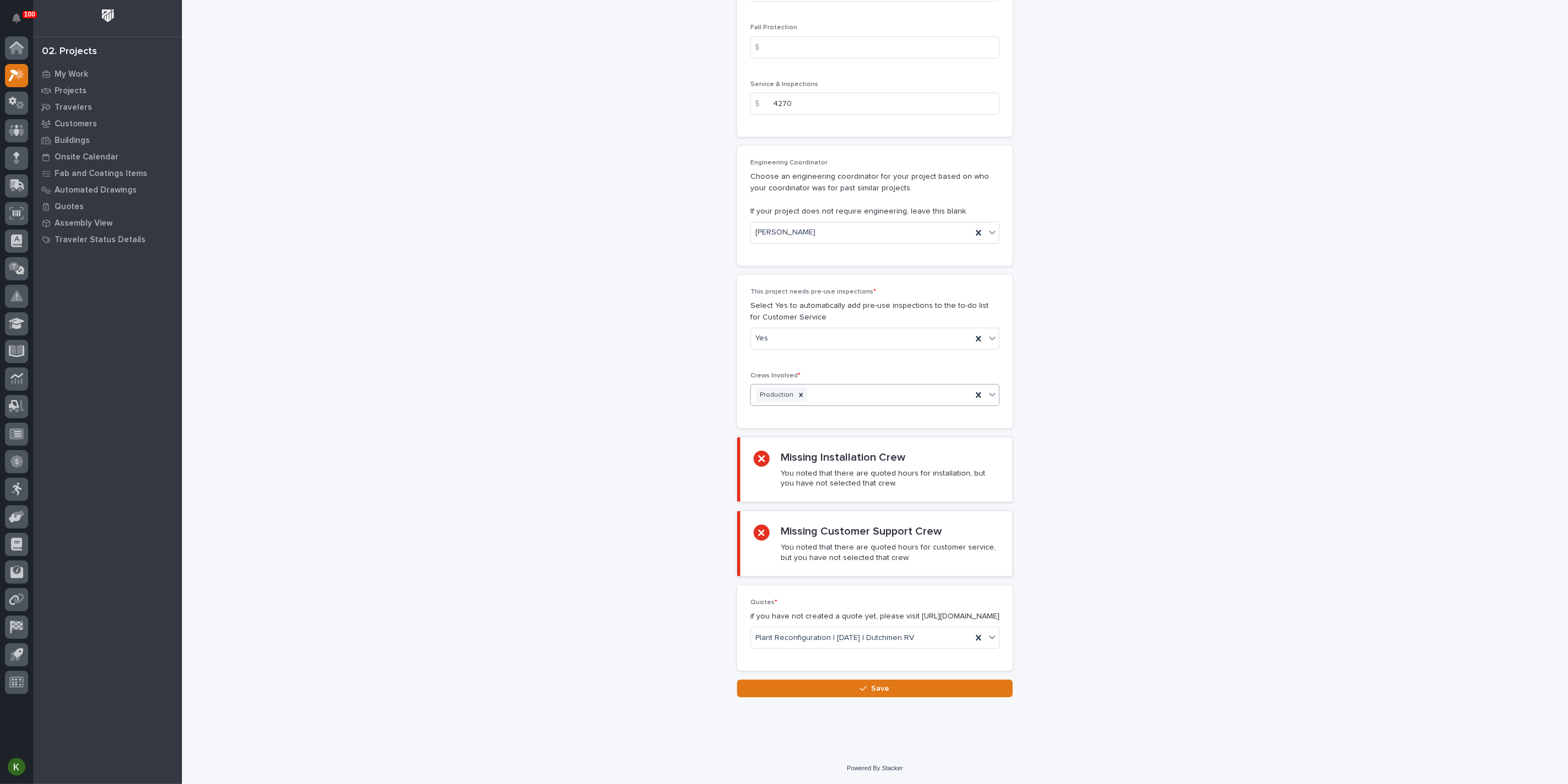
click at [853, 405] on div "Production" at bounding box center [861, 395] width 221 height 20
click at [835, 658] on div "Installation" at bounding box center [870, 657] width 241 height 20
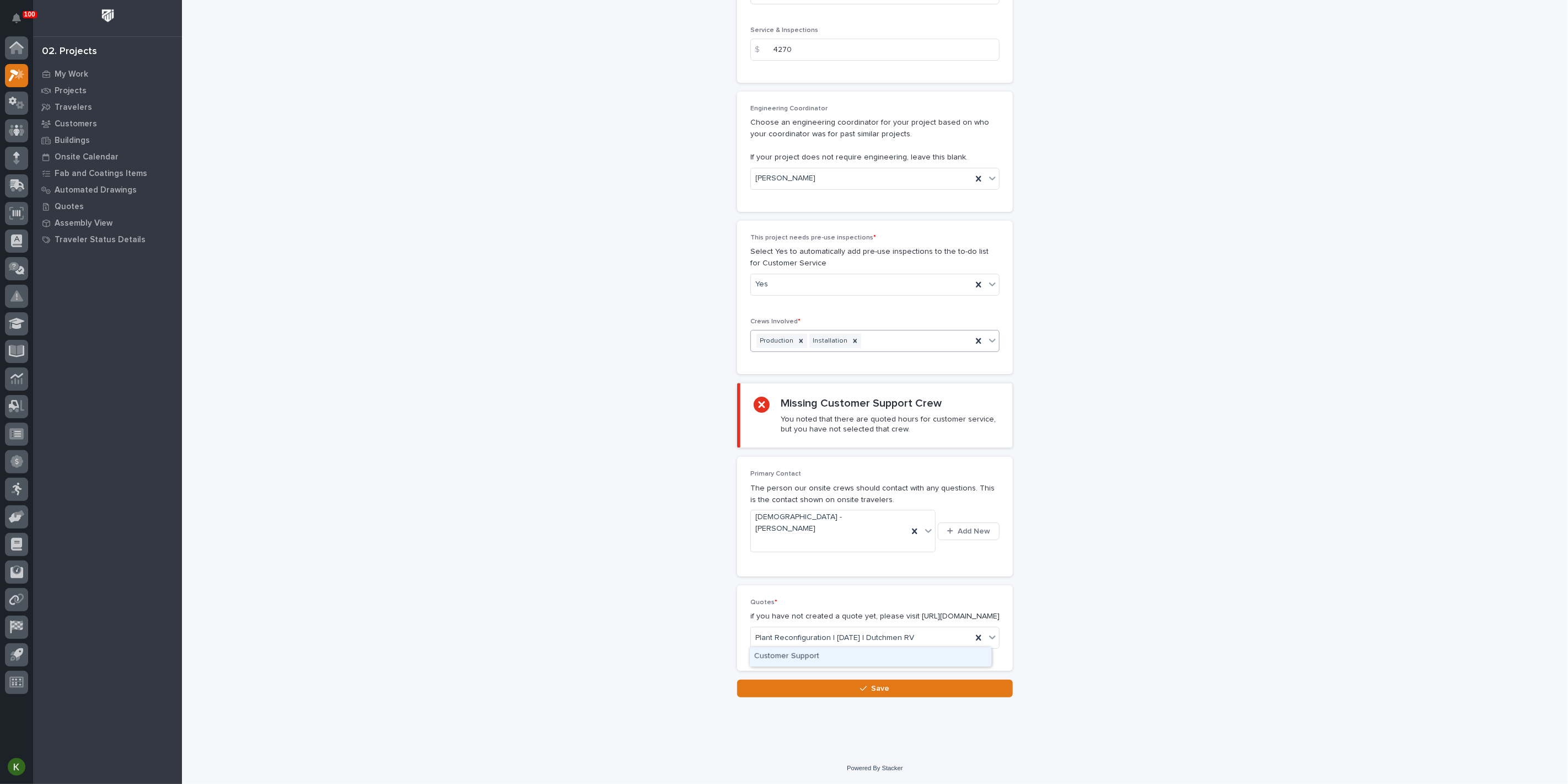
click at [884, 350] on div "Production Installation" at bounding box center [861, 341] width 221 height 20
click at [849, 661] on div "Customer Support" at bounding box center [870, 657] width 241 height 20
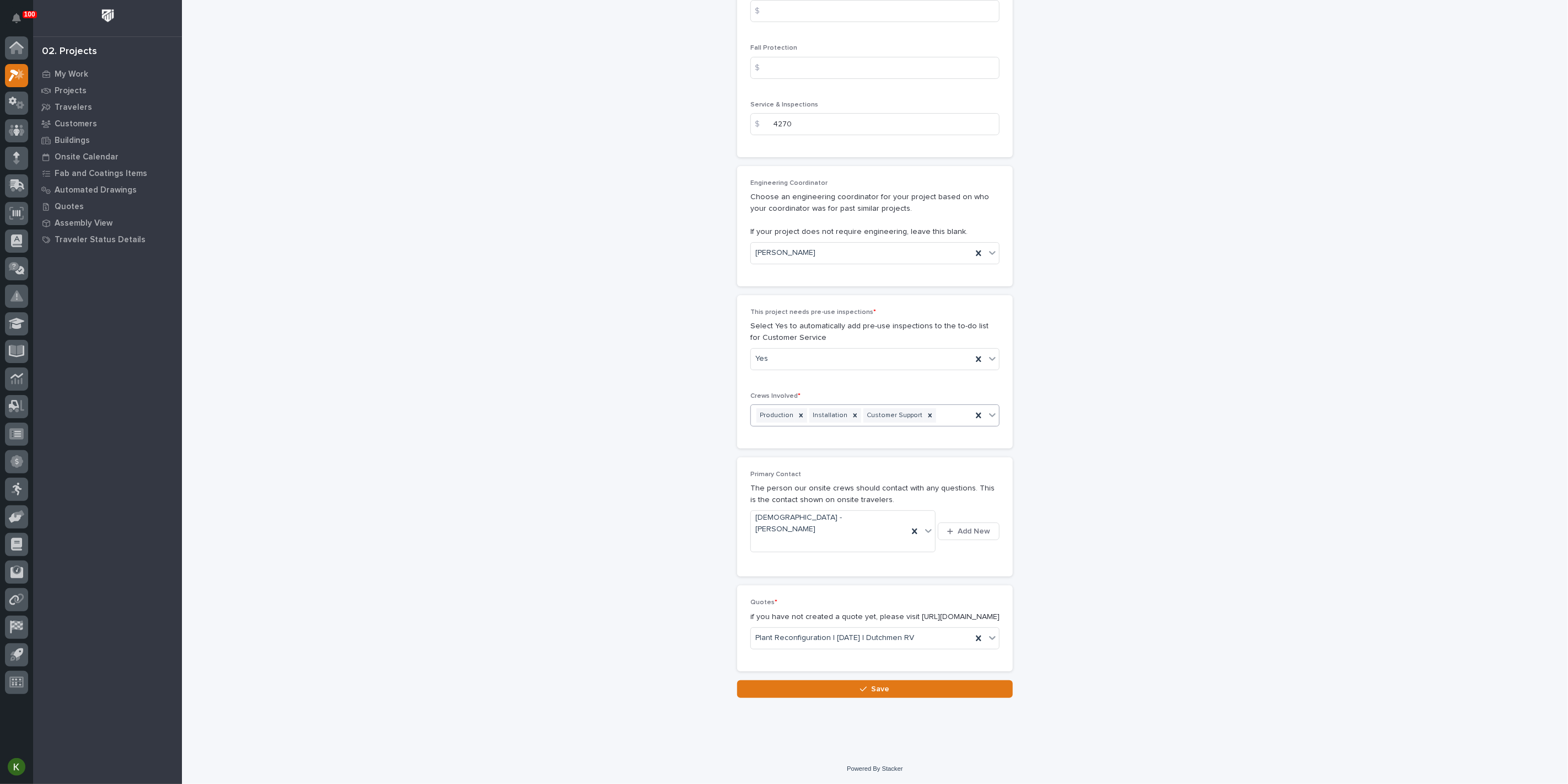
scroll to position [2375, 0]
click at [847, 685] on button "Save" at bounding box center [875, 689] width 275 height 18
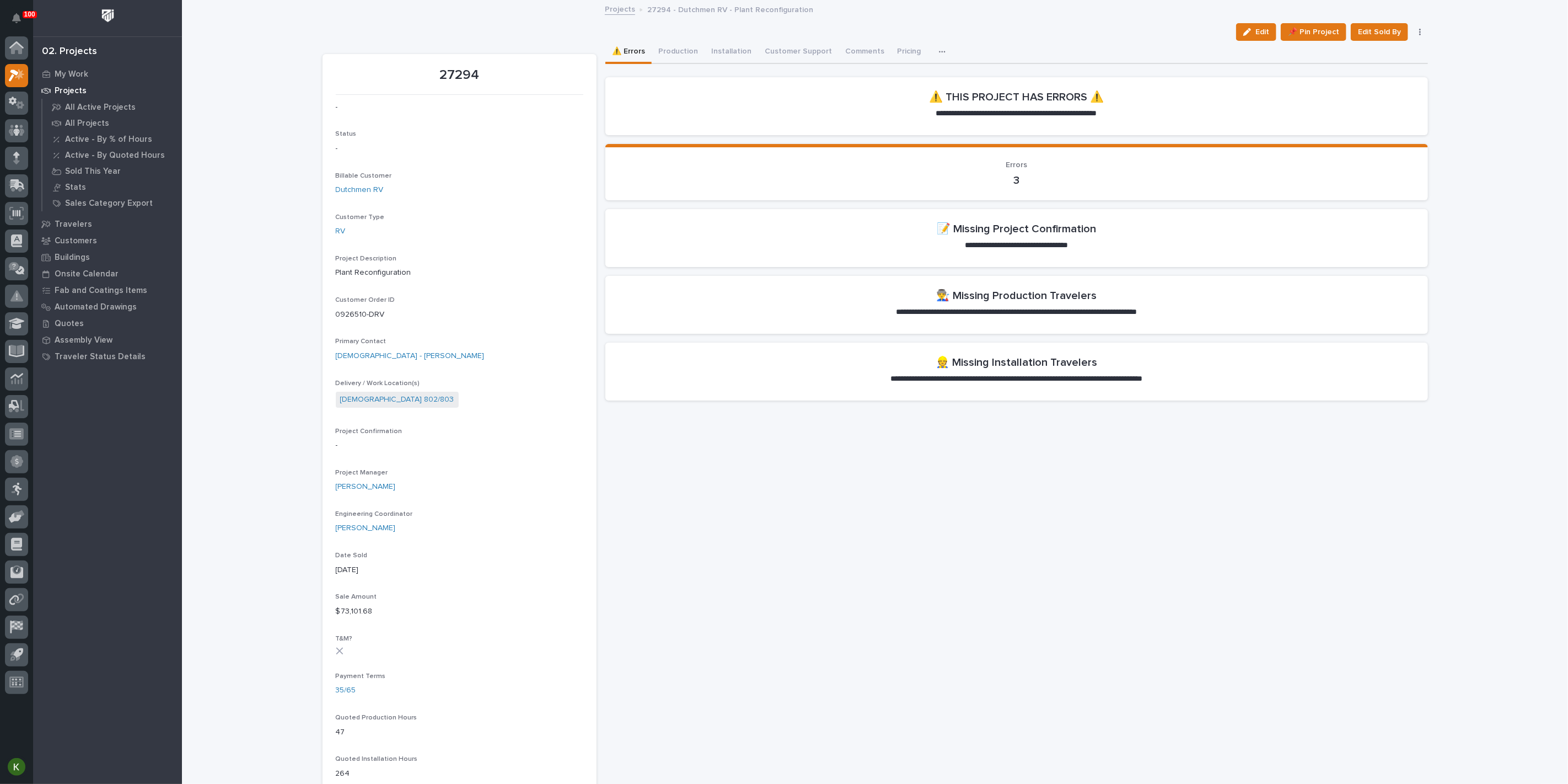
drag, startPoint x: 1243, startPoint y: 43, endPoint x: 1187, endPoint y: 153, distance: 123.4
click at [1256, 37] on span "Edit" at bounding box center [1262, 32] width 14 height 10
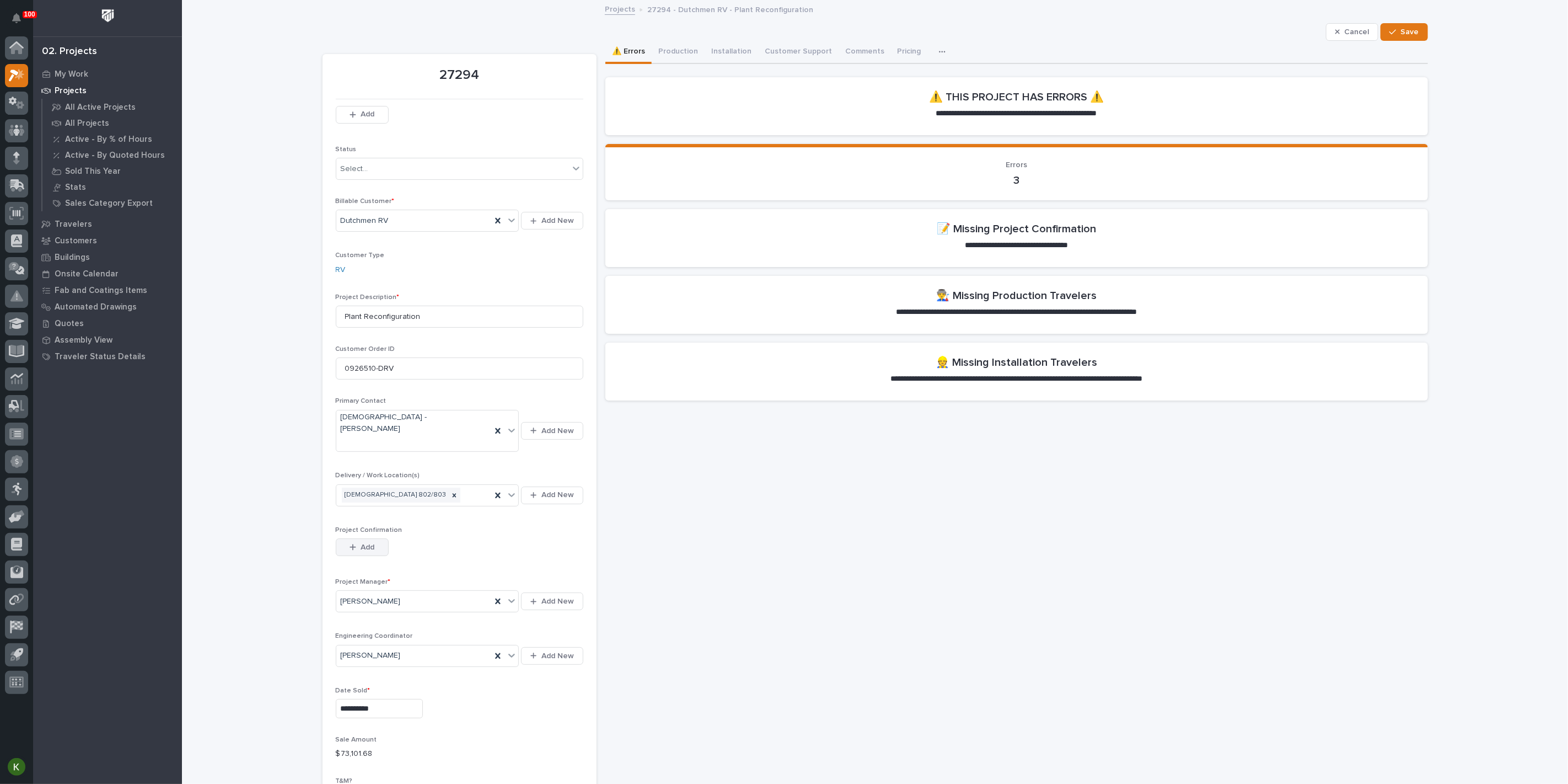
click at [367, 552] on span "Add" at bounding box center [368, 547] width 14 height 10
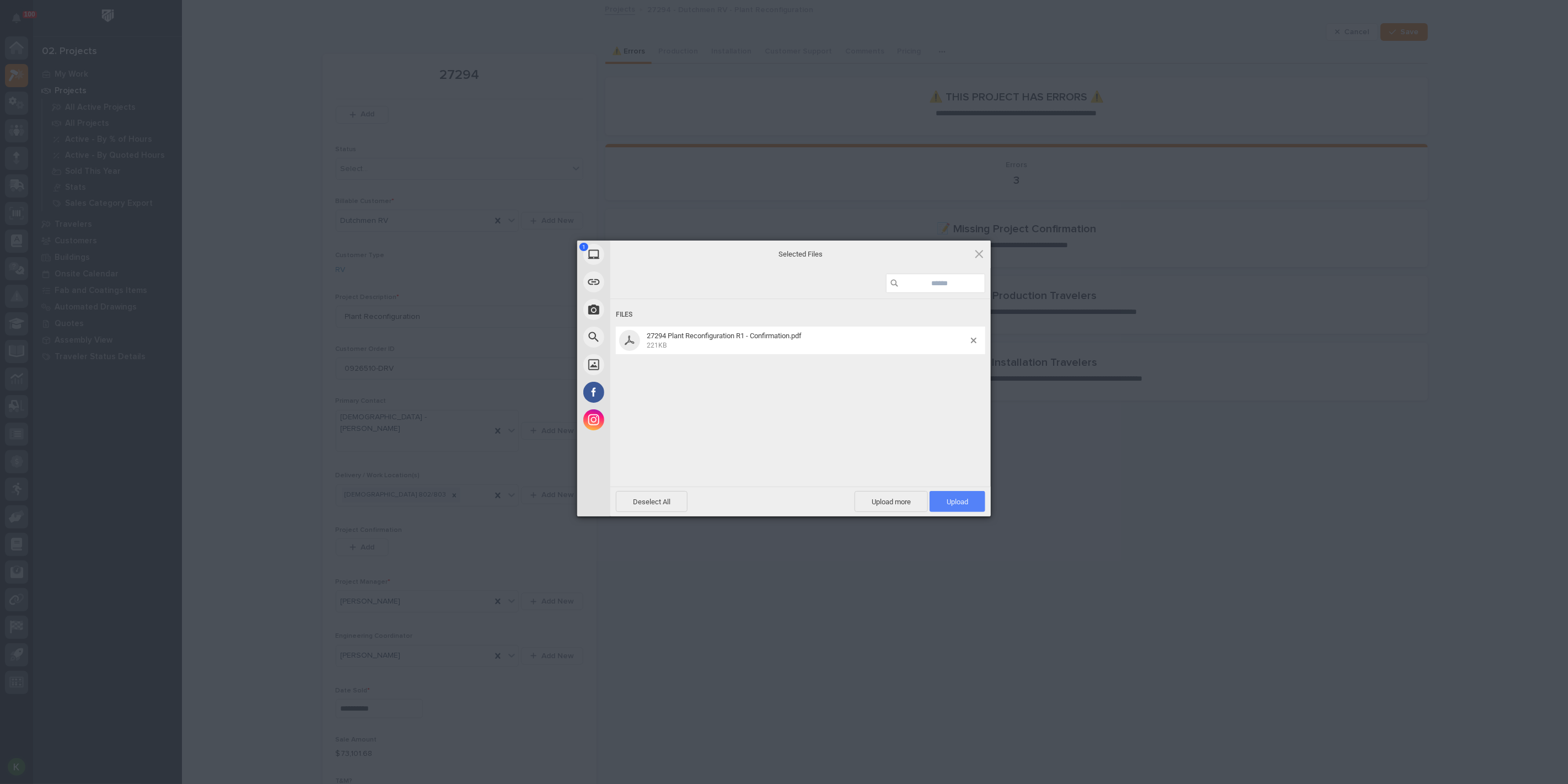
click at [944, 504] on span "Upload 1" at bounding box center [958, 501] width 55 height 21
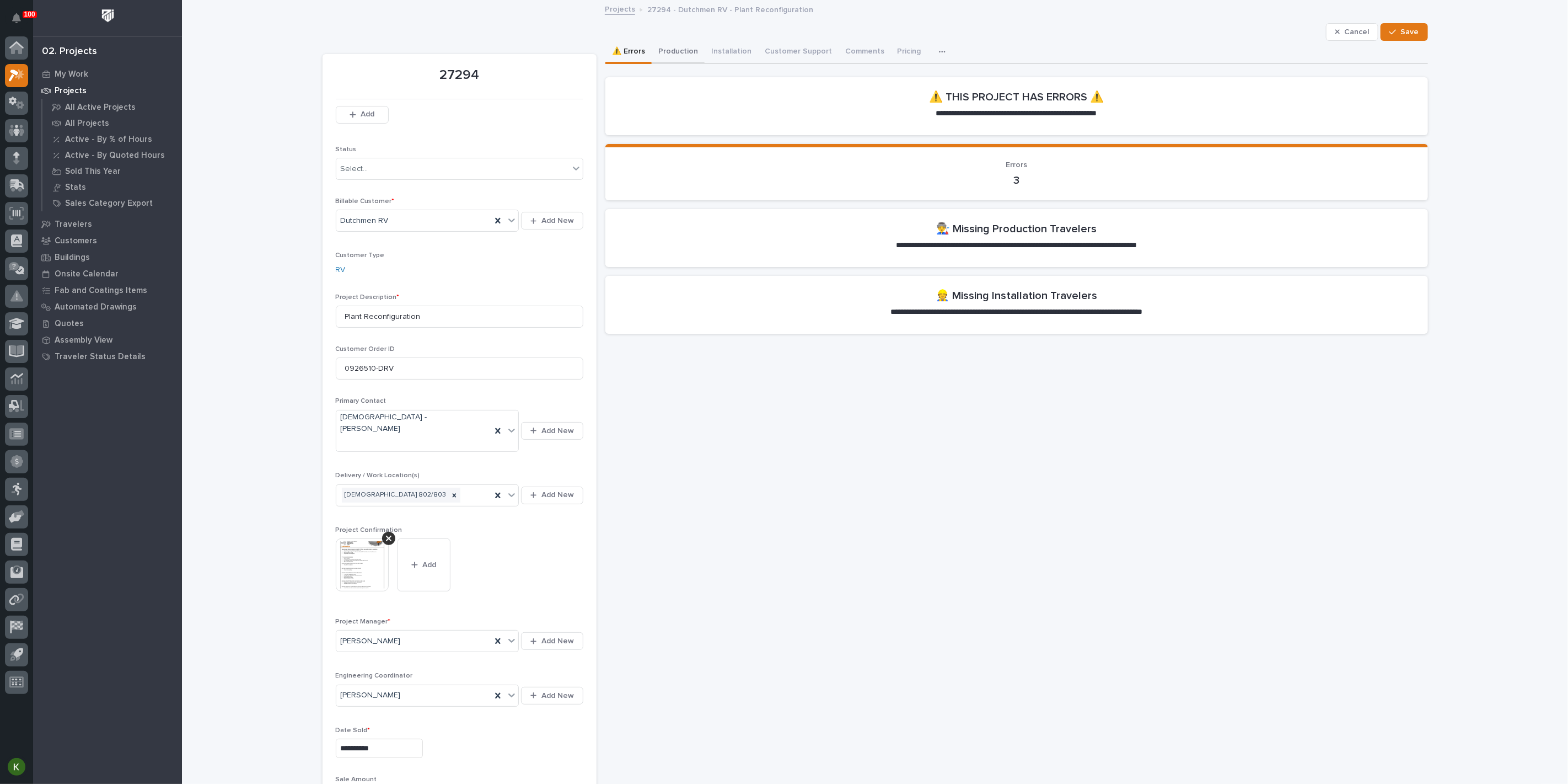
click at [697, 59] on button "Production" at bounding box center [678, 52] width 53 height 23
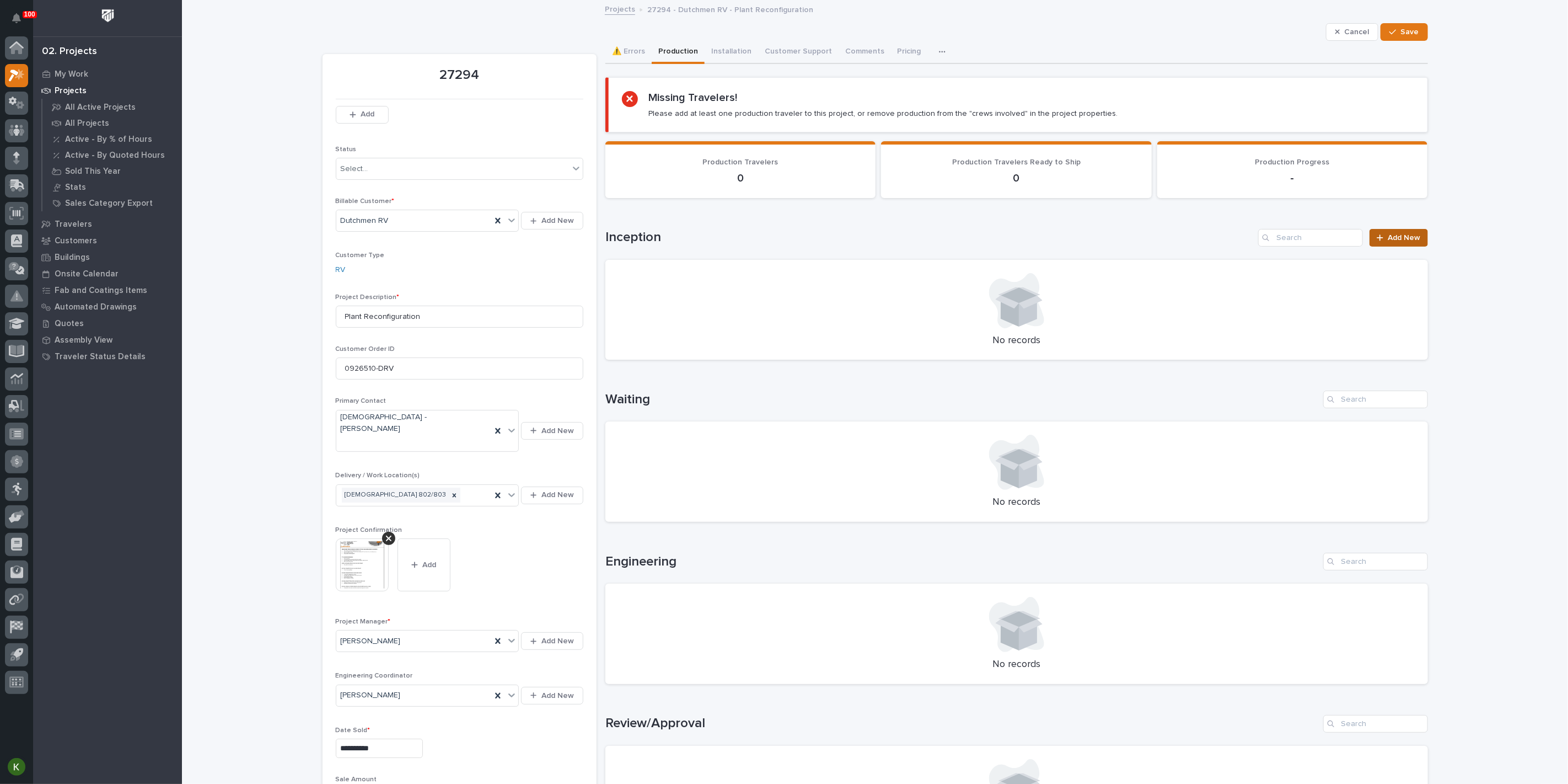
click at [1389, 241] on span "Add New" at bounding box center [1405, 237] width 33 height 7
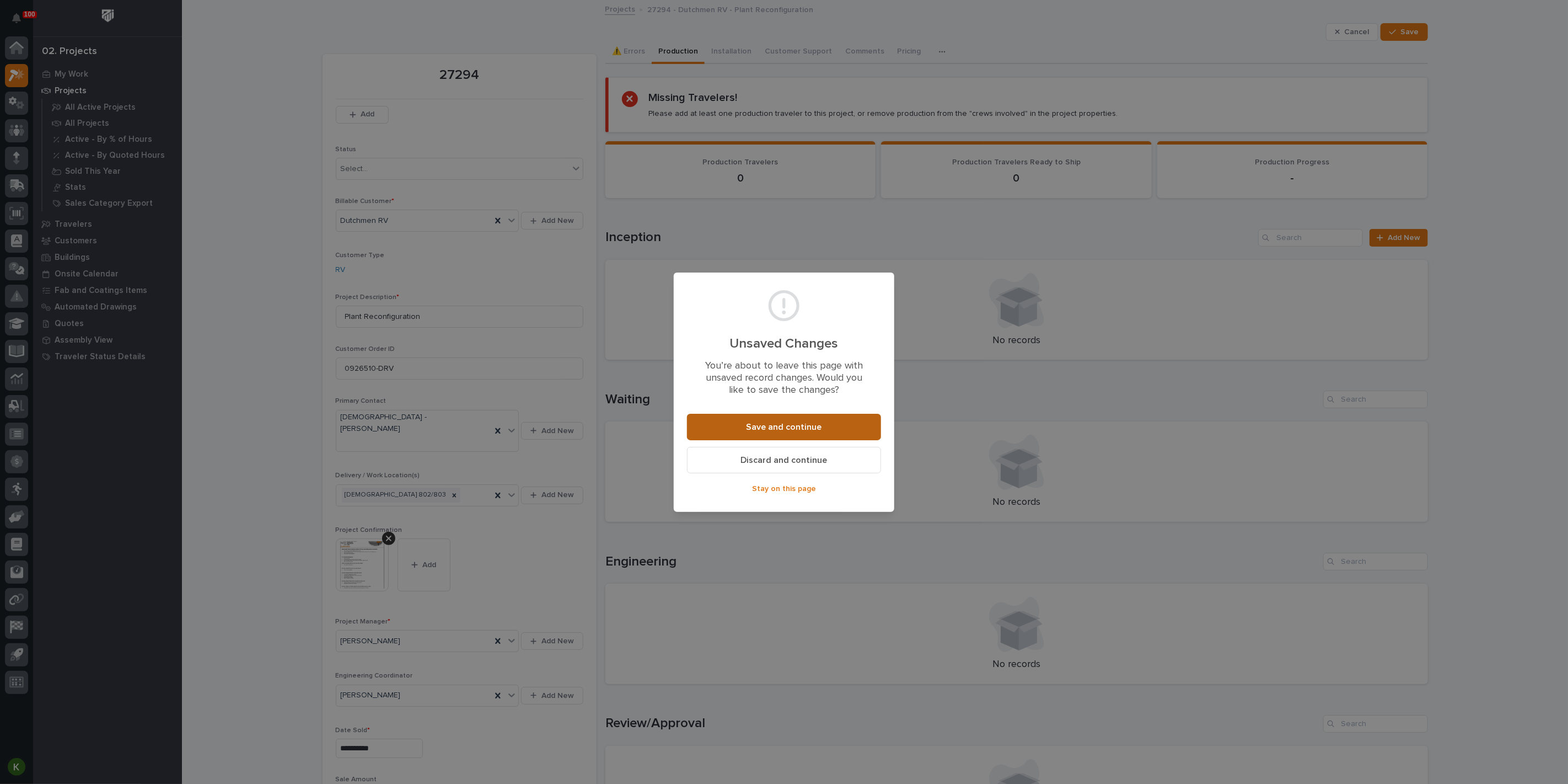
click at [813, 433] on span "Save and continue" at bounding box center [784, 427] width 76 height 11
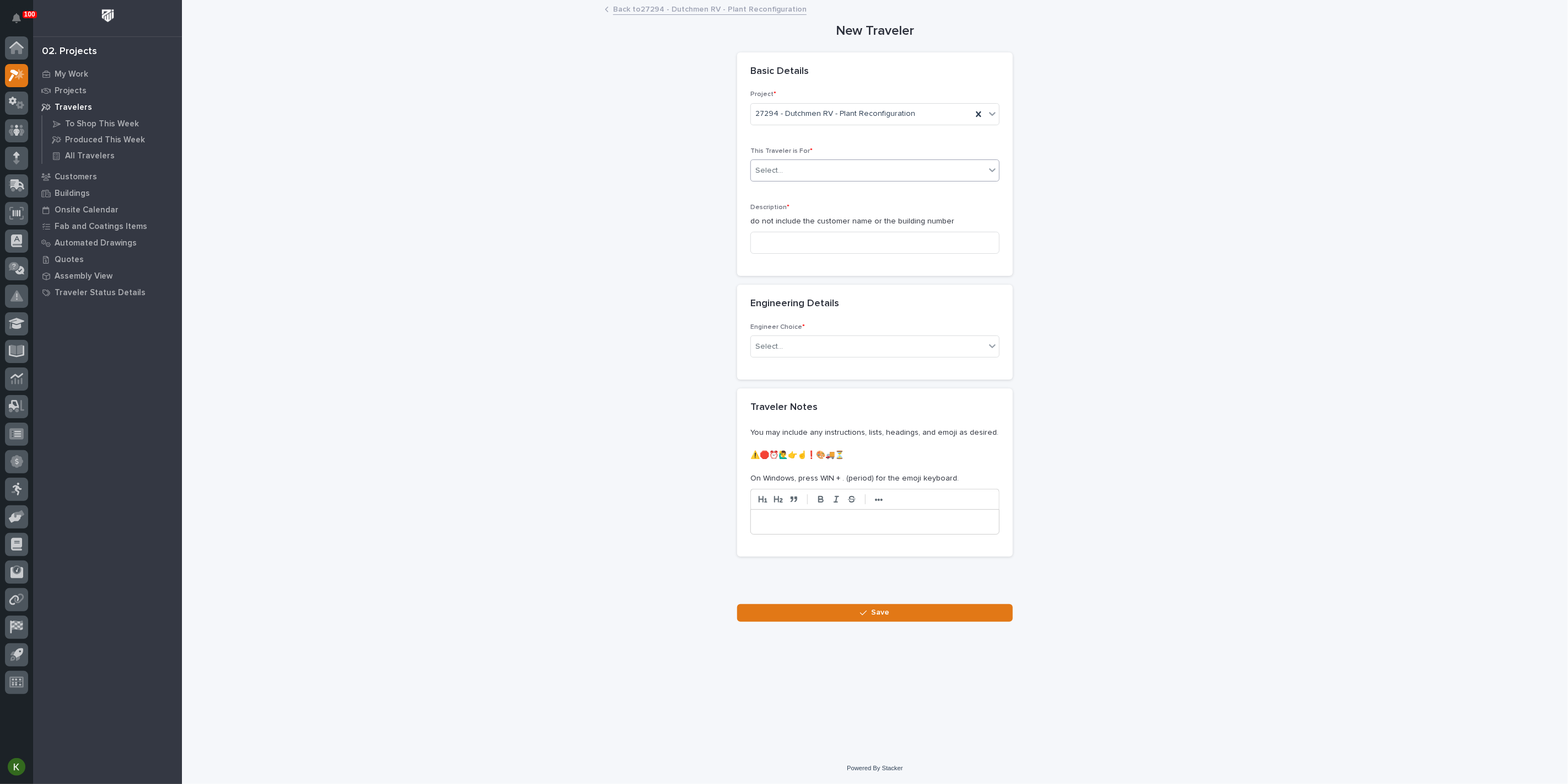
click at [795, 180] on div "Select..." at bounding box center [869, 170] width 235 height 18
click at [795, 229] on span "Production" at bounding box center [776, 227] width 42 height 12
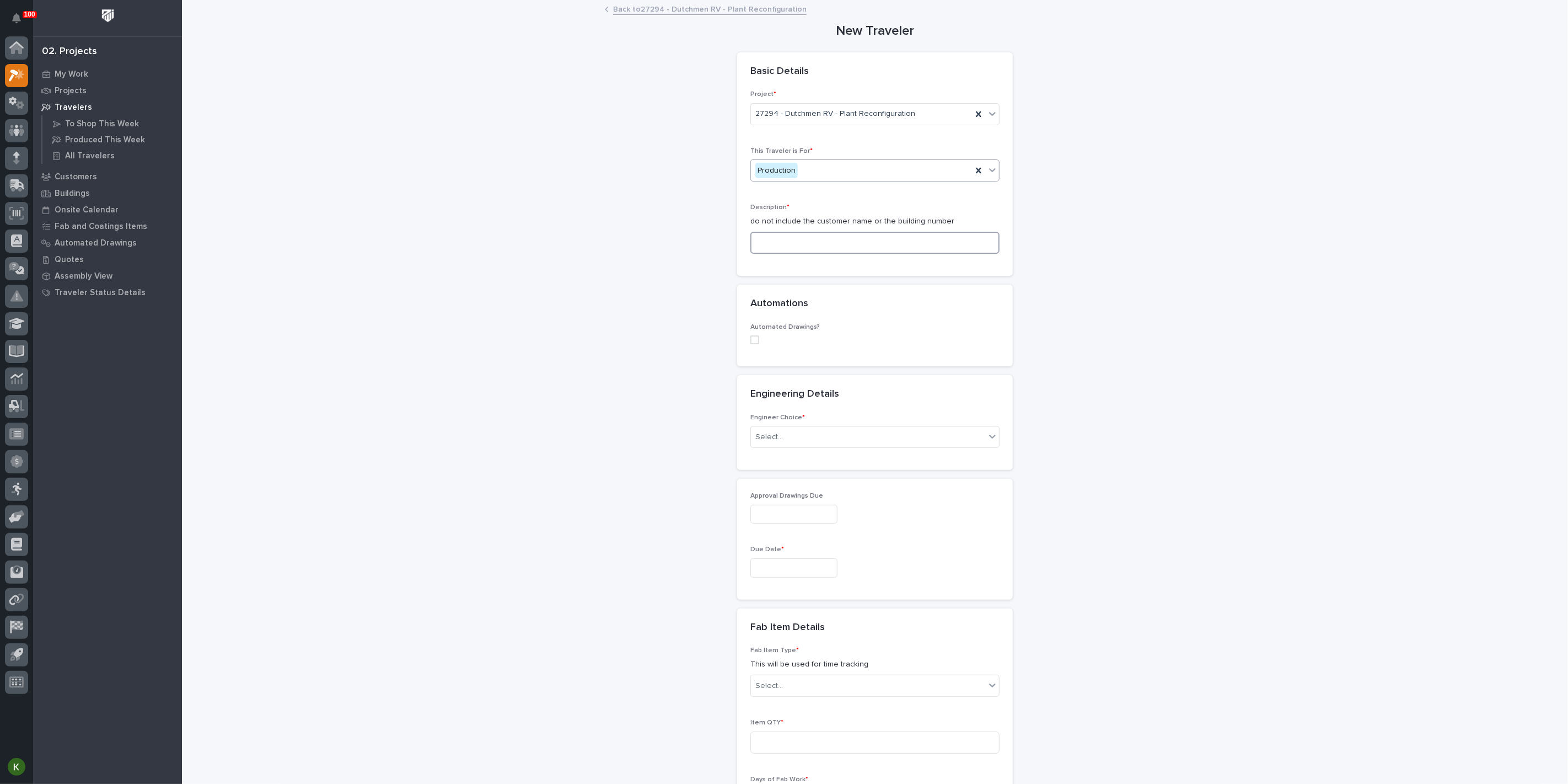
click at [791, 253] on input at bounding box center [875, 242] width 249 height 22
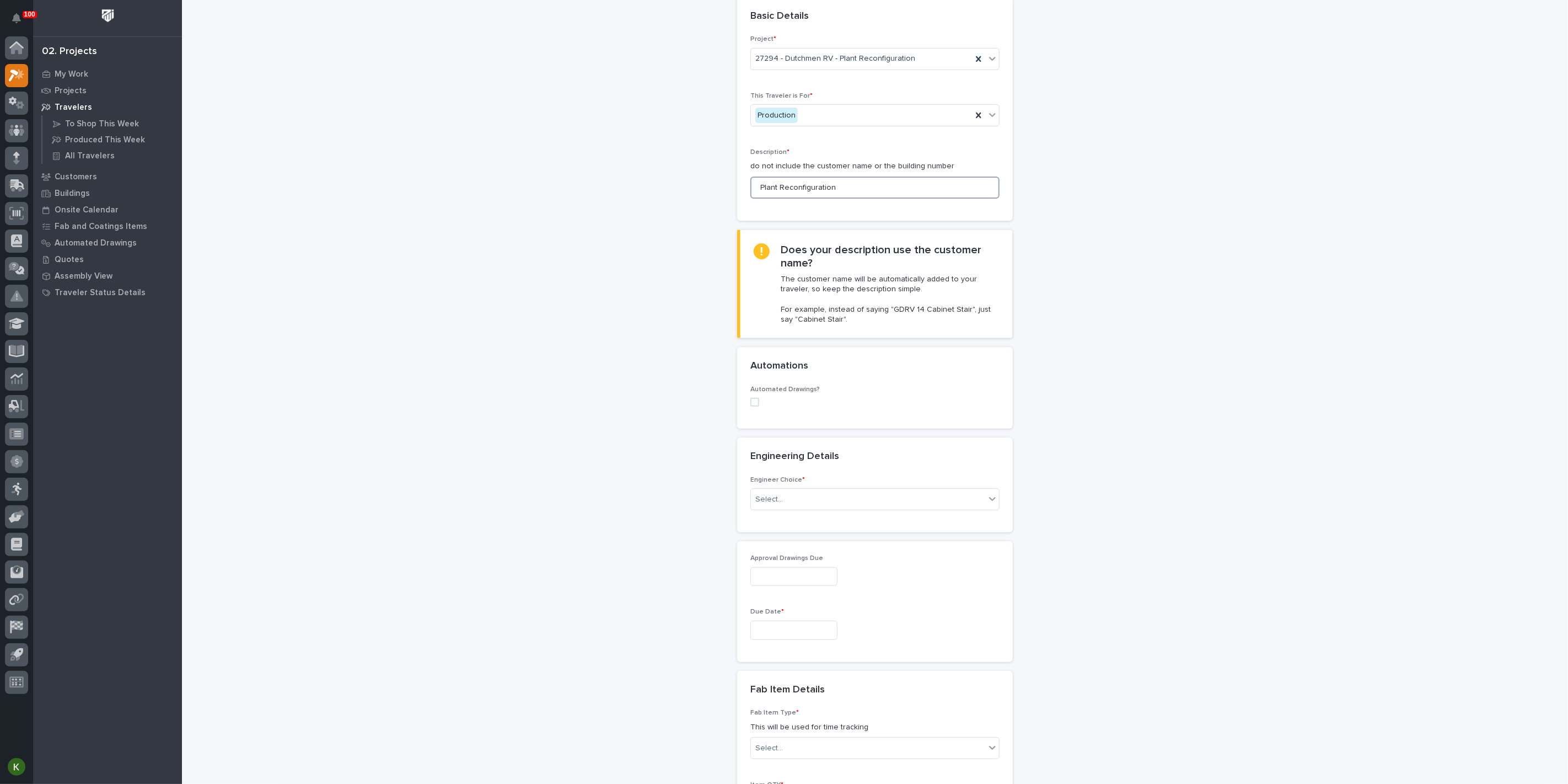
scroll to position [122, 0]
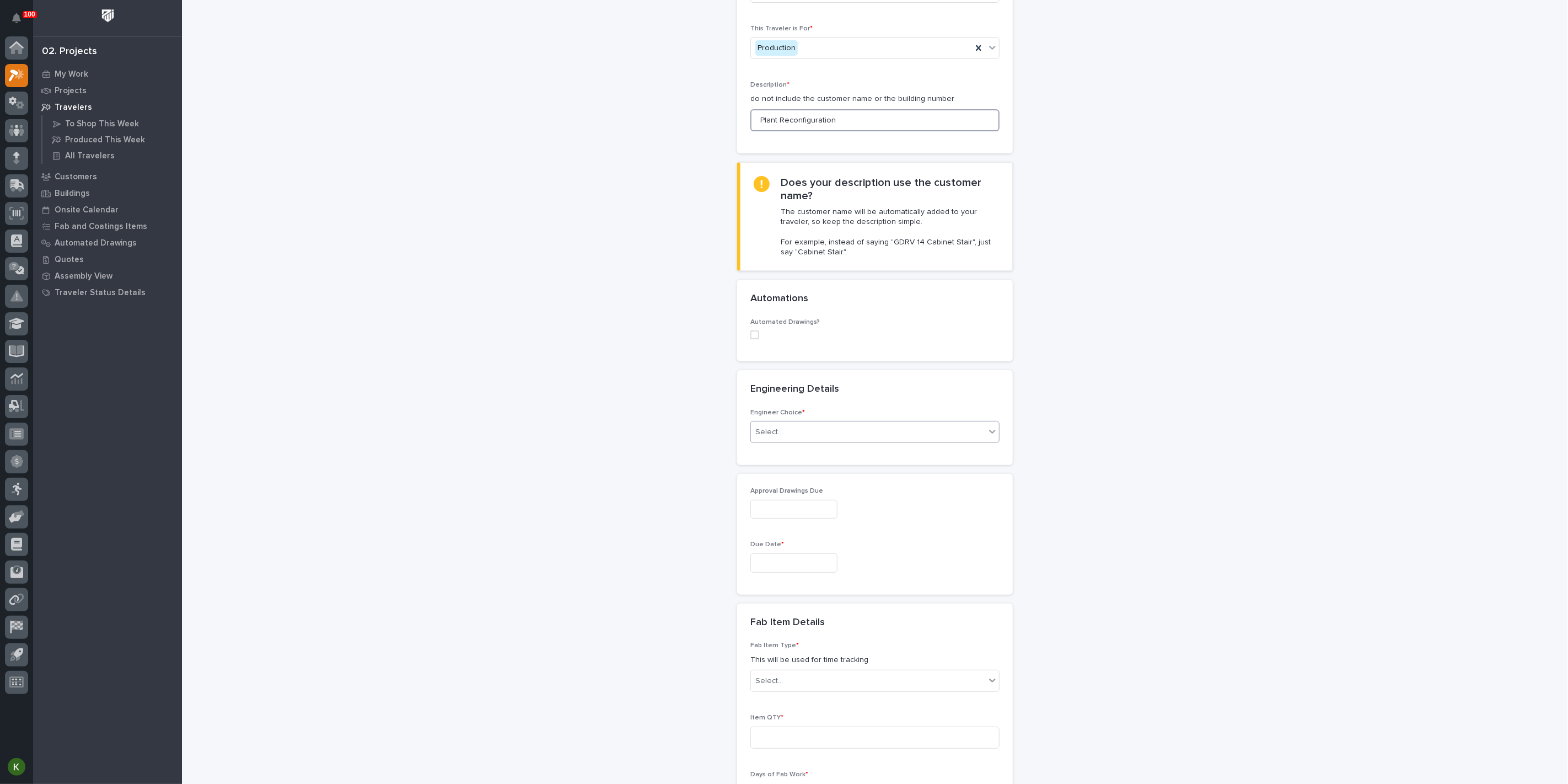
type input "Plant Reconfiguration"
click at [825, 441] on div "Select..." at bounding box center [869, 432] width 235 height 18
click at [813, 618] on div "I want my coordinator to choose an engineer" at bounding box center [870, 613] width 241 height 20
click at [821, 518] on div "(from project)" at bounding box center [861, 508] width 221 height 18
click at [801, 717] on div "PWI" at bounding box center [870, 722] width 241 height 20
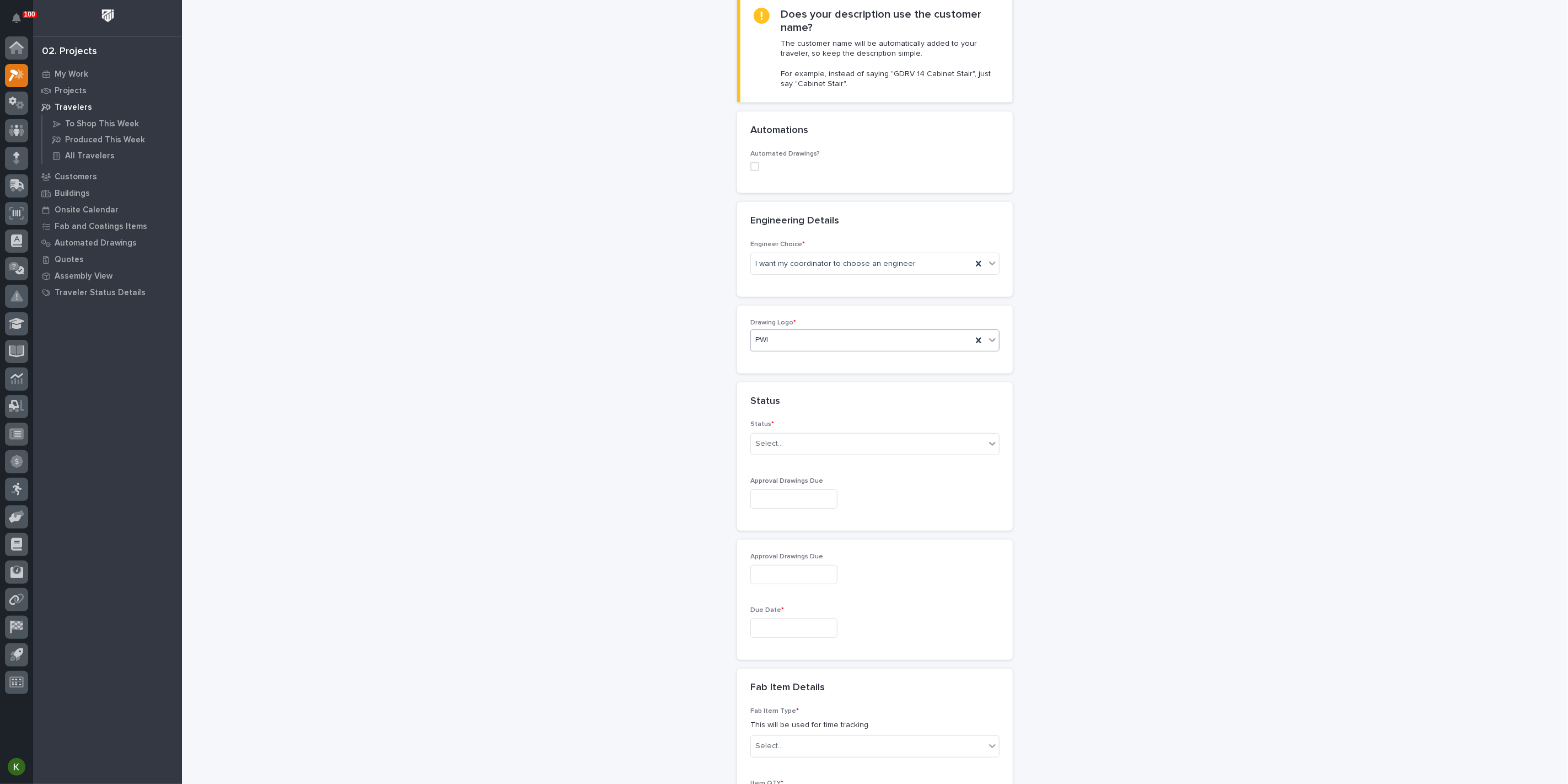
scroll to position [306, 0]
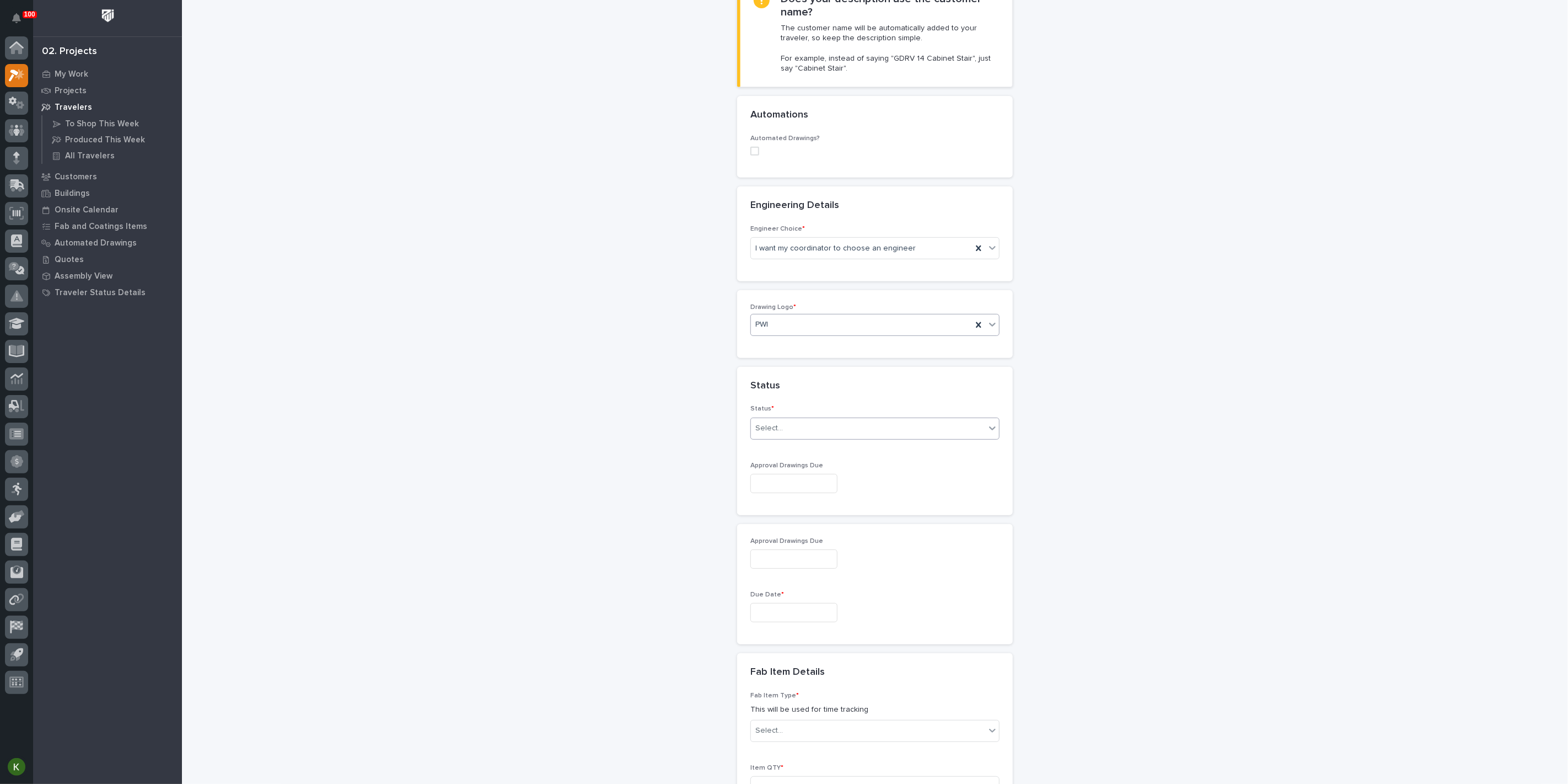
click at [806, 438] on div "Select..." at bounding box center [869, 428] width 235 height 18
click at [813, 625] on div "Sold (no traveler printed)" at bounding box center [870, 623] width 241 height 20
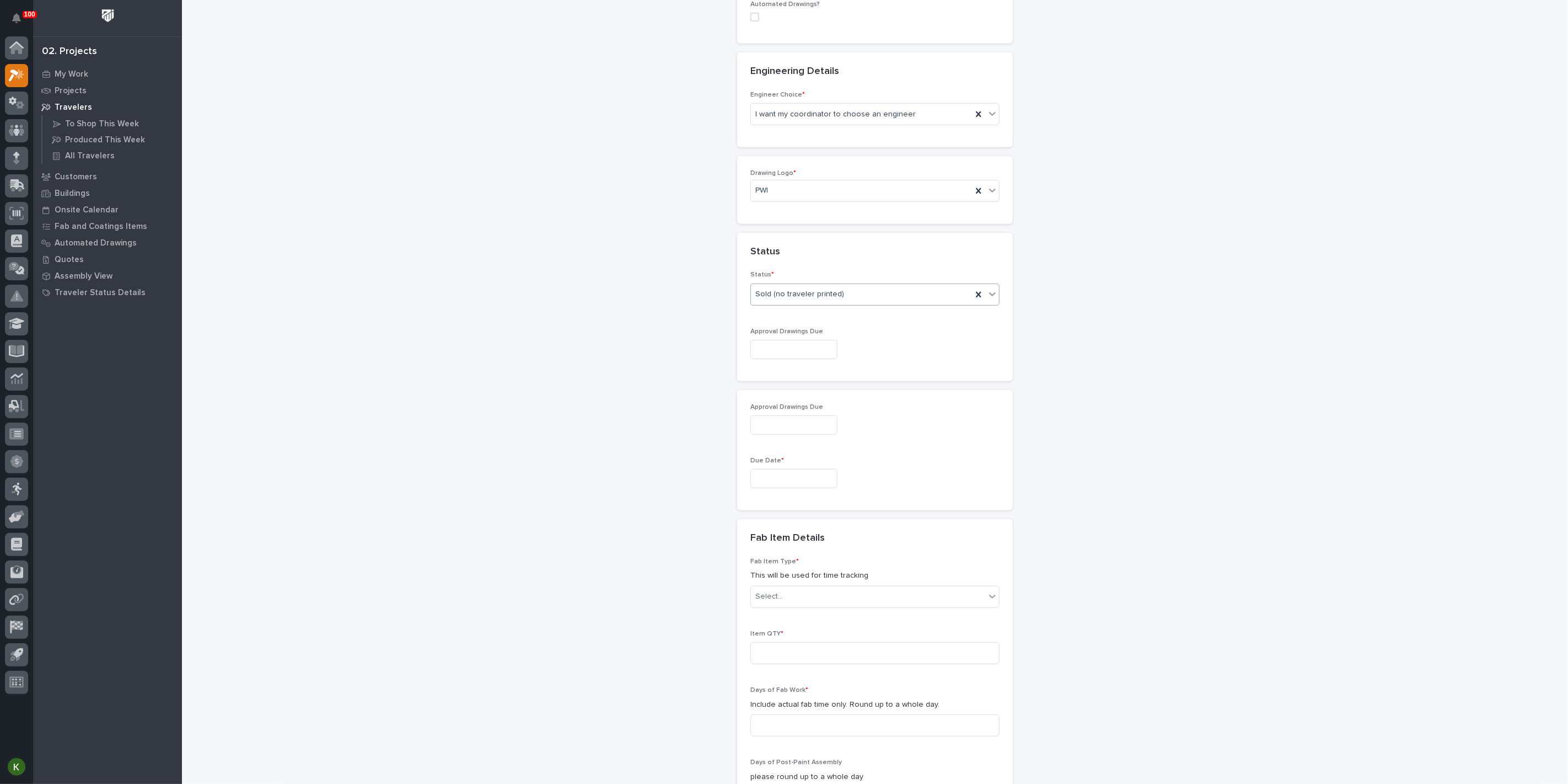
scroll to position [490, 0]
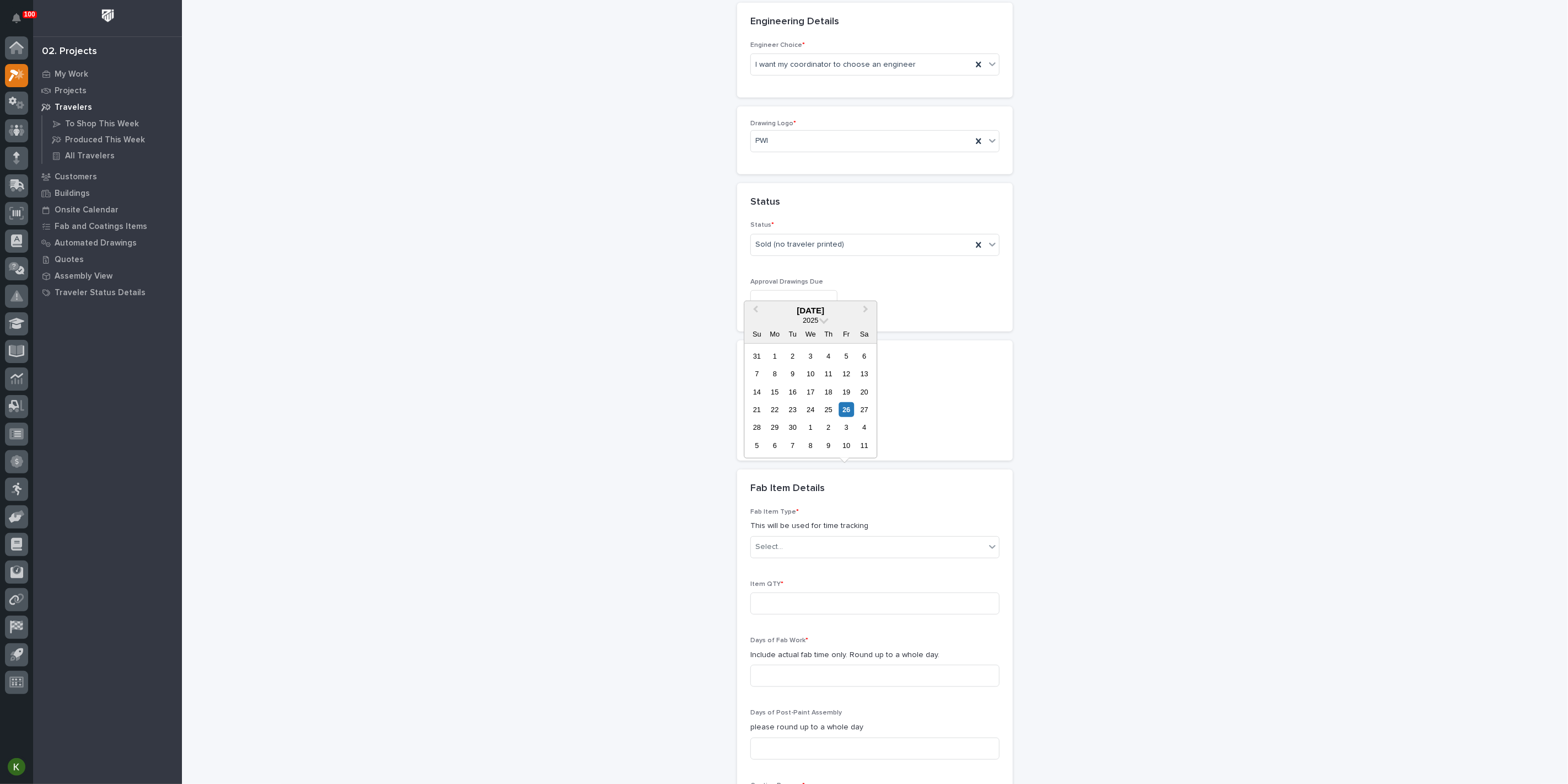
click at [789, 310] on input "text" at bounding box center [794, 300] width 87 height 20
click at [841, 438] on div "10" at bounding box center [847, 445] width 15 height 15
type input "**********"
click at [762, 438] on input "text" at bounding box center [794, 429] width 87 height 20
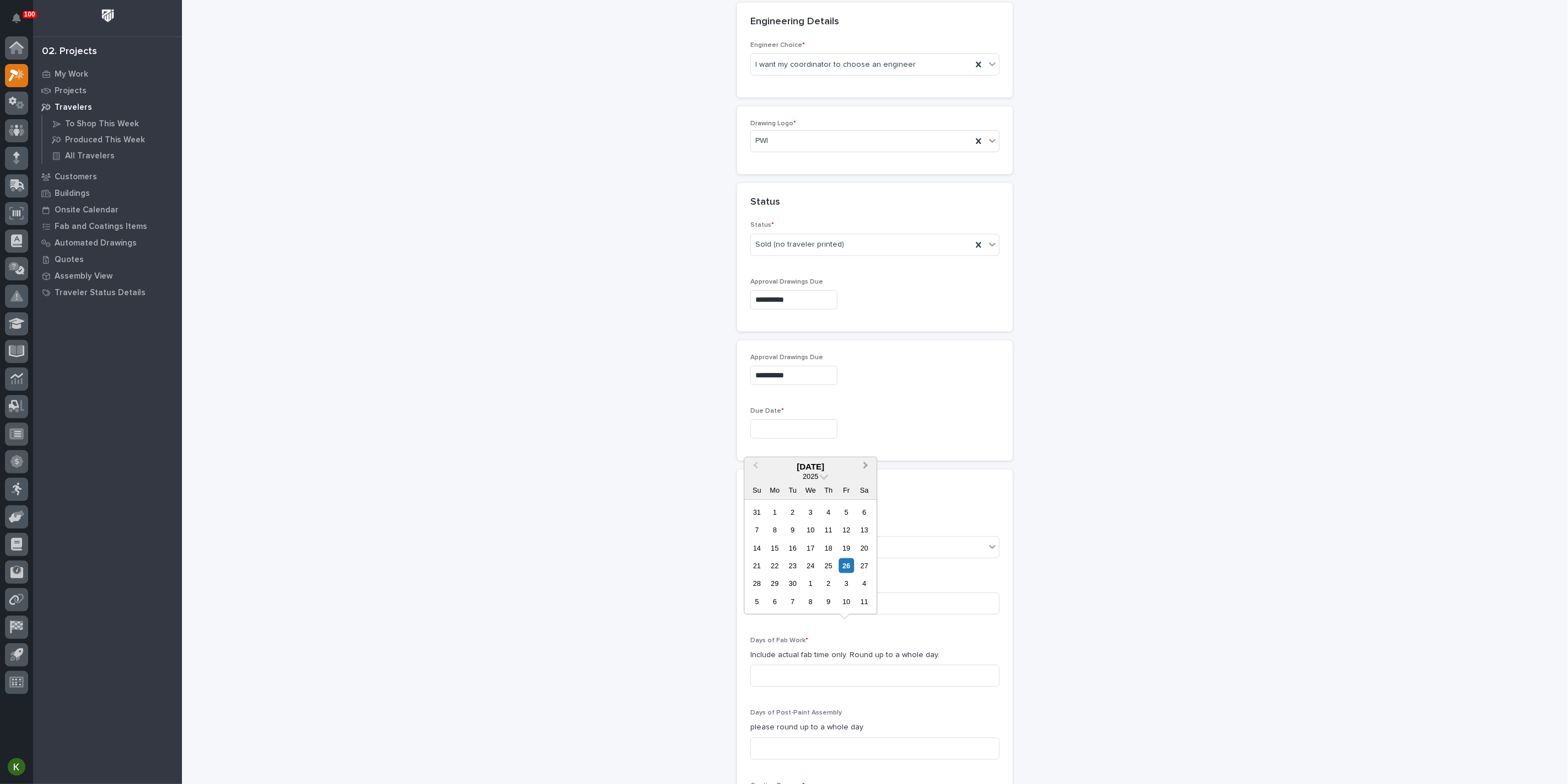
click at [867, 458] on button "Next Month" at bounding box center [867, 467] width 18 height 18
click at [755, 459] on span "Previous Month" at bounding box center [755, 466] width 0 height 15
click at [868, 458] on button "Next Month" at bounding box center [867, 467] width 18 height 18
click at [865, 459] on span "Next Month" at bounding box center [865, 466] width 0 height 15
click at [842, 540] on div "14" at bounding box center [847, 547] width 15 height 15
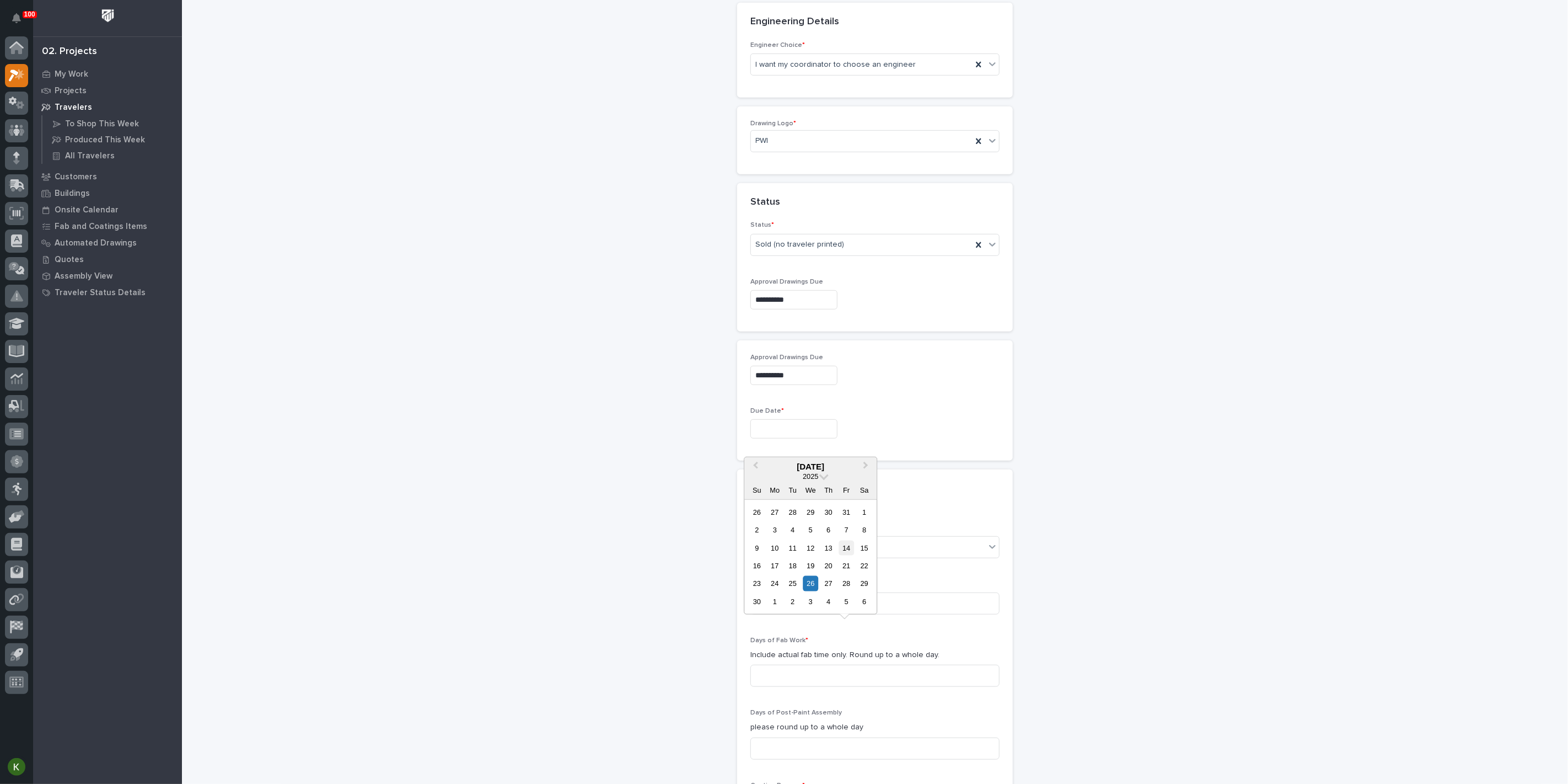
type input "**********"
click at [772, 385] on input "**********" at bounding box center [794, 376] width 87 height 20
click at [839, 476] on div "17" at bounding box center [847, 483] width 15 height 15
type input "**********"
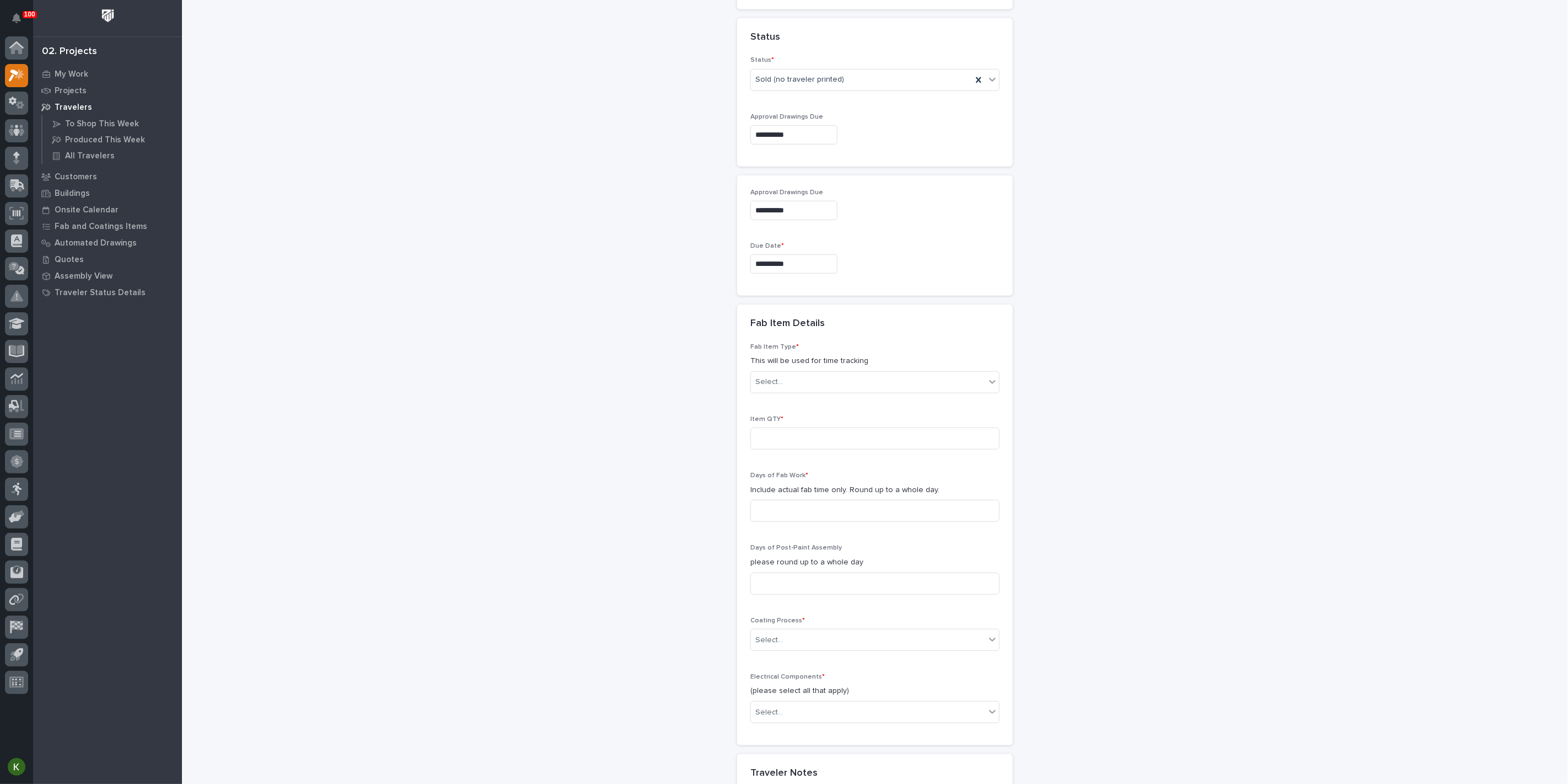
scroll to position [674, 0]
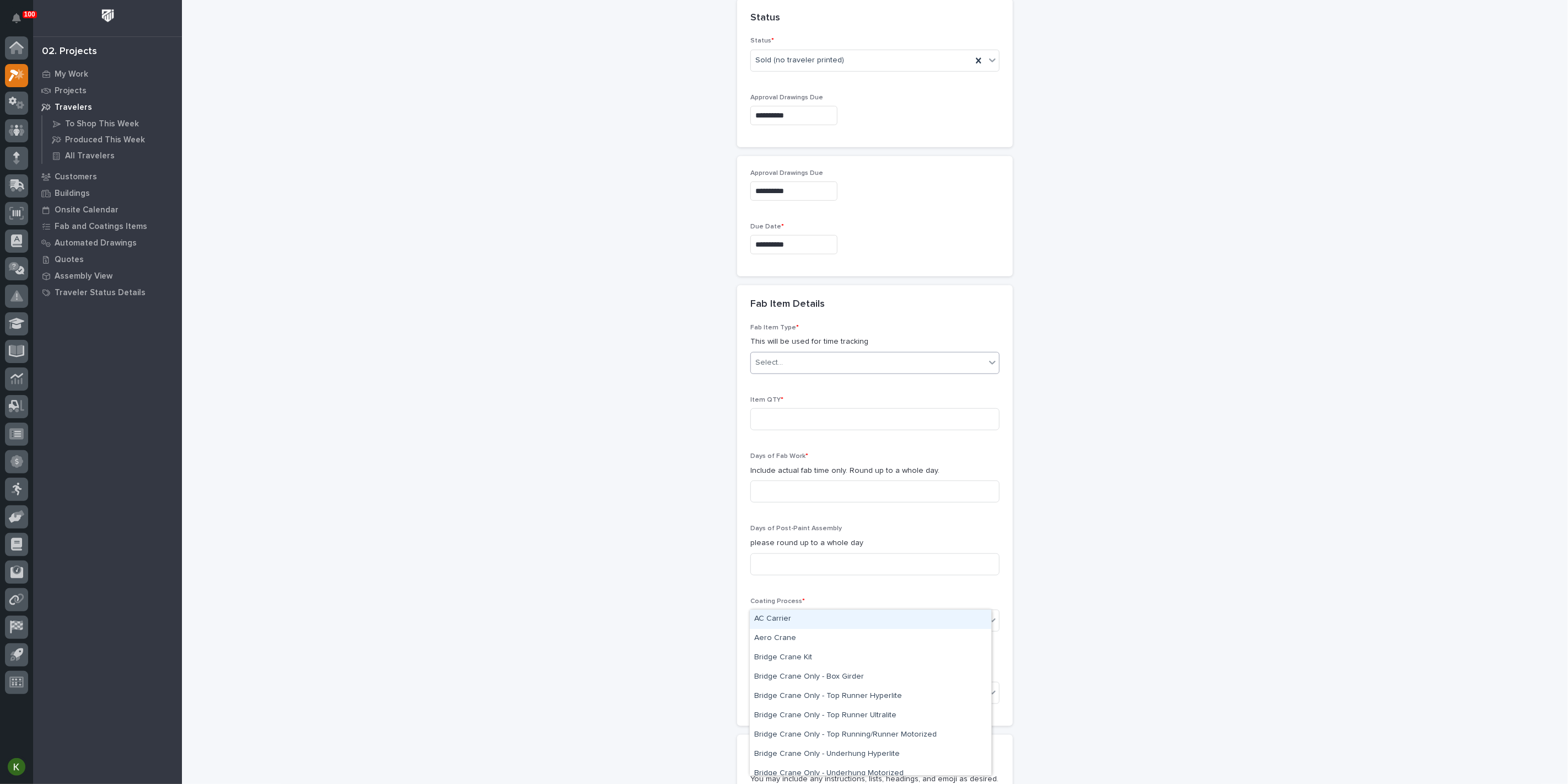
click at [888, 372] on div "Select..." at bounding box center [869, 363] width 235 height 18
click at [861, 667] on div "Crane Components - Other" at bounding box center [870, 664] width 241 height 20
click at [836, 430] on input at bounding box center [875, 419] width 249 height 22
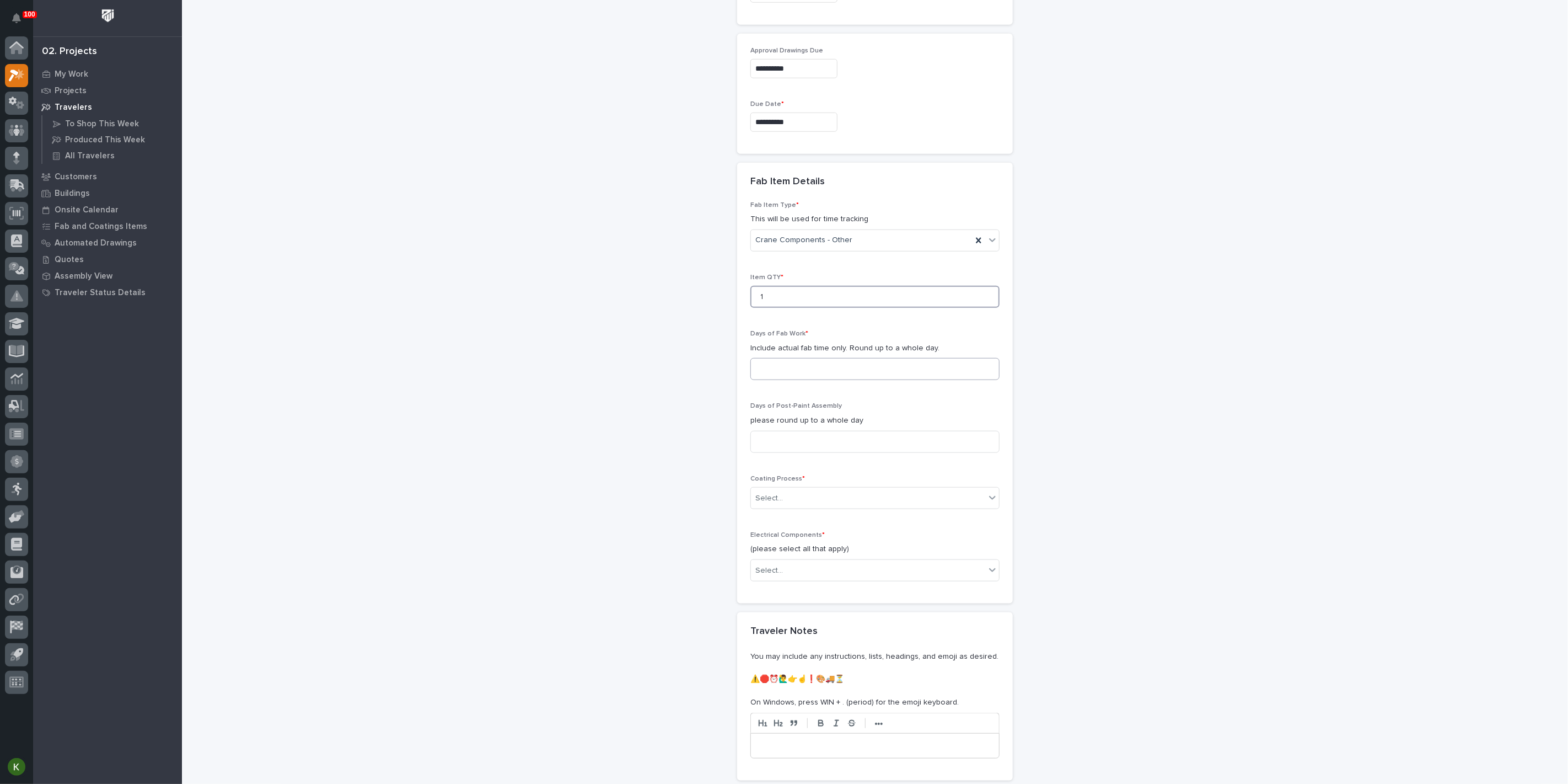
type input "1"
click at [805, 380] on input at bounding box center [875, 368] width 249 height 22
click at [791, 380] on input at bounding box center [875, 368] width 249 height 22
click at [839, 380] on input at bounding box center [875, 368] width 249 height 22
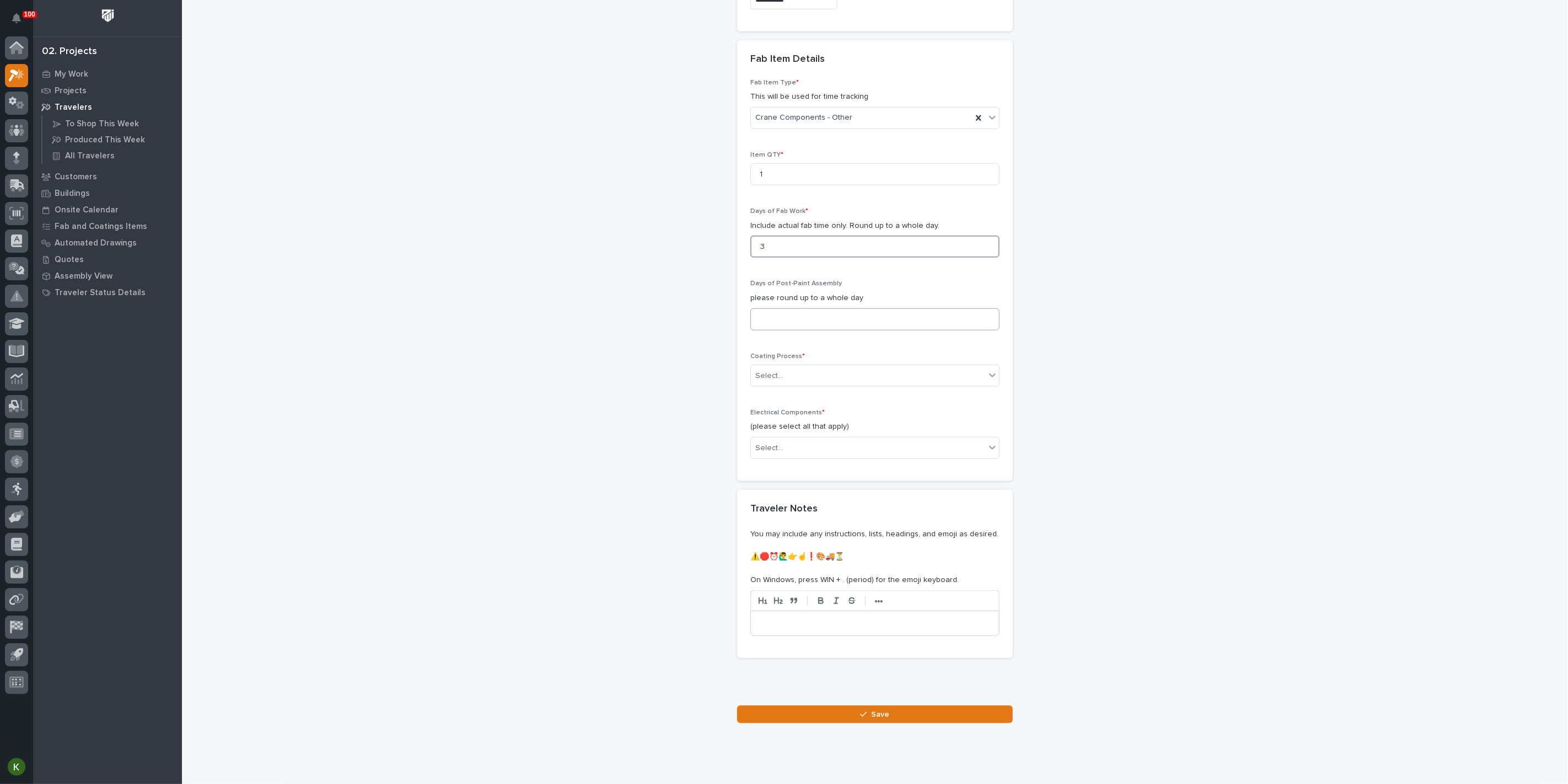
type input "3"
click at [808, 330] on input at bounding box center [875, 319] width 249 height 22
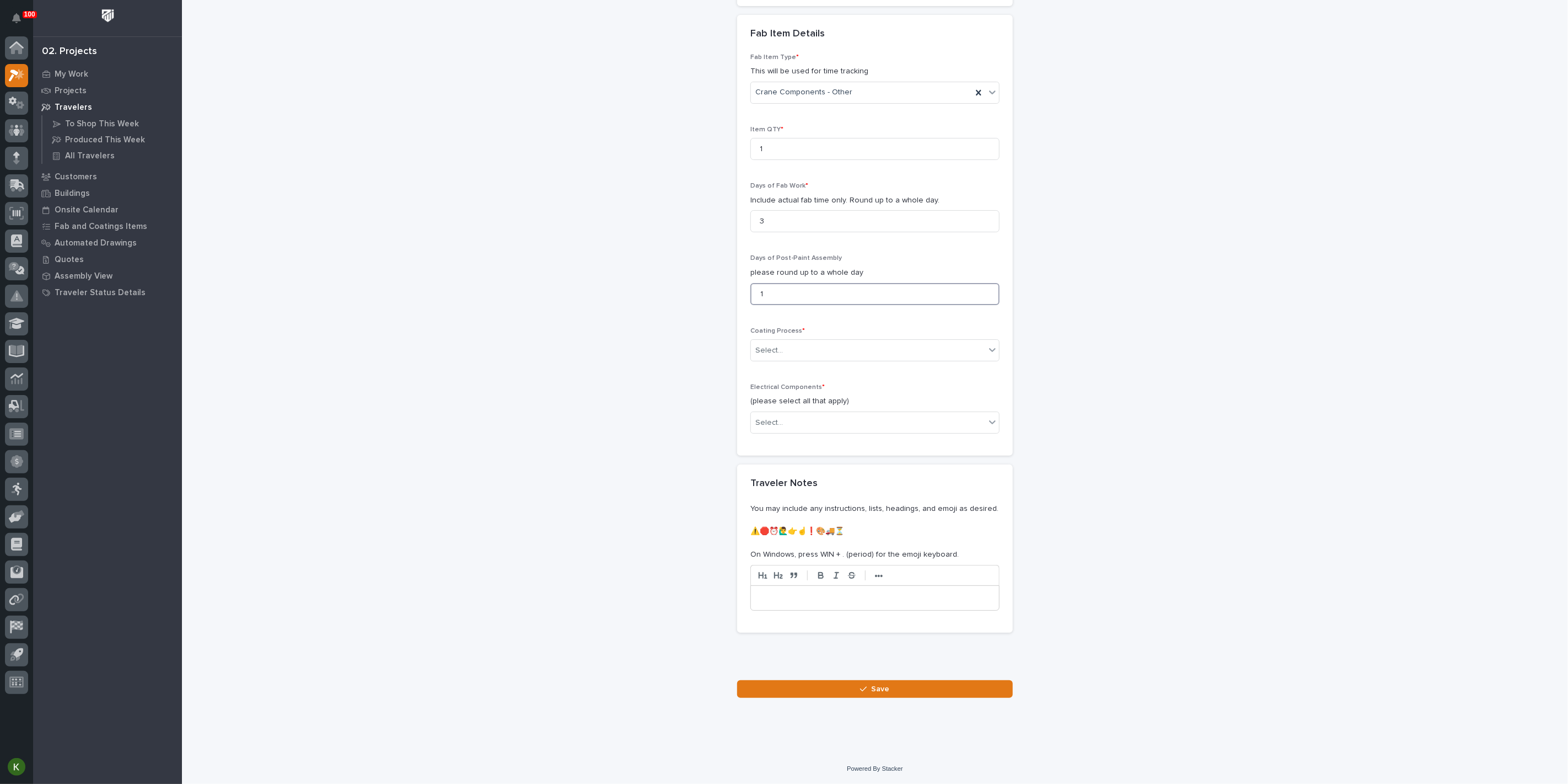
scroll to position [1042, 0]
type input "1"
click at [824, 359] on div "Select..." at bounding box center [869, 350] width 235 height 18
click at [828, 581] on div "In-House Paint/Powder" at bounding box center [870, 587] width 241 height 20
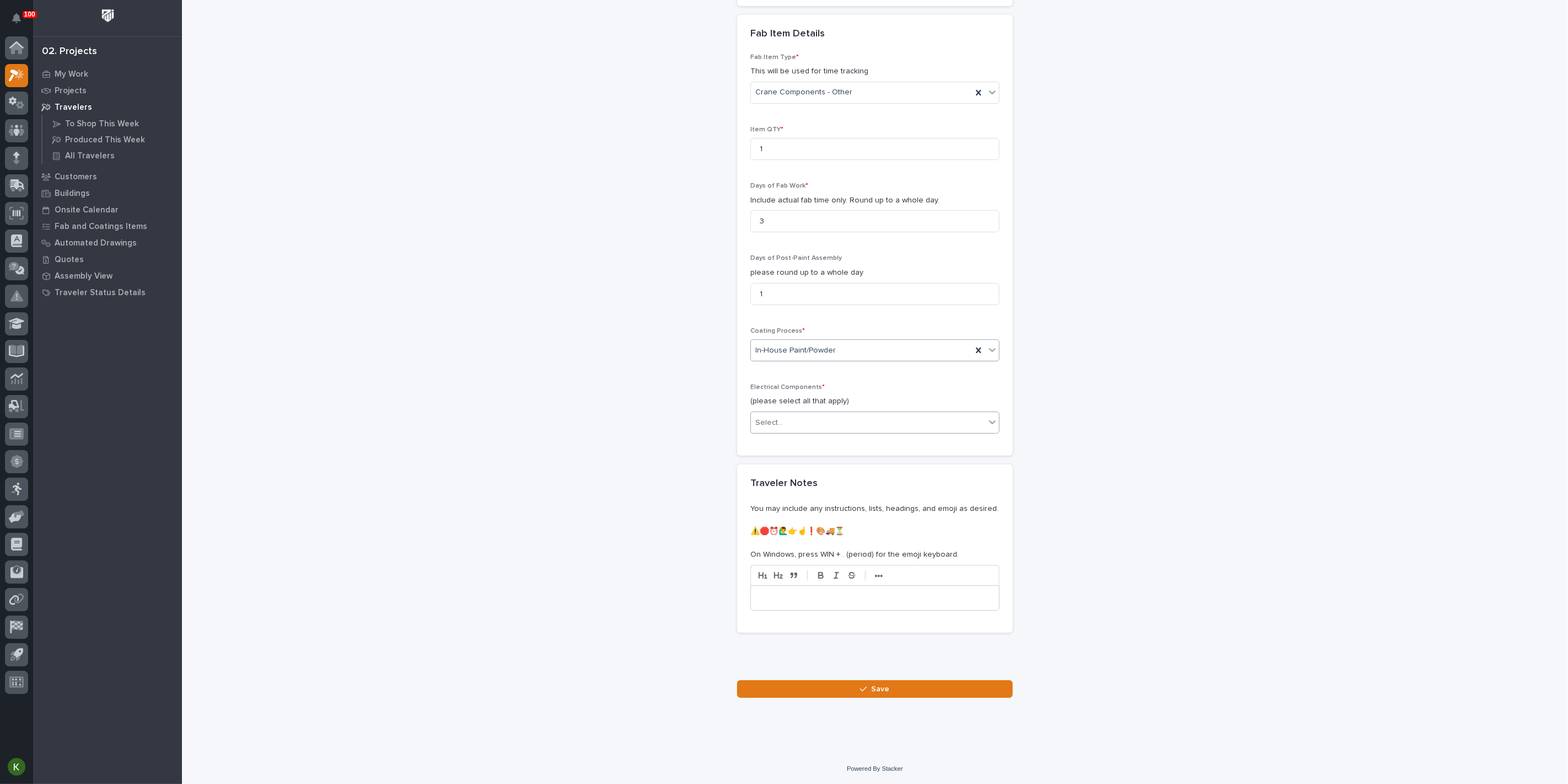
click at [823, 432] on div "Select..." at bounding box center [869, 423] width 235 height 18
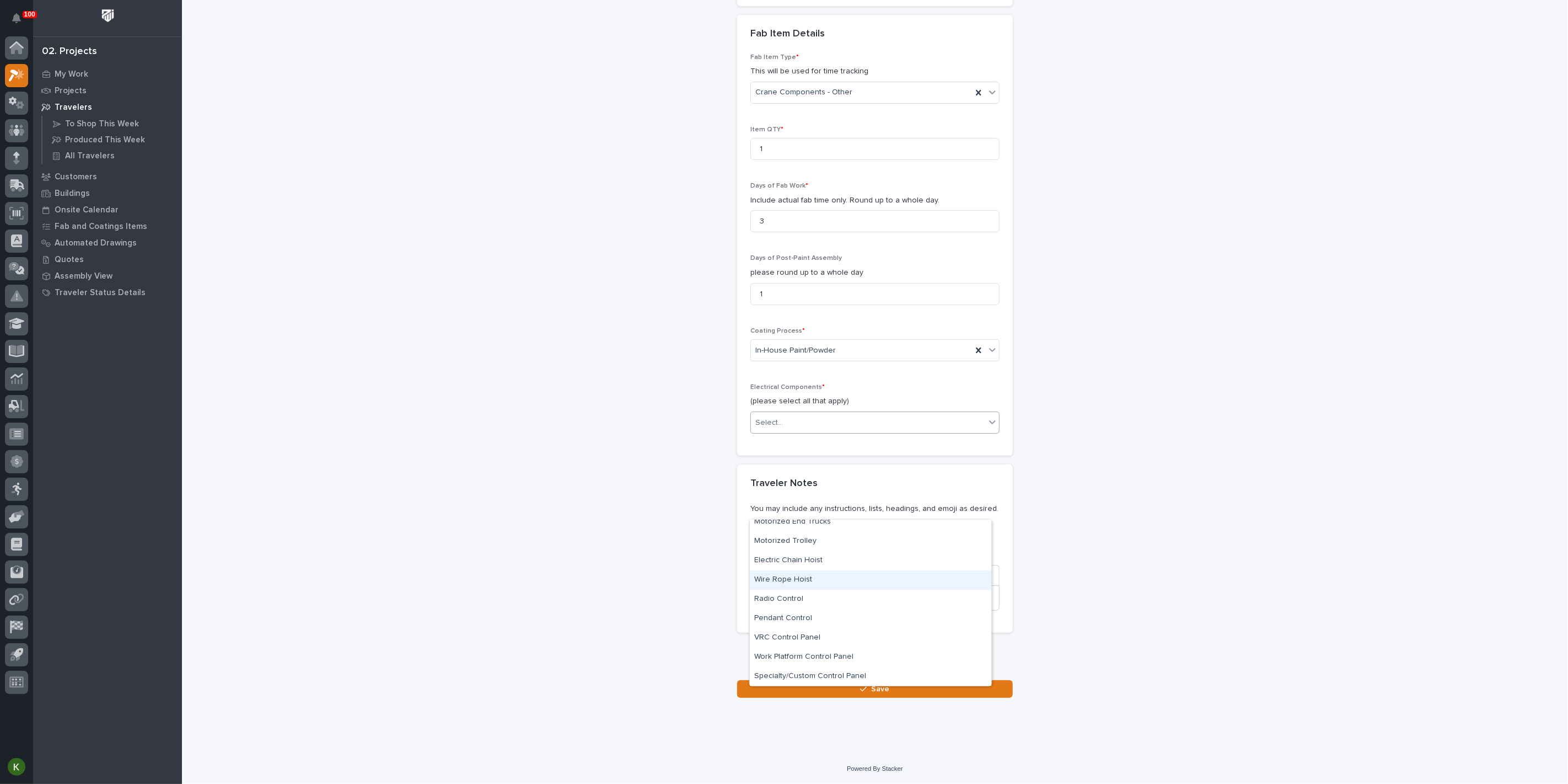
scroll to position [0, 0]
click at [859, 536] on div "None" at bounding box center [870, 530] width 241 height 20
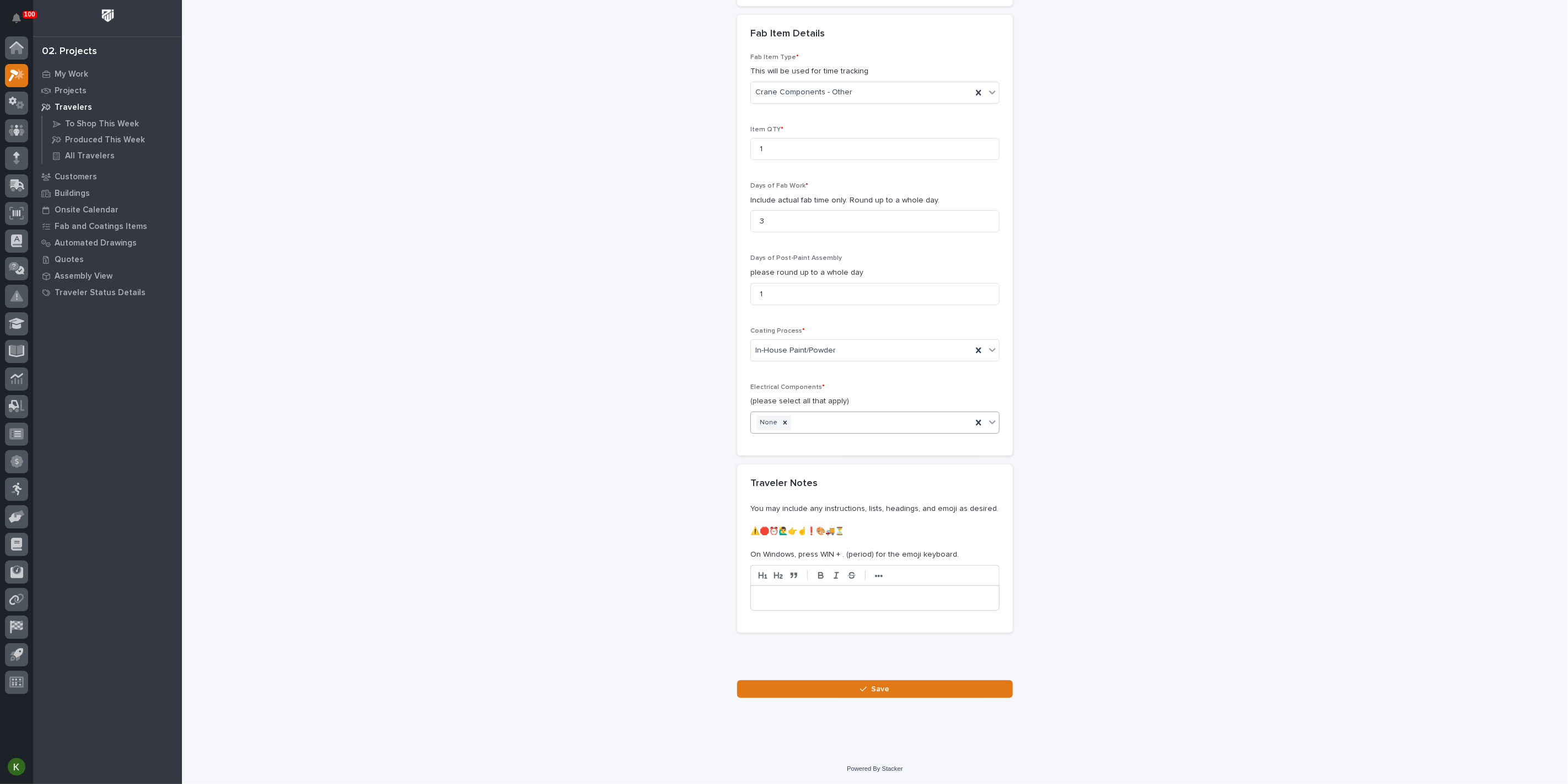
scroll to position [1324, 0]
click at [837, 690] on button "Save" at bounding box center [875, 689] width 275 height 18
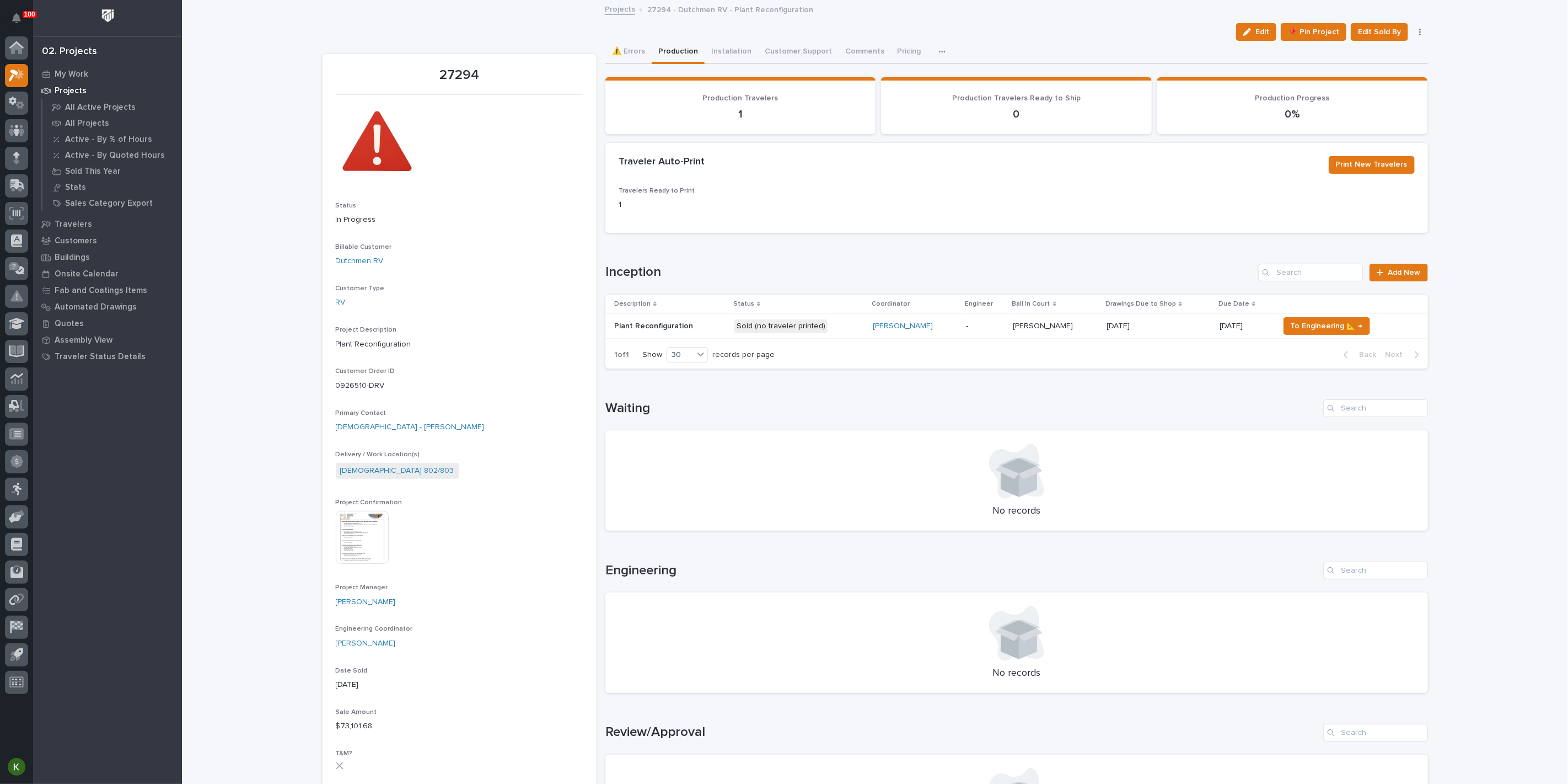
click at [1004, 331] on p "-" at bounding box center [985, 327] width 38 height 10
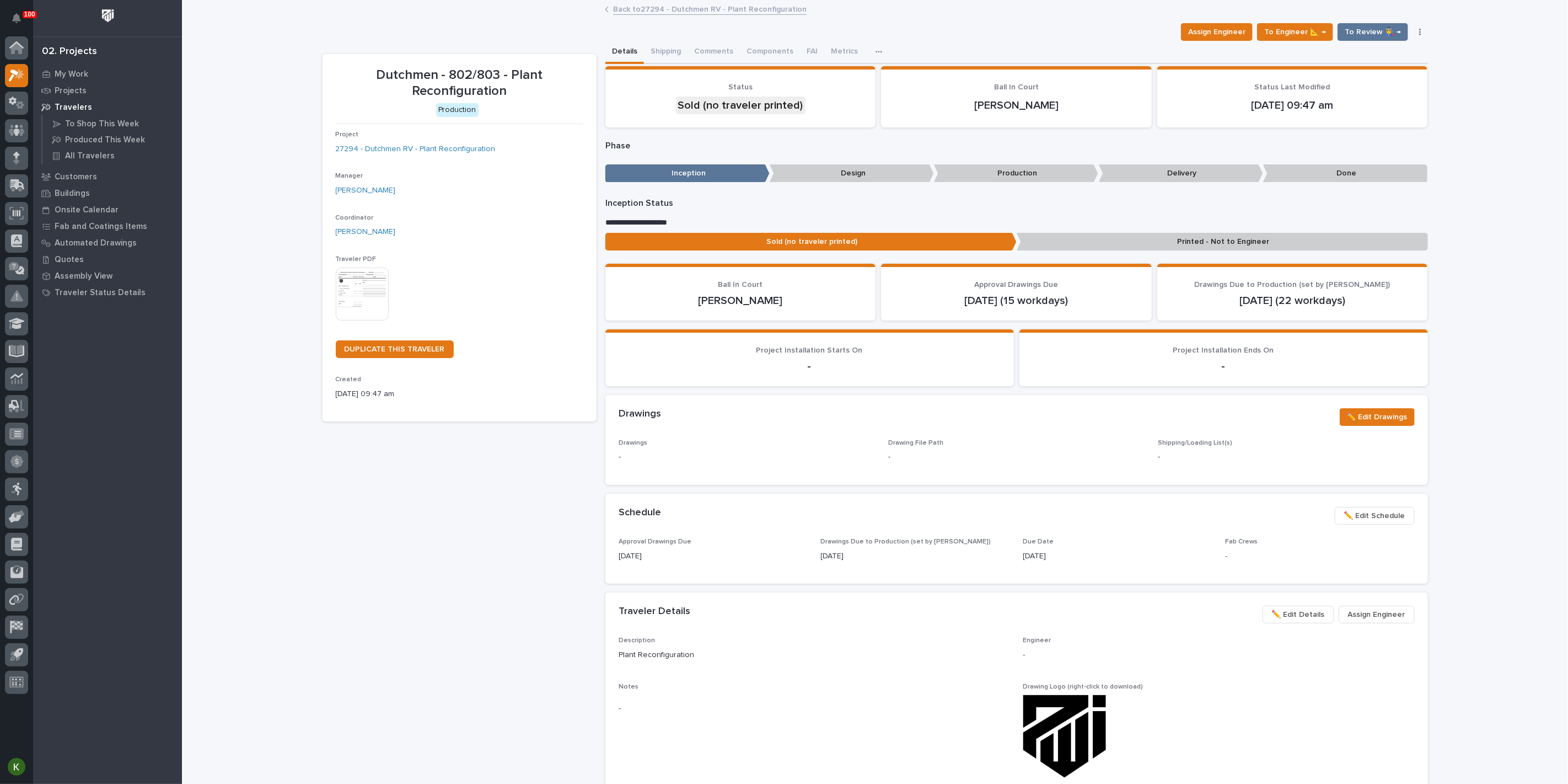
click at [372, 320] on img at bounding box center [362, 293] width 53 height 53
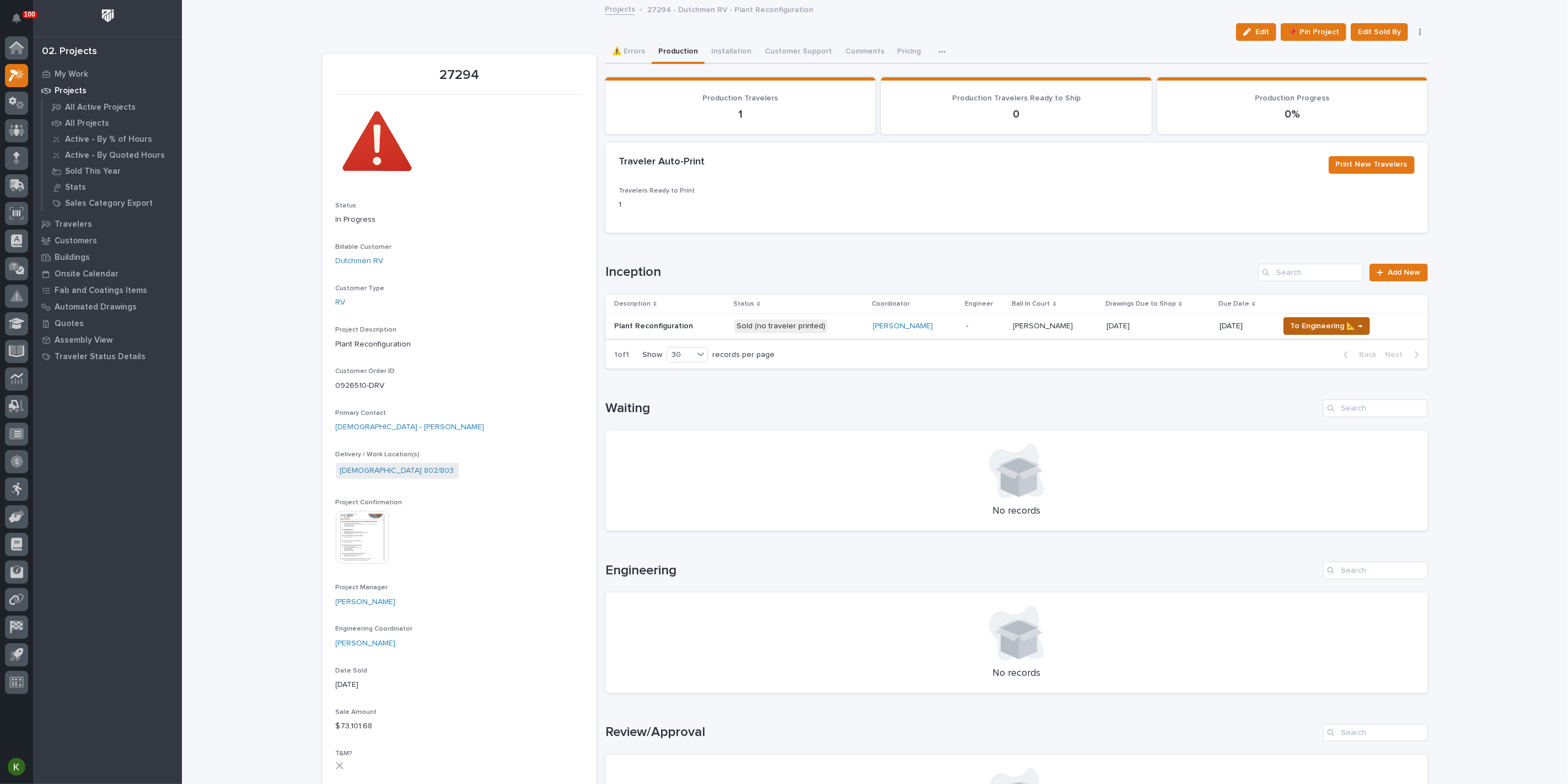
click at [1333, 333] on span "To Engineering 📐 →" at bounding box center [1327, 326] width 73 height 13
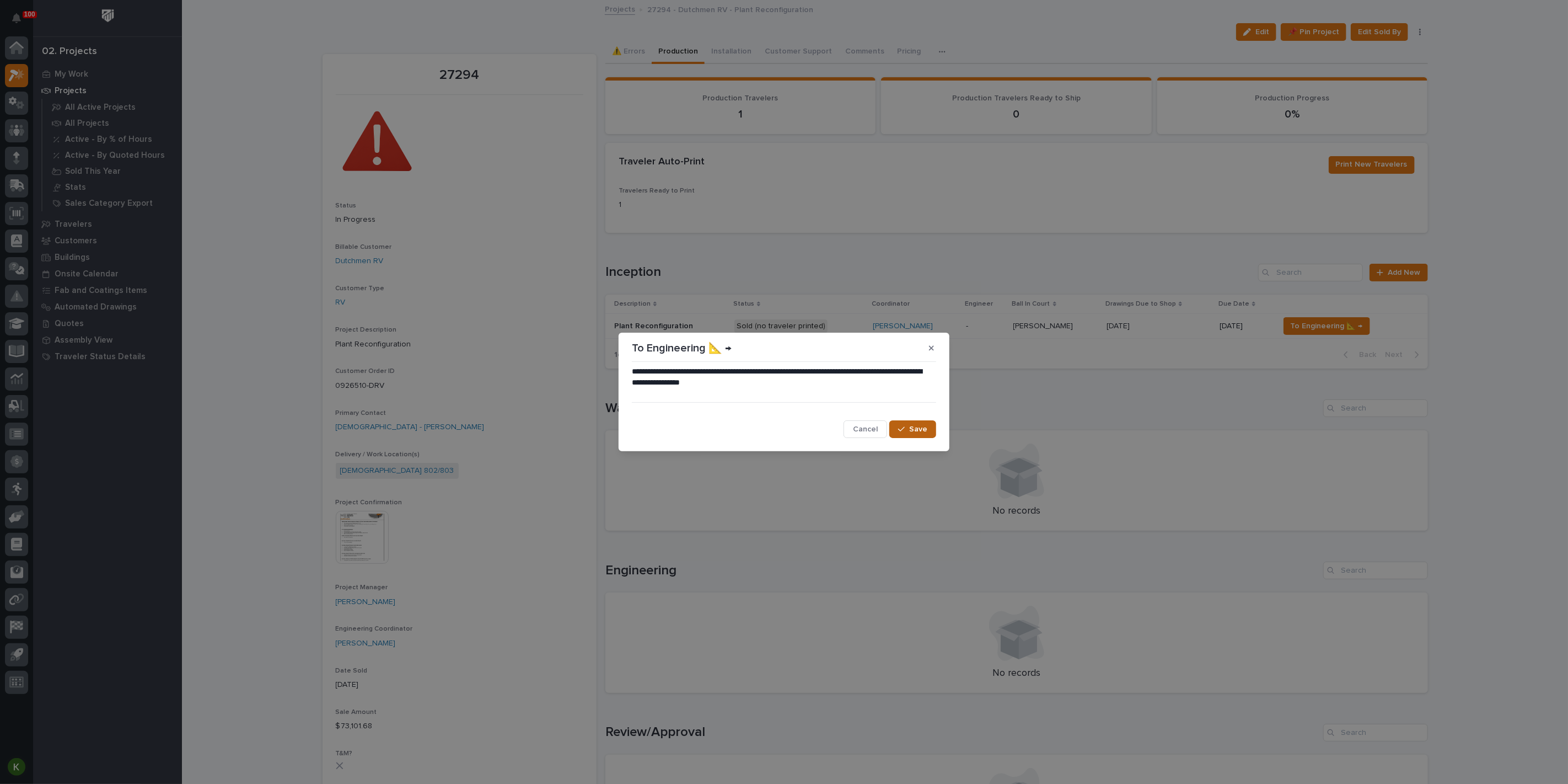
click at [927, 433] on button "Save" at bounding box center [913, 429] width 47 height 18
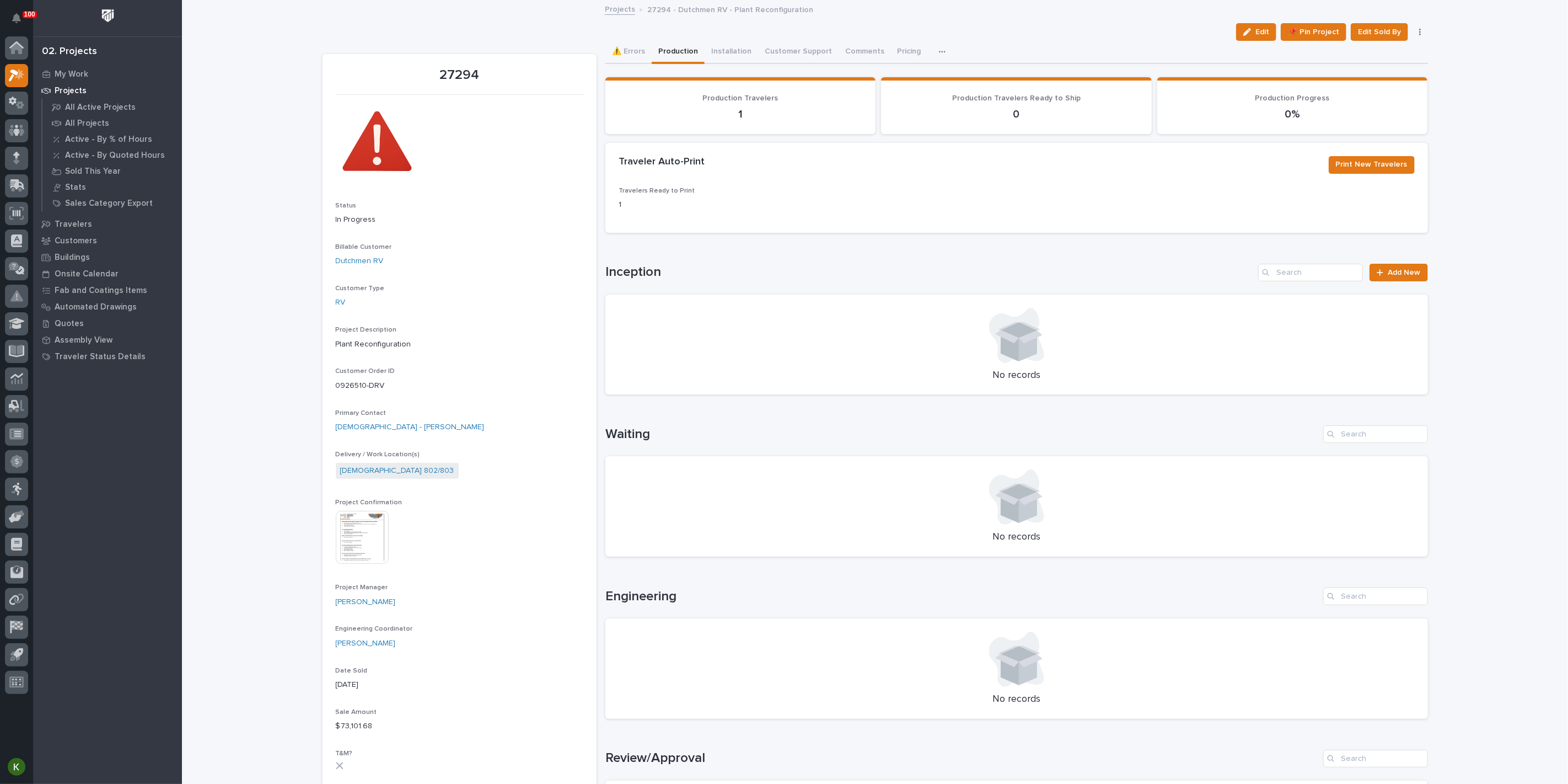
click at [755, 62] on button "Installation" at bounding box center [732, 52] width 54 height 23
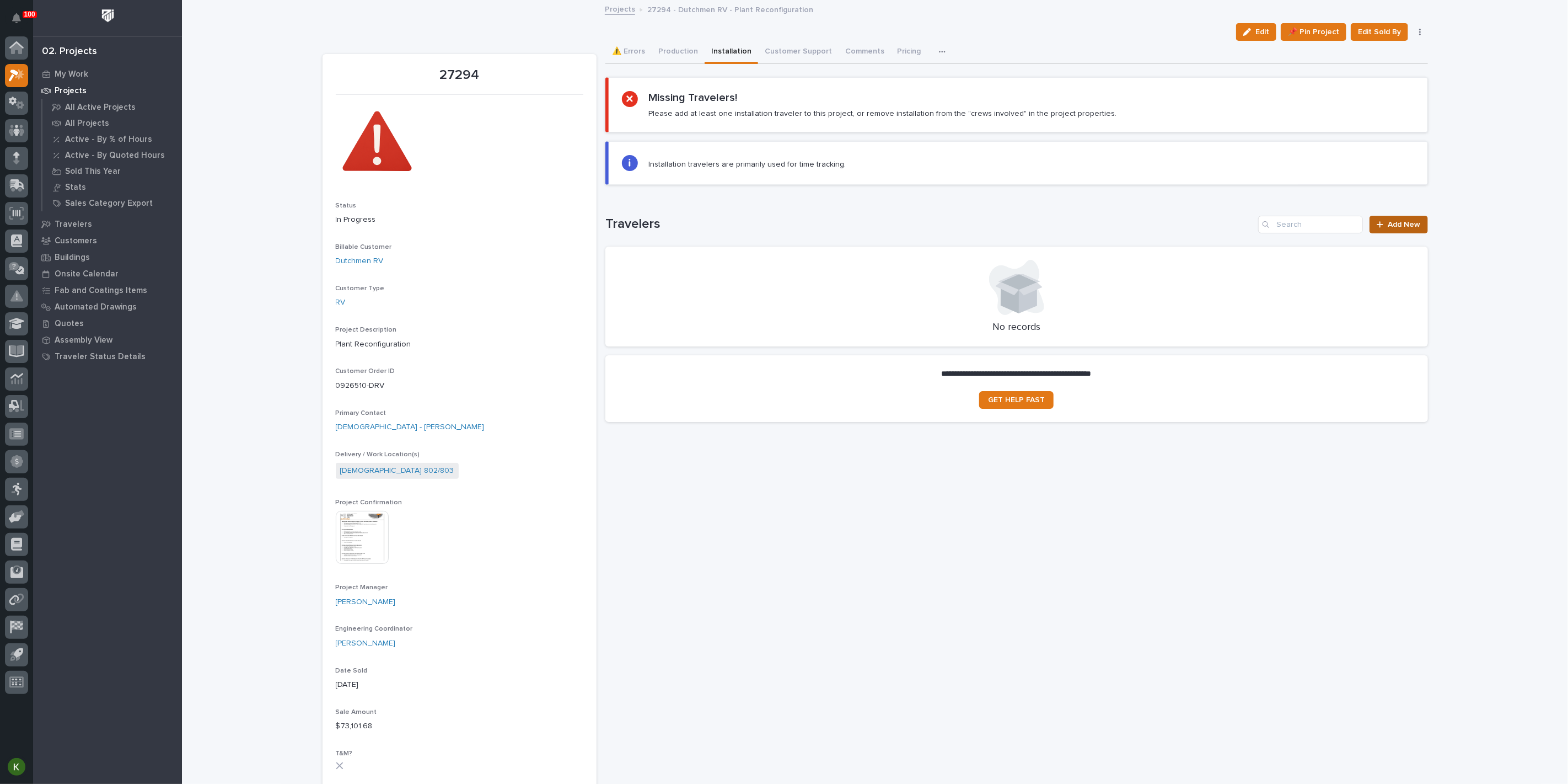
click at [1391, 228] on span "Add New" at bounding box center [1405, 224] width 33 height 7
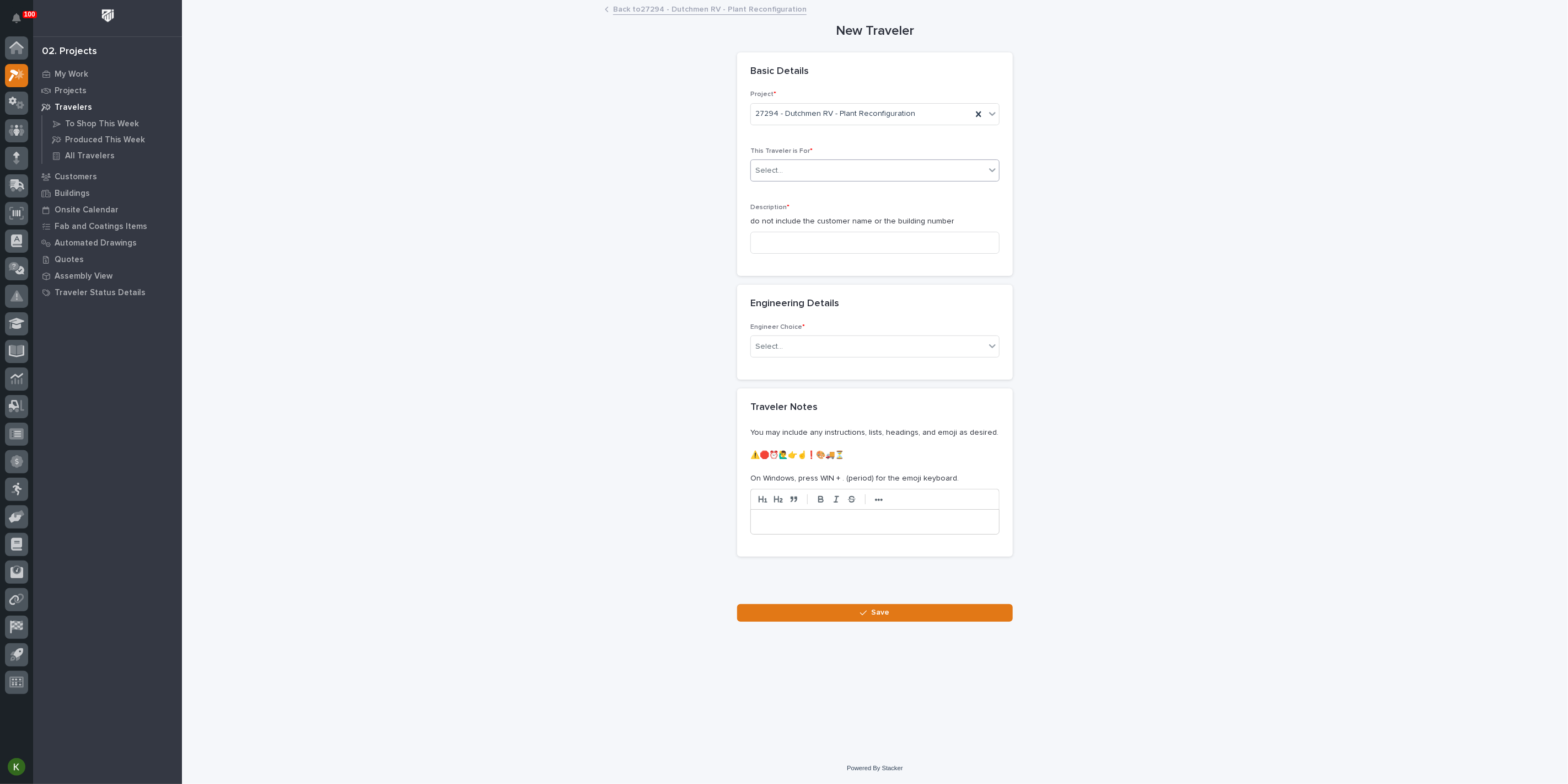
click at [795, 180] on div "Select..." at bounding box center [869, 170] width 235 height 18
click at [795, 249] on span "Installation" at bounding box center [775, 245] width 42 height 12
click at [794, 253] on input at bounding box center [875, 242] width 249 height 22
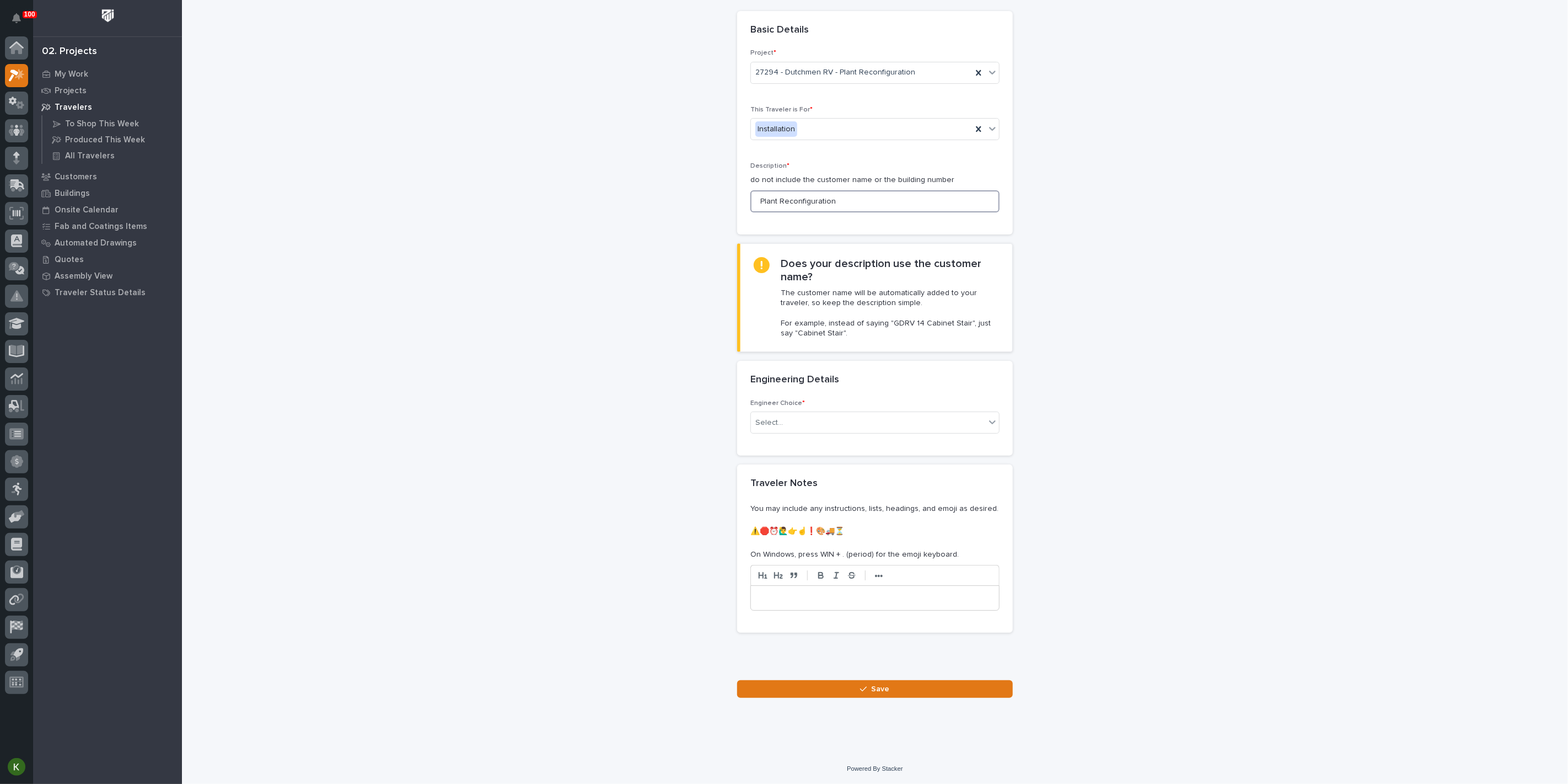
scroll to position [122, 0]
type input "Plant Reconfiguration"
click at [821, 432] on div "Select..." at bounding box center [869, 423] width 235 height 18
click at [820, 494] on div "I want my coordinator to choose an engineer" at bounding box center [870, 500] width 241 height 20
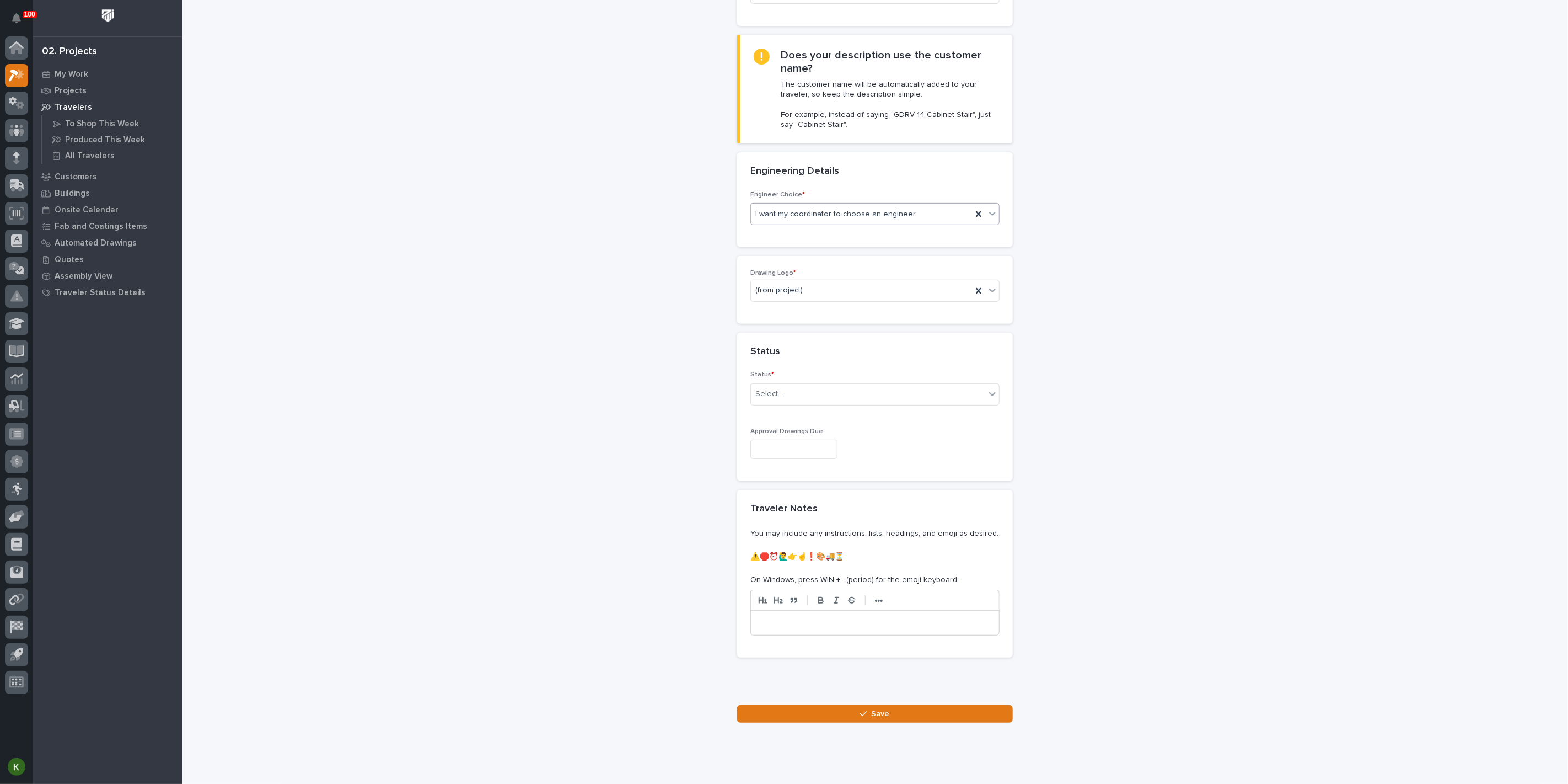
scroll to position [261, 0]
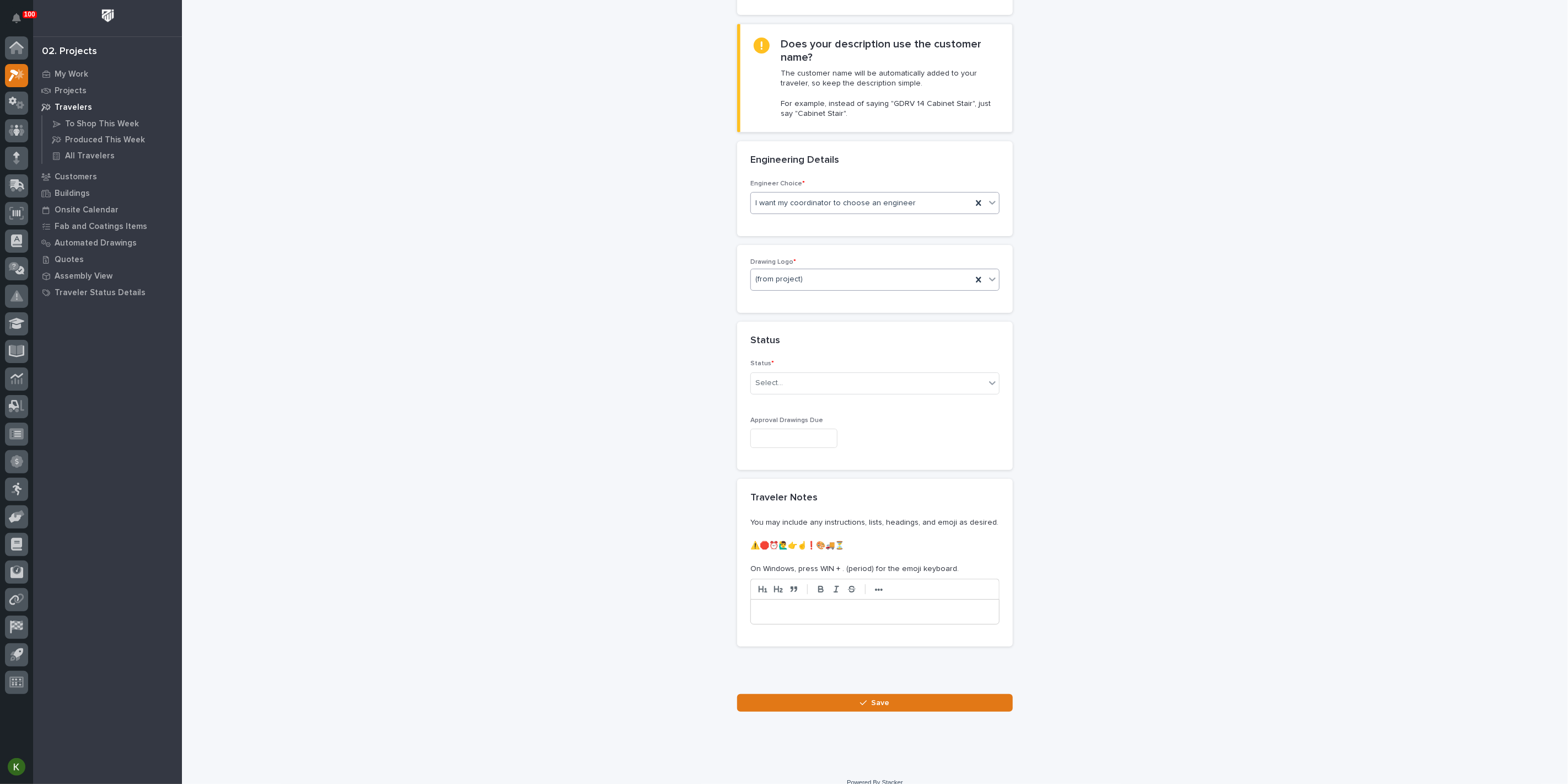
click at [818, 288] on div "(from project)" at bounding box center [861, 280] width 221 height 18
click at [821, 471] on div "PWI" at bounding box center [870, 470] width 241 height 20
click at [989, 205] on icon at bounding box center [993, 202] width 7 height 4
click at [923, 344] on div "There is no engineering (no drawings)" at bounding box center [870, 342] width 241 height 20
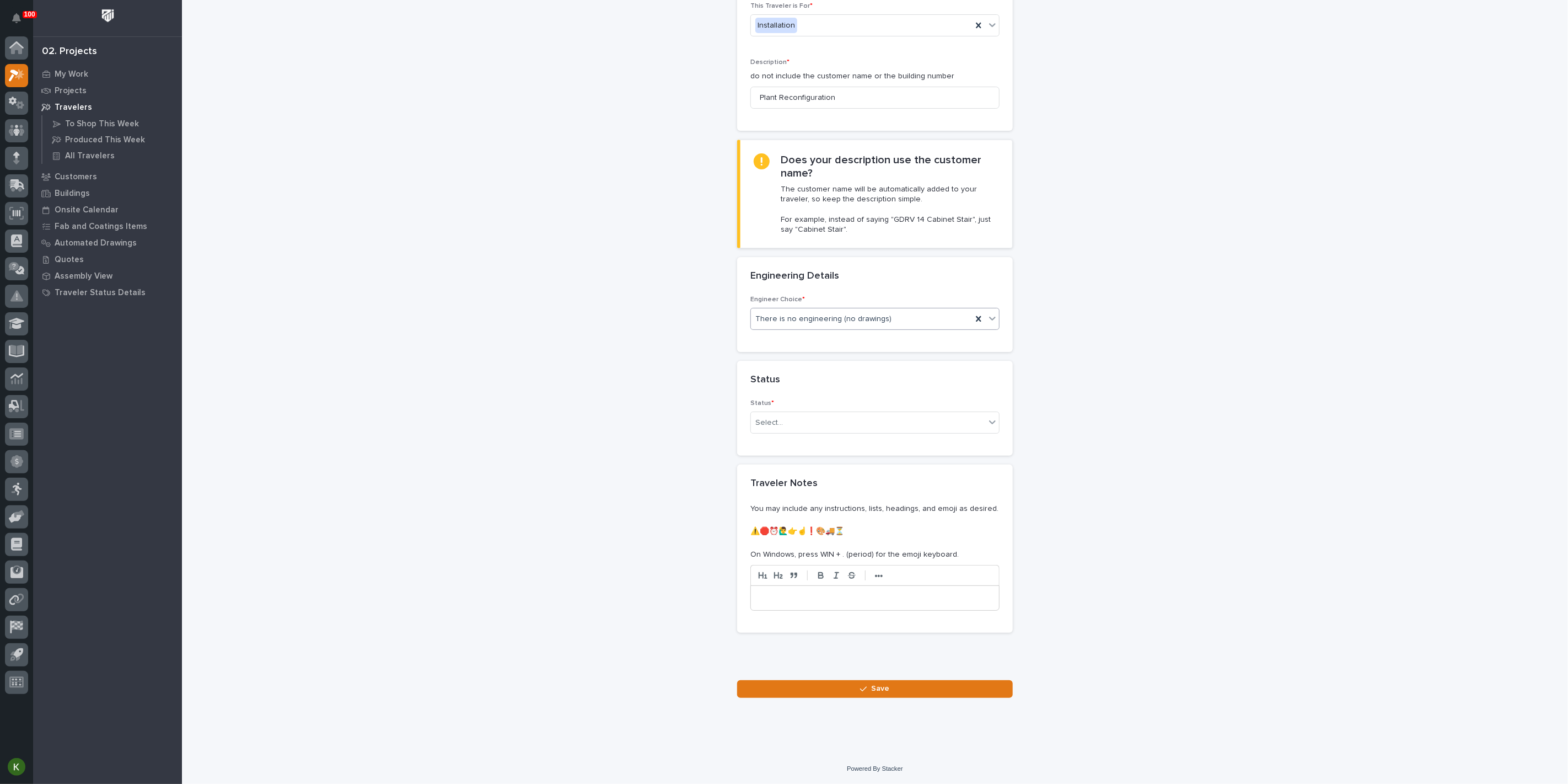
scroll to position [245, 0]
click at [842, 432] on div "Select..." at bounding box center [869, 423] width 235 height 18
click at [802, 478] on div "On-Site Work" at bounding box center [870, 482] width 241 height 20
click at [839, 688] on button "Save" at bounding box center [875, 689] width 275 height 18
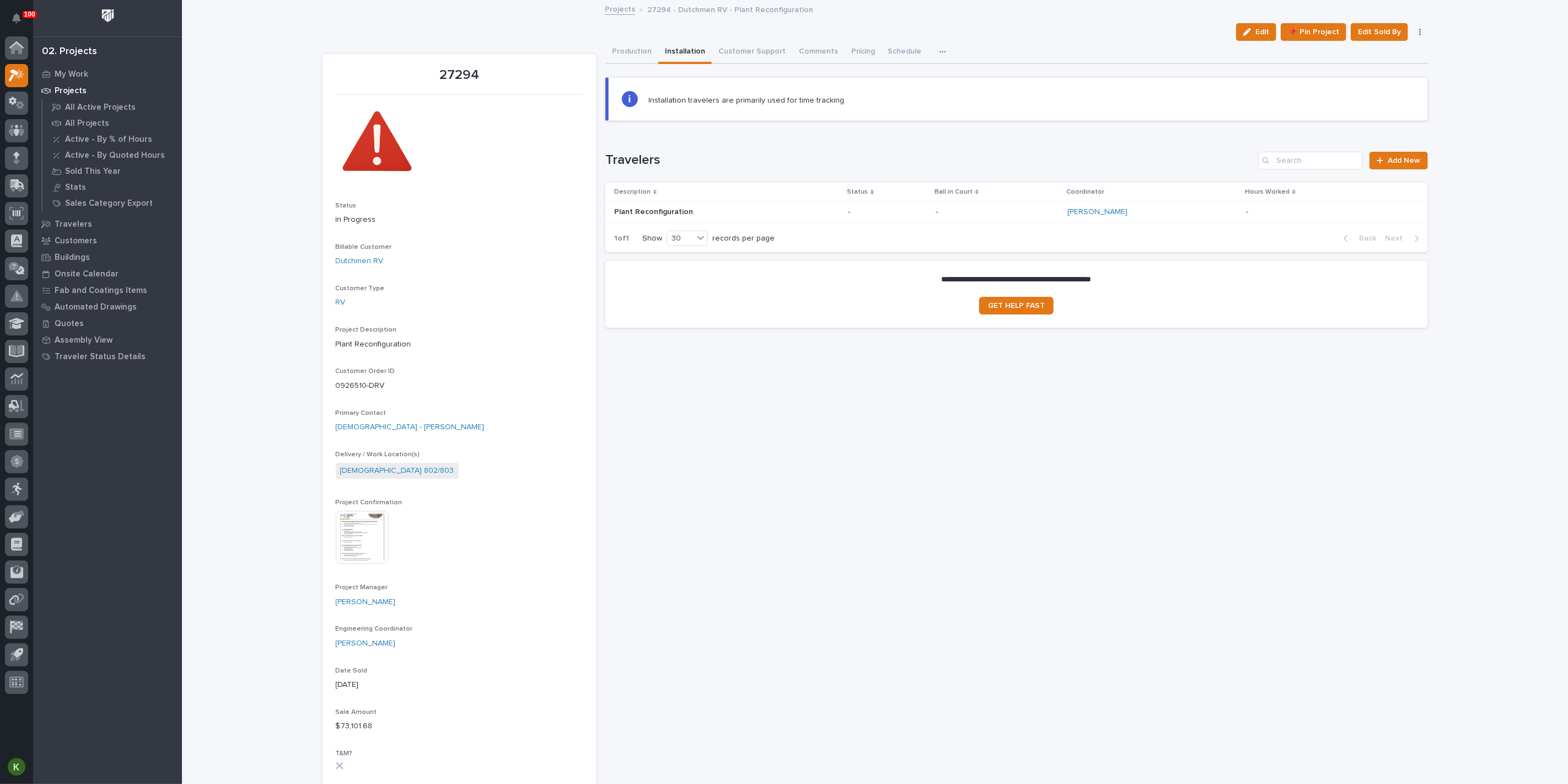
click at [1020, 217] on p "-" at bounding box center [997, 212] width 123 height 10
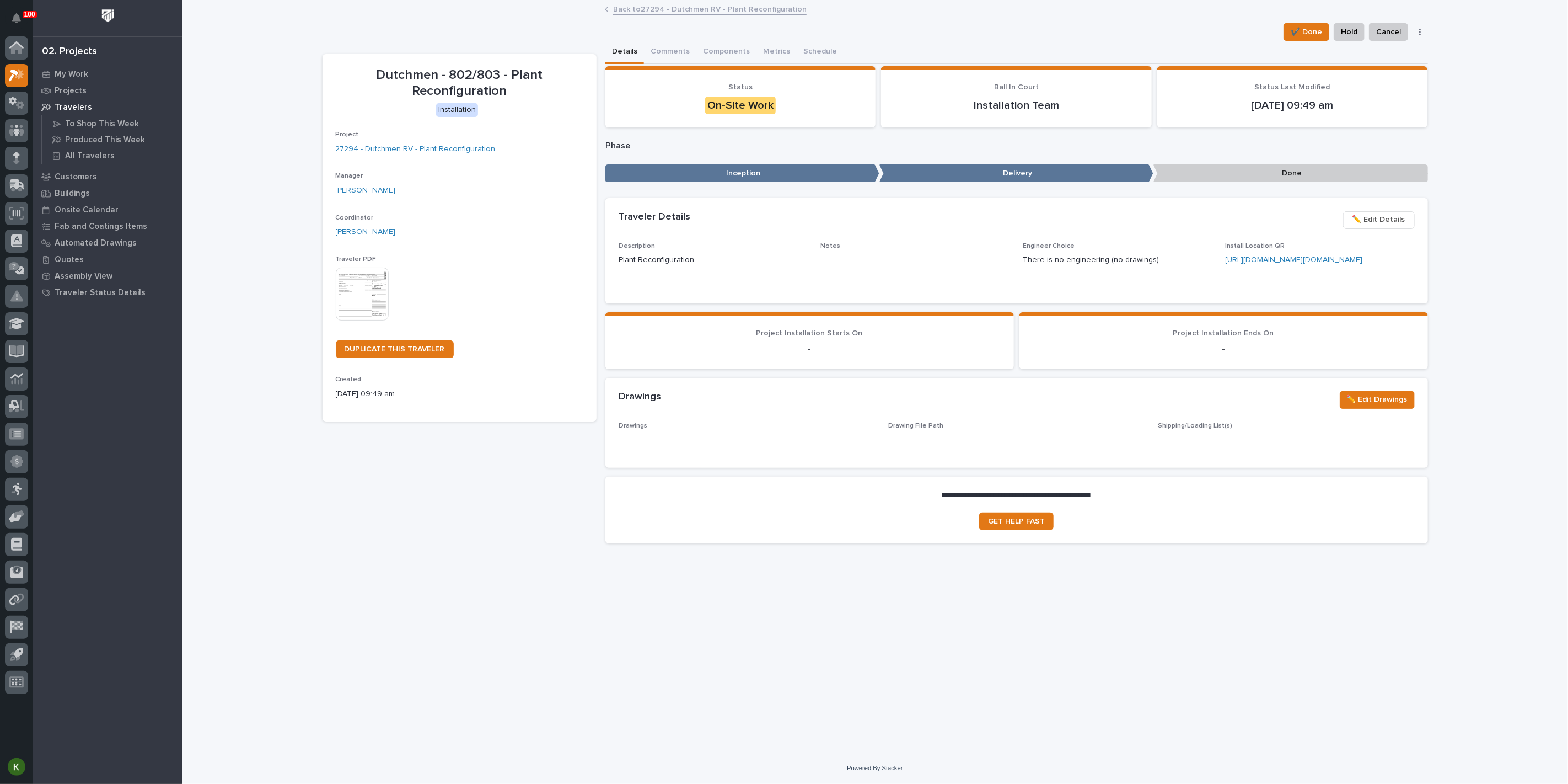
click at [361, 320] on img at bounding box center [362, 293] width 53 height 53
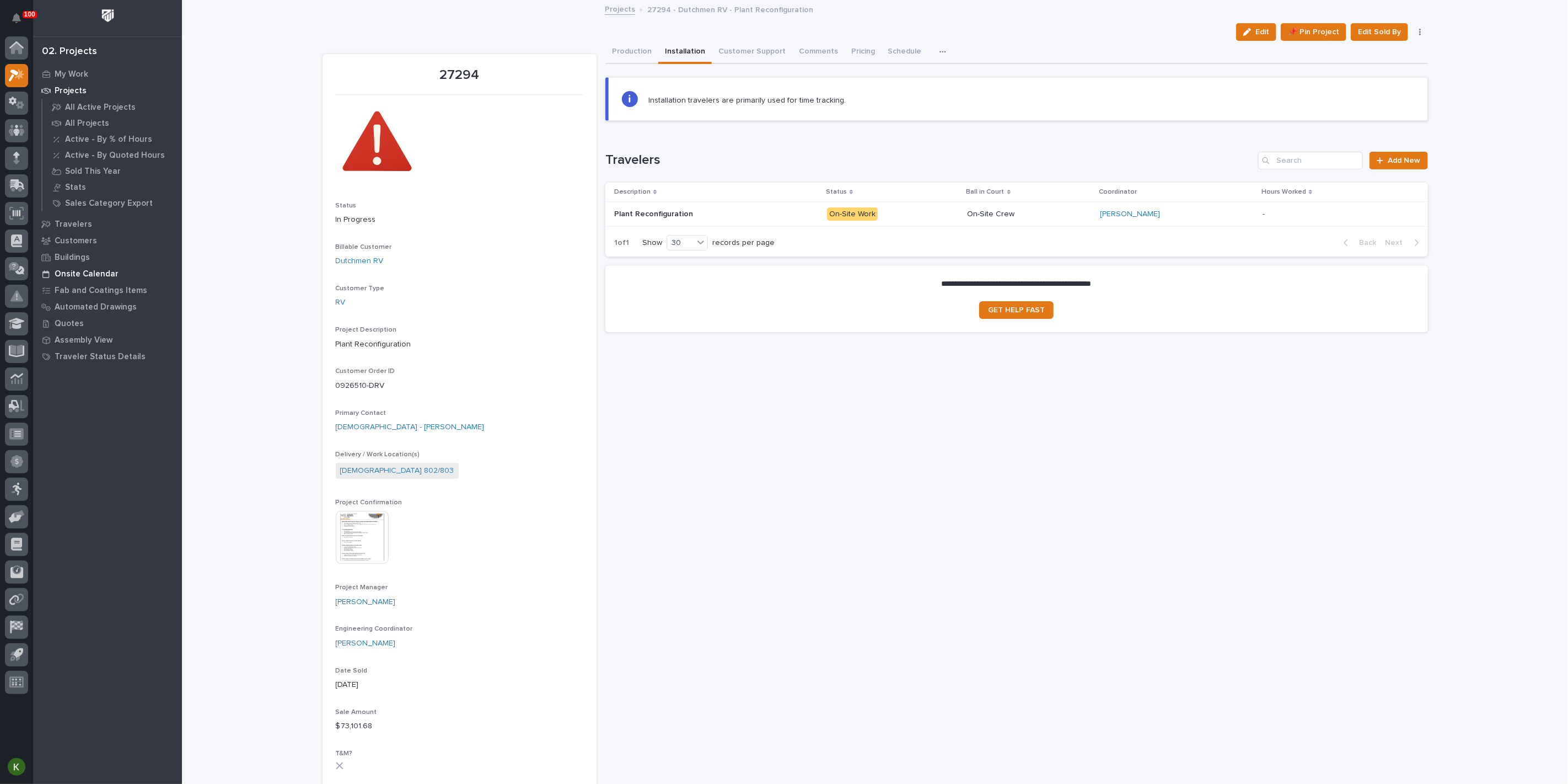
click at [95, 271] on div "Onsite Calendar" at bounding box center [108, 273] width 143 height 15
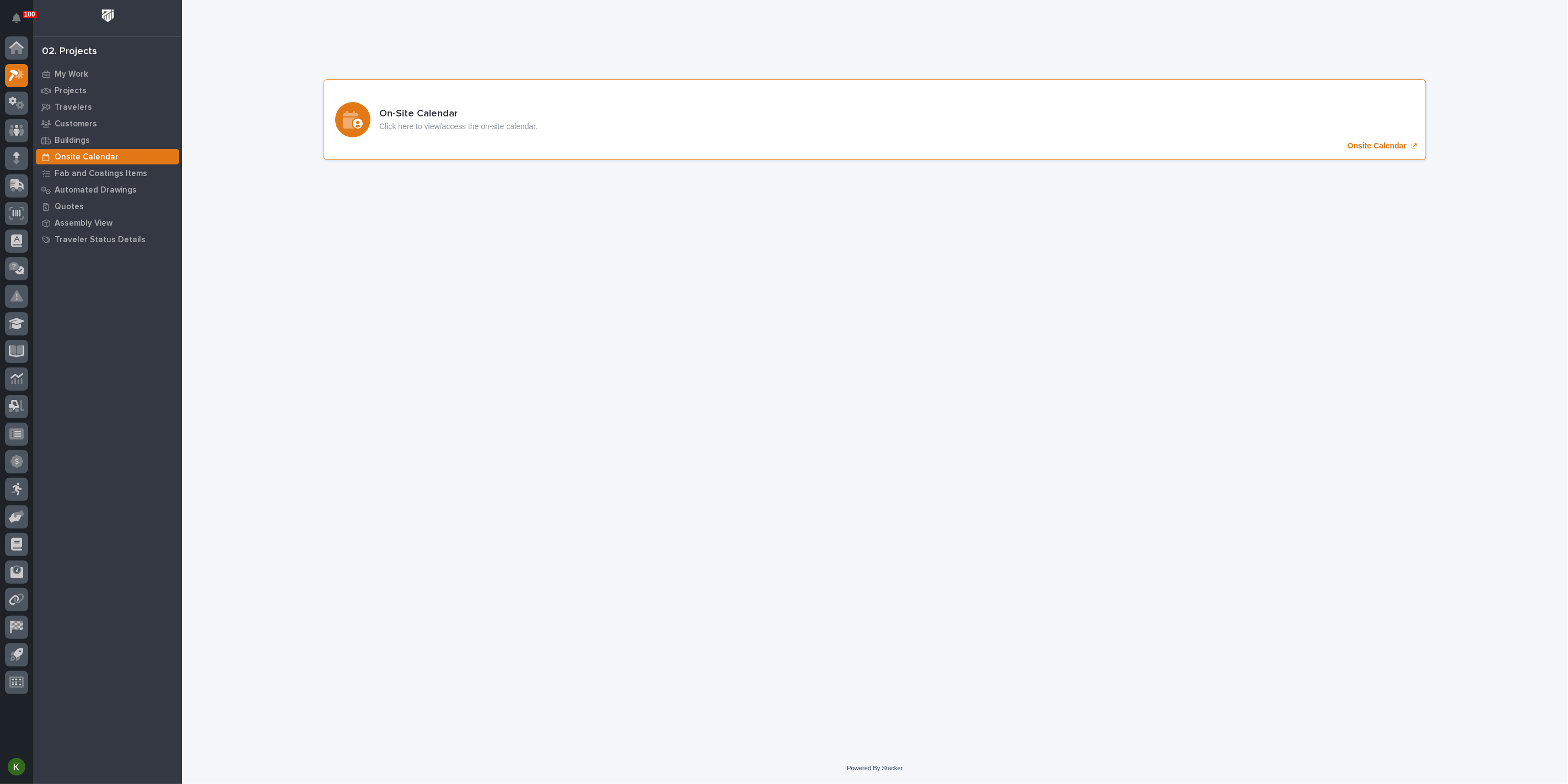
click at [1349, 151] on p "Onsite Calendar" at bounding box center [1377, 146] width 59 height 10
